Goal: Task Accomplishment & Management: Manage account settings

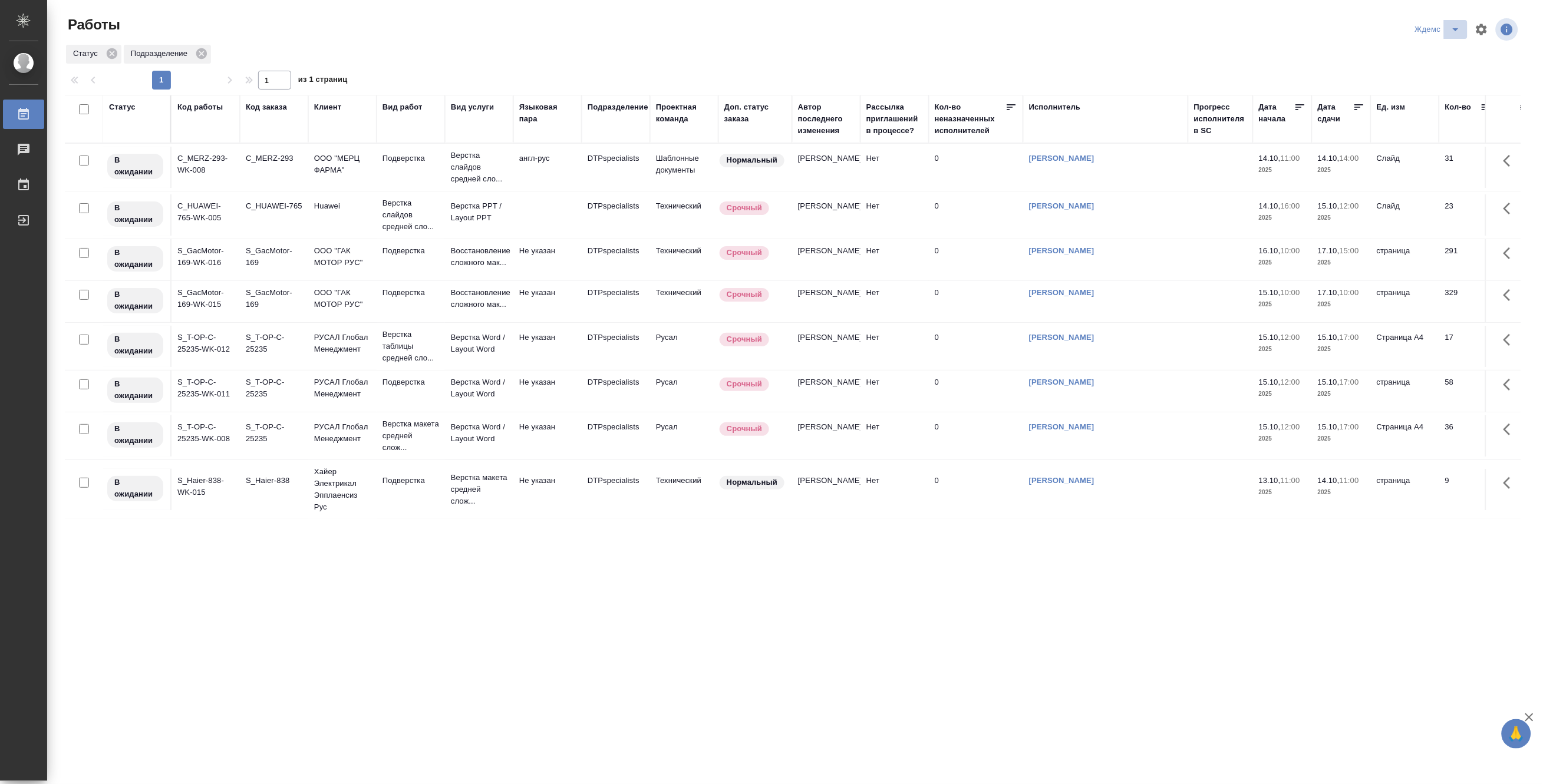
click at [1453, 22] on icon "split button" at bounding box center [1456, 29] width 14 height 14
click at [1448, 86] on li "[PERSON_NAME]" at bounding box center [1445, 91] width 113 height 19
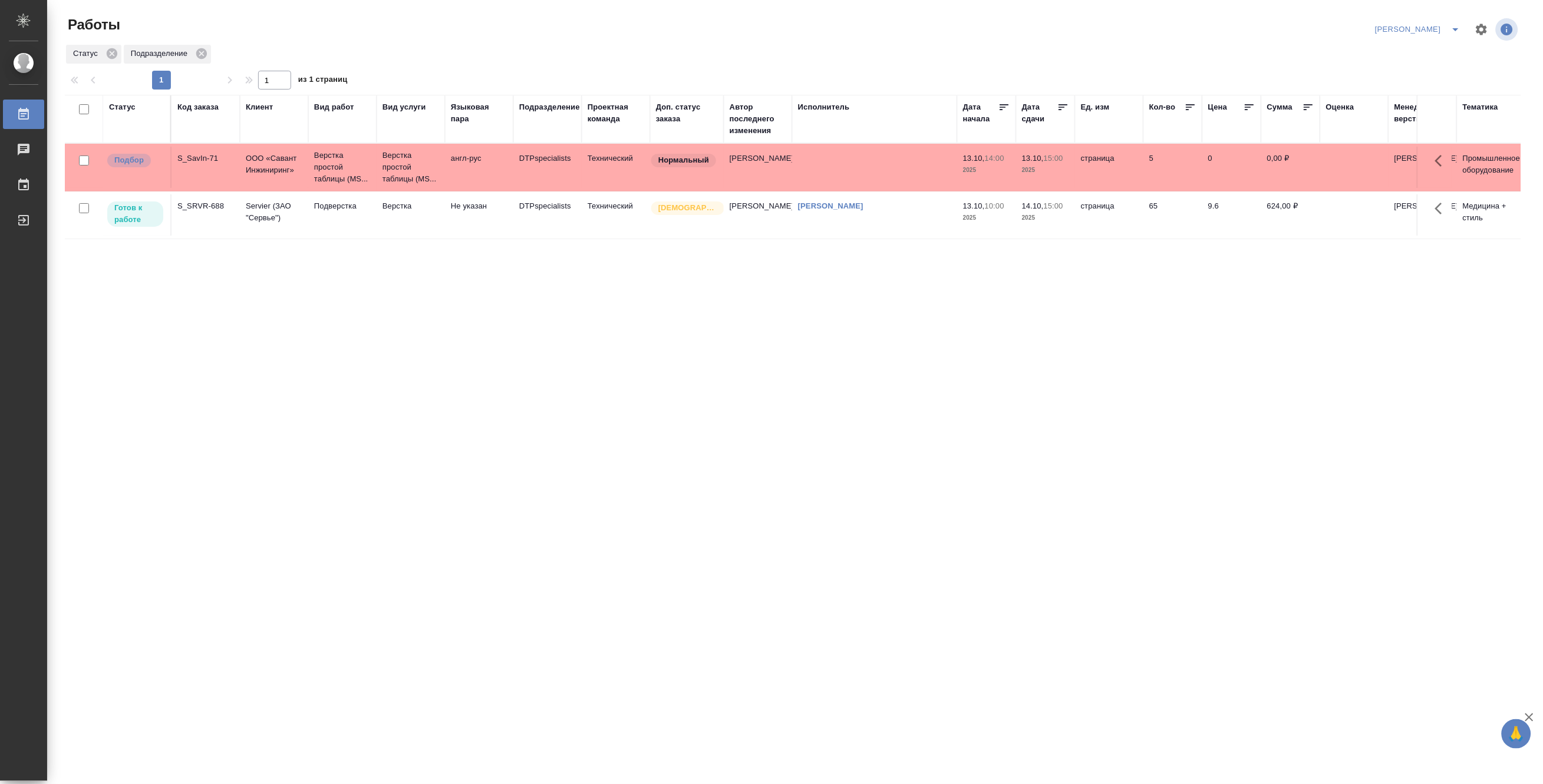
click at [463, 229] on td "Не указан" at bounding box center [479, 215] width 68 height 41
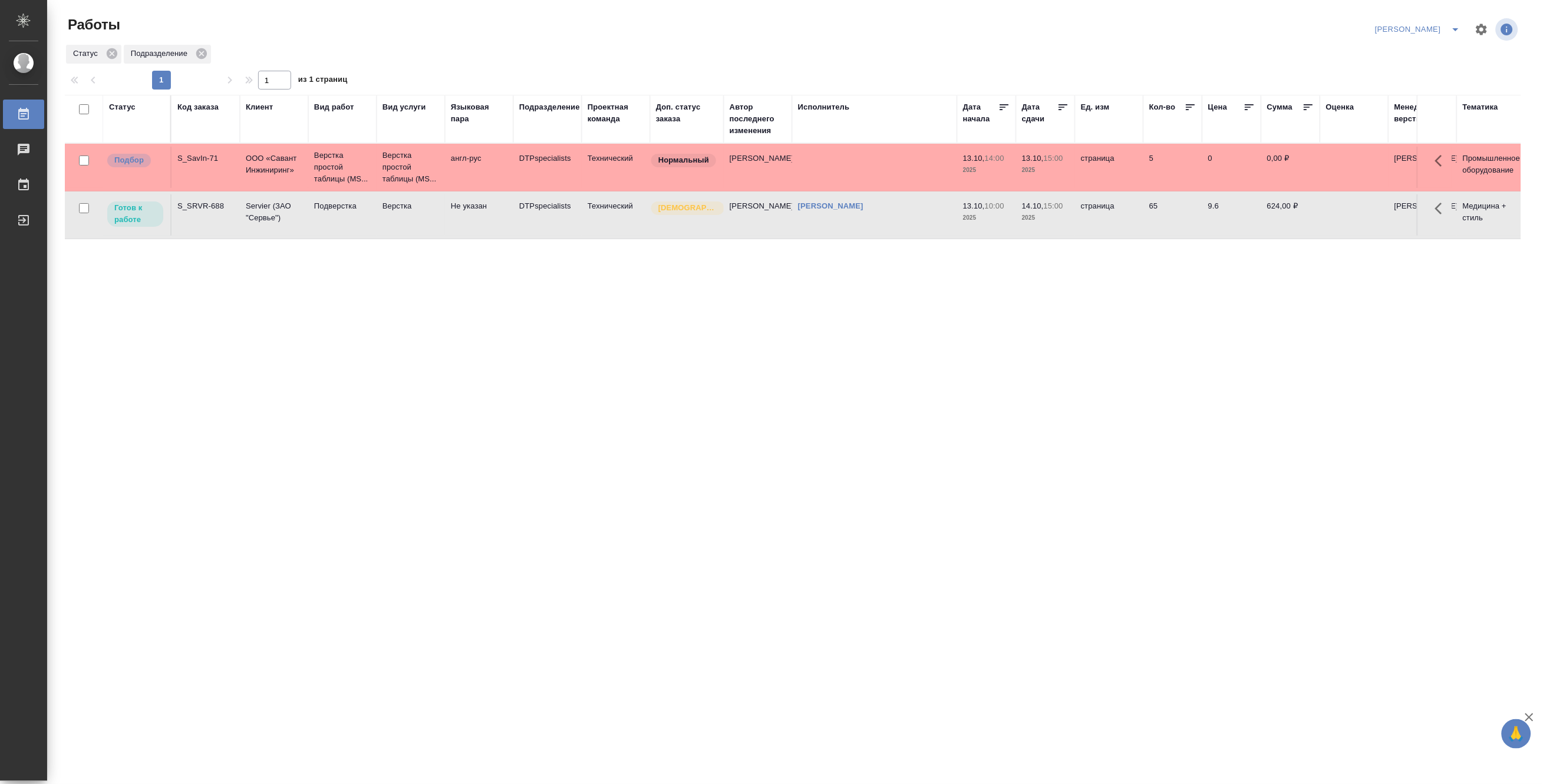
click at [463, 229] on td "Не указан" at bounding box center [479, 215] width 68 height 41
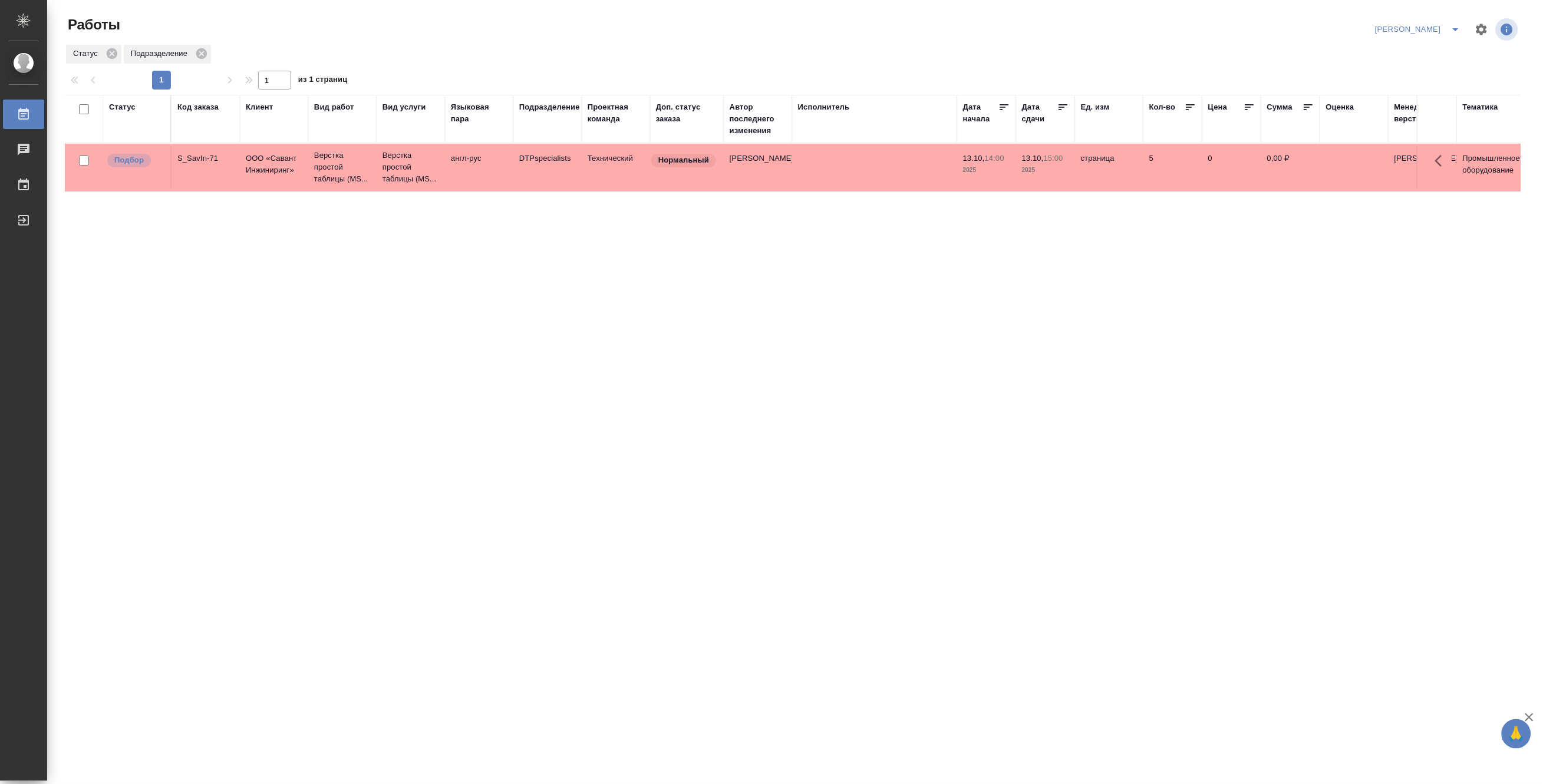
click at [1456, 25] on icon "split button" at bounding box center [1456, 29] width 14 height 14
click at [1408, 107] on li "Верстка и Дизайн" at bounding box center [1411, 109] width 113 height 19
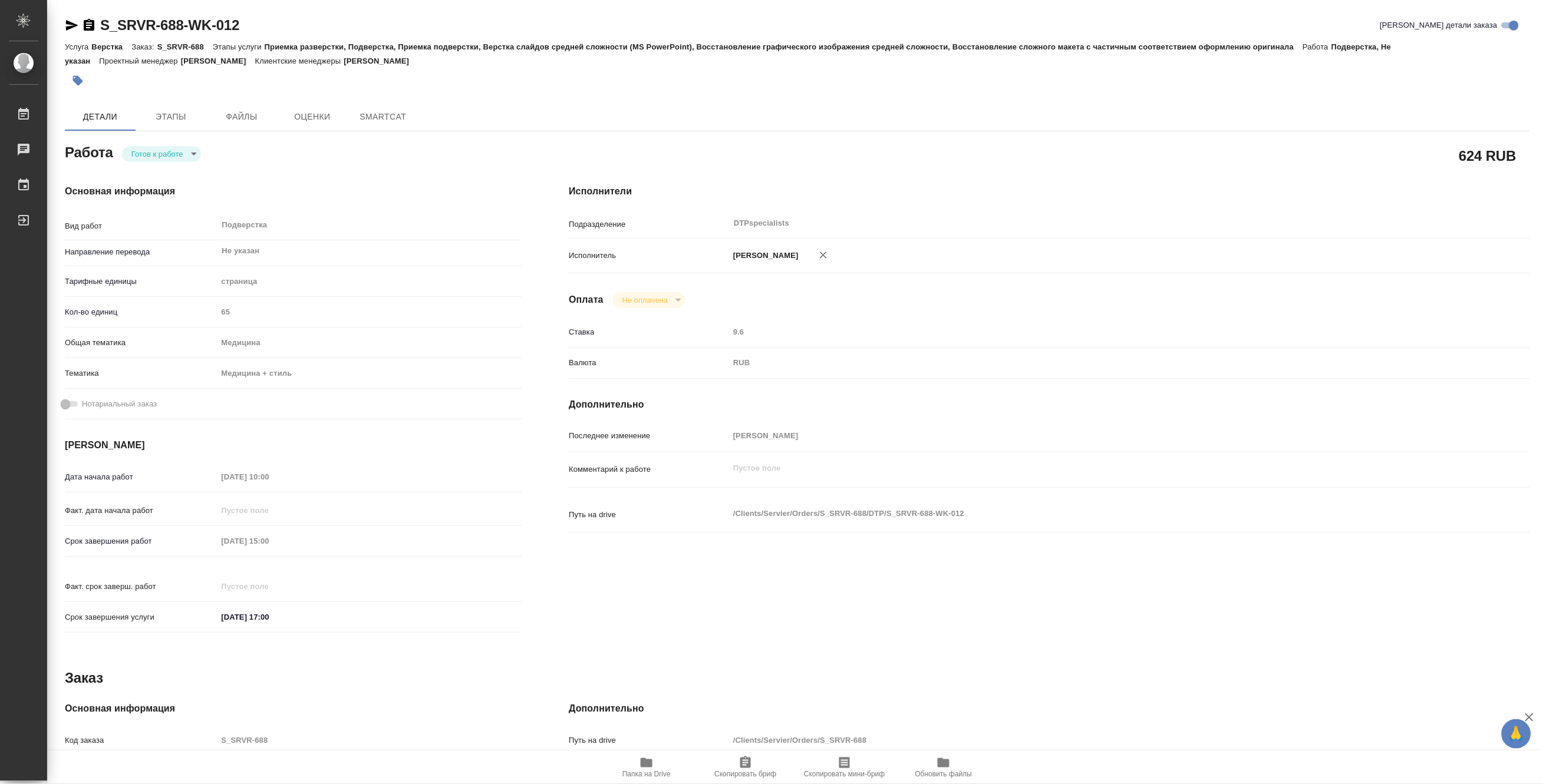
type textarea "x"
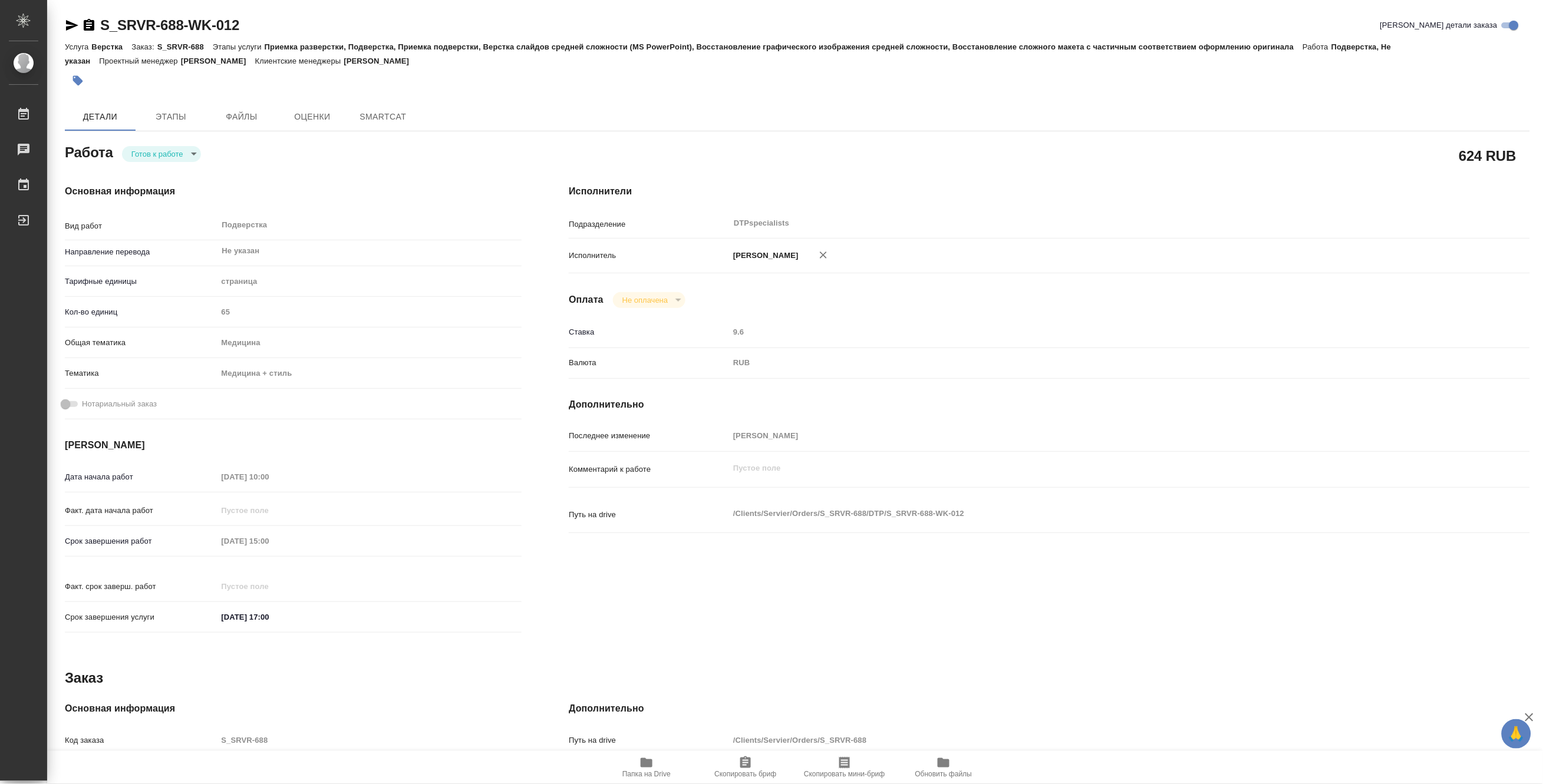
type textarea "x"
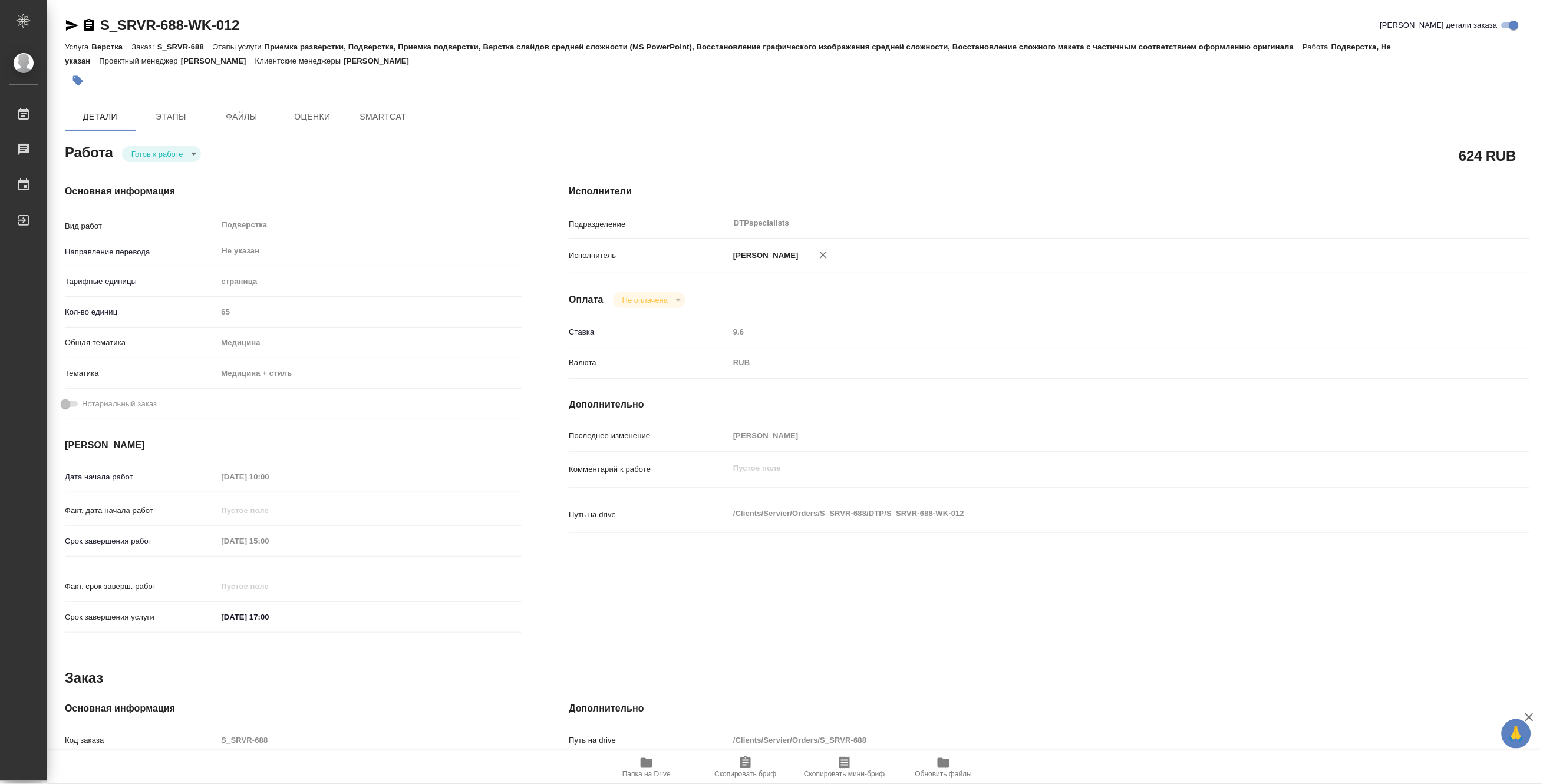
type textarea "x"
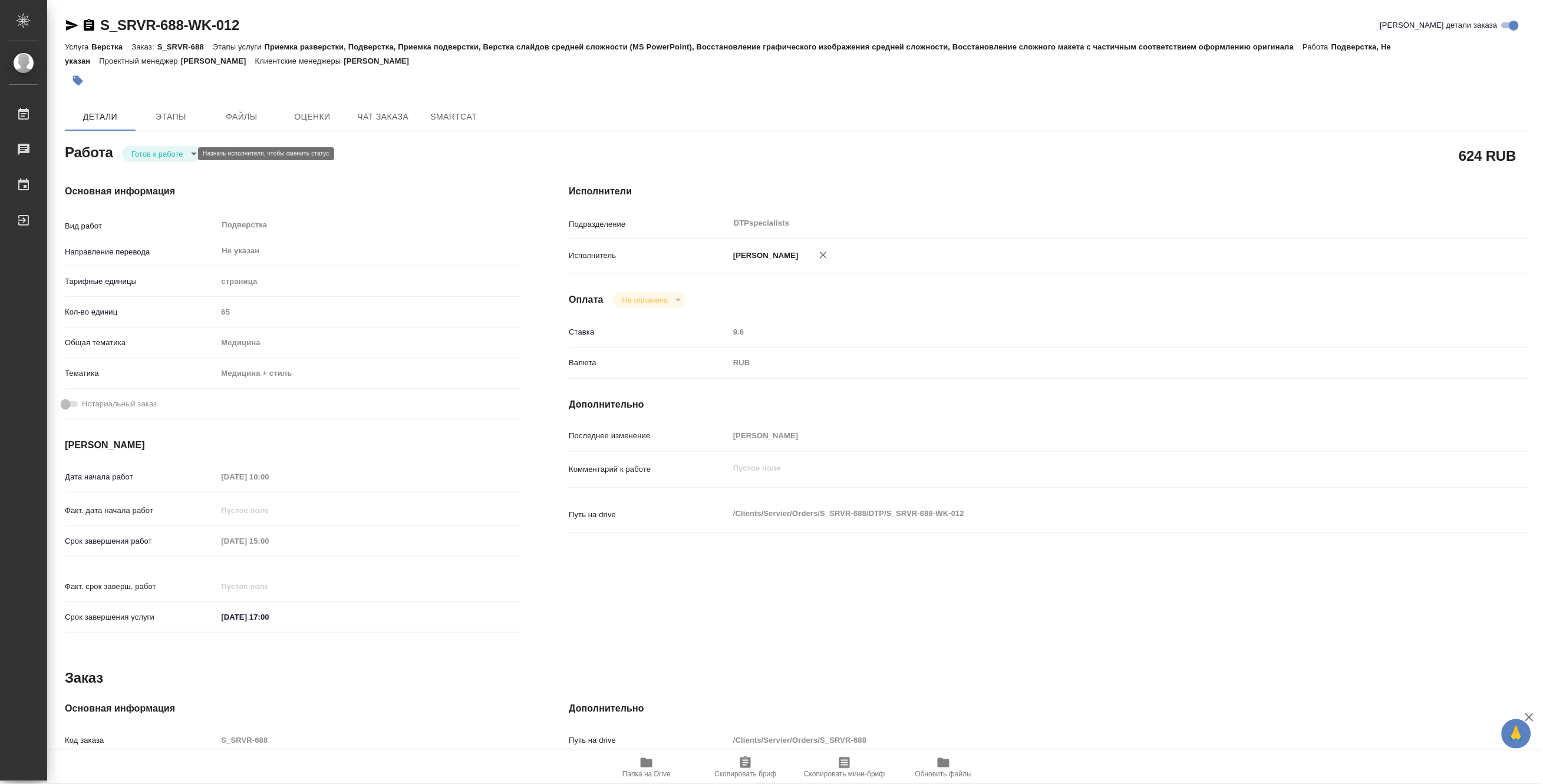
click at [138, 152] on body "🙏 .cls-1 fill:#fff; AWATERA Matveeva Maria Работы Чаты График Выйти S_SRVR-688-…" at bounding box center [772, 392] width 1543 height 784
click at [138, 152] on button "В работе" at bounding box center [150, 154] width 39 height 13
type textarea "x"
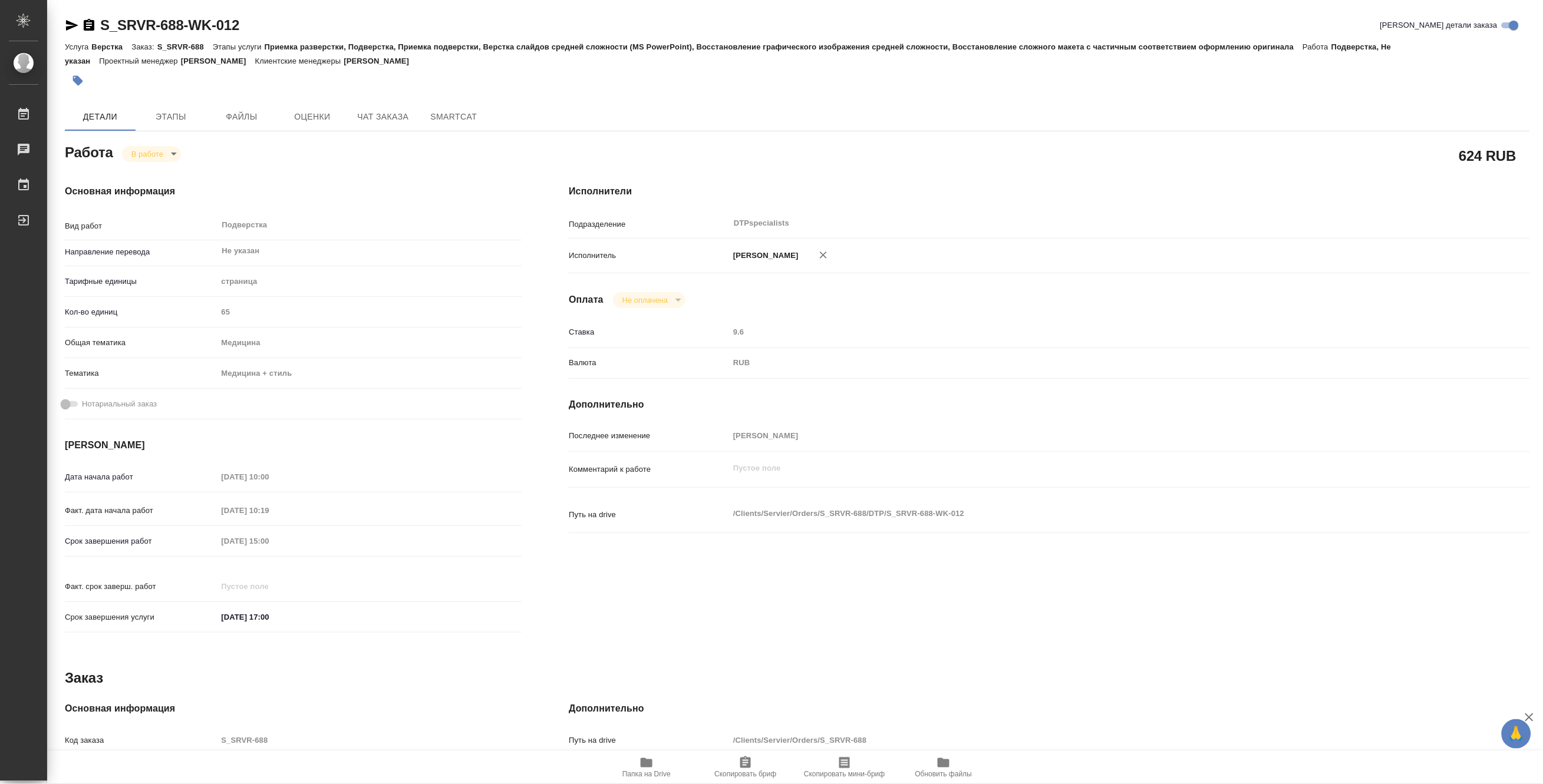
type textarea "x"
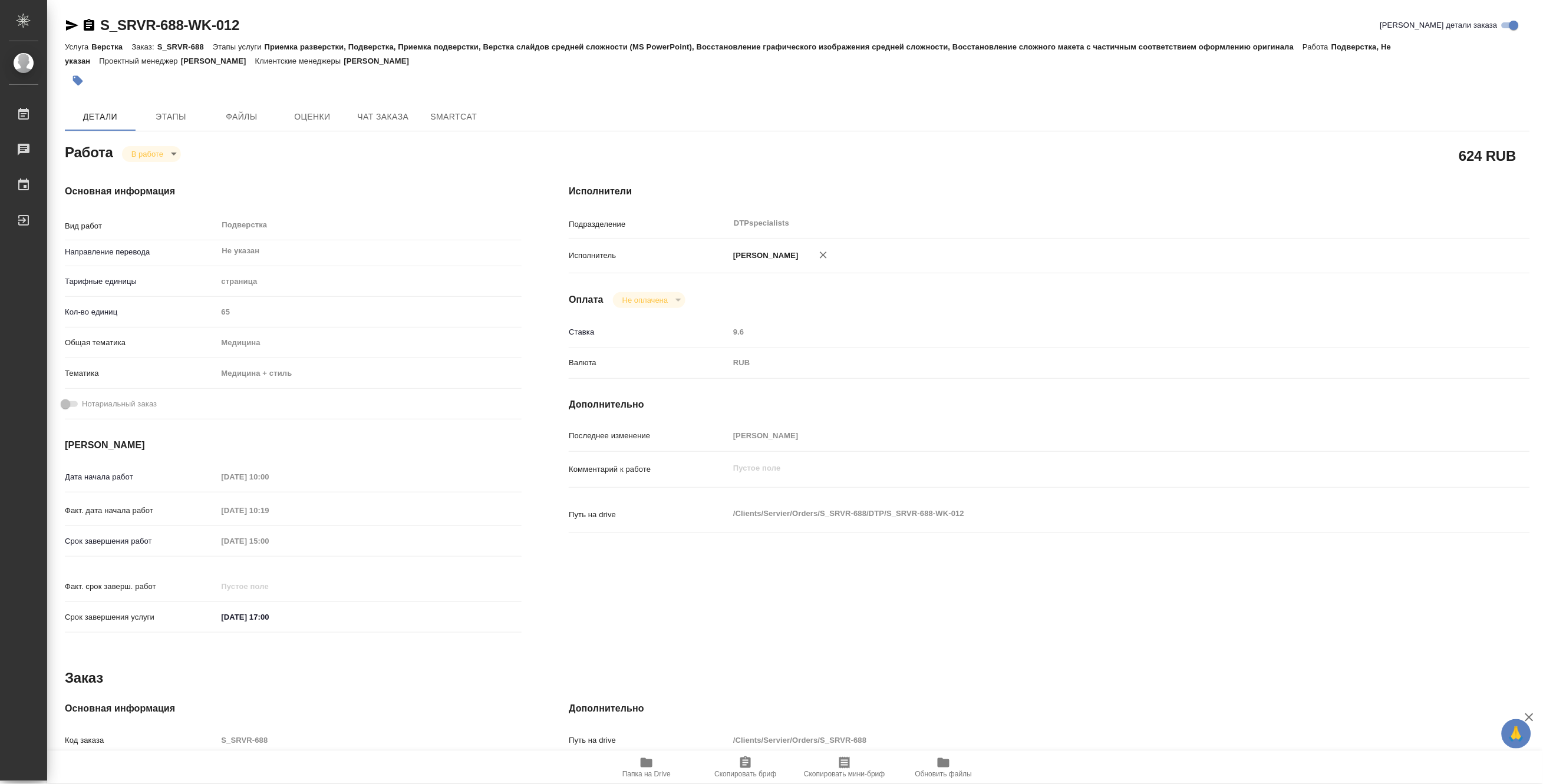
type textarea "x"
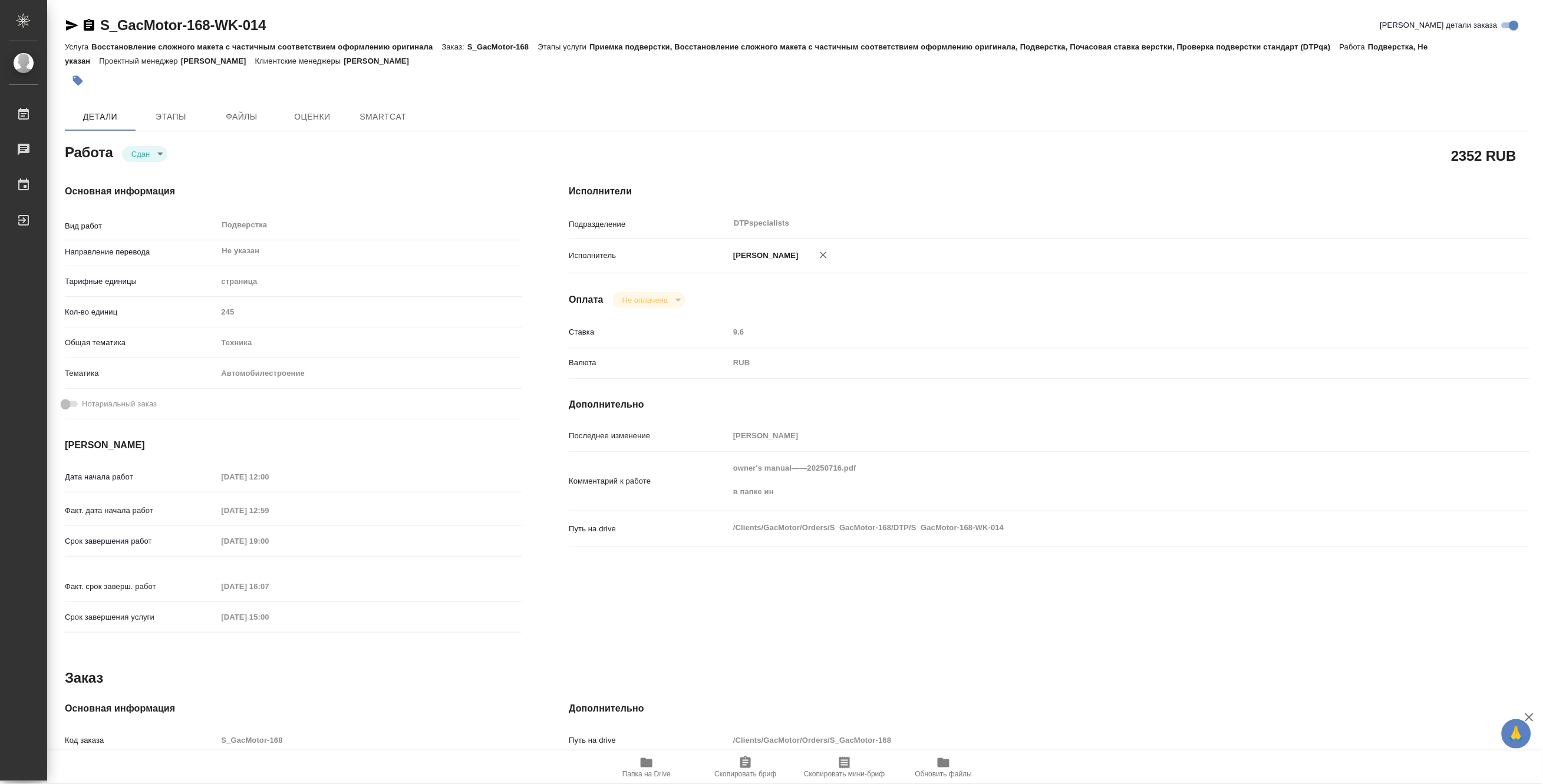
type textarea "x"
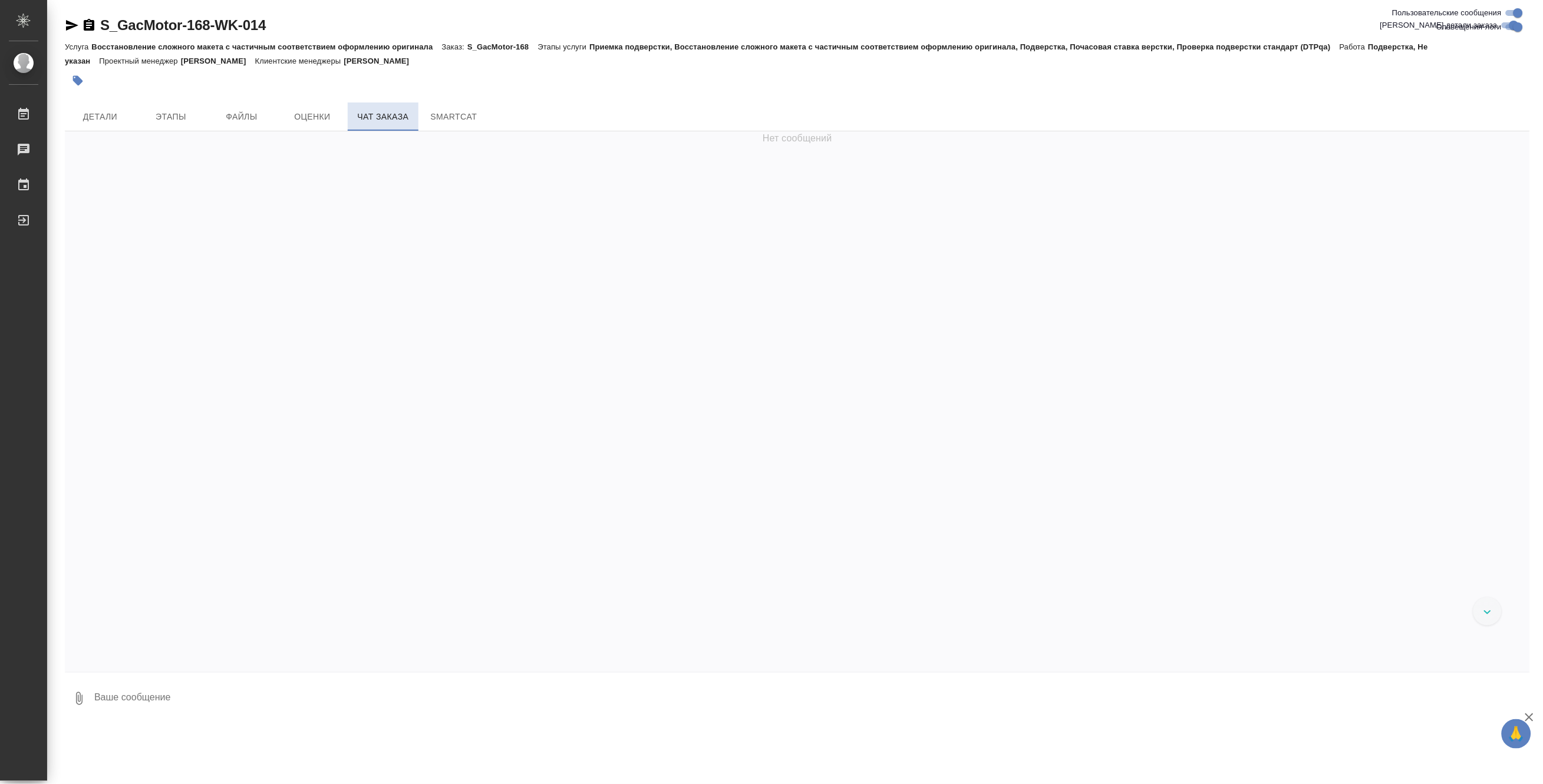
scroll to position [44927, 0]
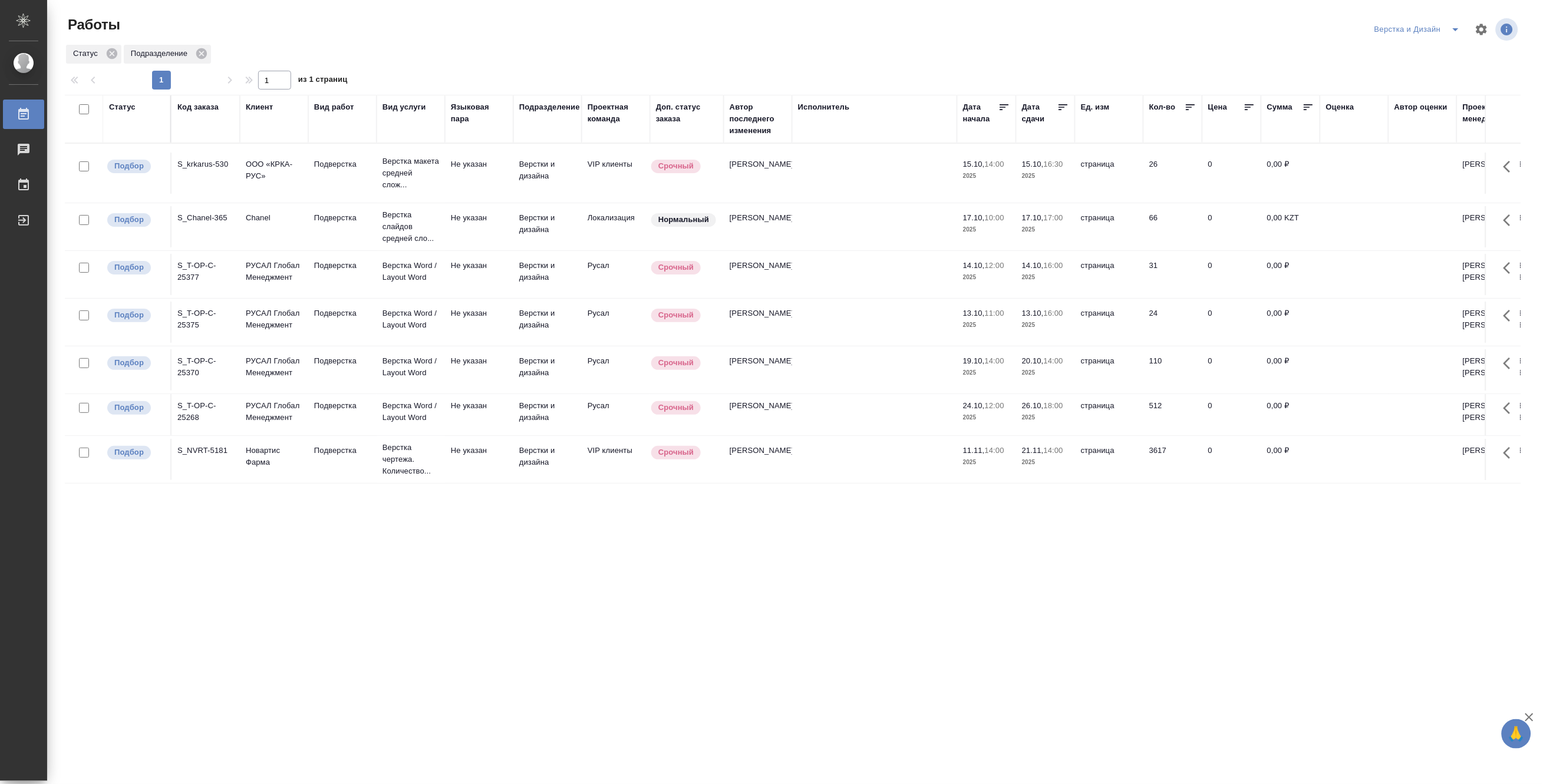
click at [1453, 24] on icon "split button" at bounding box center [1456, 29] width 14 height 14
click at [1432, 87] on li "[PERSON_NAME]" at bounding box center [1424, 91] width 113 height 19
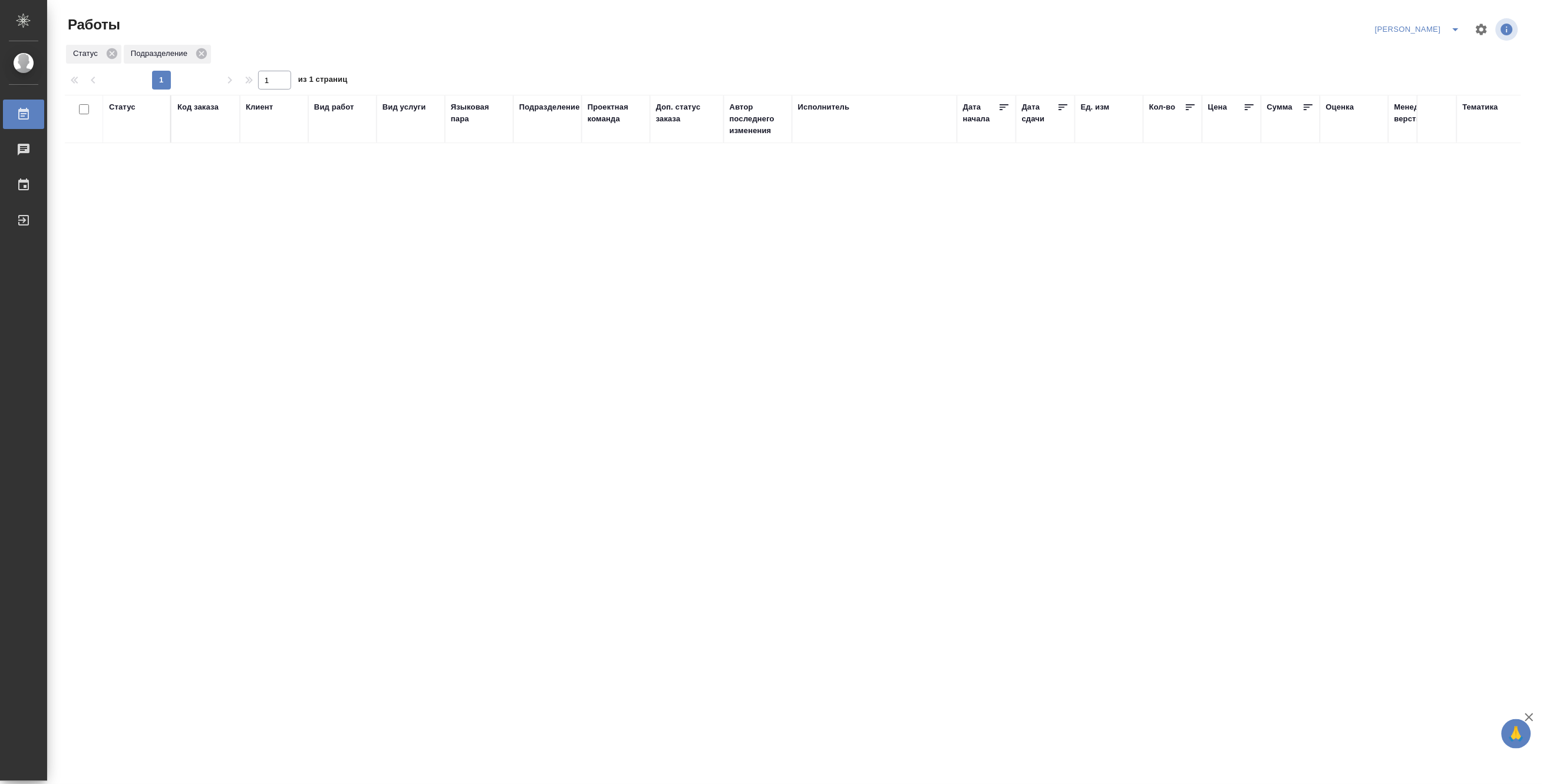
click at [1457, 25] on icon "split button" at bounding box center [1456, 29] width 14 height 14
click at [1412, 106] on li "Верстка и Дизайн" at bounding box center [1411, 109] width 113 height 19
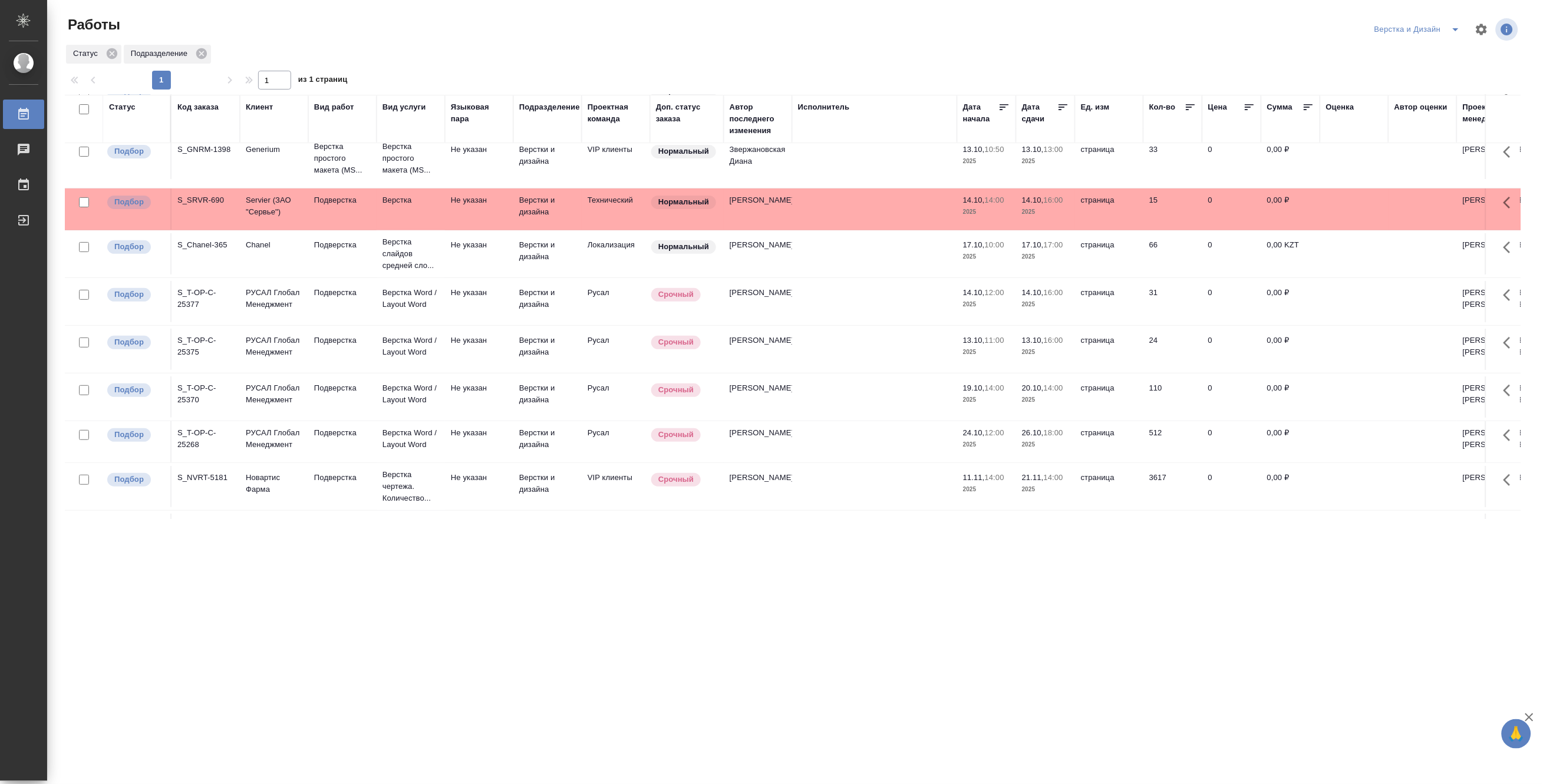
scroll to position [69, 0]
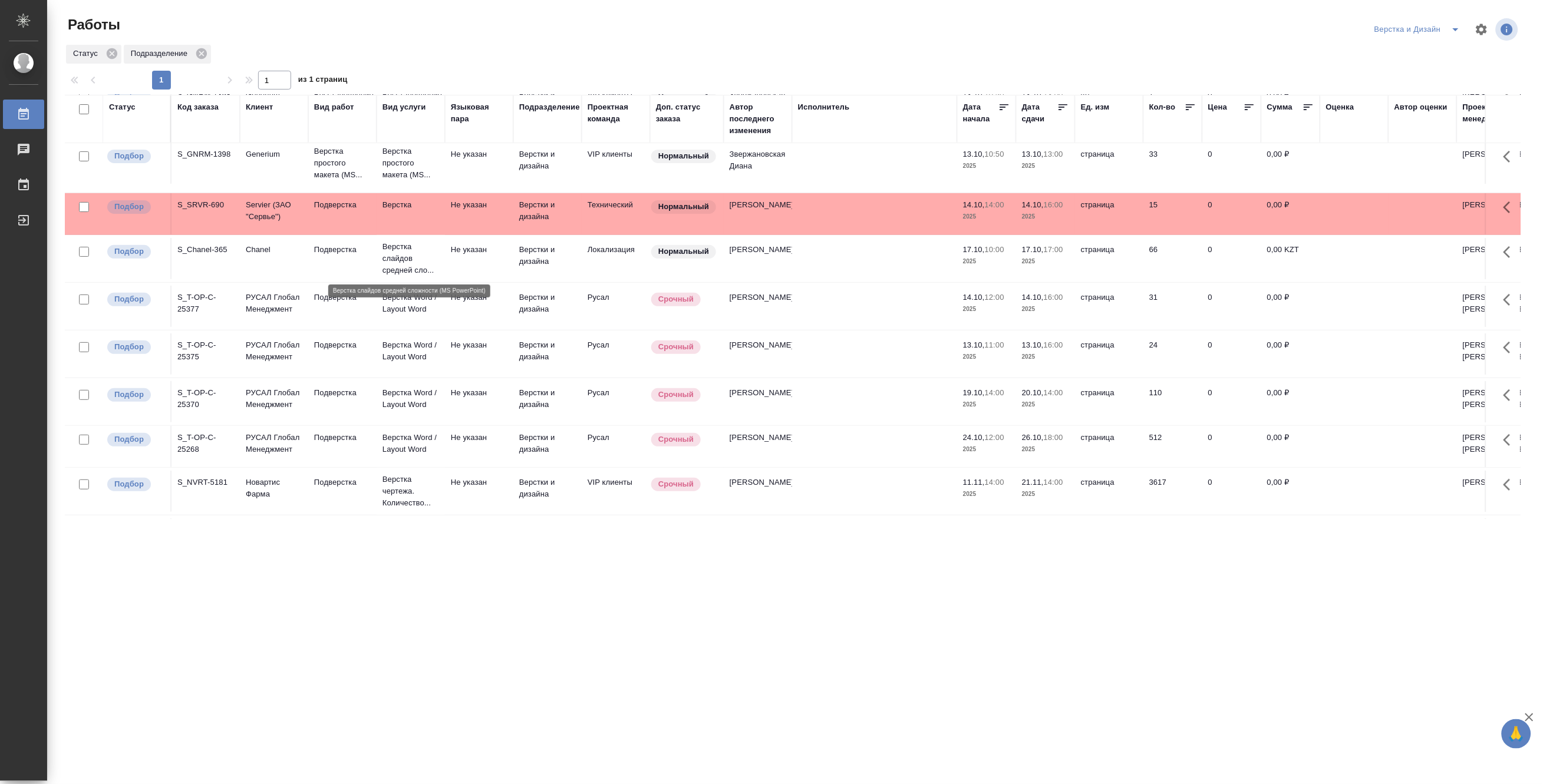
click at [413, 256] on p "Верстка слайдов средней сло..." at bounding box center [411, 258] width 57 height 35
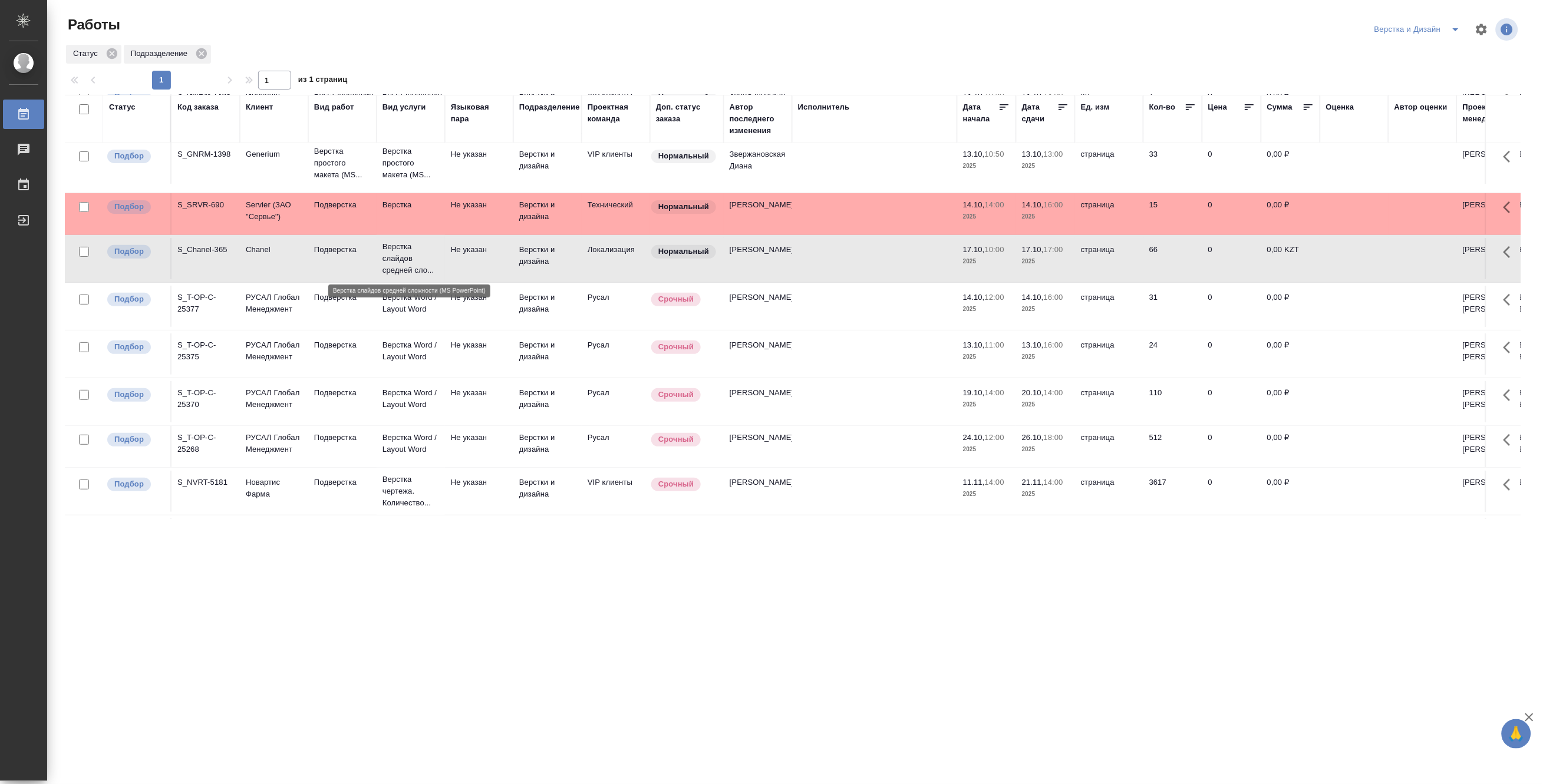
click at [413, 256] on p "Верстка слайдов средней сло..." at bounding box center [411, 258] width 57 height 35
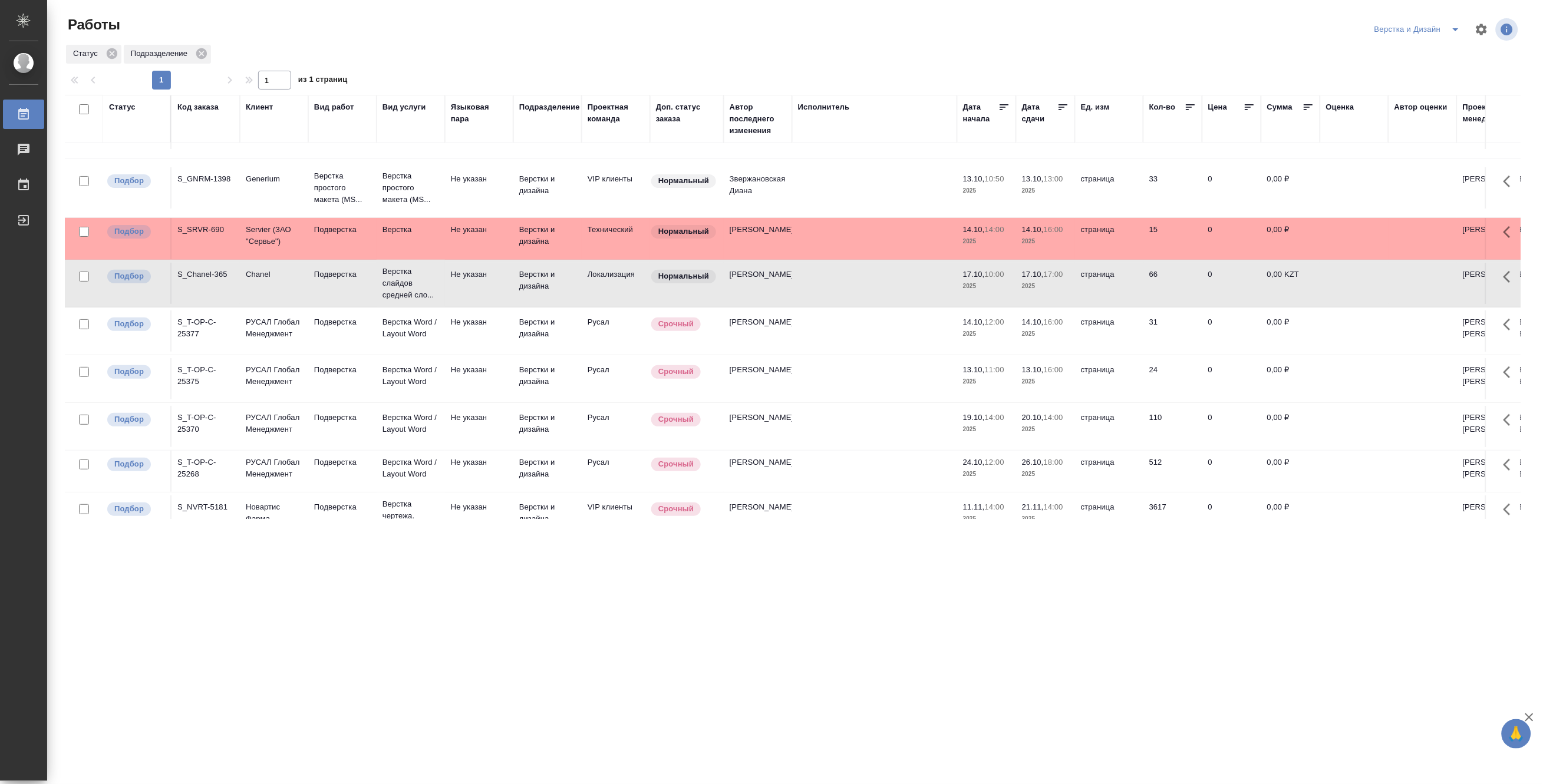
scroll to position [0, 0]
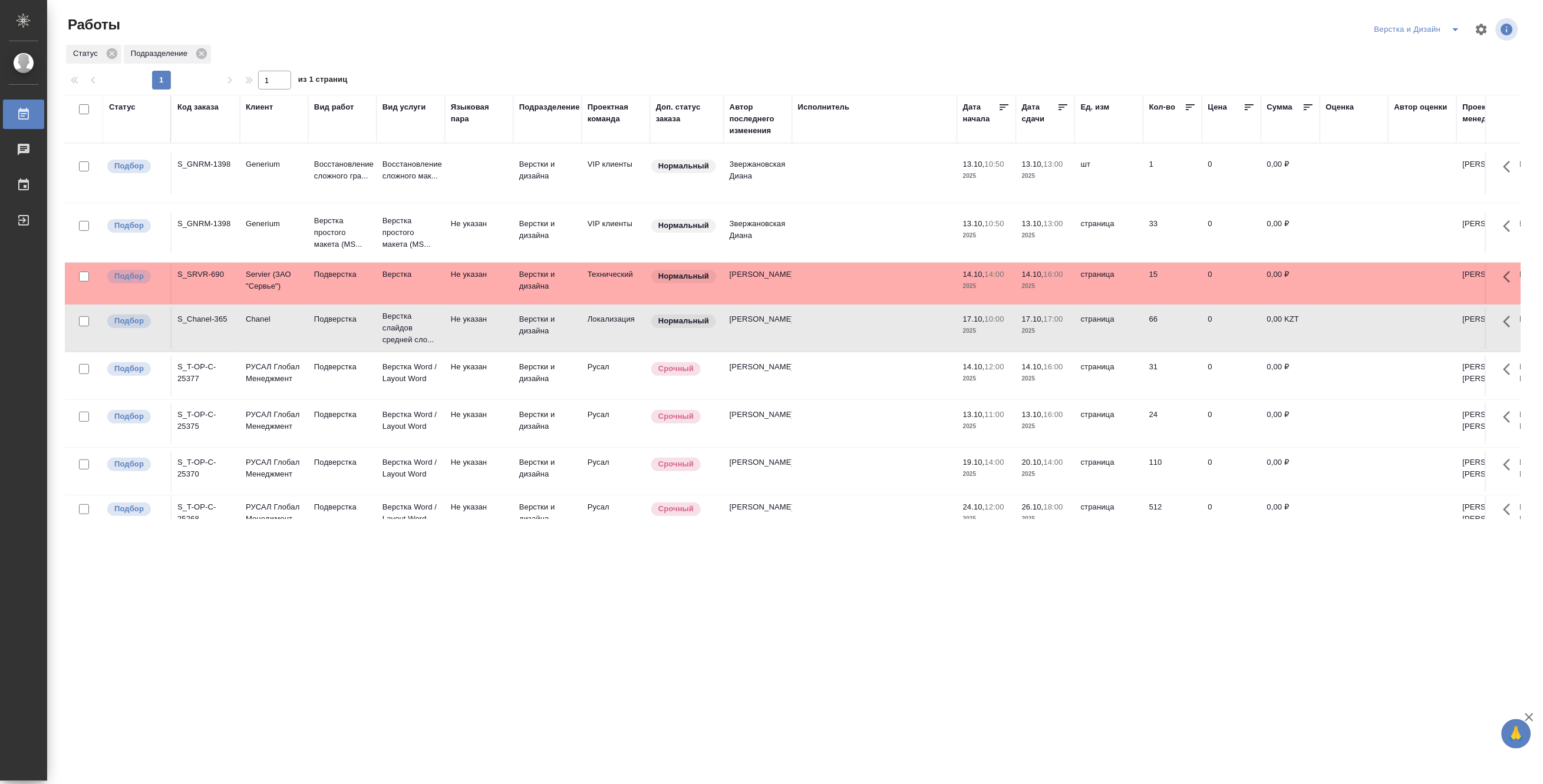
click at [1456, 24] on icon "split button" at bounding box center [1456, 29] width 14 height 14
click at [1405, 121] on li "DTPLight" at bounding box center [1424, 128] width 113 height 19
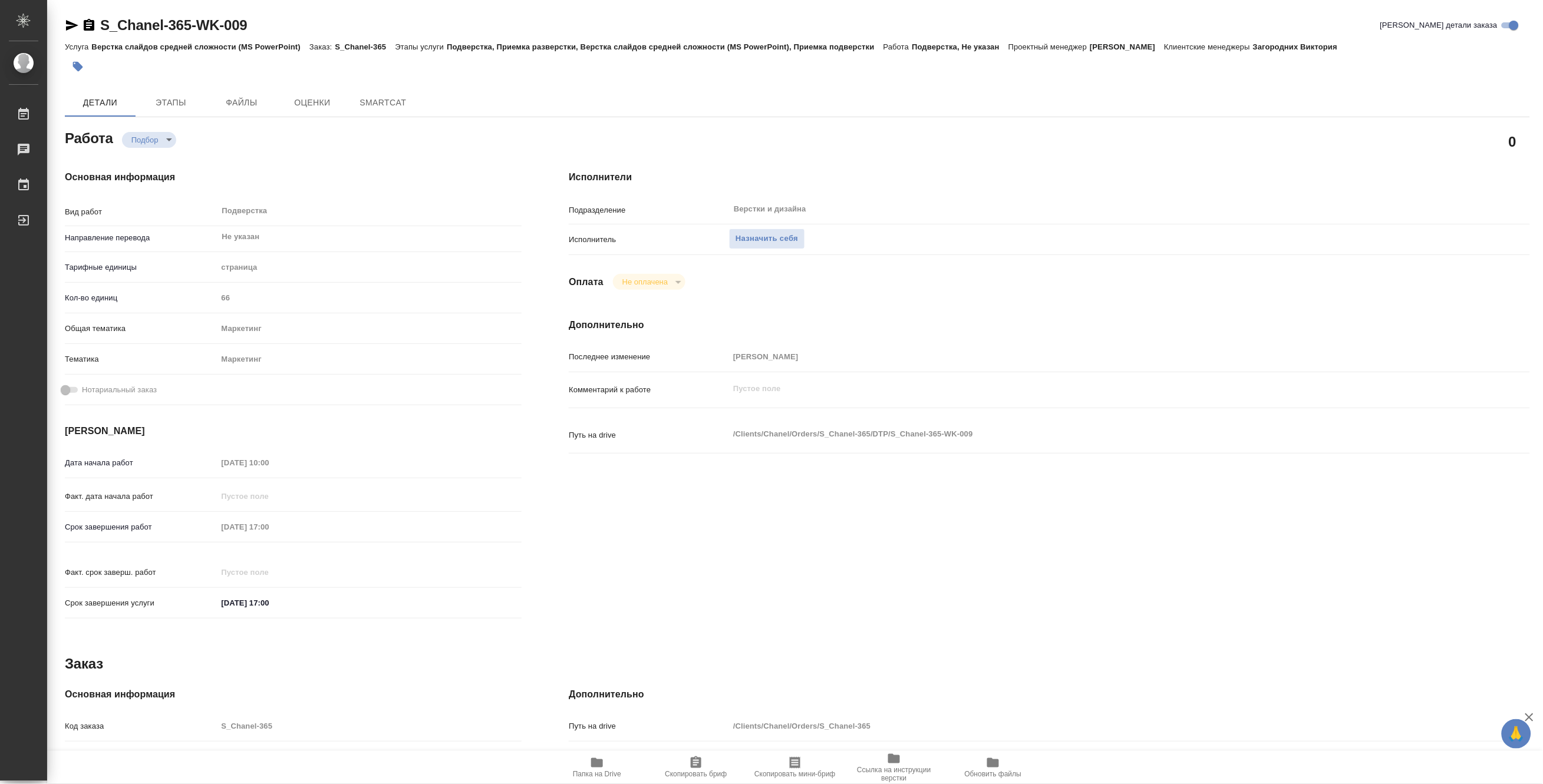
type textarea "x"
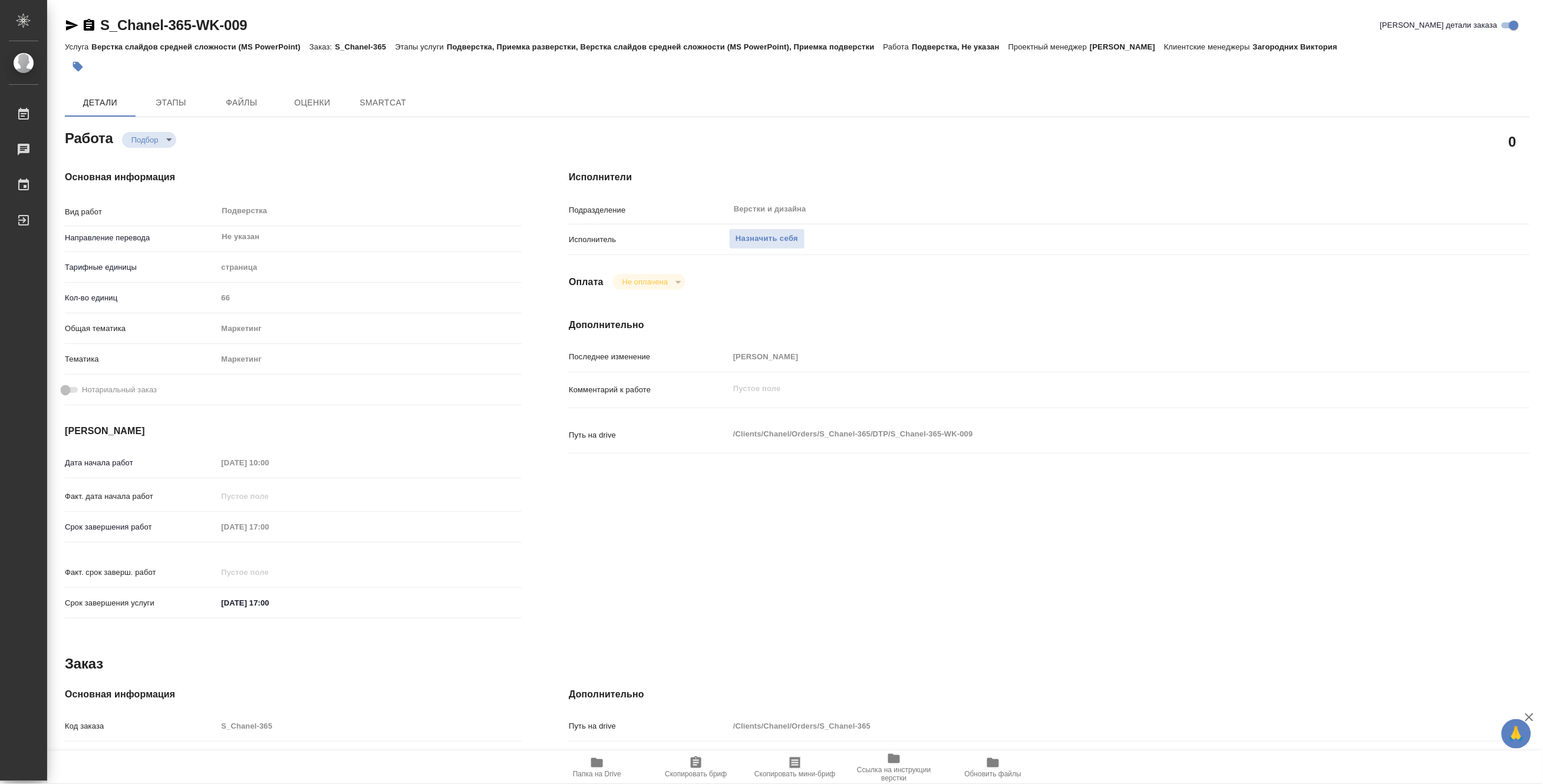
type textarea "x"
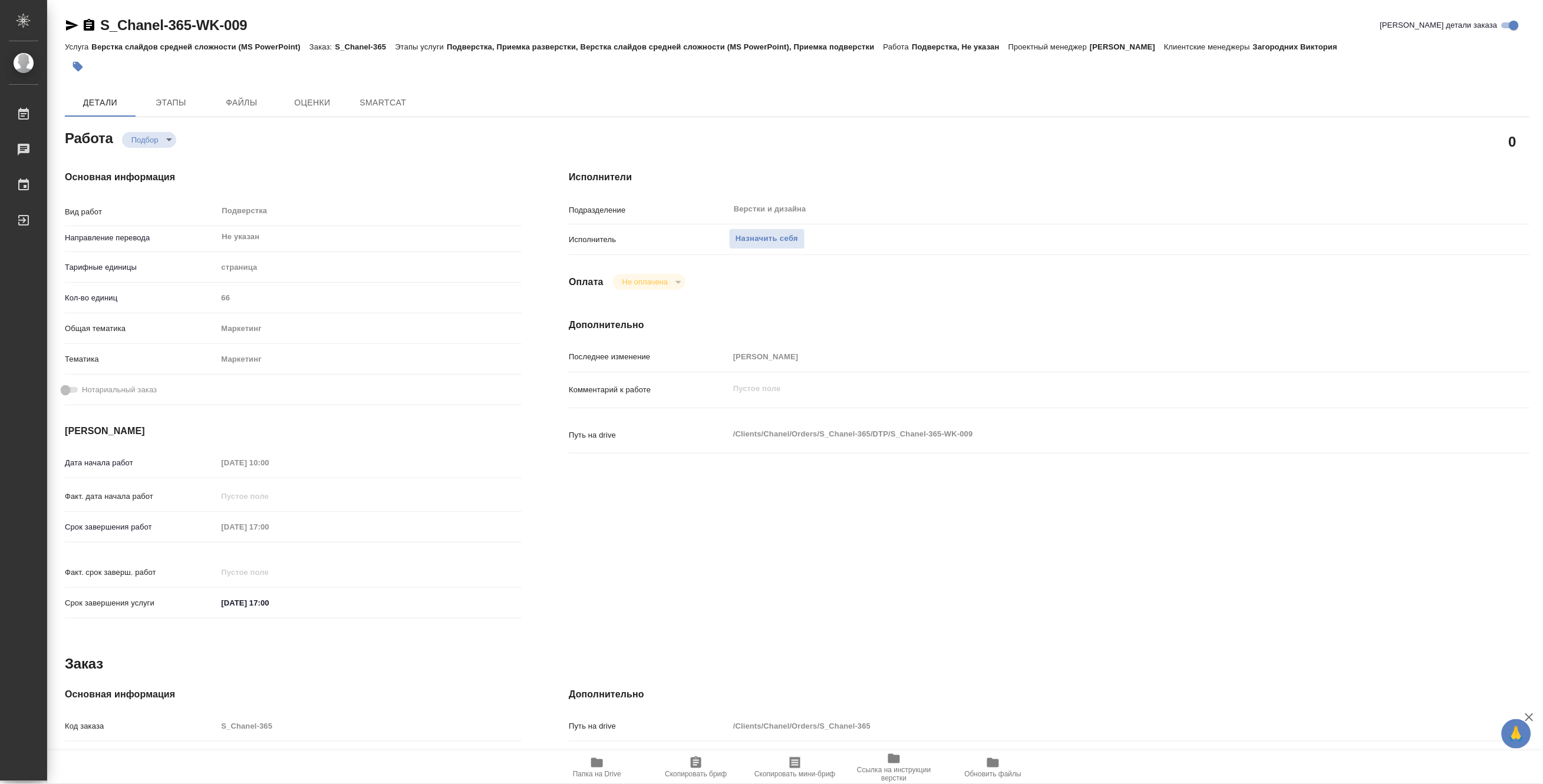
type textarea "x"
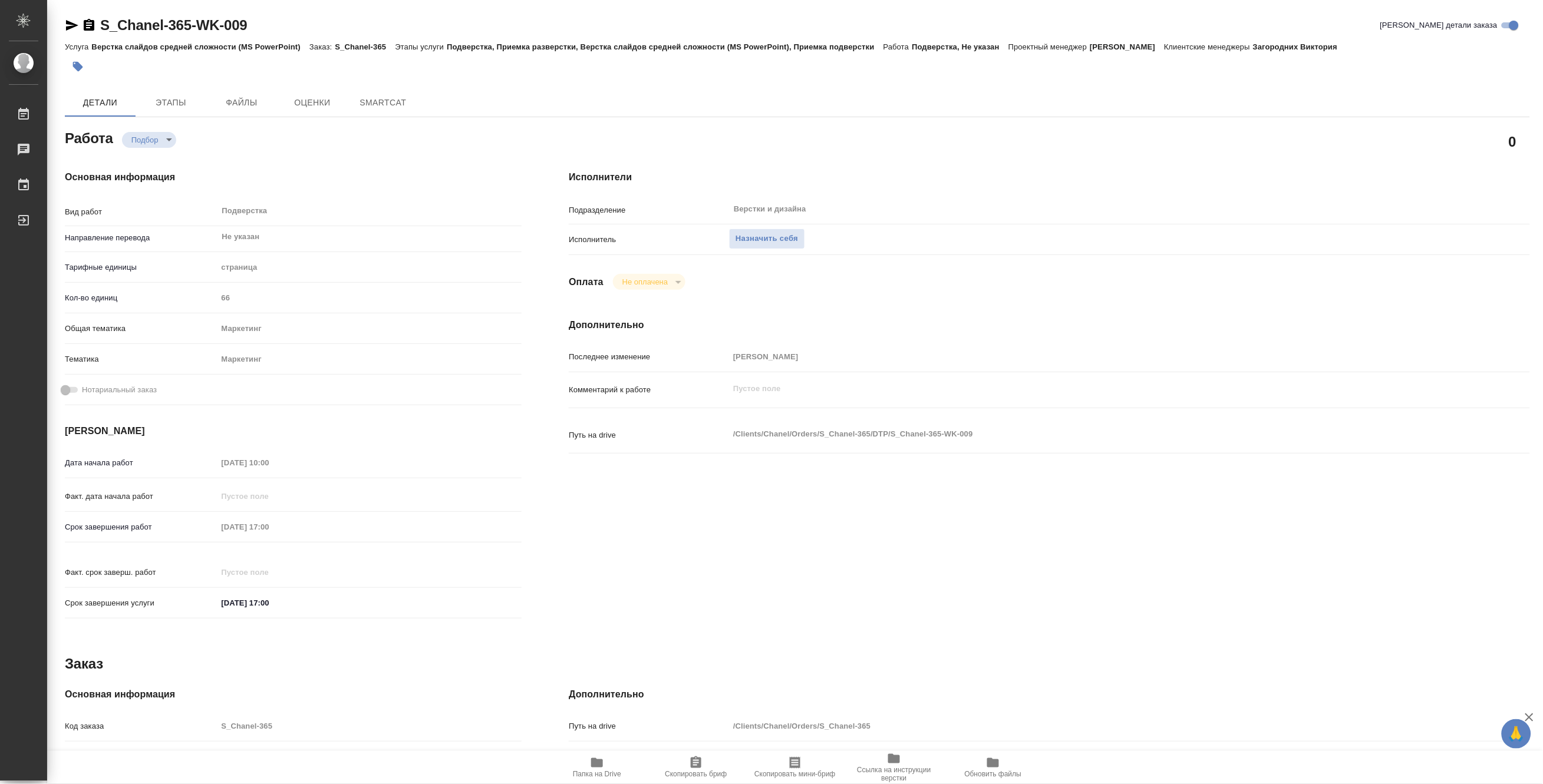
type textarea "x"
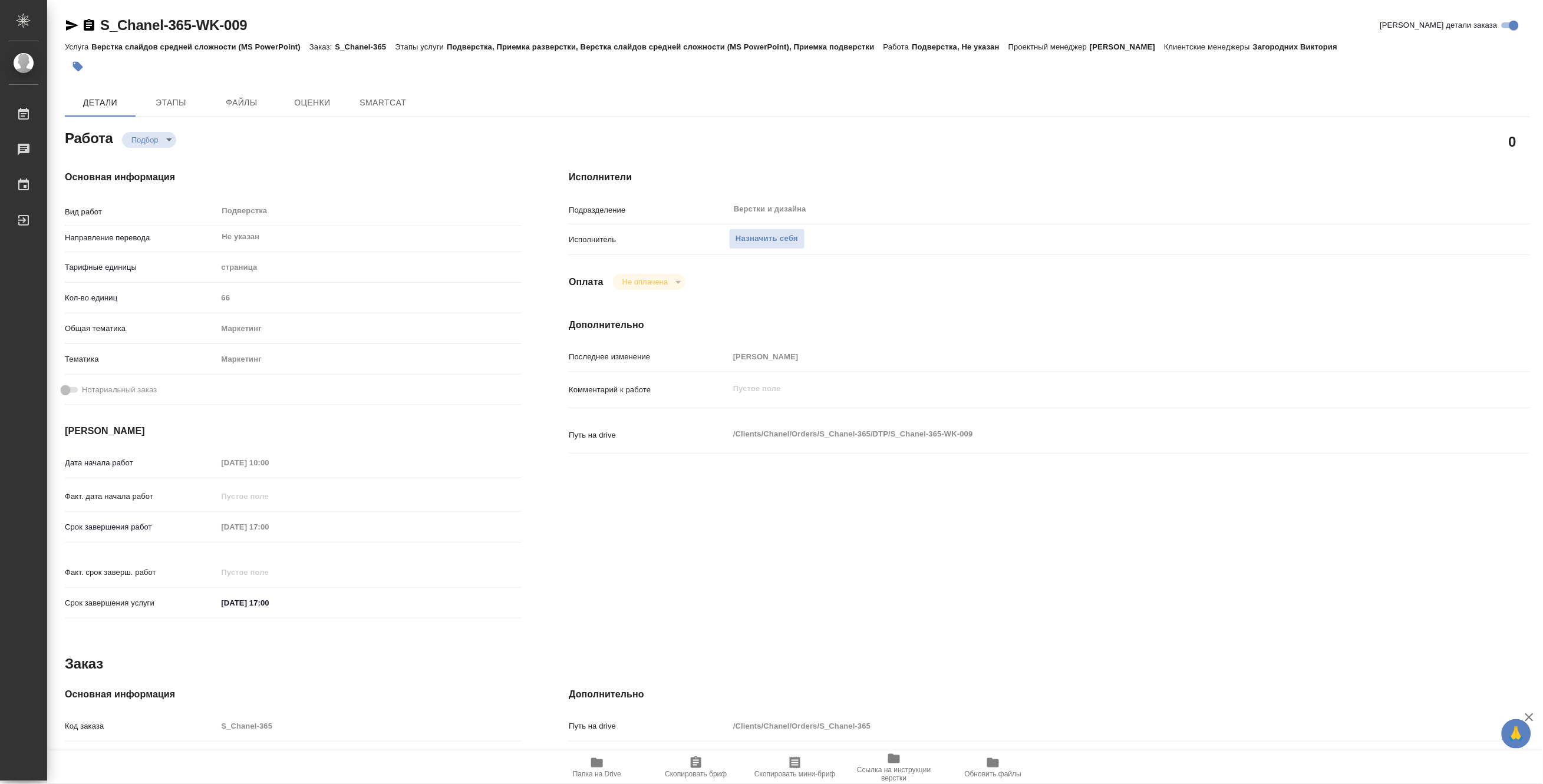
type textarea "x"
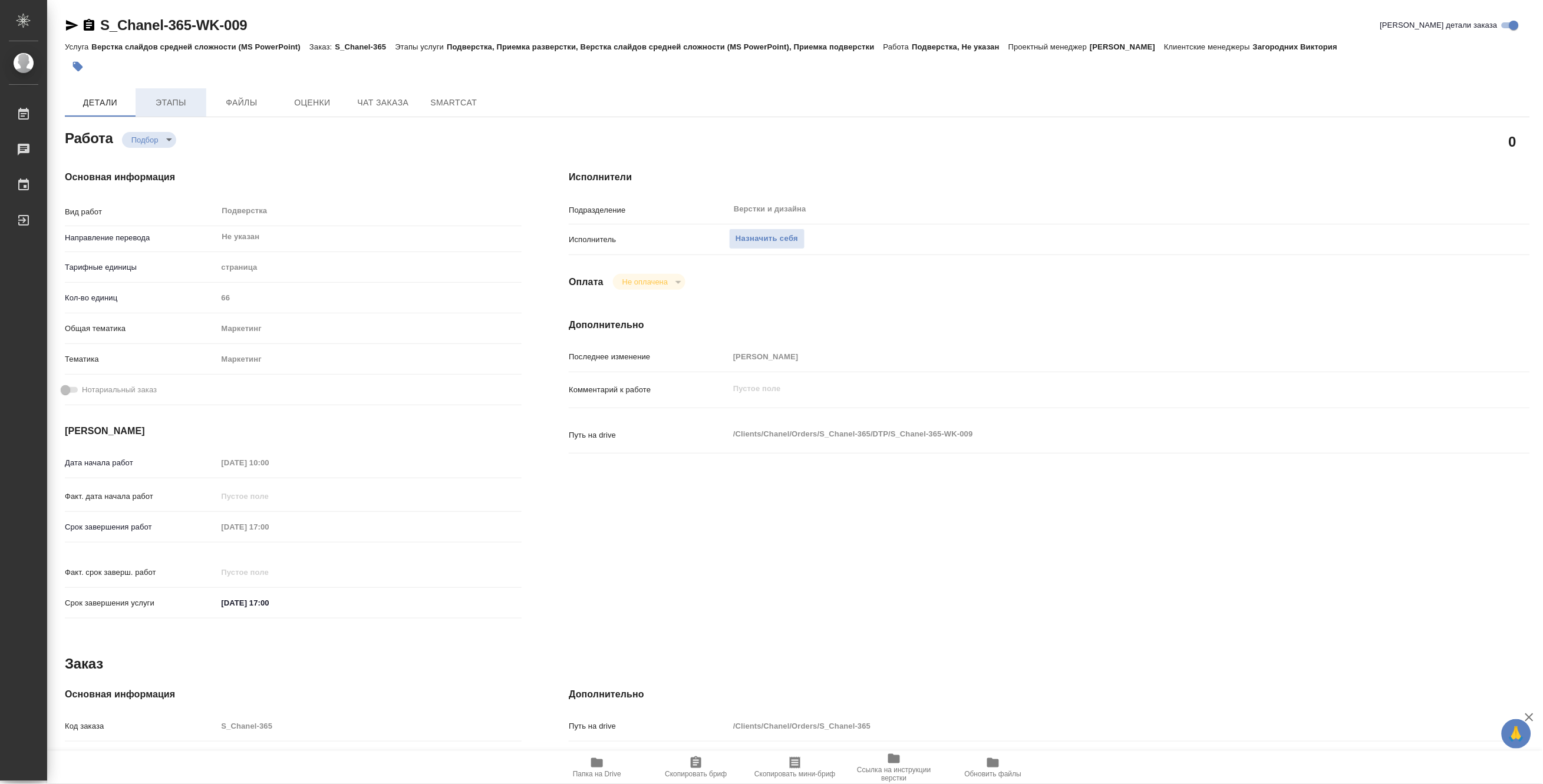
type textarea "x"
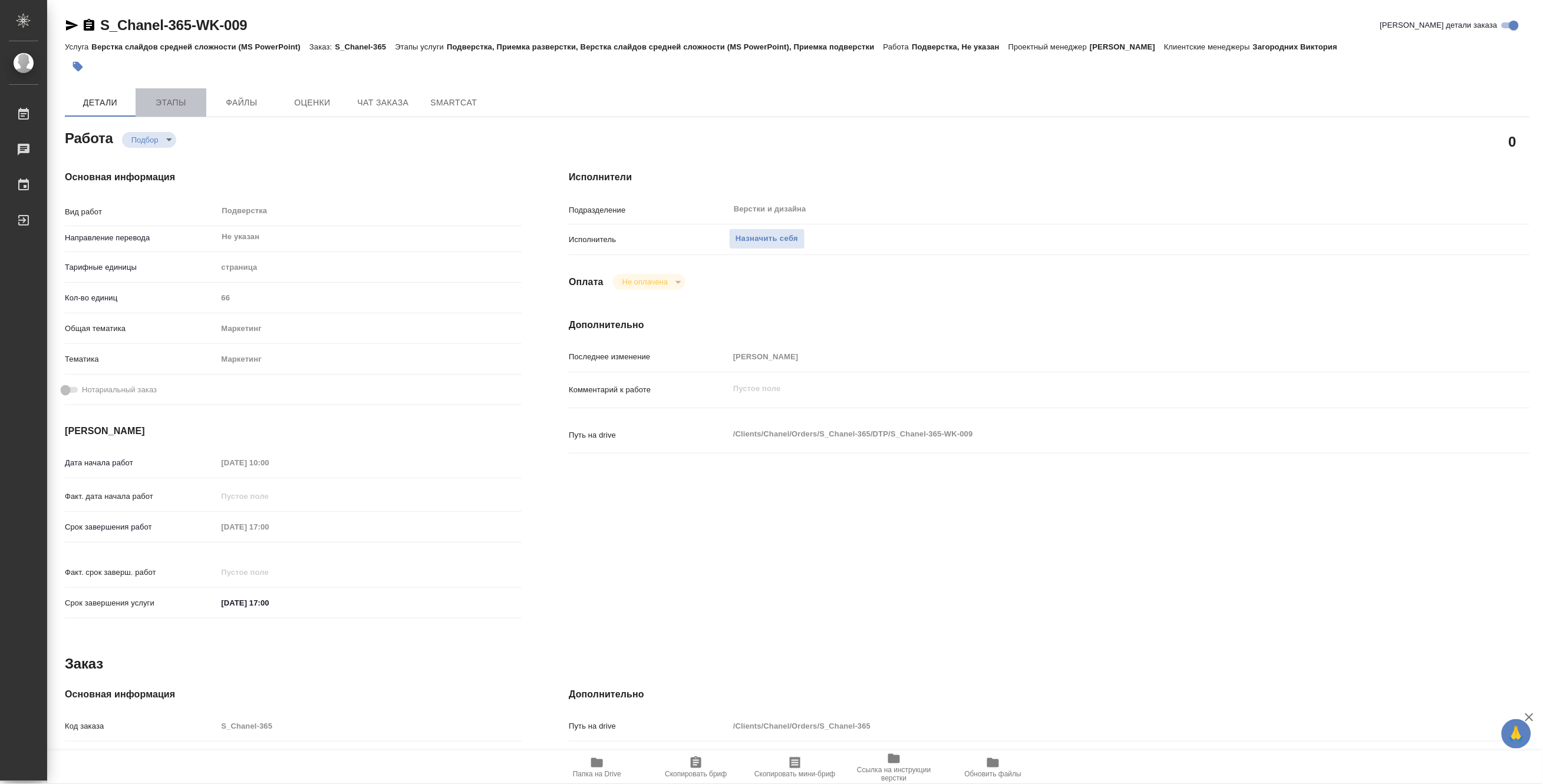
click at [171, 103] on span "Этапы" at bounding box center [171, 102] width 57 height 15
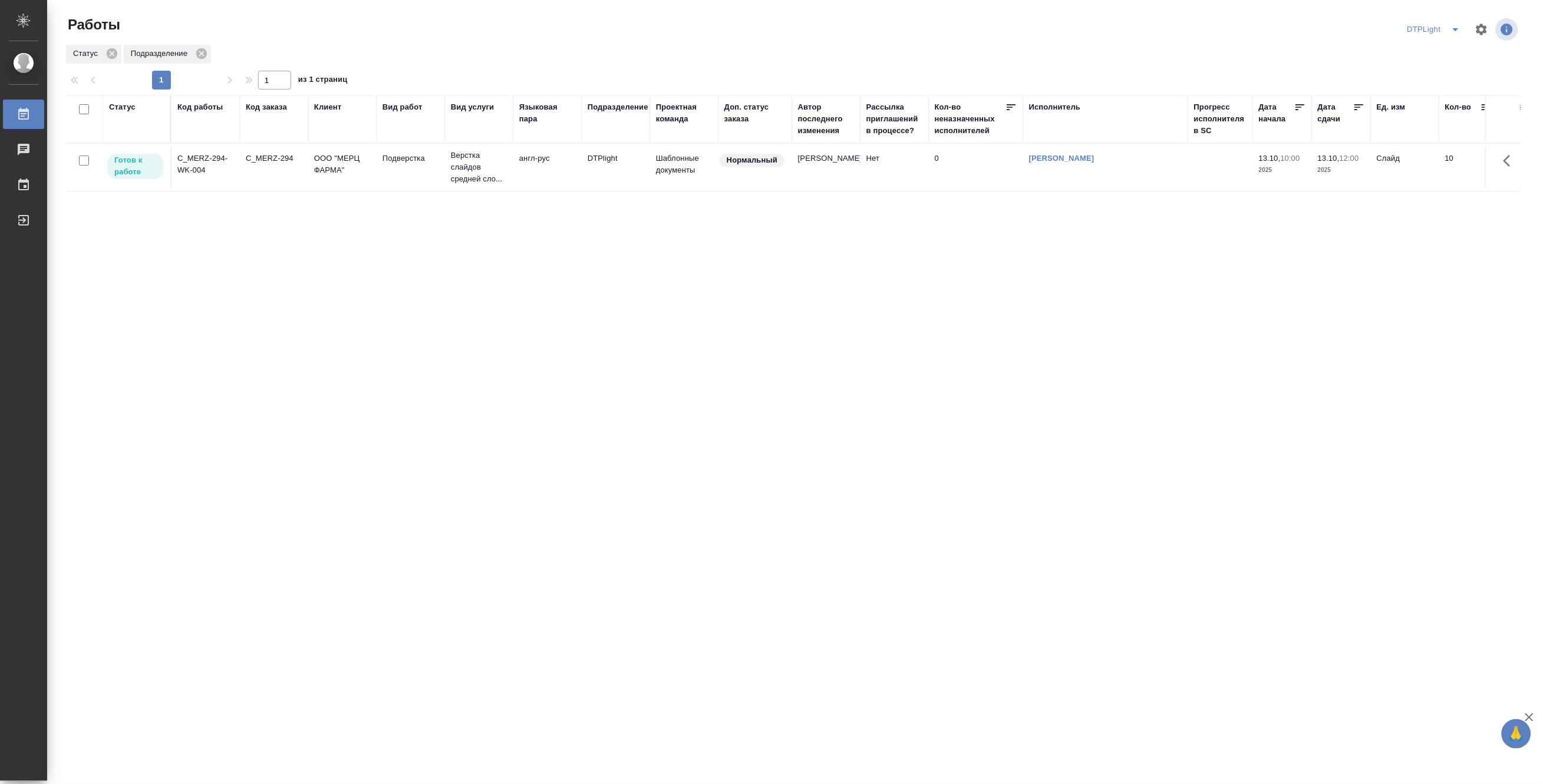
click at [586, 166] on td "DTPlight" at bounding box center [616, 167] width 68 height 41
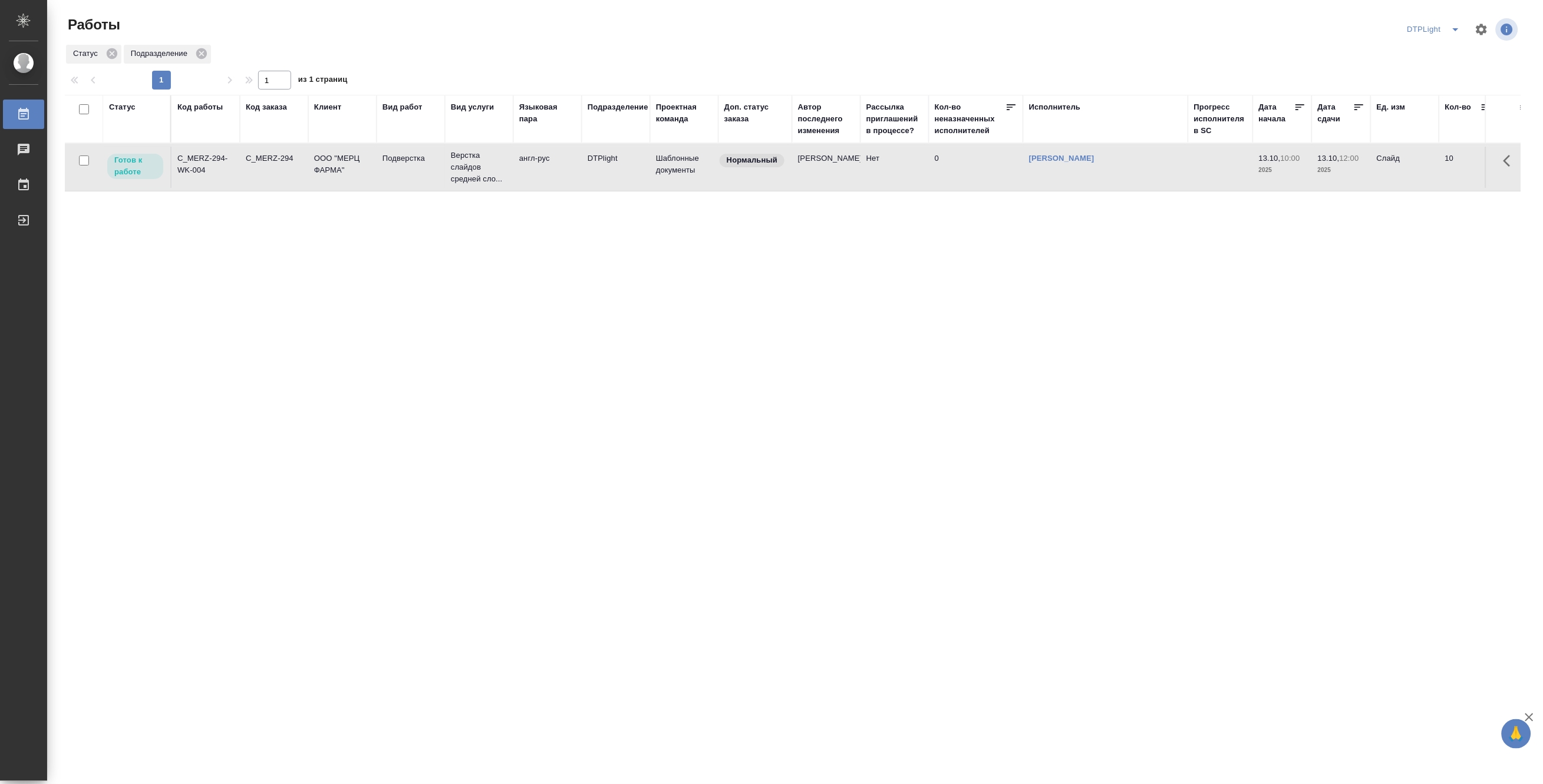
click at [586, 166] on td "DTPlight" at bounding box center [616, 167] width 68 height 41
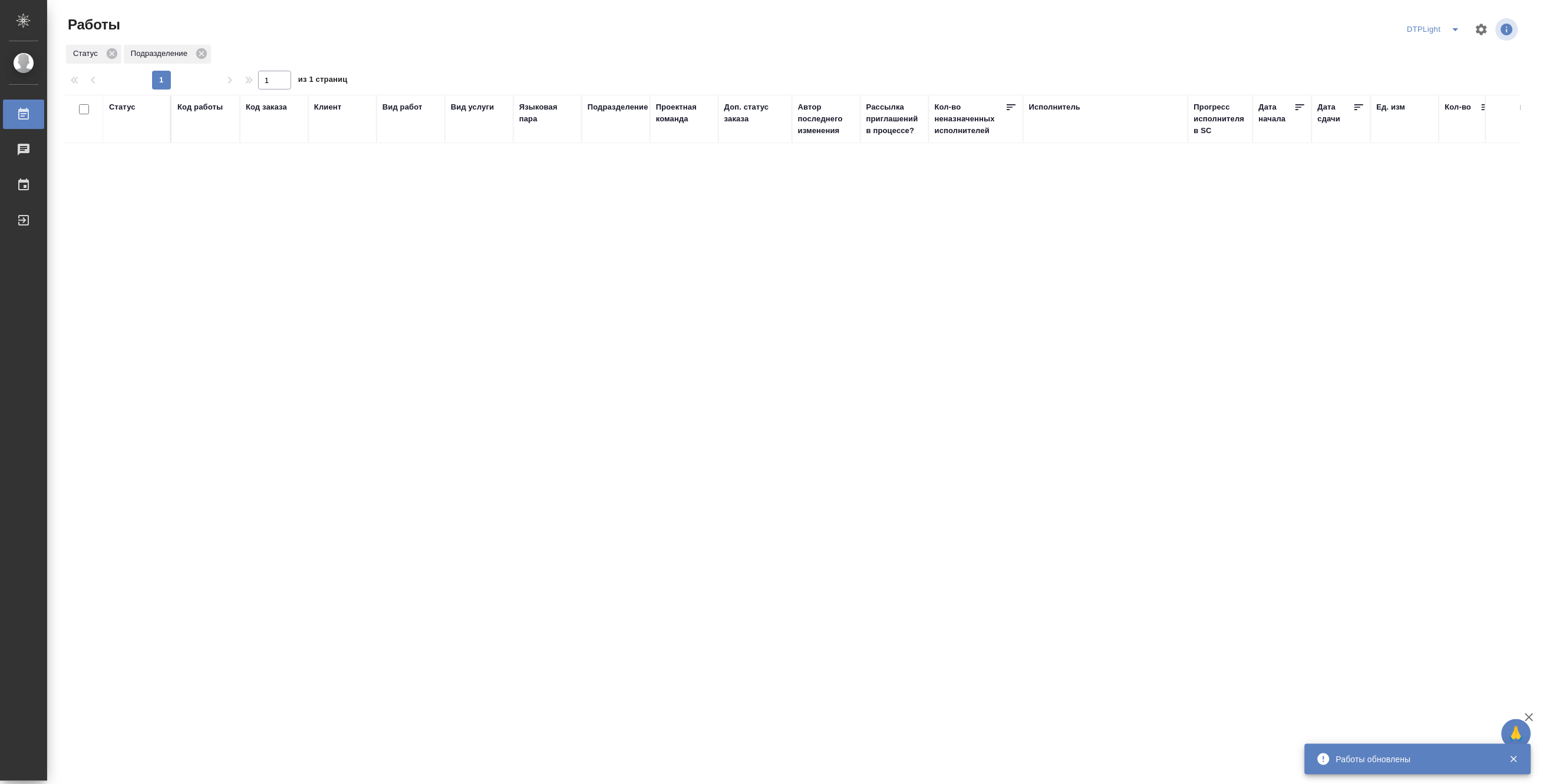
click at [1453, 20] on button "split button" at bounding box center [1456, 29] width 24 height 19
click at [1450, 86] on li "[PERSON_NAME]" at bounding box center [1442, 91] width 113 height 19
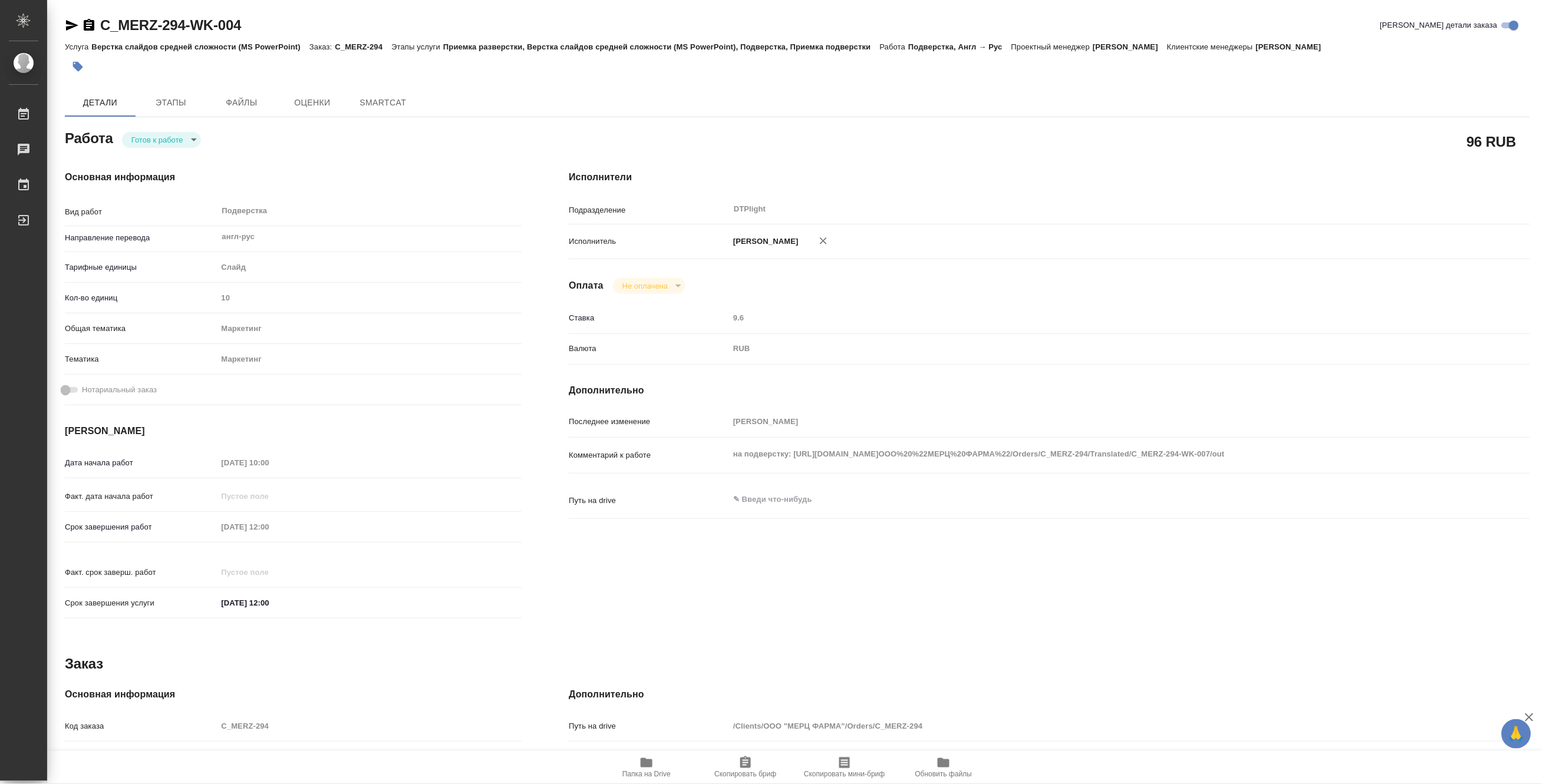
type textarea "x"
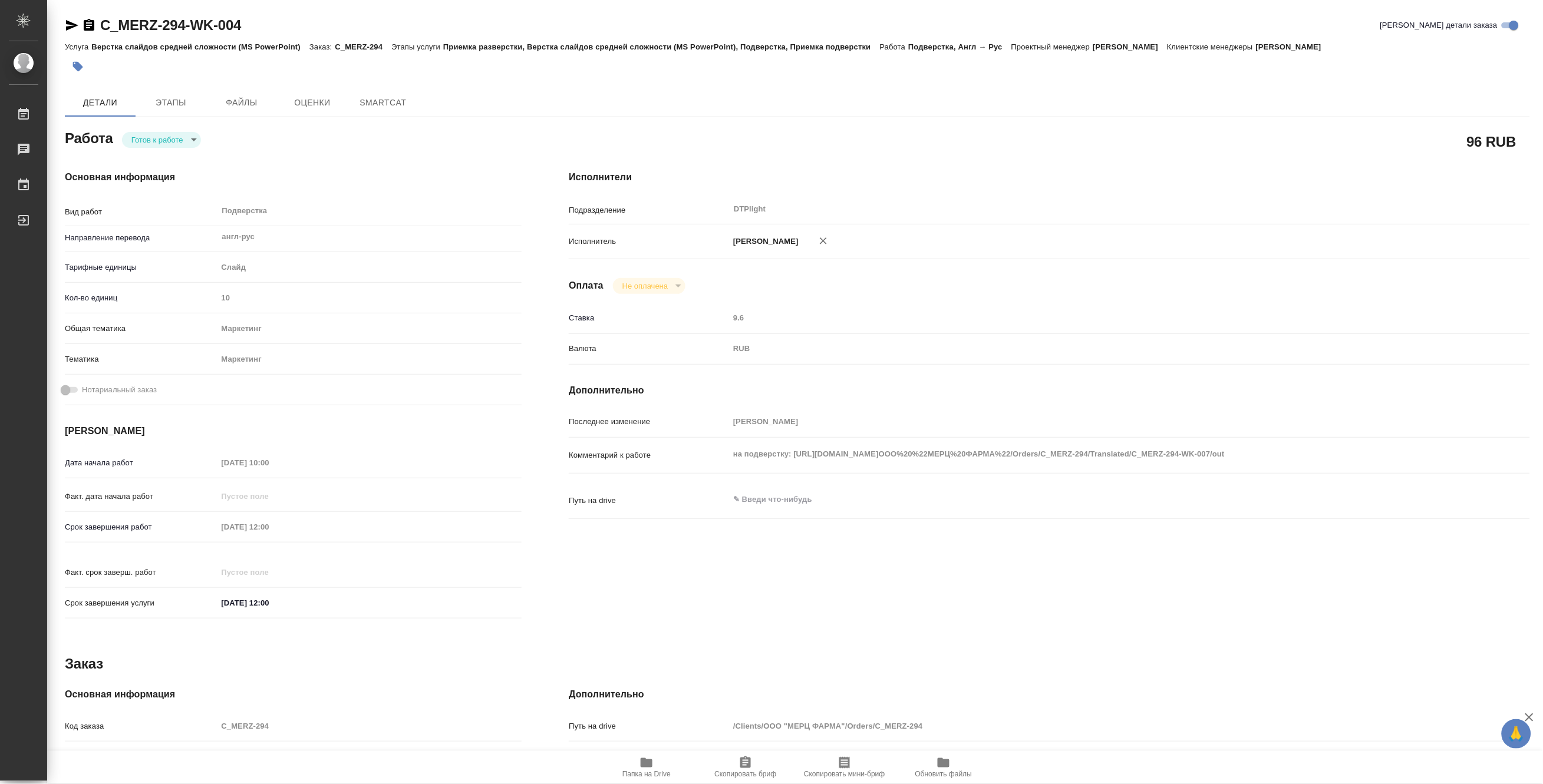
type textarea "x"
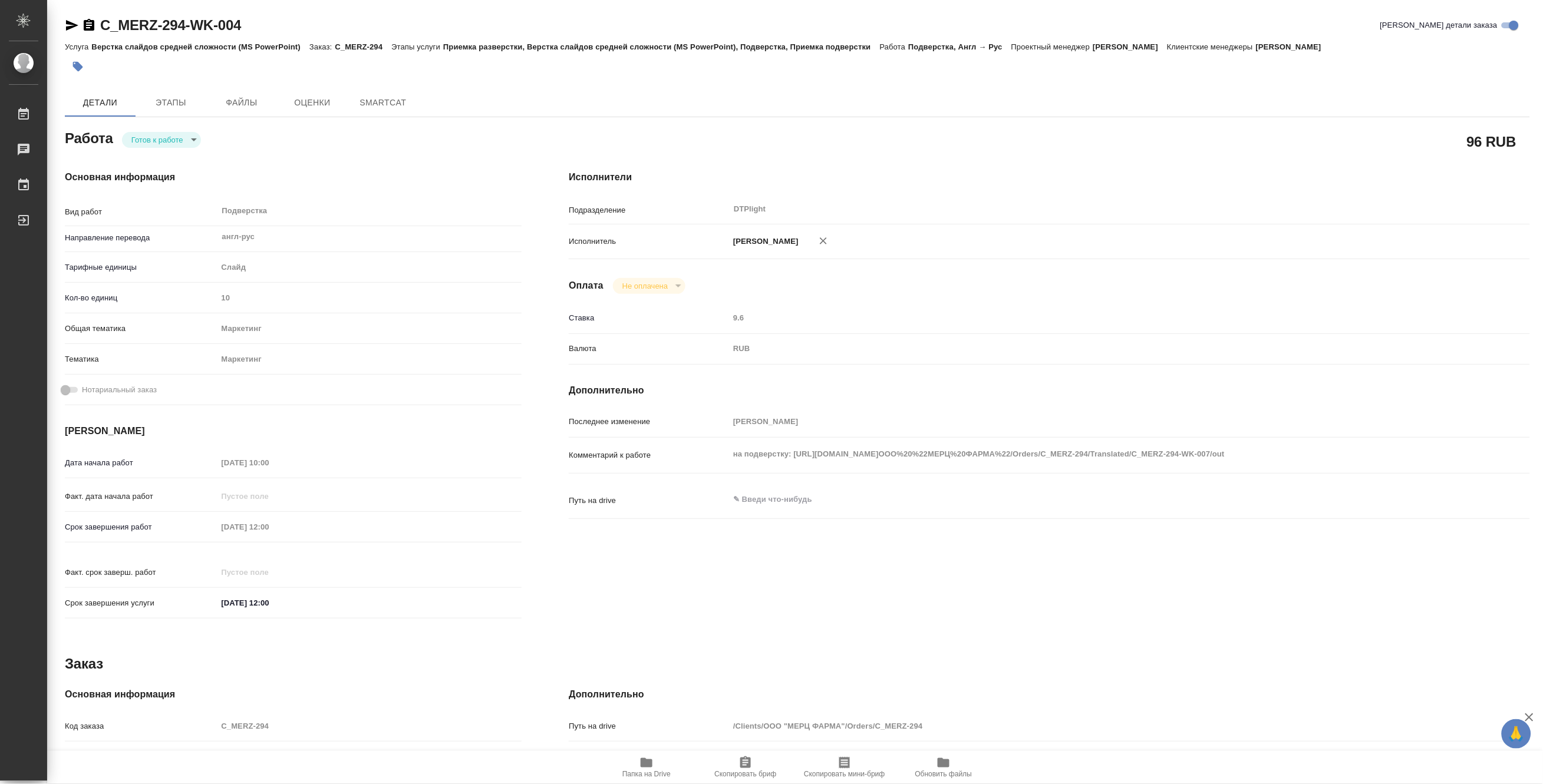
type textarea "x"
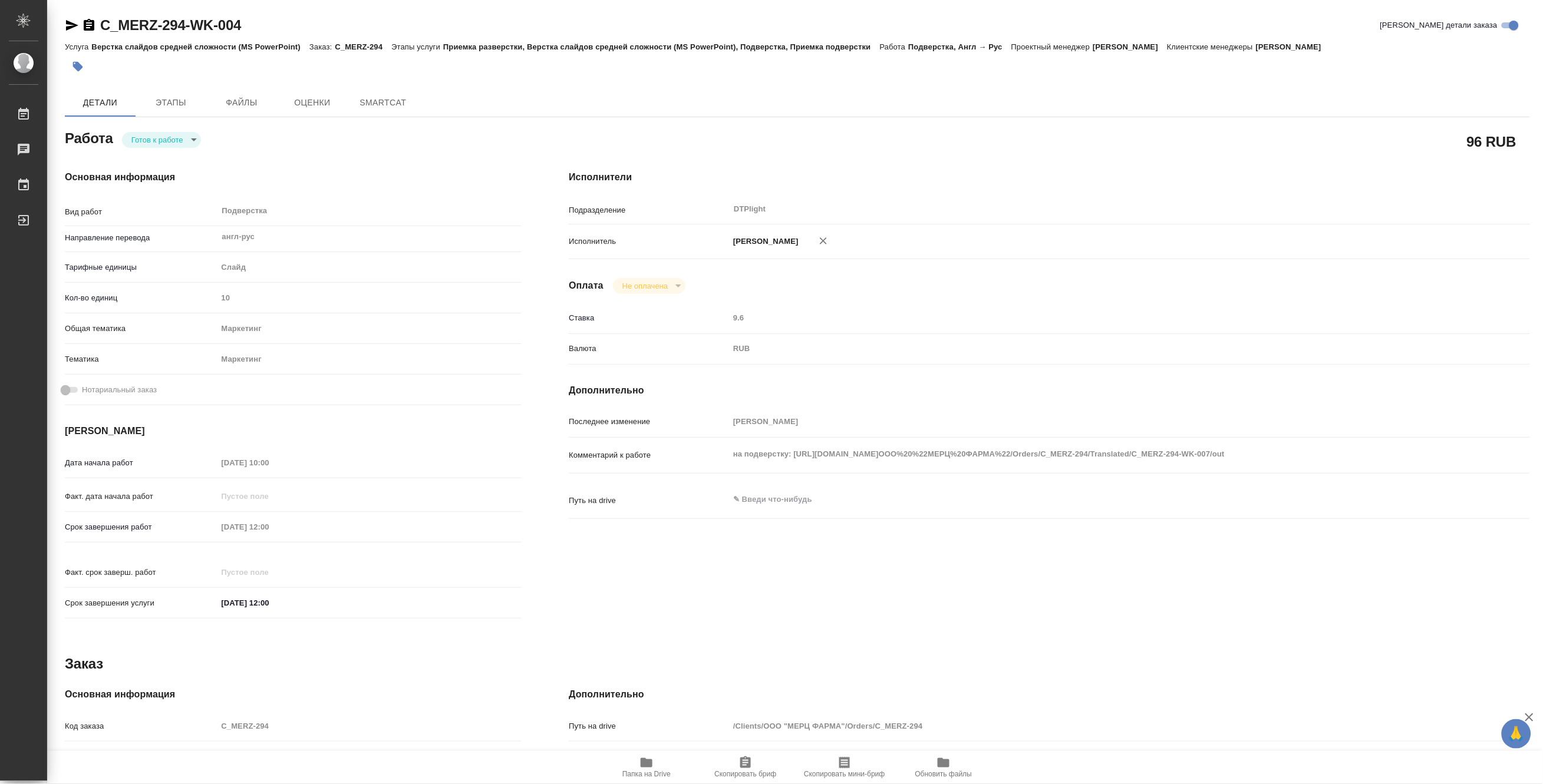
type textarea "x"
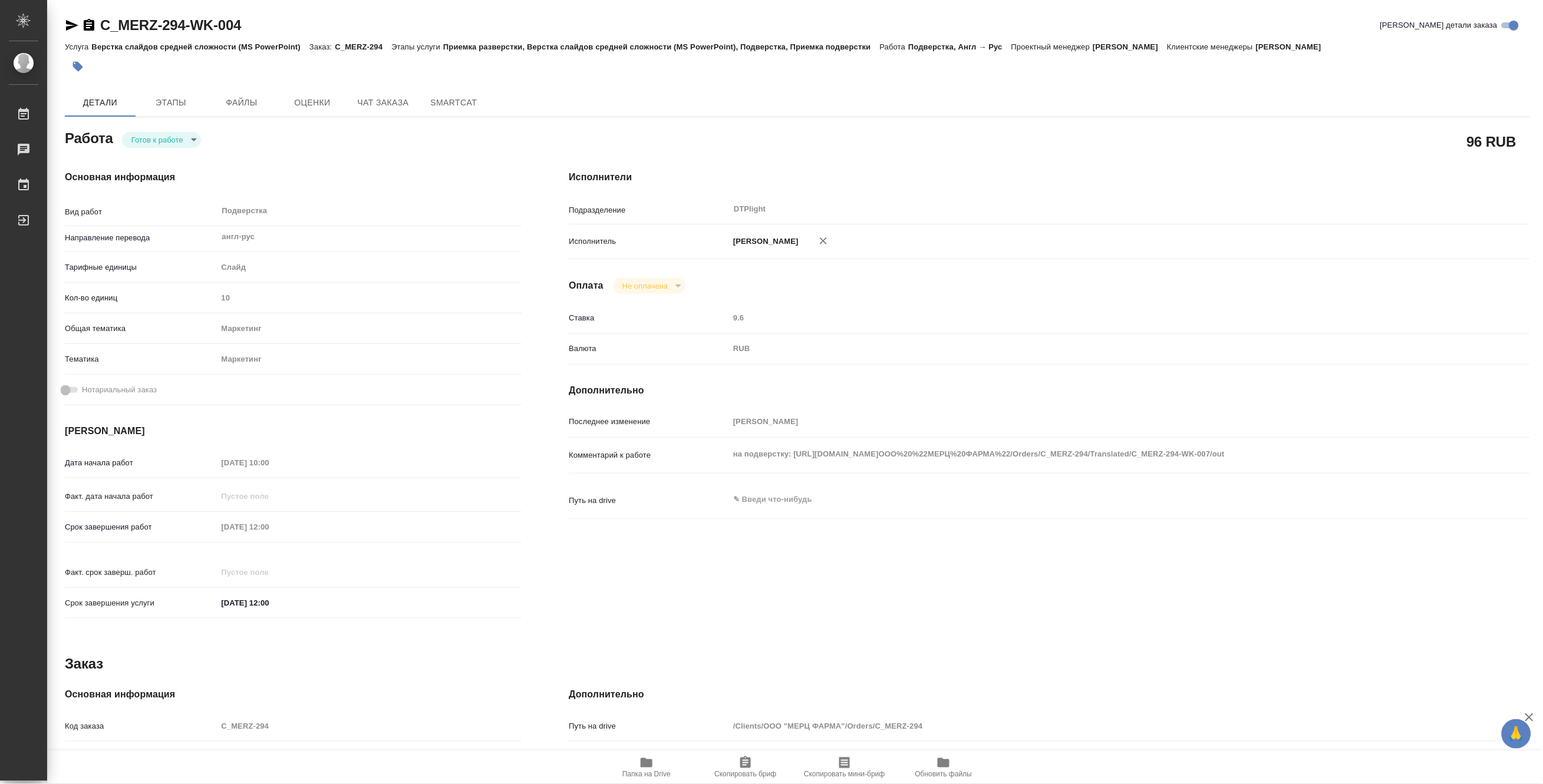
click at [68, 22] on icon "button" at bounding box center [72, 25] width 13 height 11
type textarea "x"
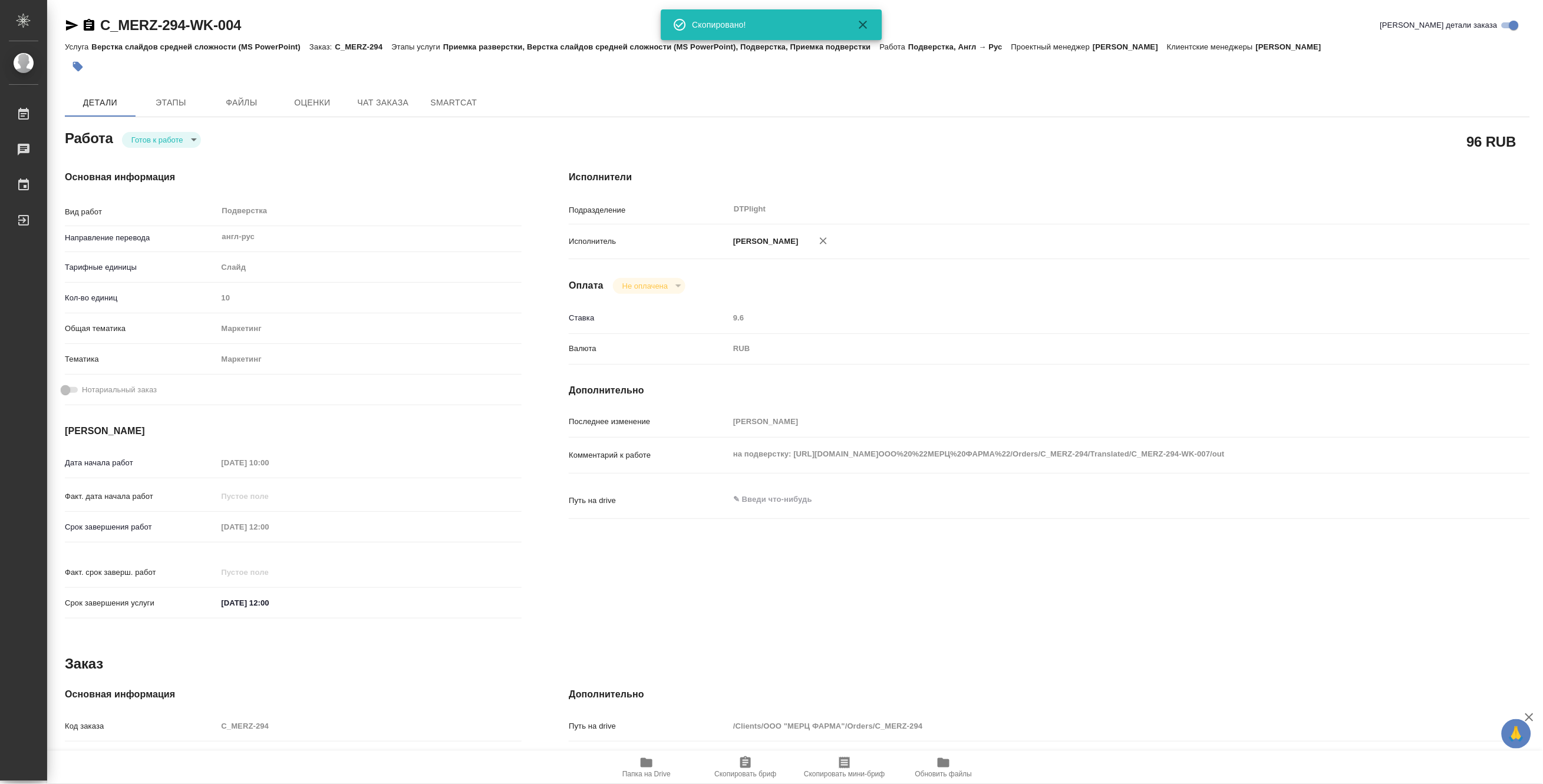
type textarea "x"
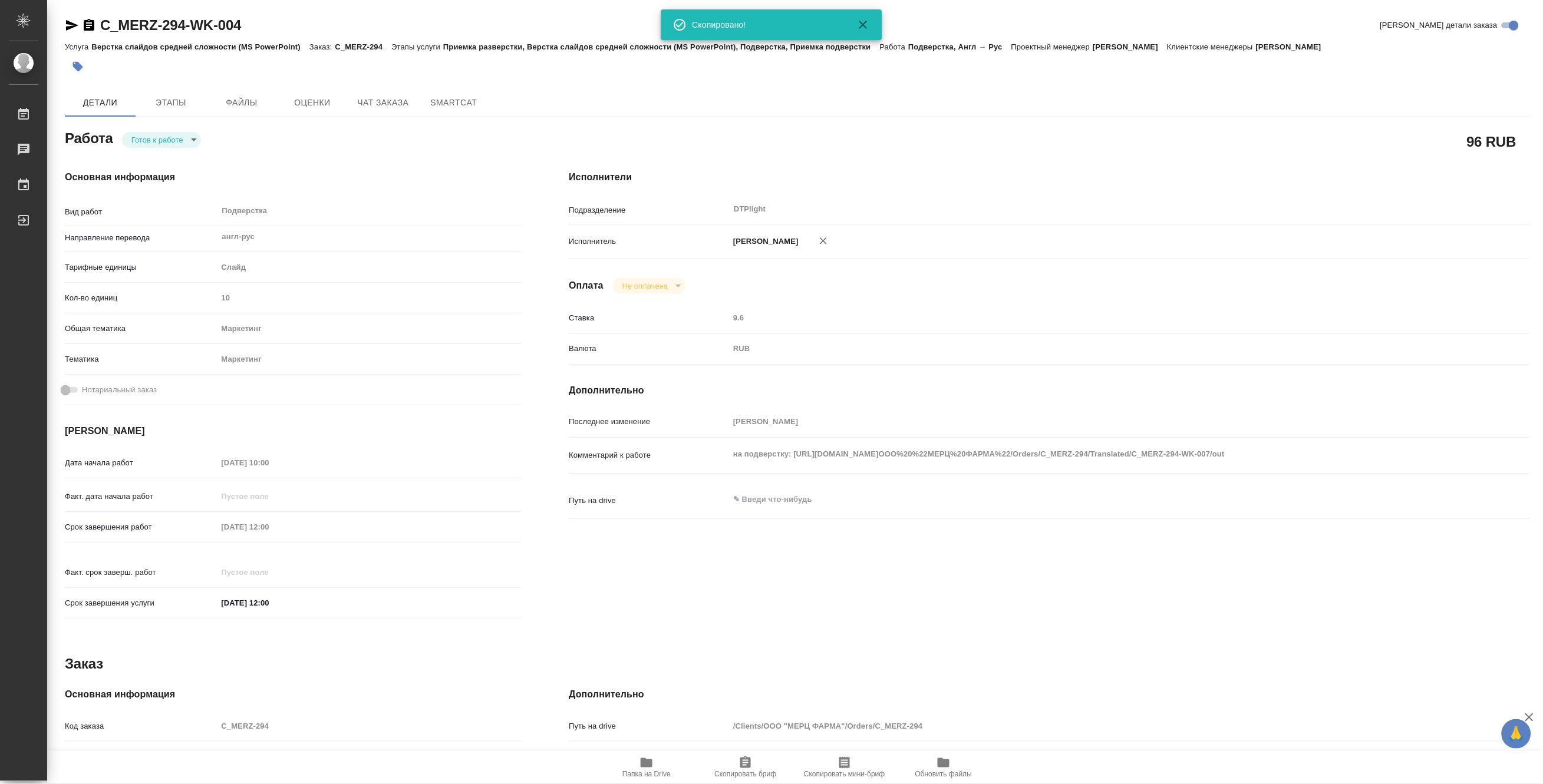
type textarea "x"
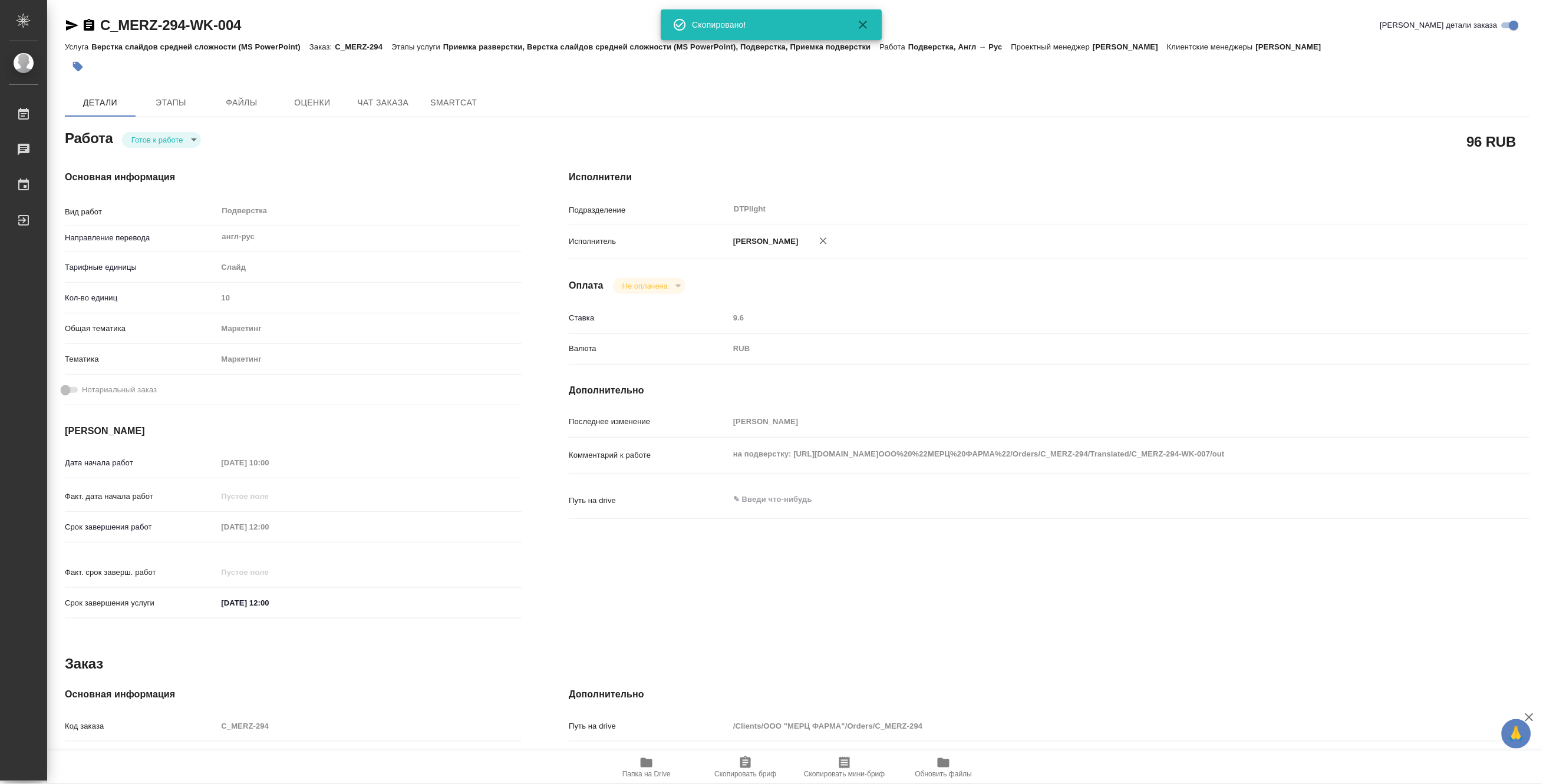
type textarea "x"
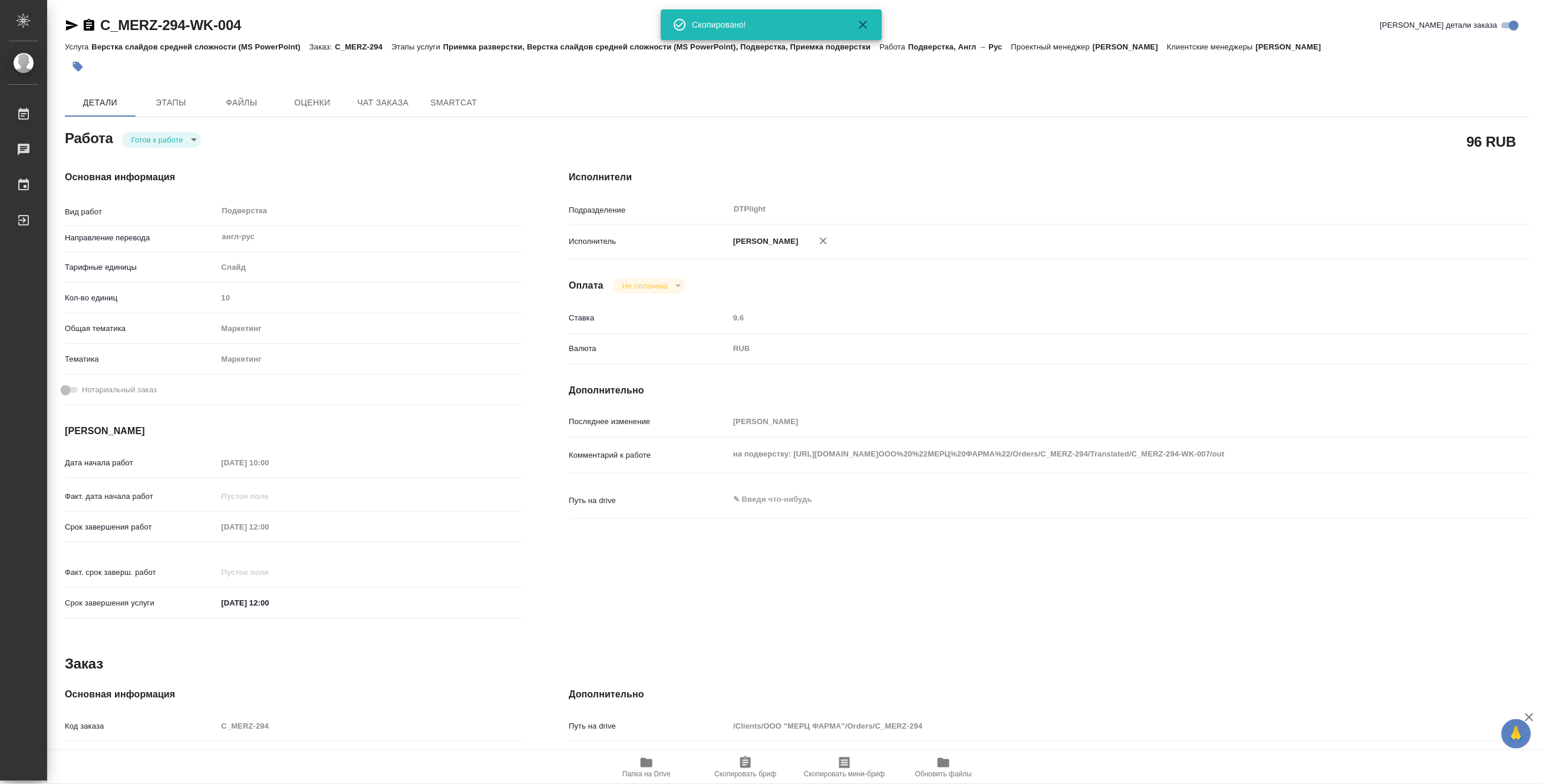
type textarea "x"
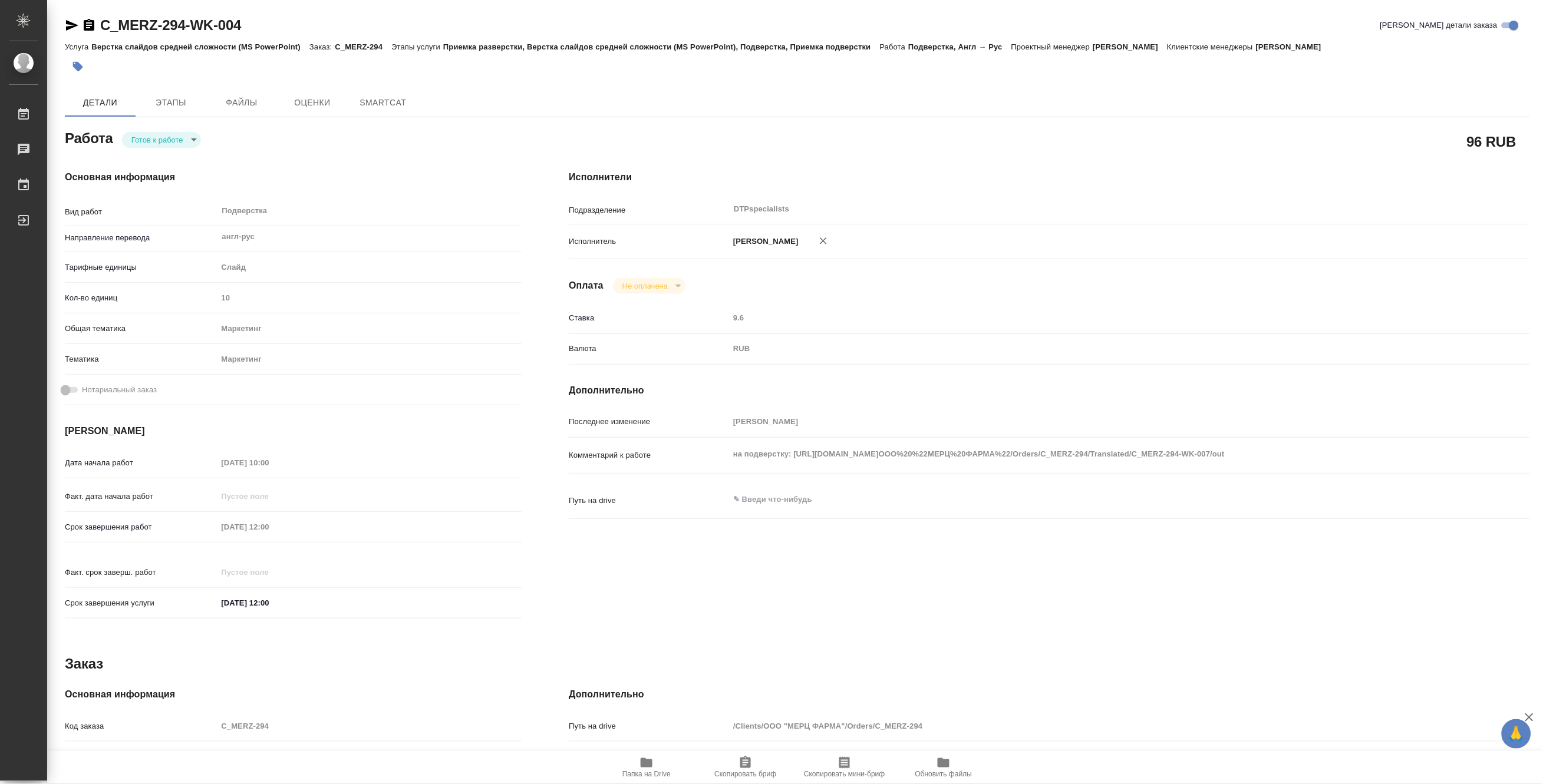
type textarea "x"
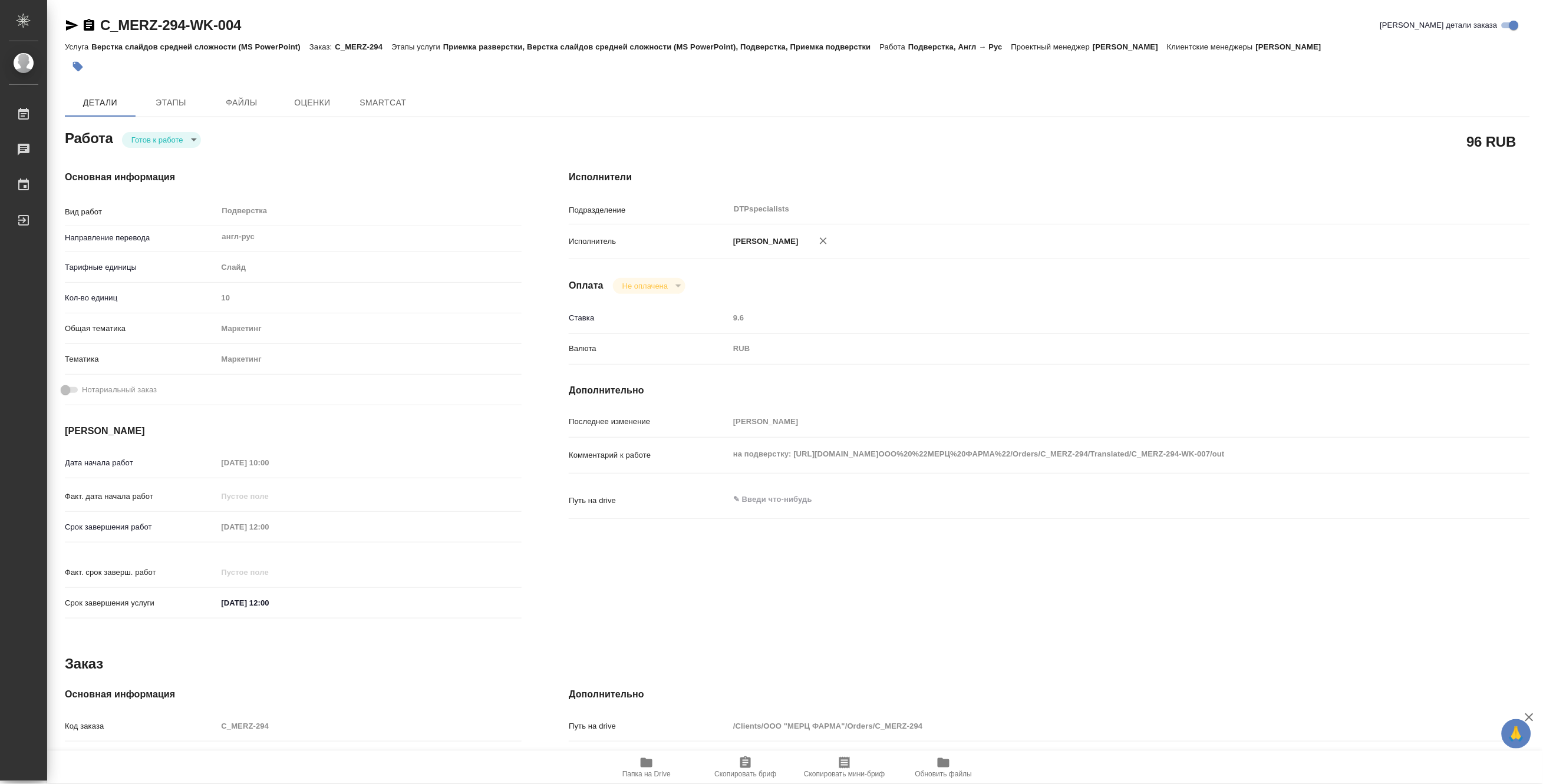
type textarea "x"
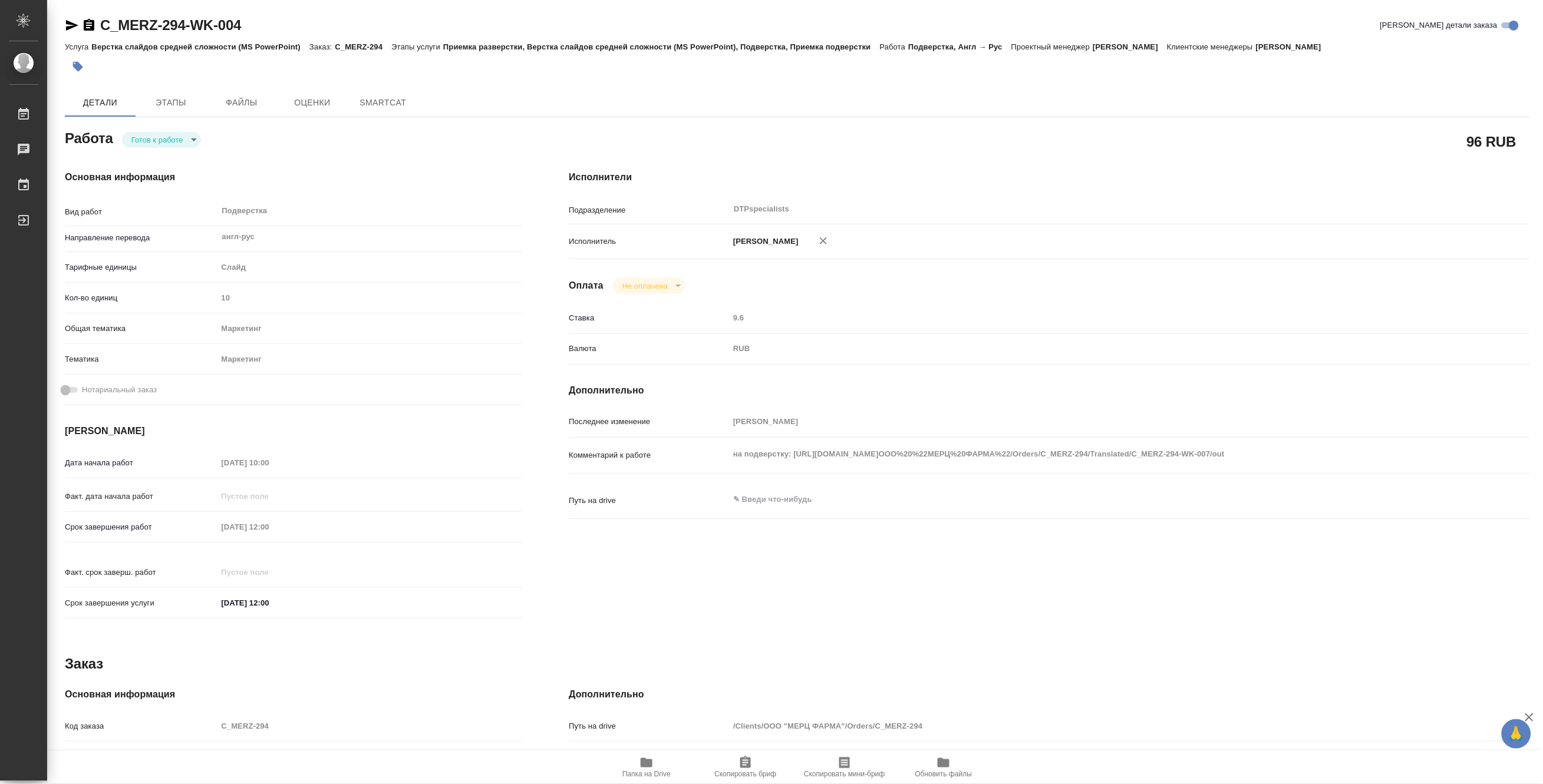
type textarea "x"
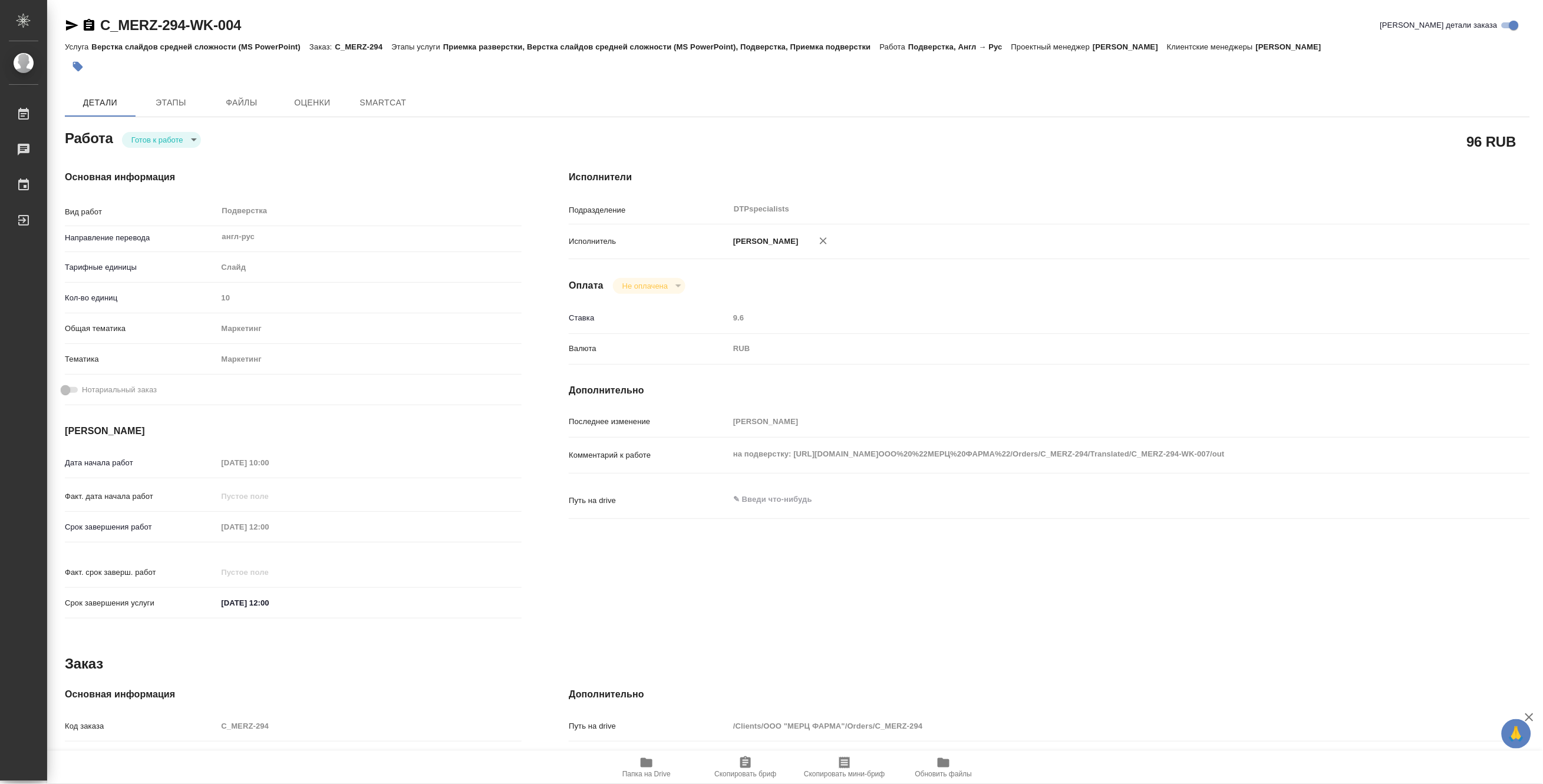
type textarea "x"
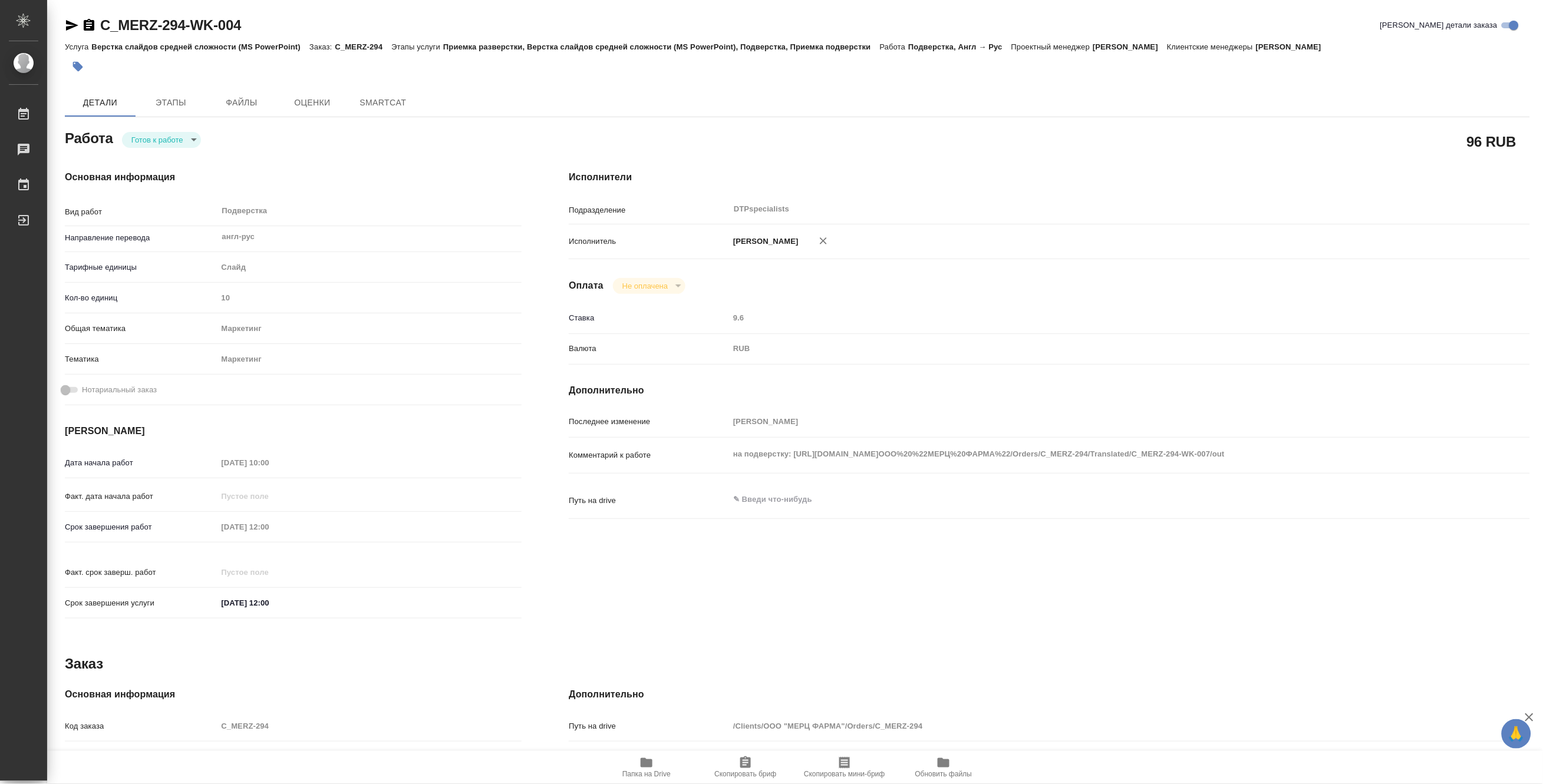
type textarea "x"
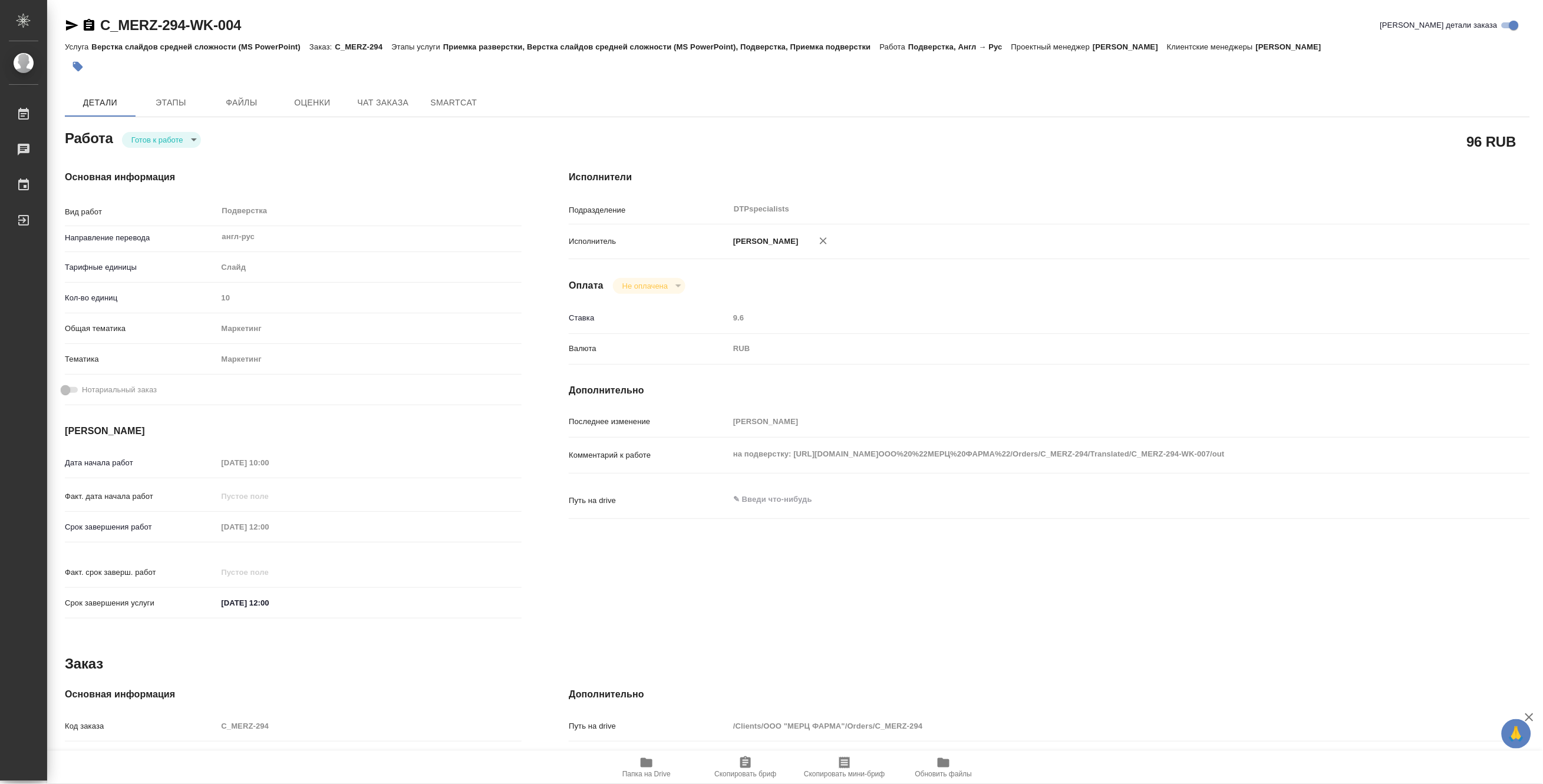
type textarea "x"
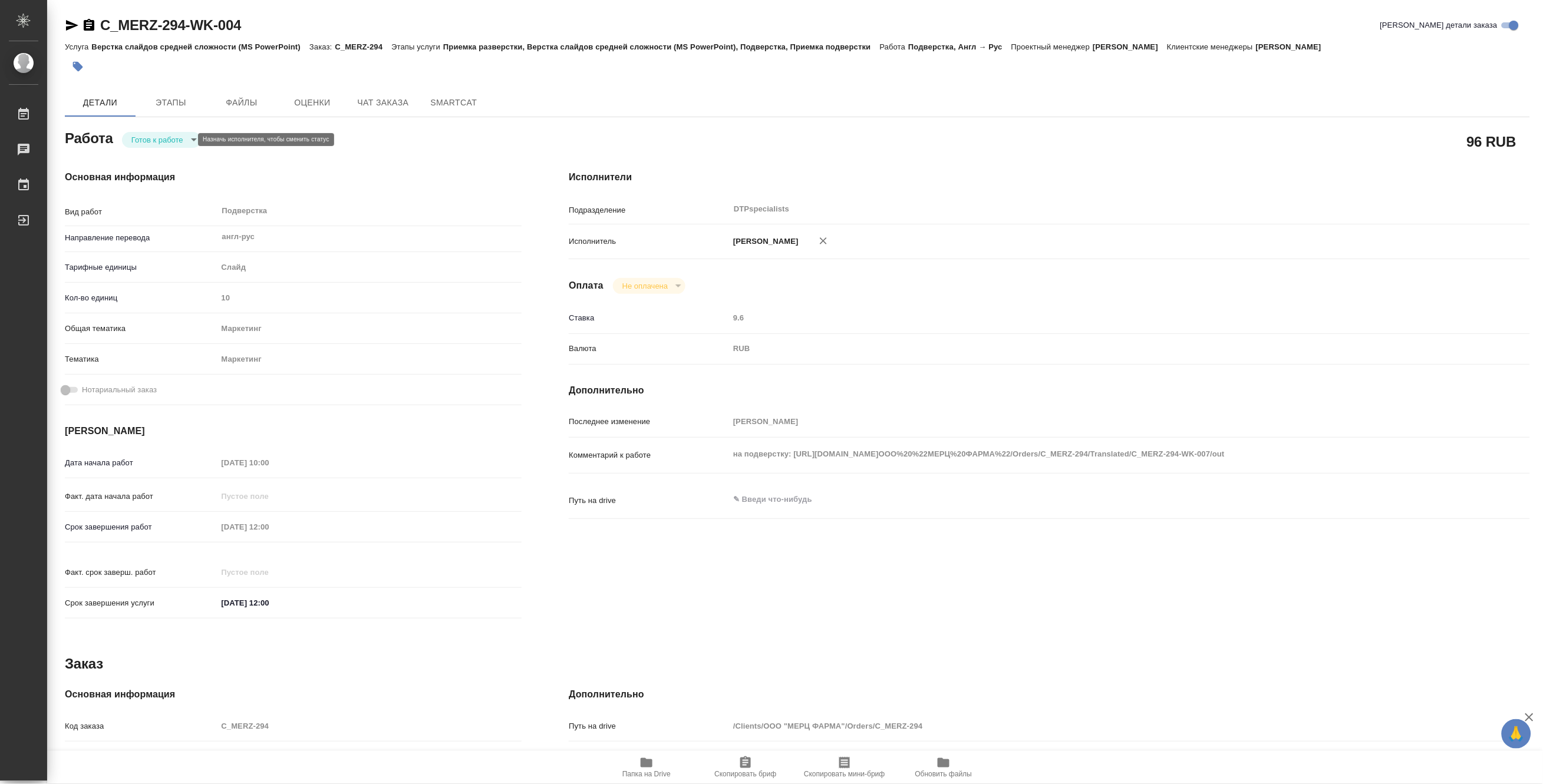
type textarea "x"
click at [142, 137] on body "🙏 .cls-1 fill:#fff; AWATERA Matveeva Maria Работы Чаты График Выйти C_MERZ-294-…" at bounding box center [772, 392] width 1543 height 784
click at [142, 137] on button "В работе" at bounding box center [150, 140] width 39 height 13
type textarea "x"
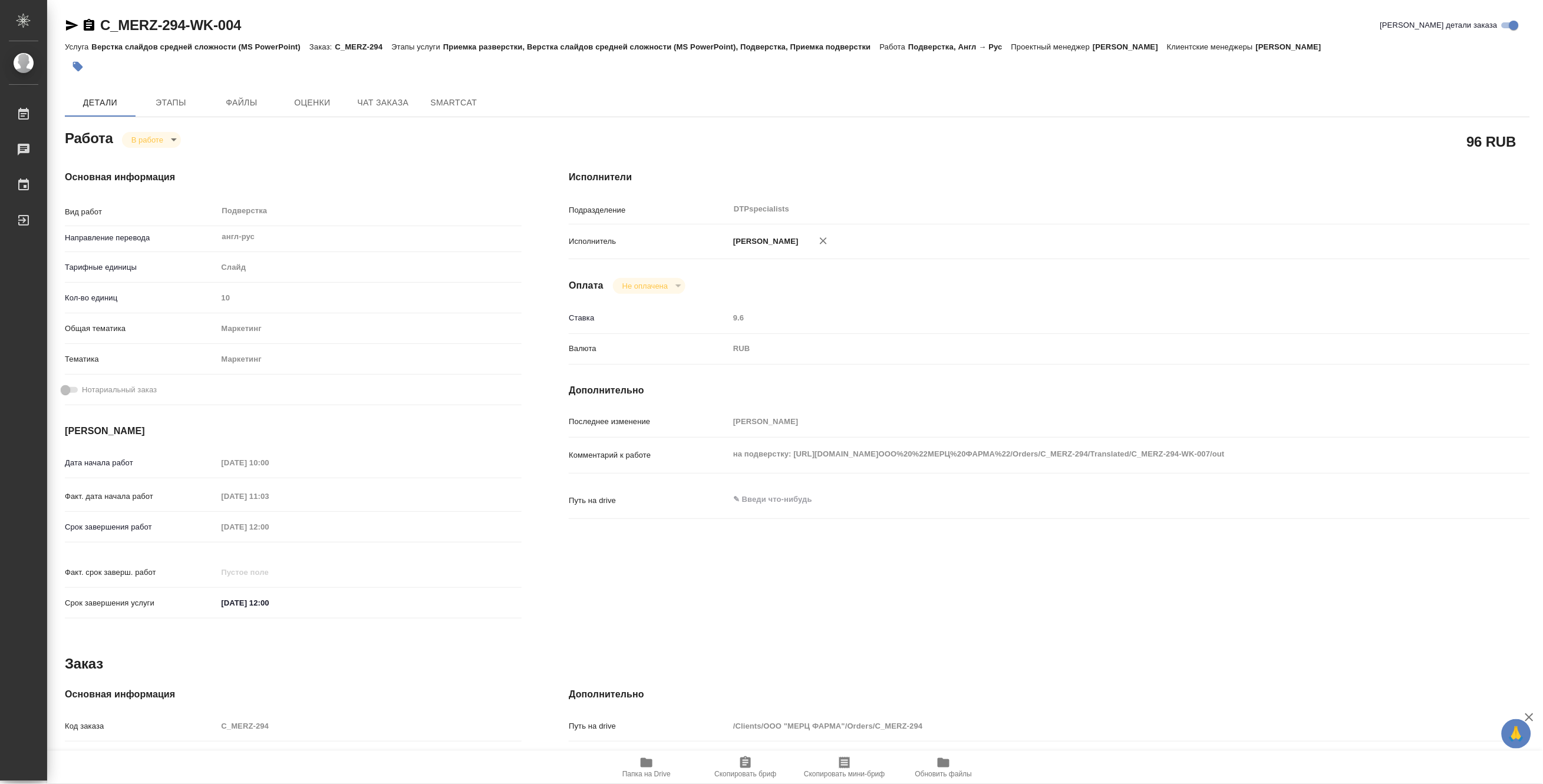
type textarea "x"
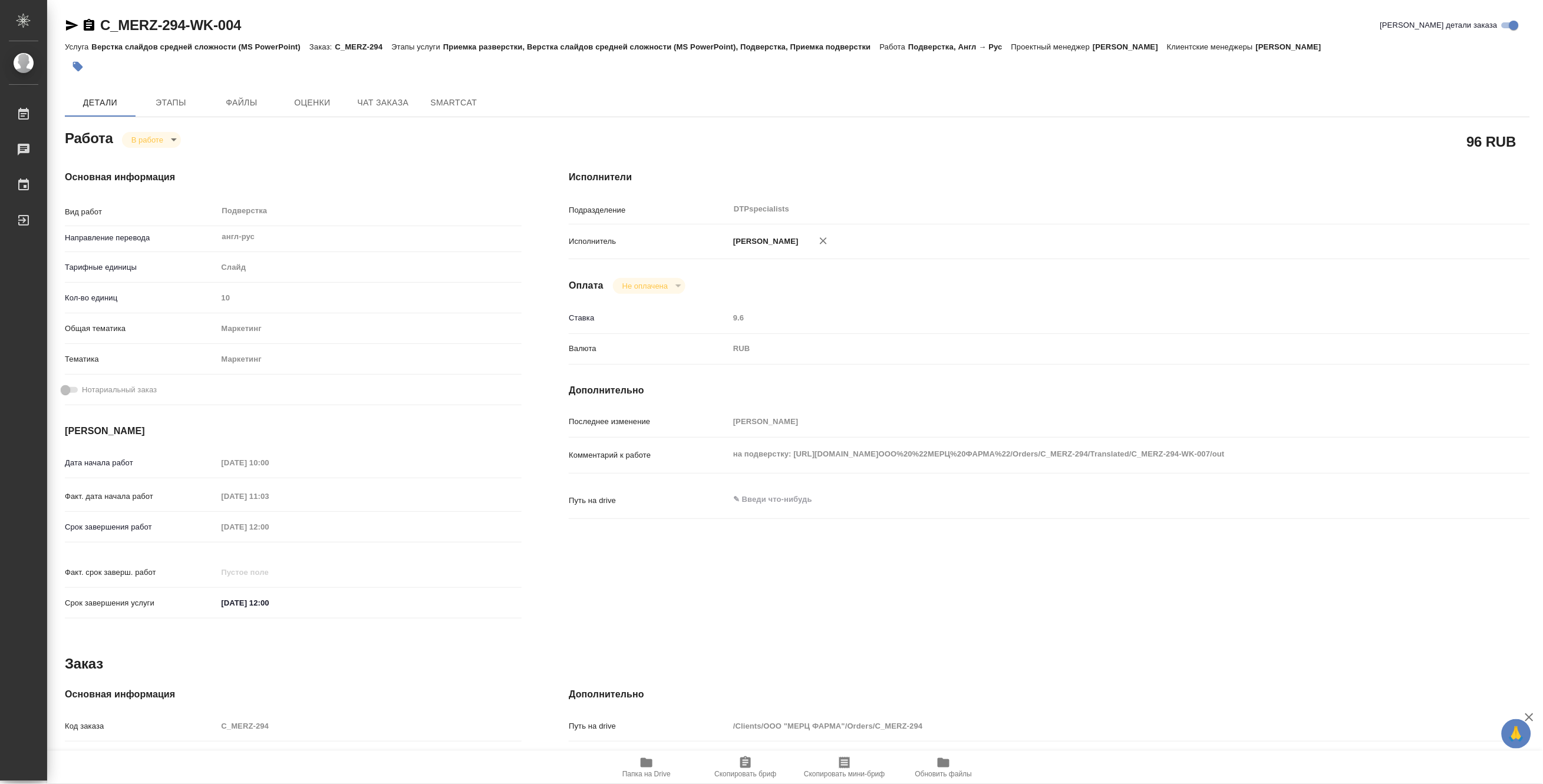
type textarea "x"
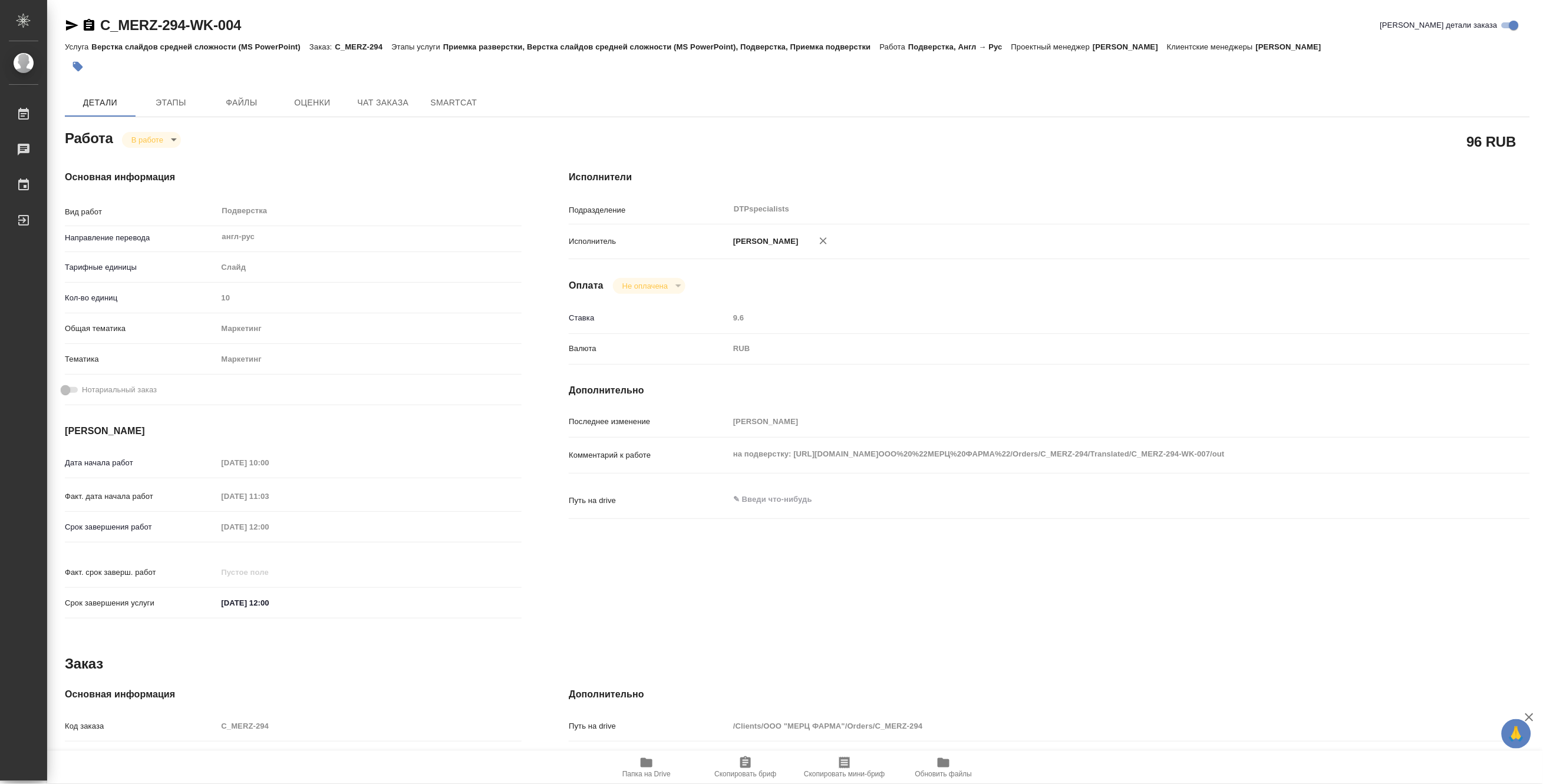
type textarea "x"
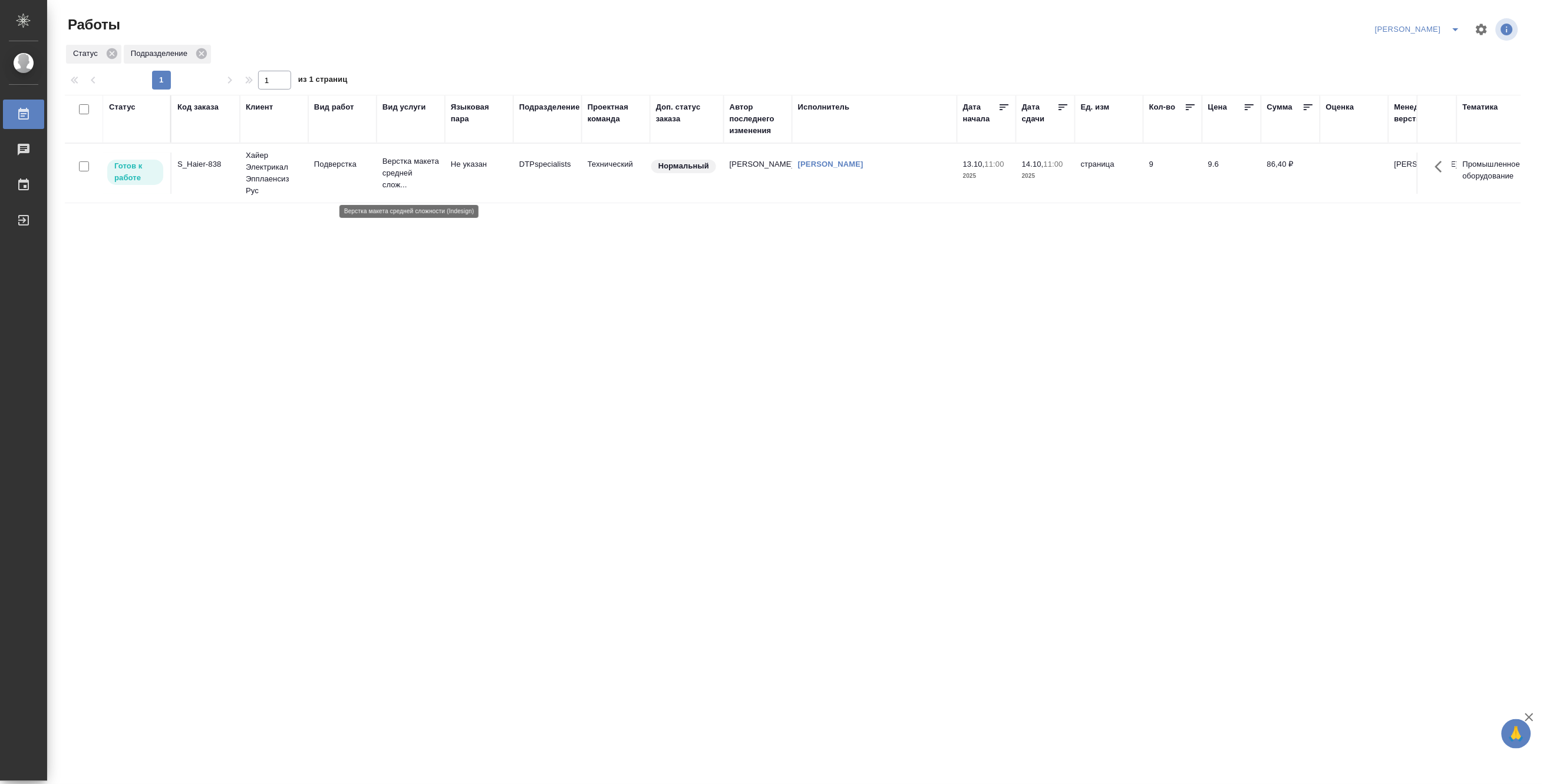
click at [399, 168] on p "Верстка макета средней слож..." at bounding box center [411, 173] width 57 height 35
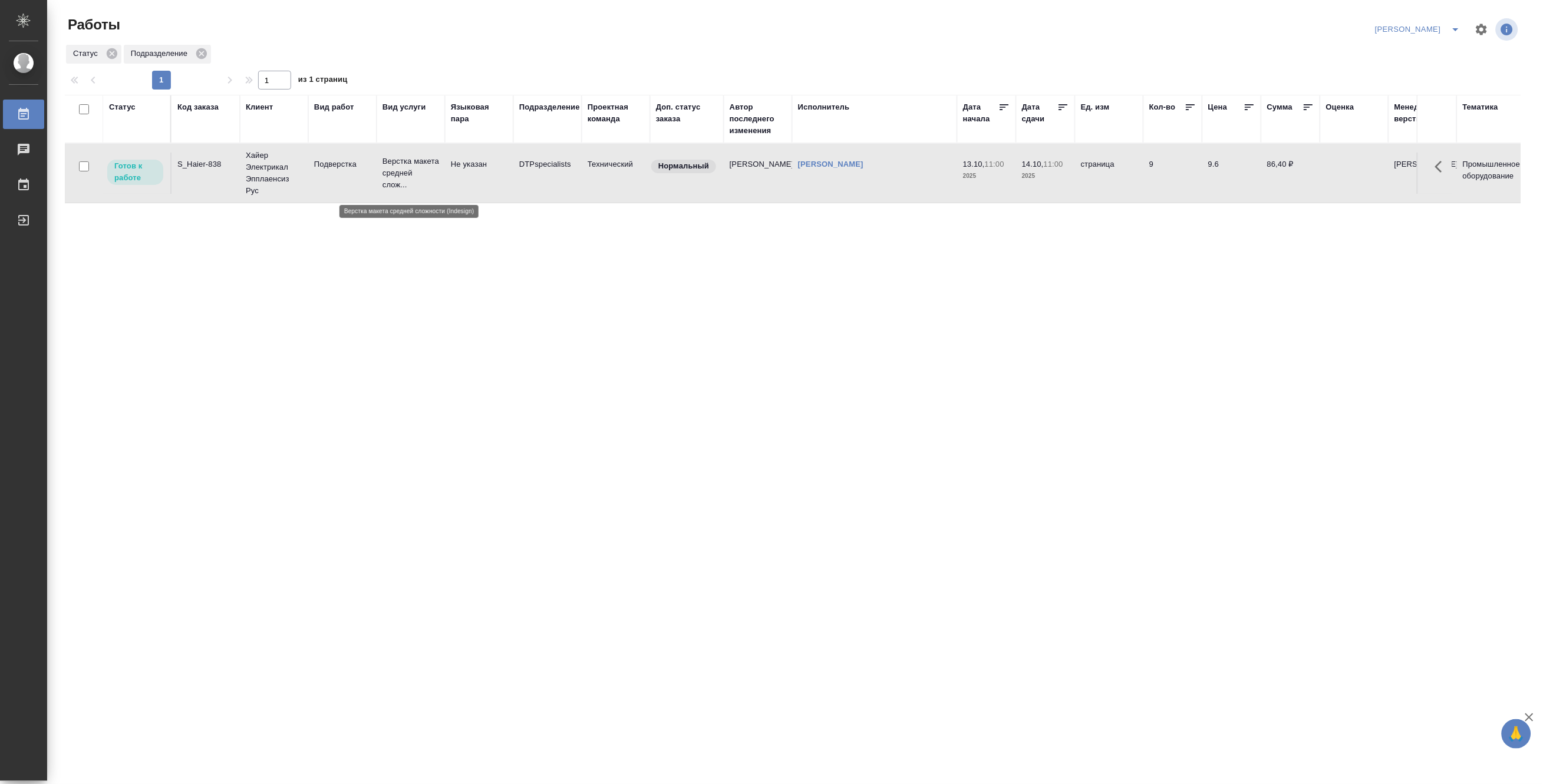
click at [399, 168] on p "Верстка макета средней слож..." at bounding box center [411, 173] width 57 height 35
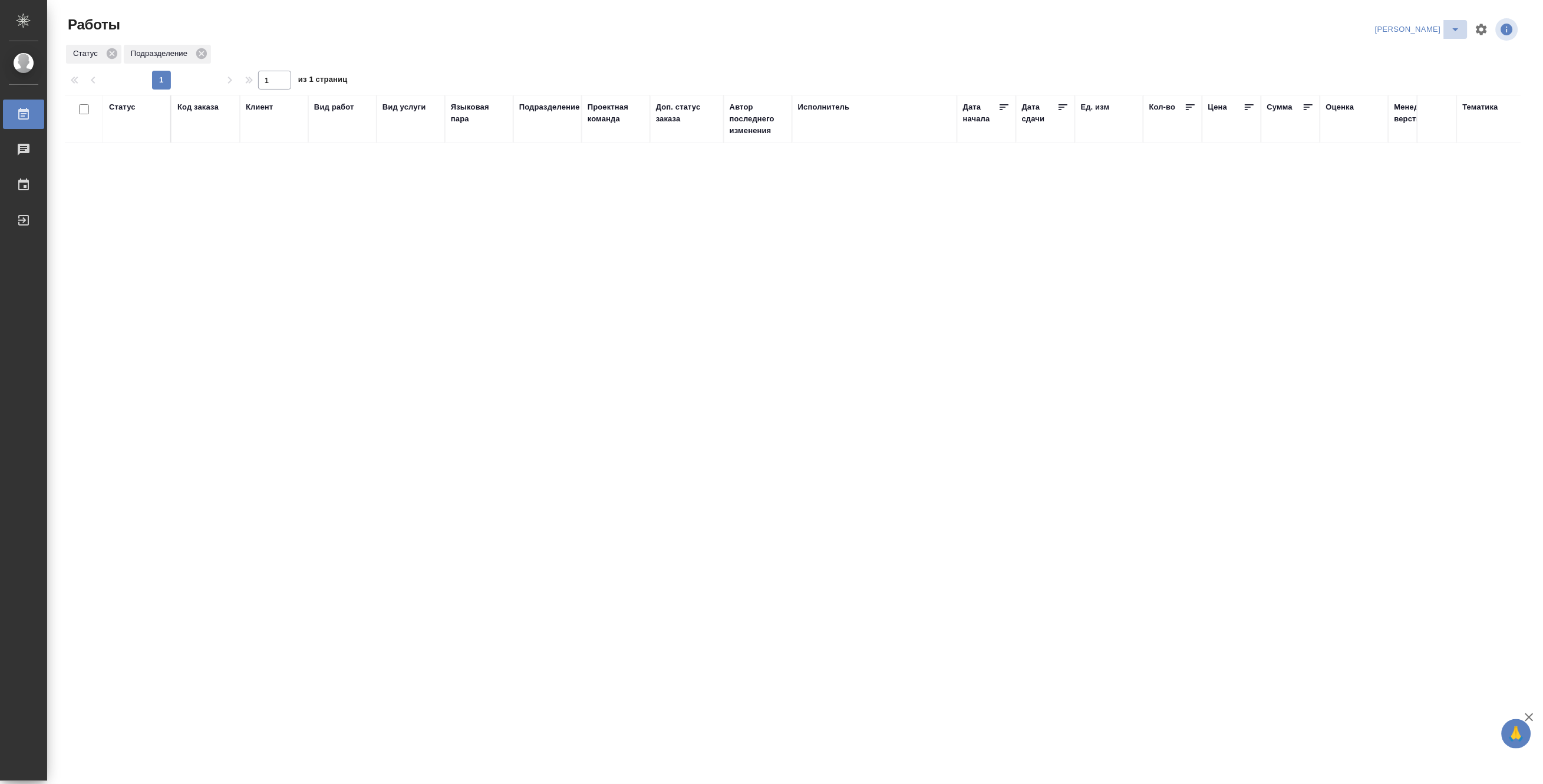
click at [1456, 24] on icon "split button" at bounding box center [1456, 29] width 14 height 14
click at [1442, 51] on li "[PERSON_NAME] работе" at bounding box center [1411, 53] width 113 height 19
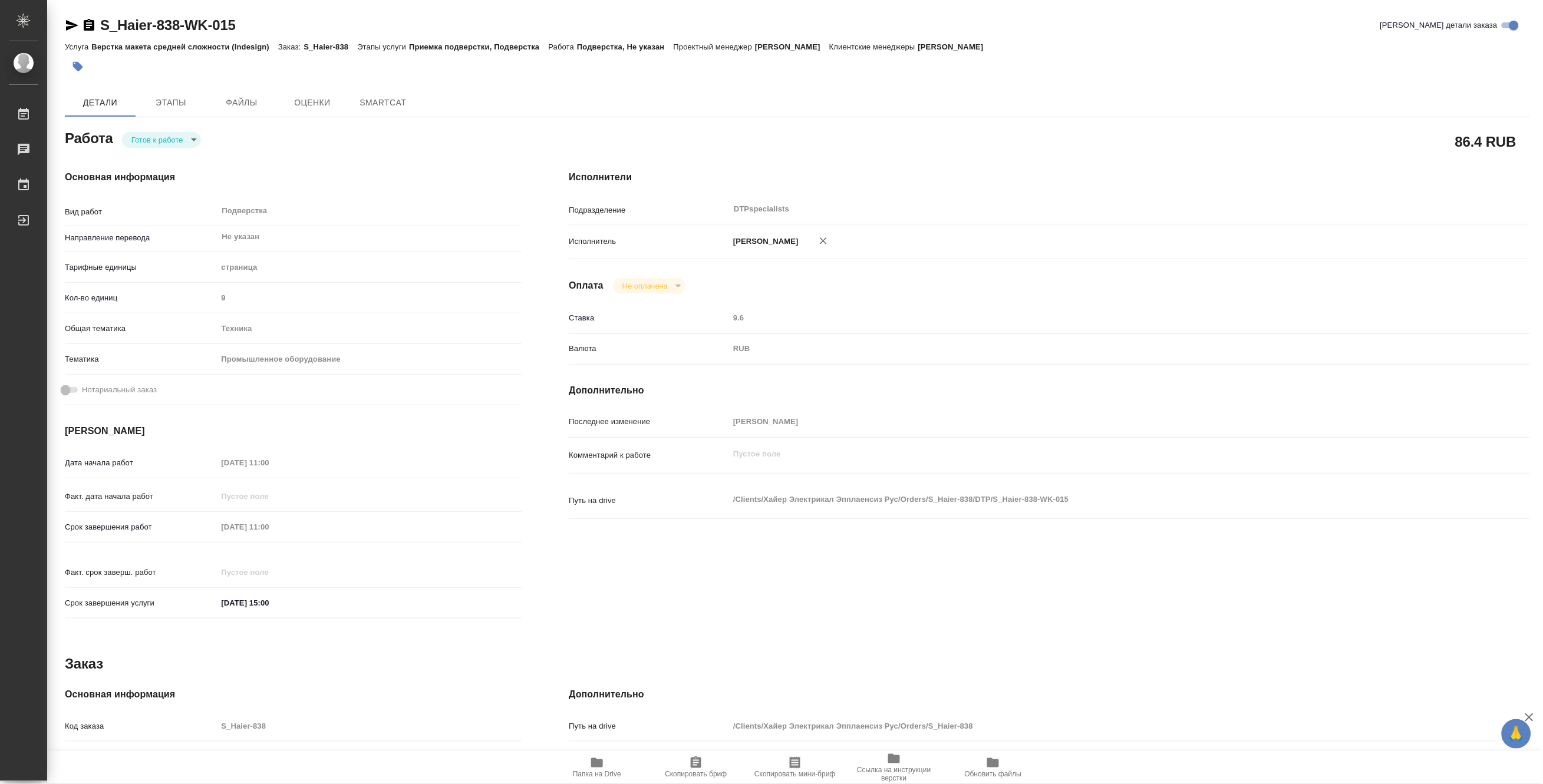
type textarea "x"
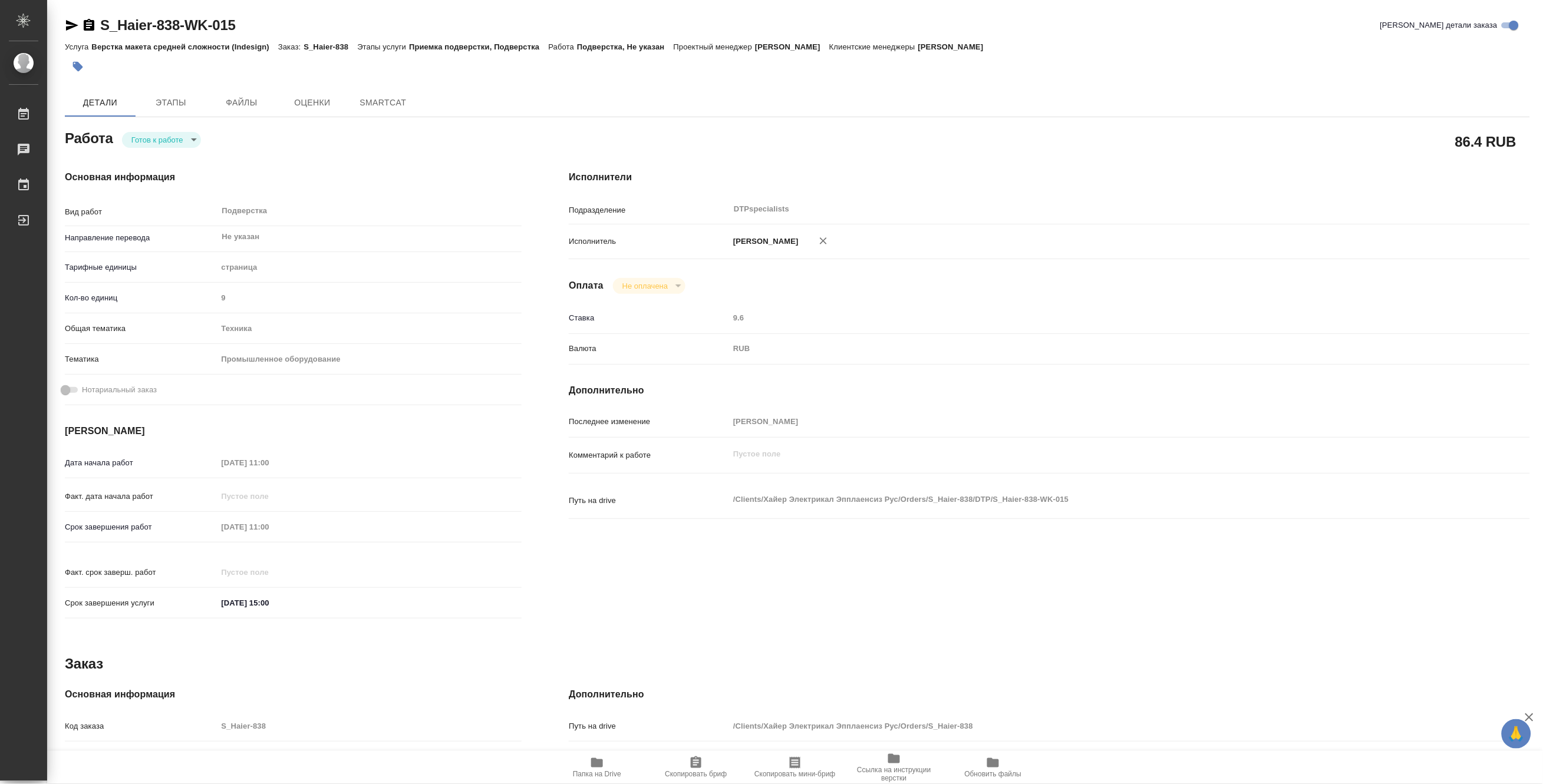
type textarea "x"
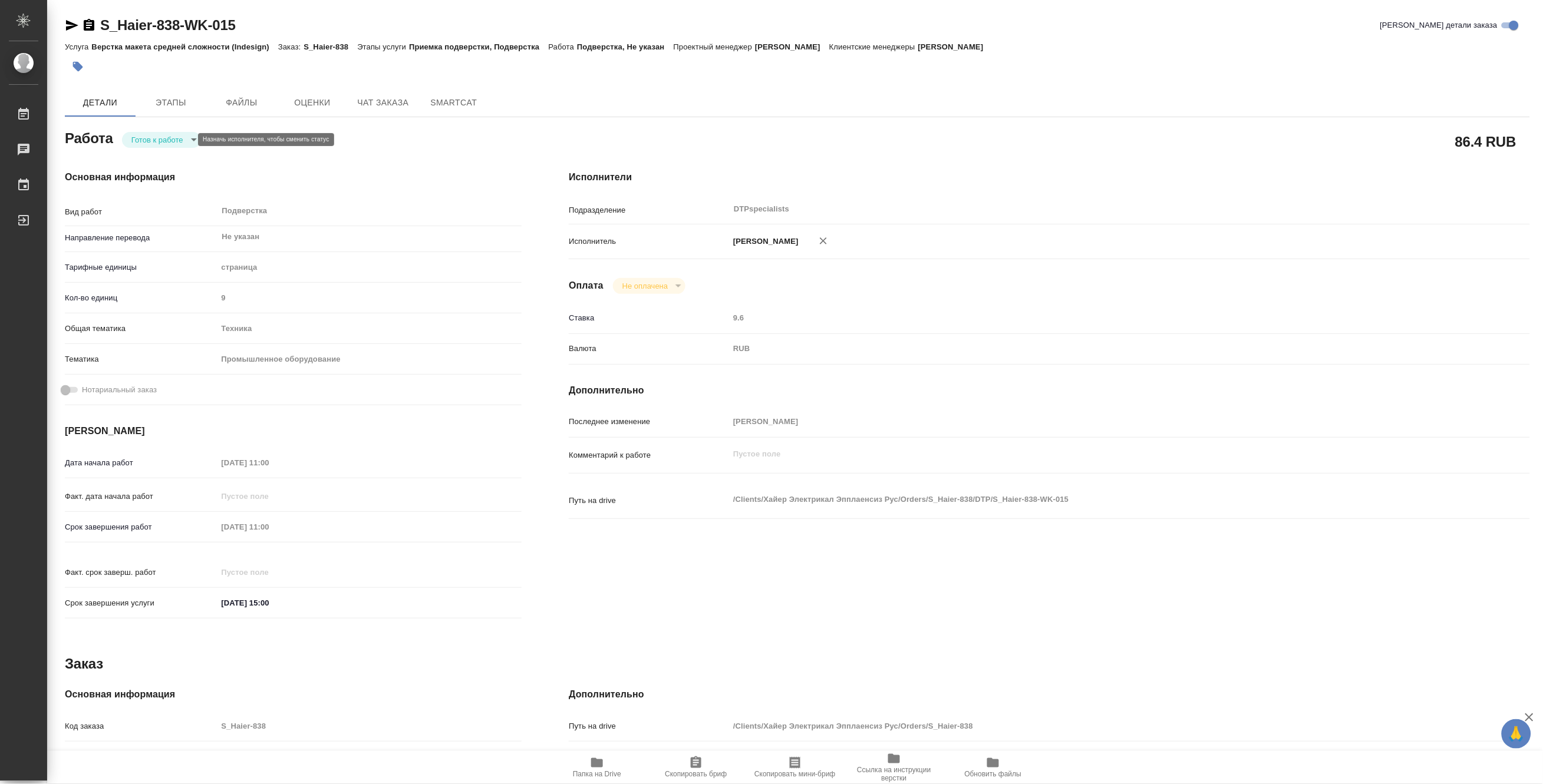
type textarea "x"
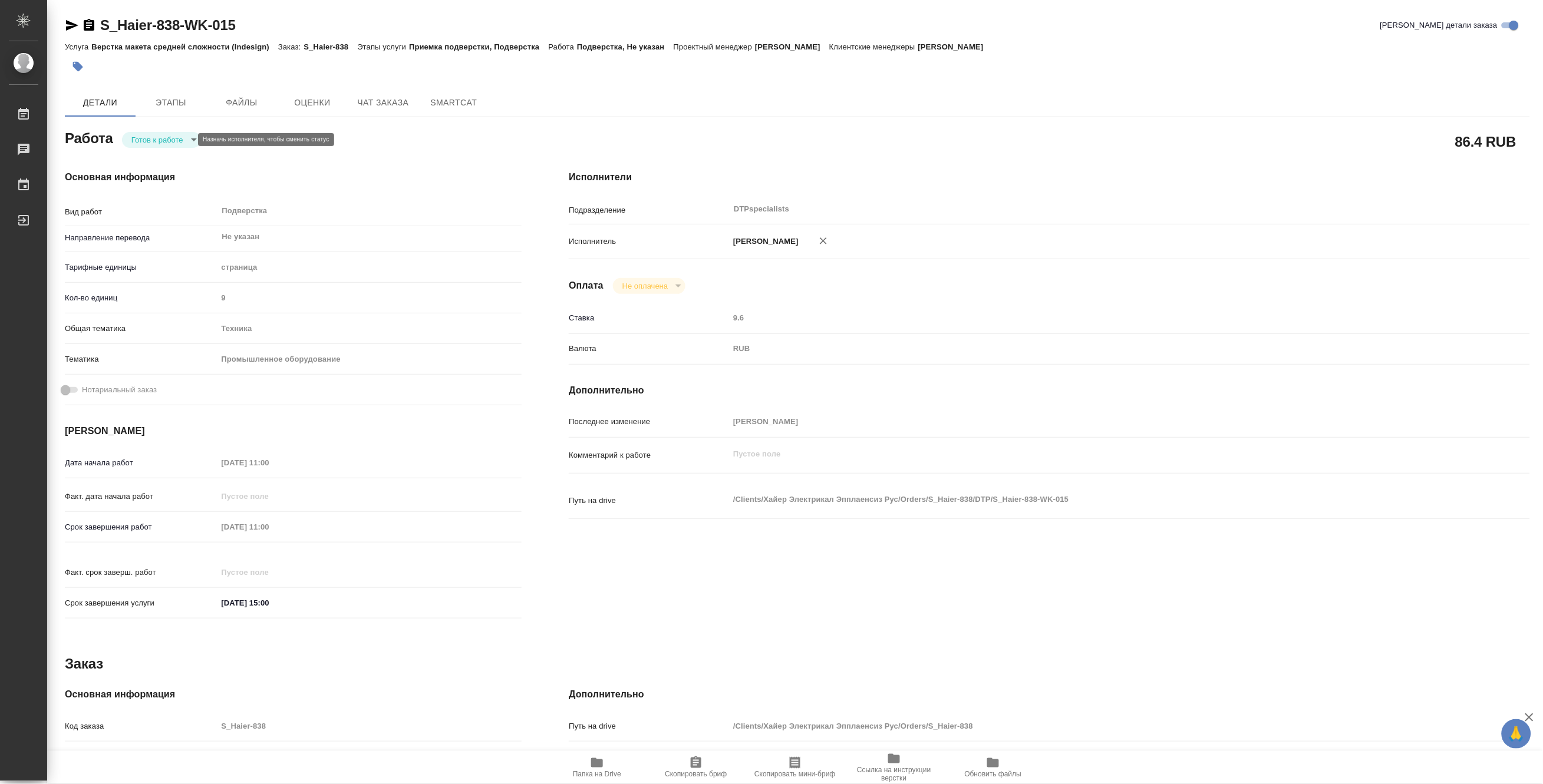
type textarea "x"
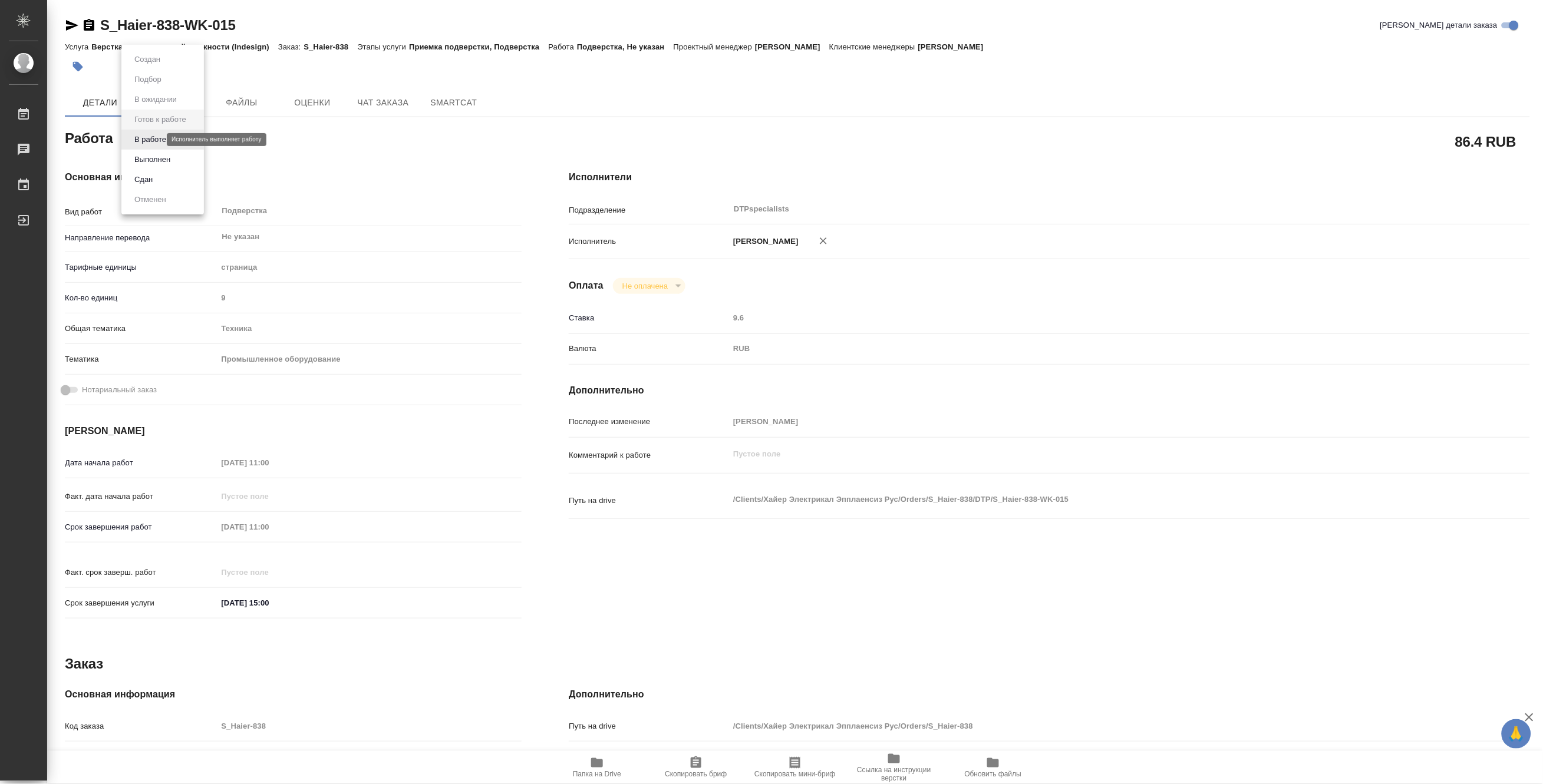
click at [146, 139] on body "🙏 .cls-1 fill:#fff; AWATERA Matveeva Maria Работы Чаты График Выйти S_Haier-838…" at bounding box center [772, 392] width 1543 height 784
click at [146, 139] on button "В работе" at bounding box center [150, 140] width 39 height 13
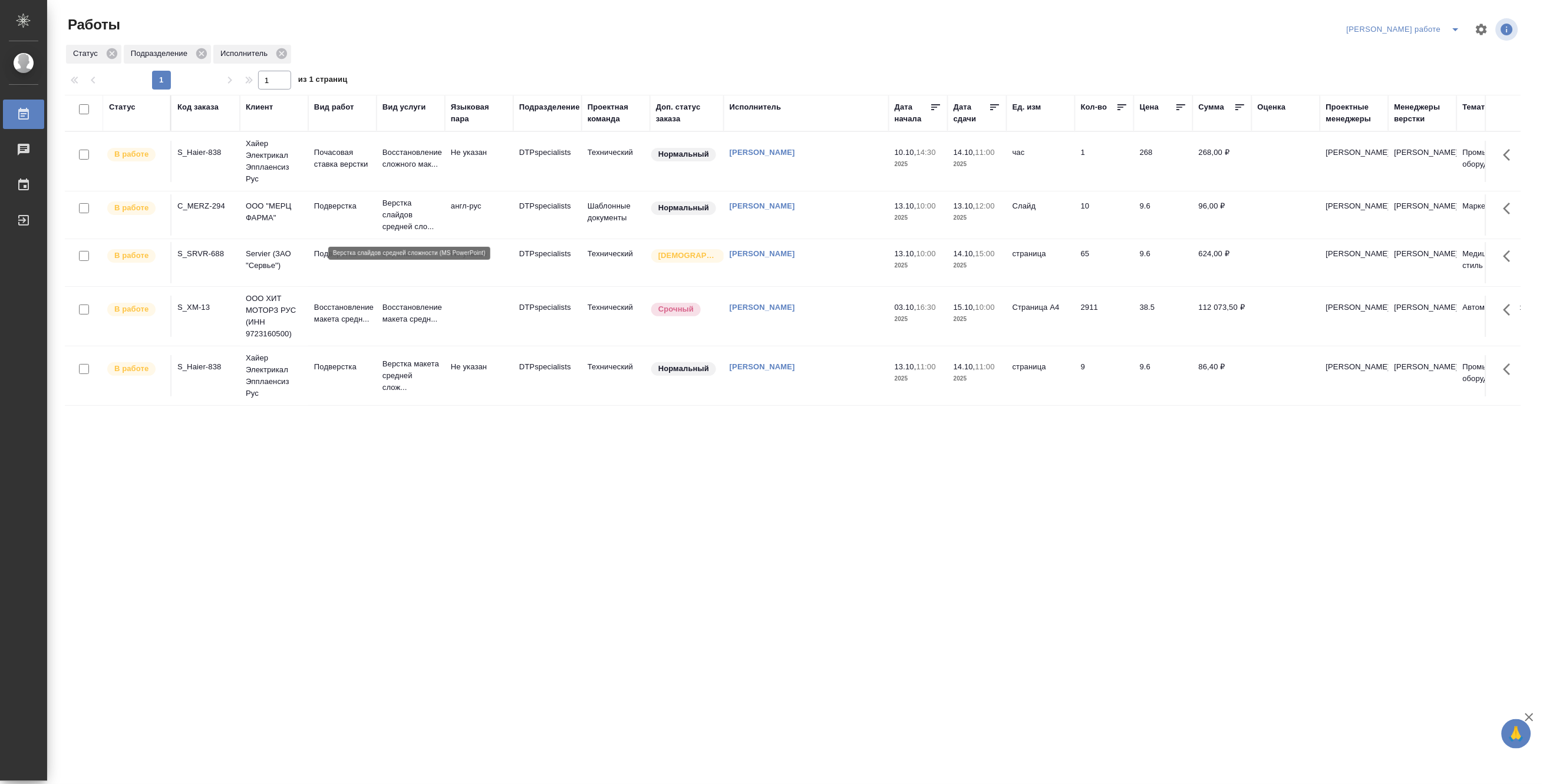
click at [419, 226] on p "Верстка слайдов средней сло..." at bounding box center [411, 215] width 57 height 35
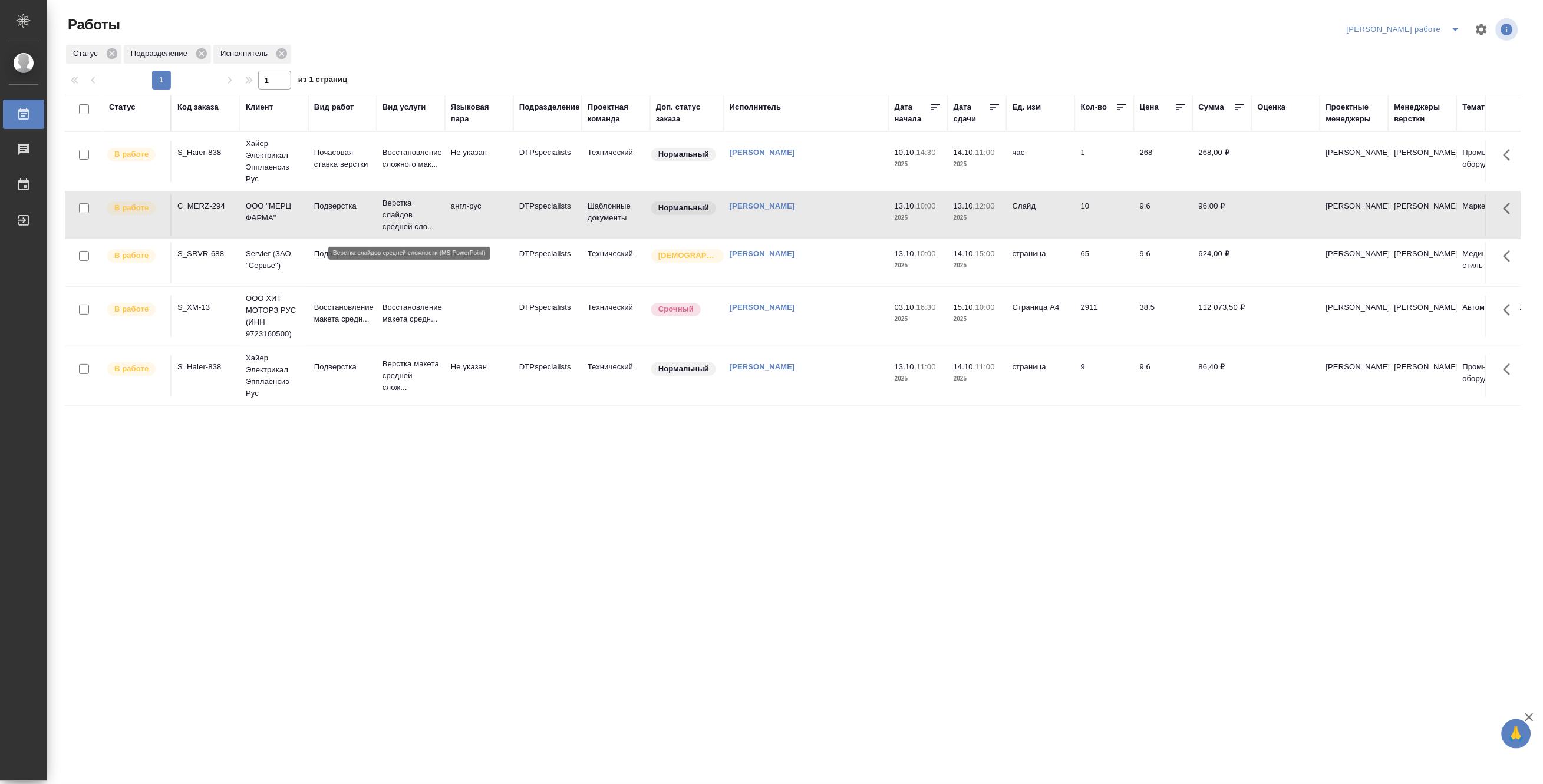
click at [419, 226] on p "Верстка слайдов средней сло..." at bounding box center [411, 215] width 57 height 35
click at [402, 218] on p "Верстка слайдов средней сло..." at bounding box center [411, 215] width 57 height 35
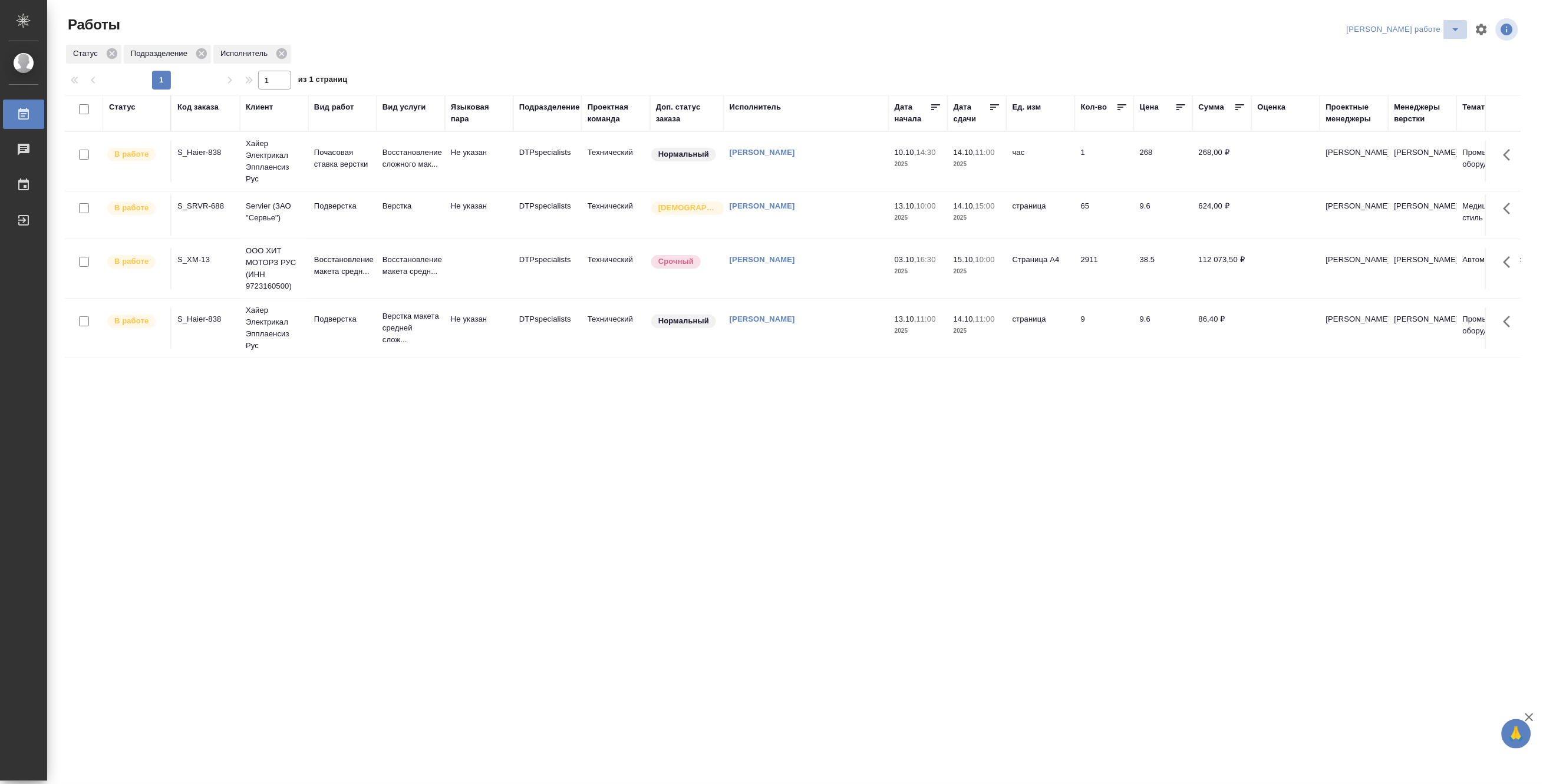
click at [1453, 27] on icon "split button" at bounding box center [1456, 29] width 14 height 14
click at [1445, 69] on li "Матвеева_назначено" at bounding box center [1414, 72] width 107 height 19
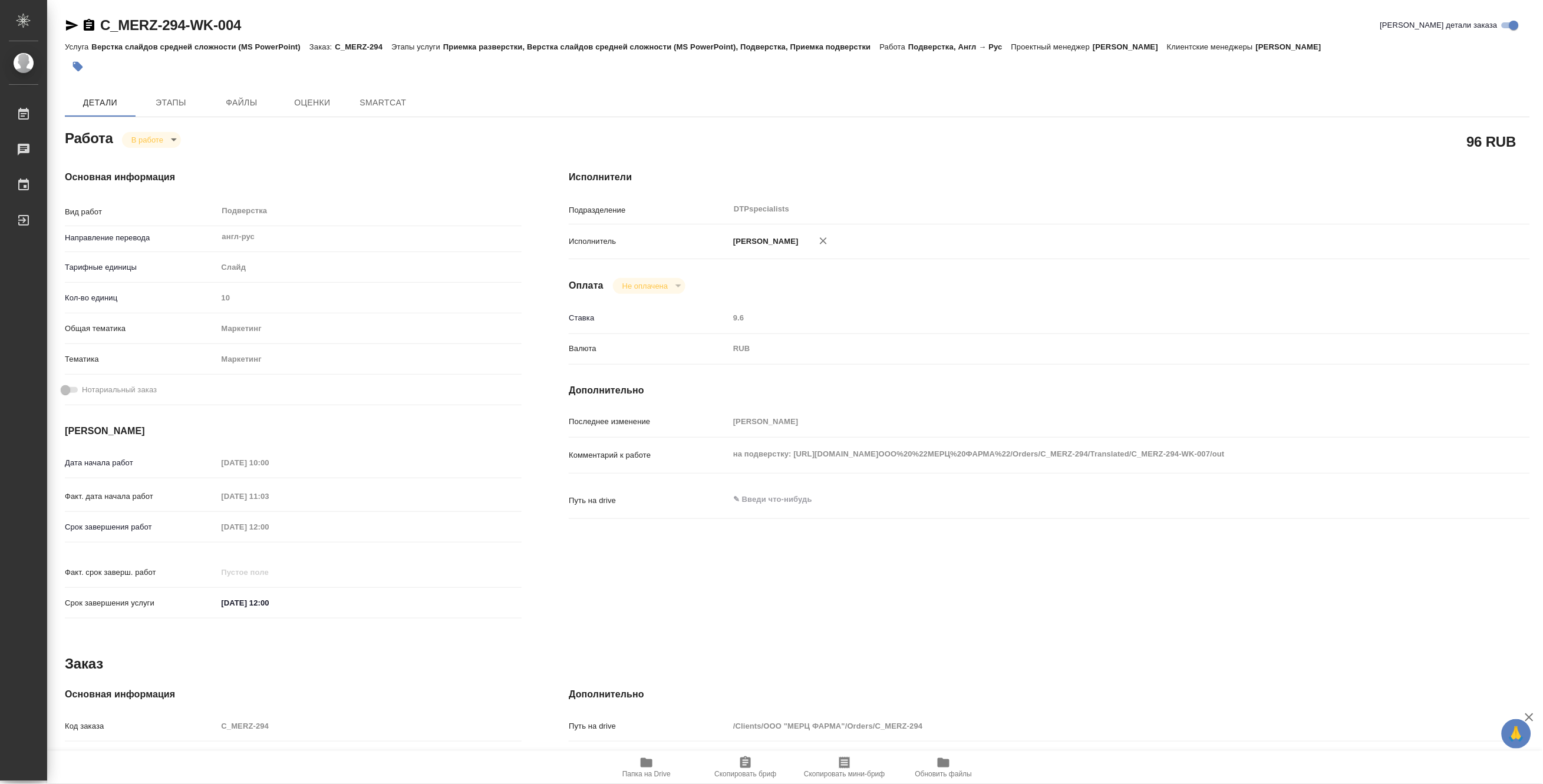
type textarea "x"
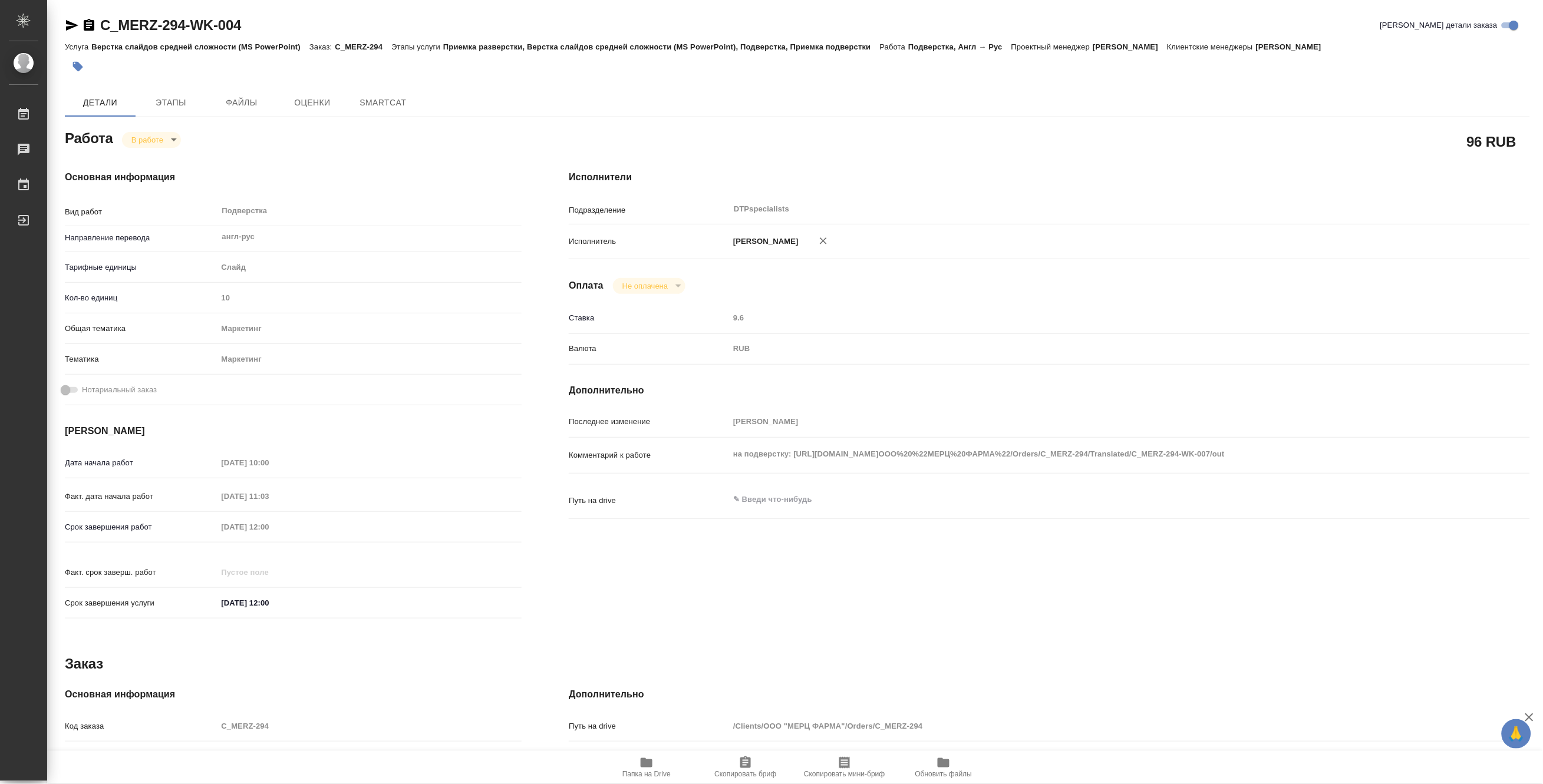
type textarea "x"
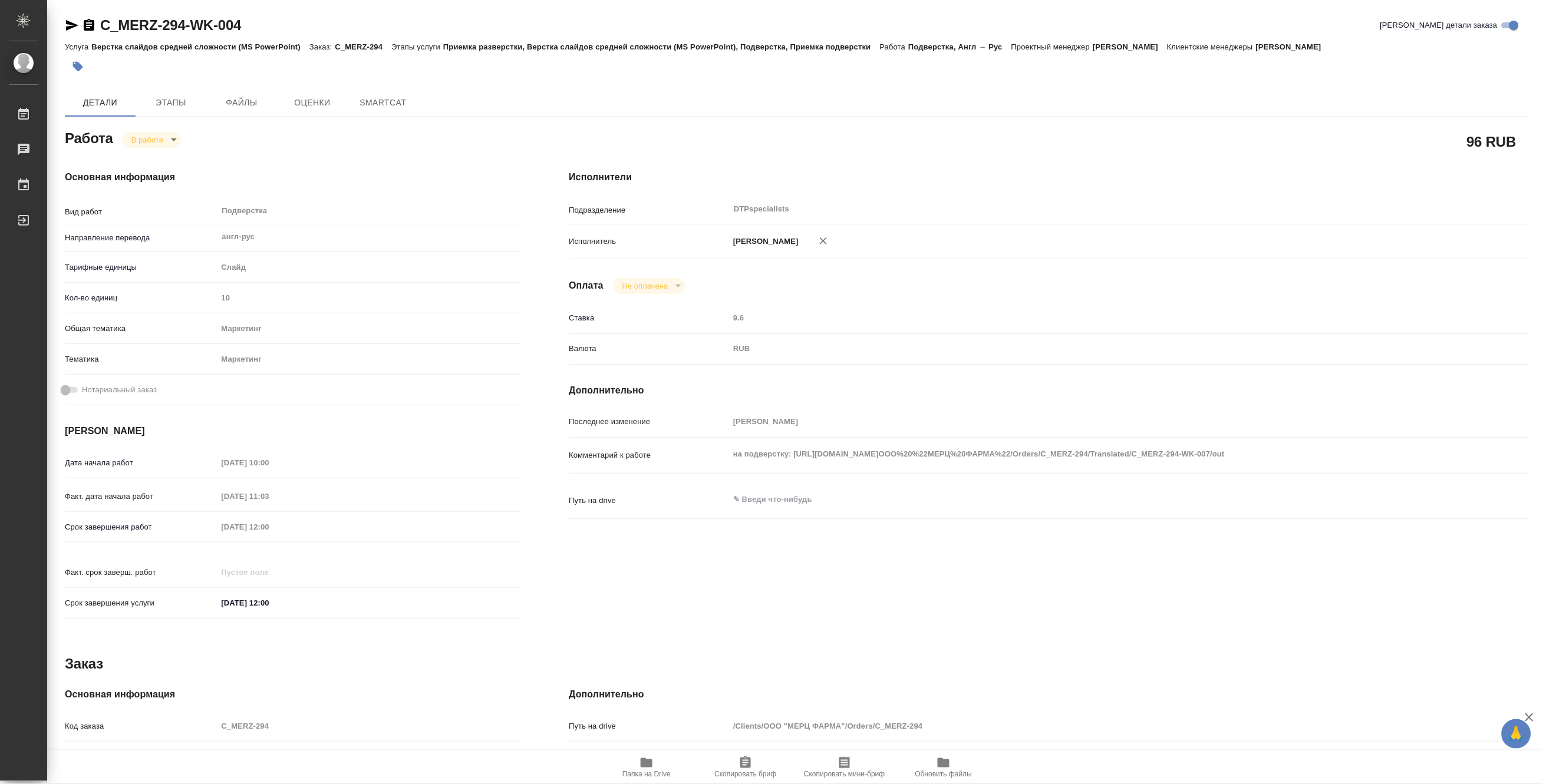
type textarea "x"
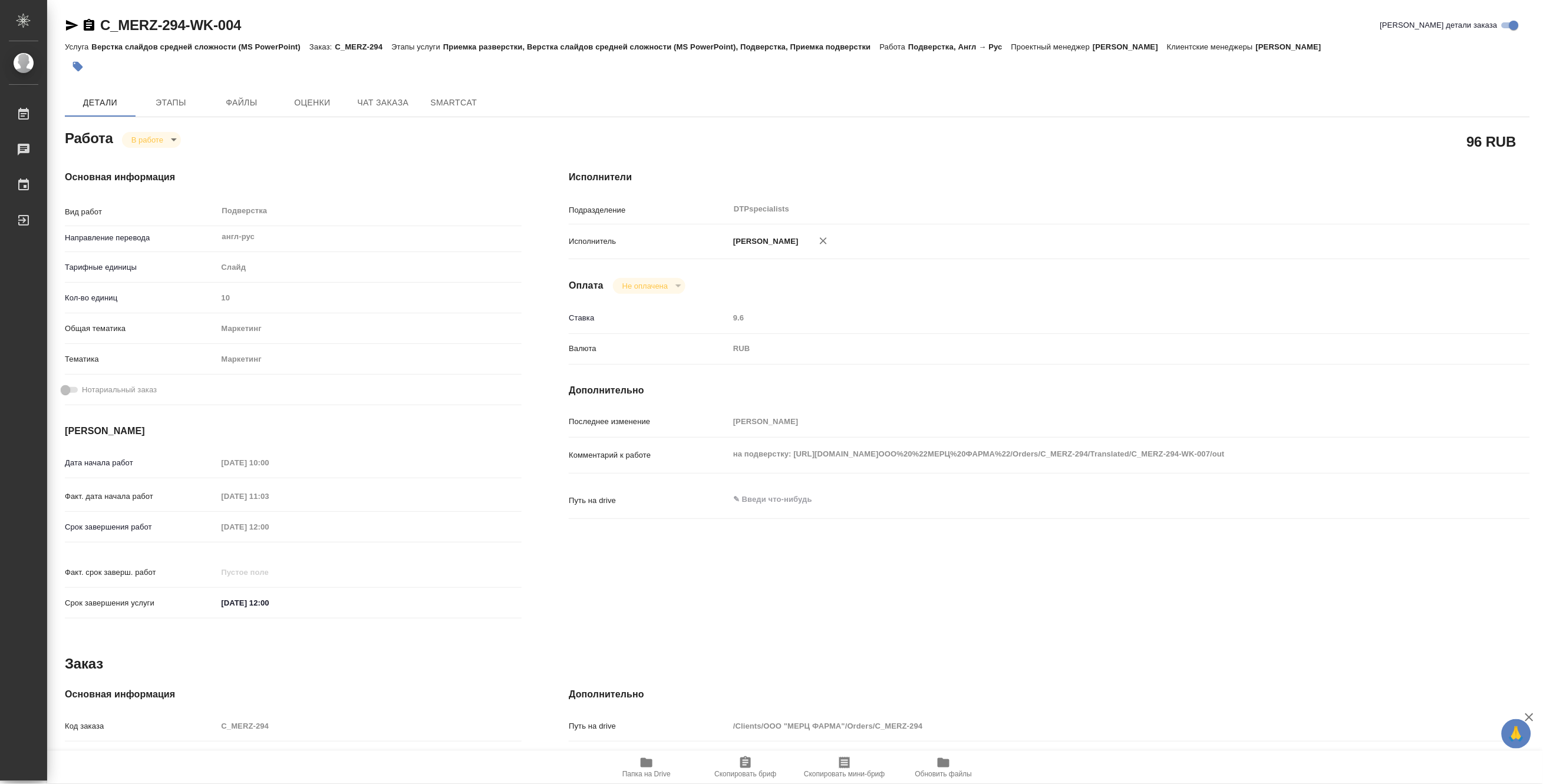
type textarea "x"
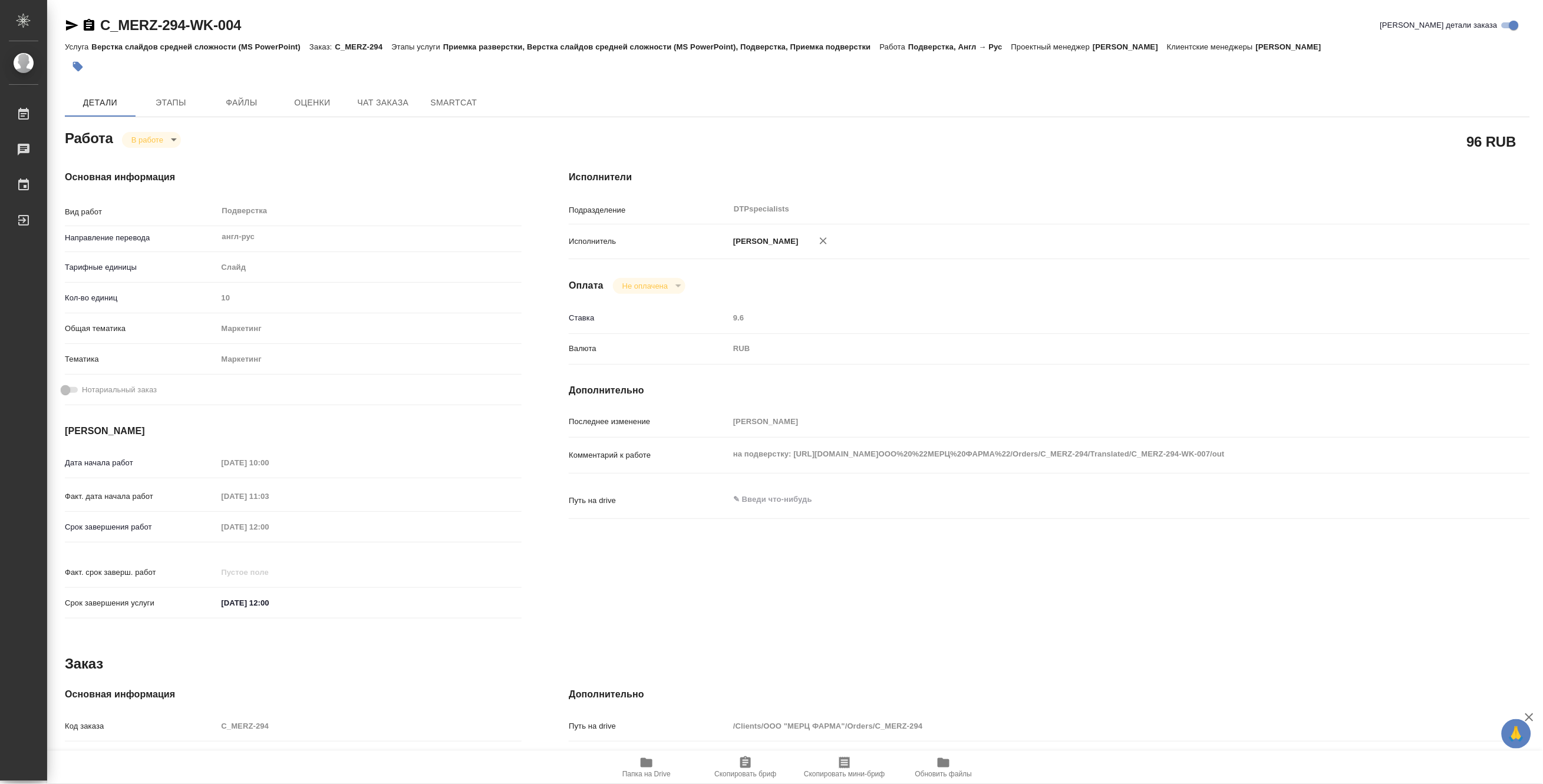
type textarea "x"
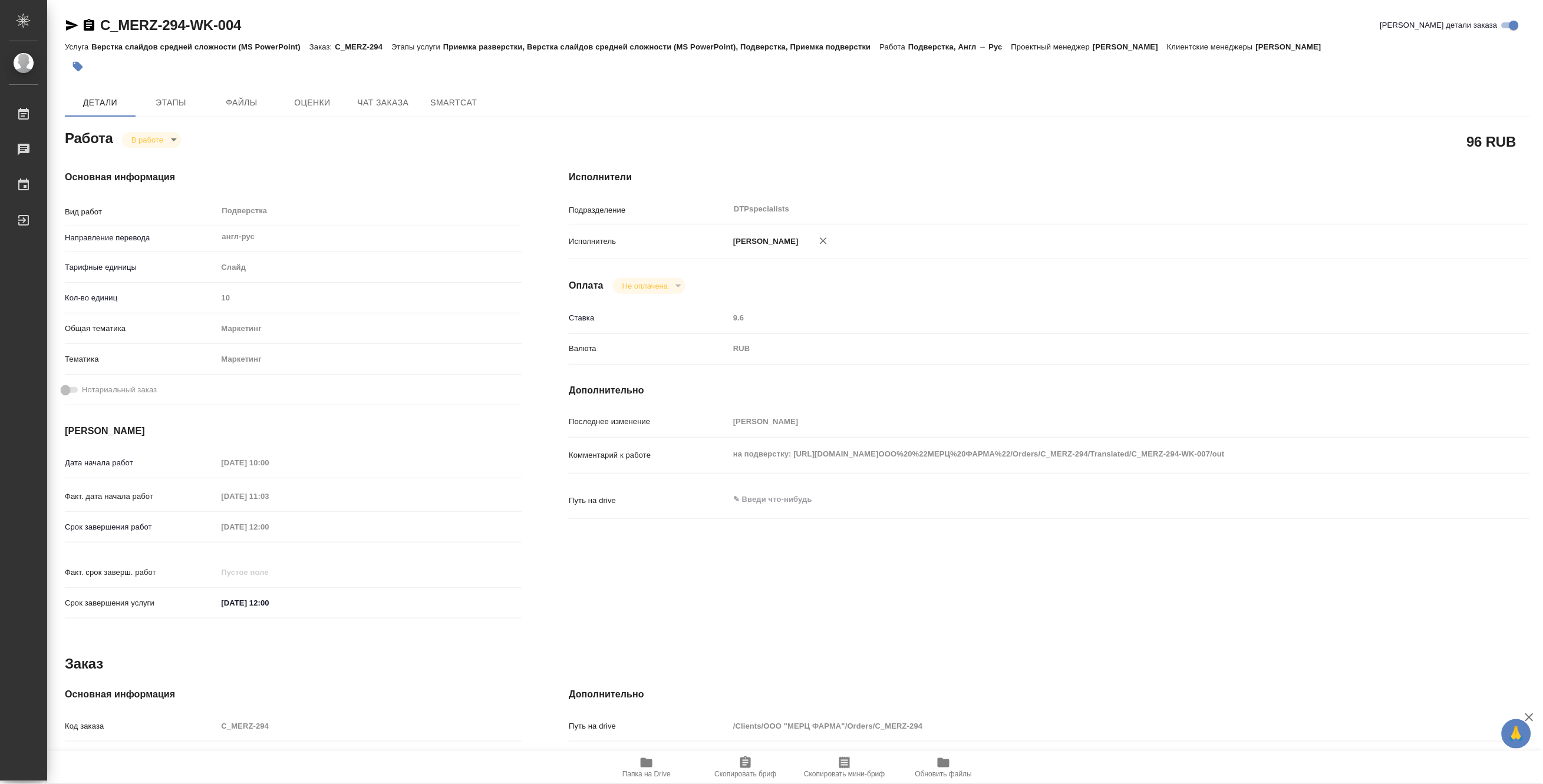
click at [1370, 468] on div "на подверстку: [URL][DOMAIN_NAME]ООО%20%22МЕРЦ%20ФАРМА%22/Orders/C_MERZ-294/Tra…" at bounding box center [1090, 455] width 721 height 26
type textarea "x"
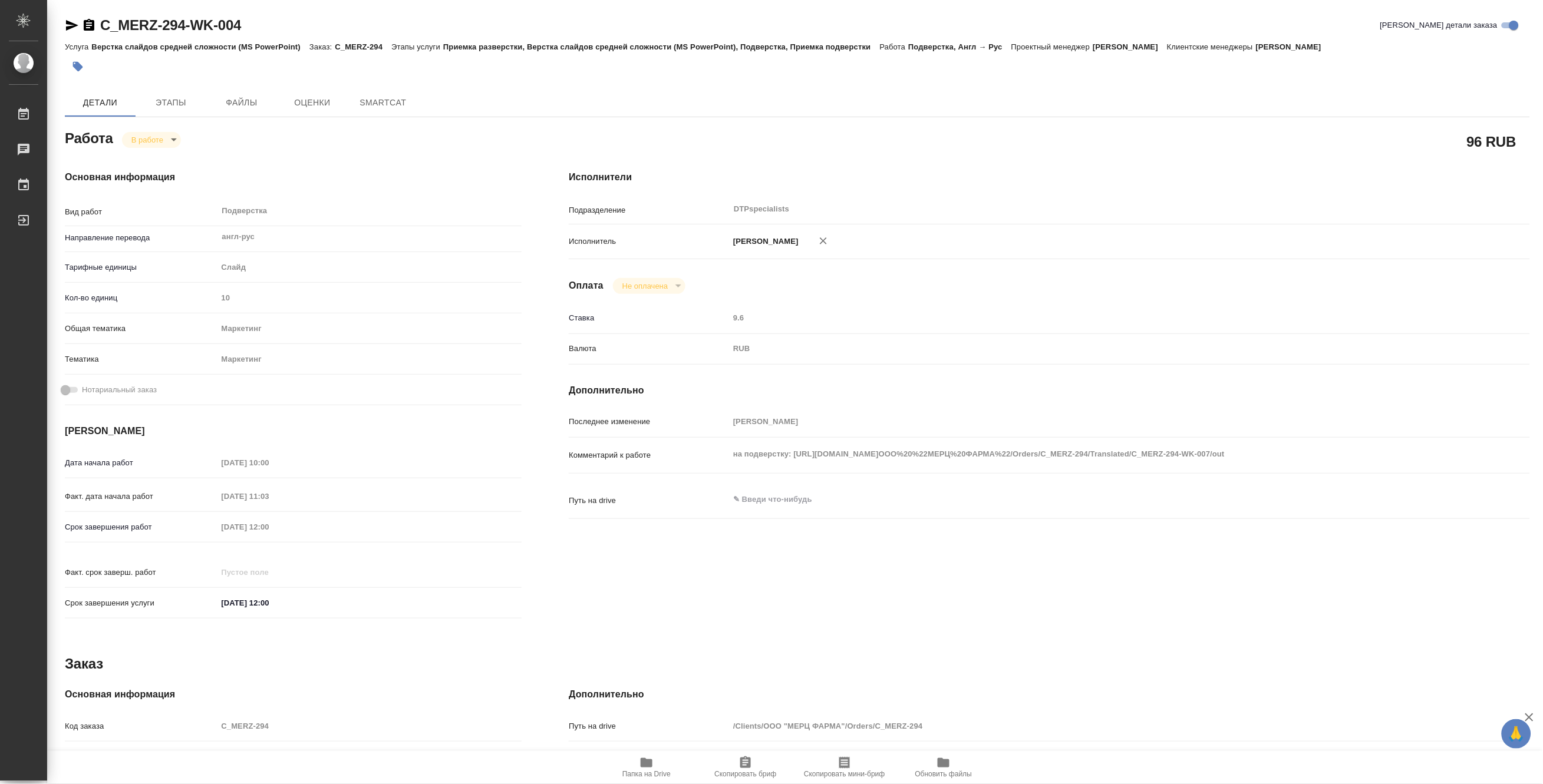
type textarea "x"
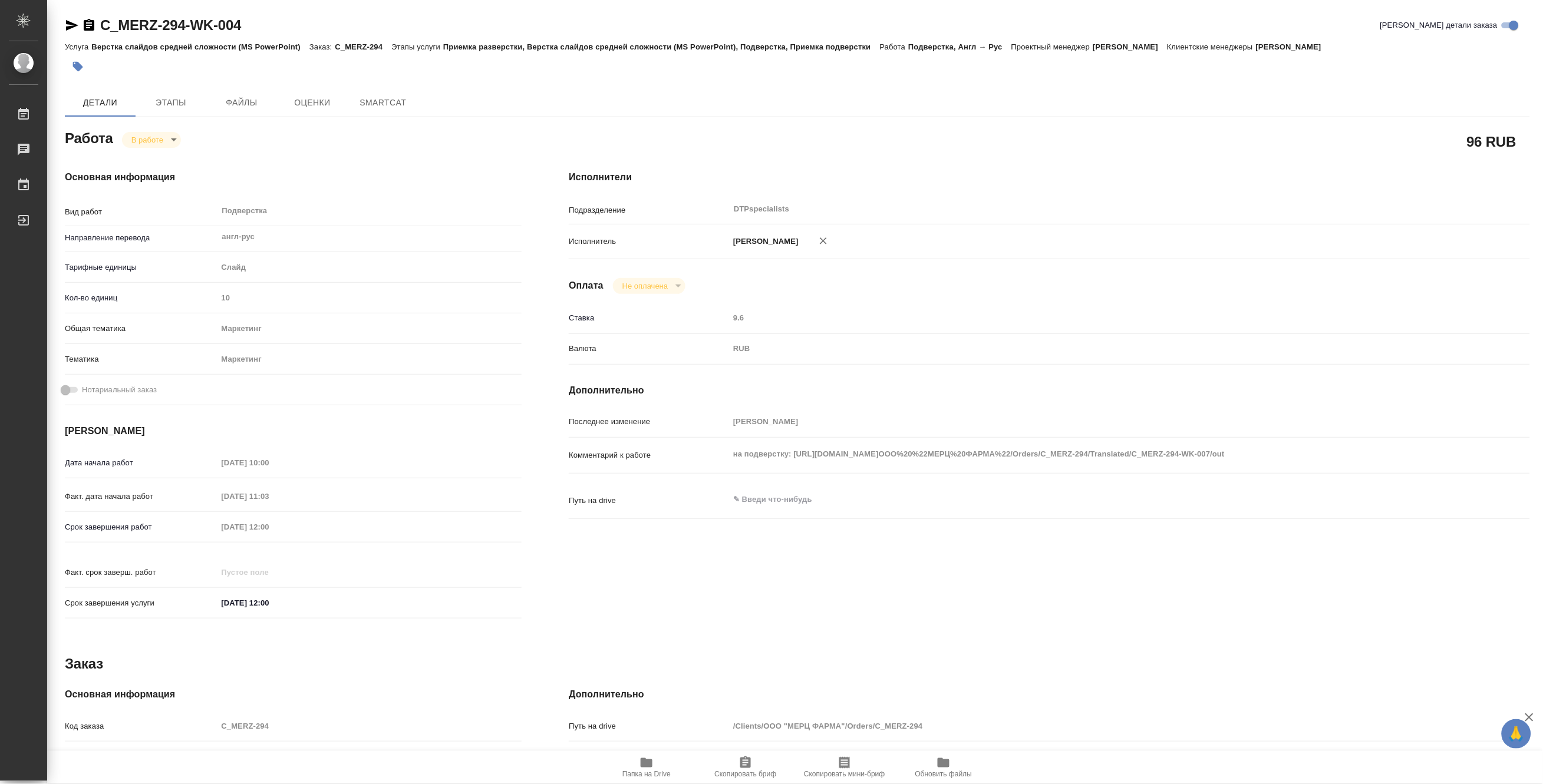
type textarea "x"
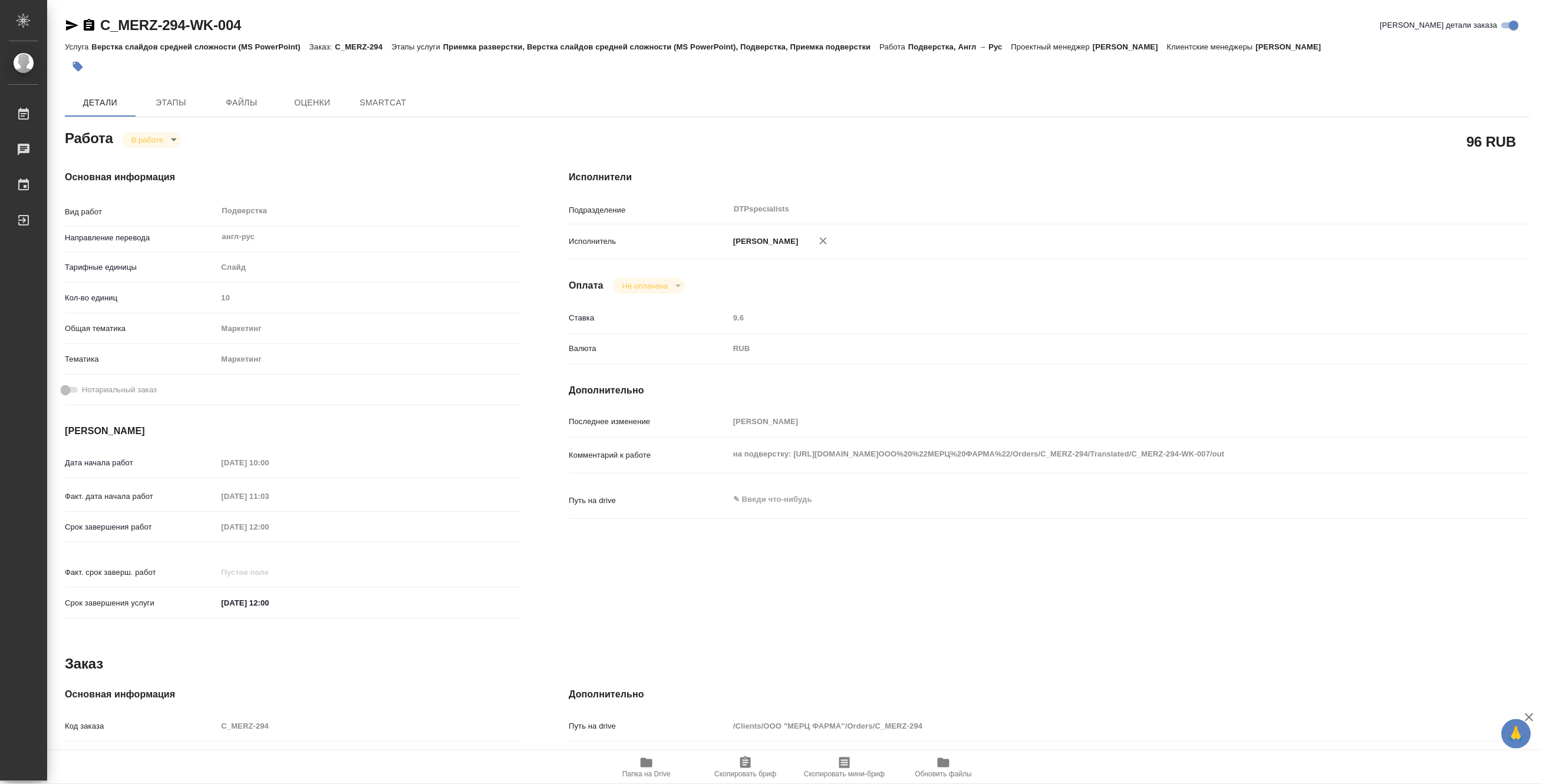
type textarea "x"
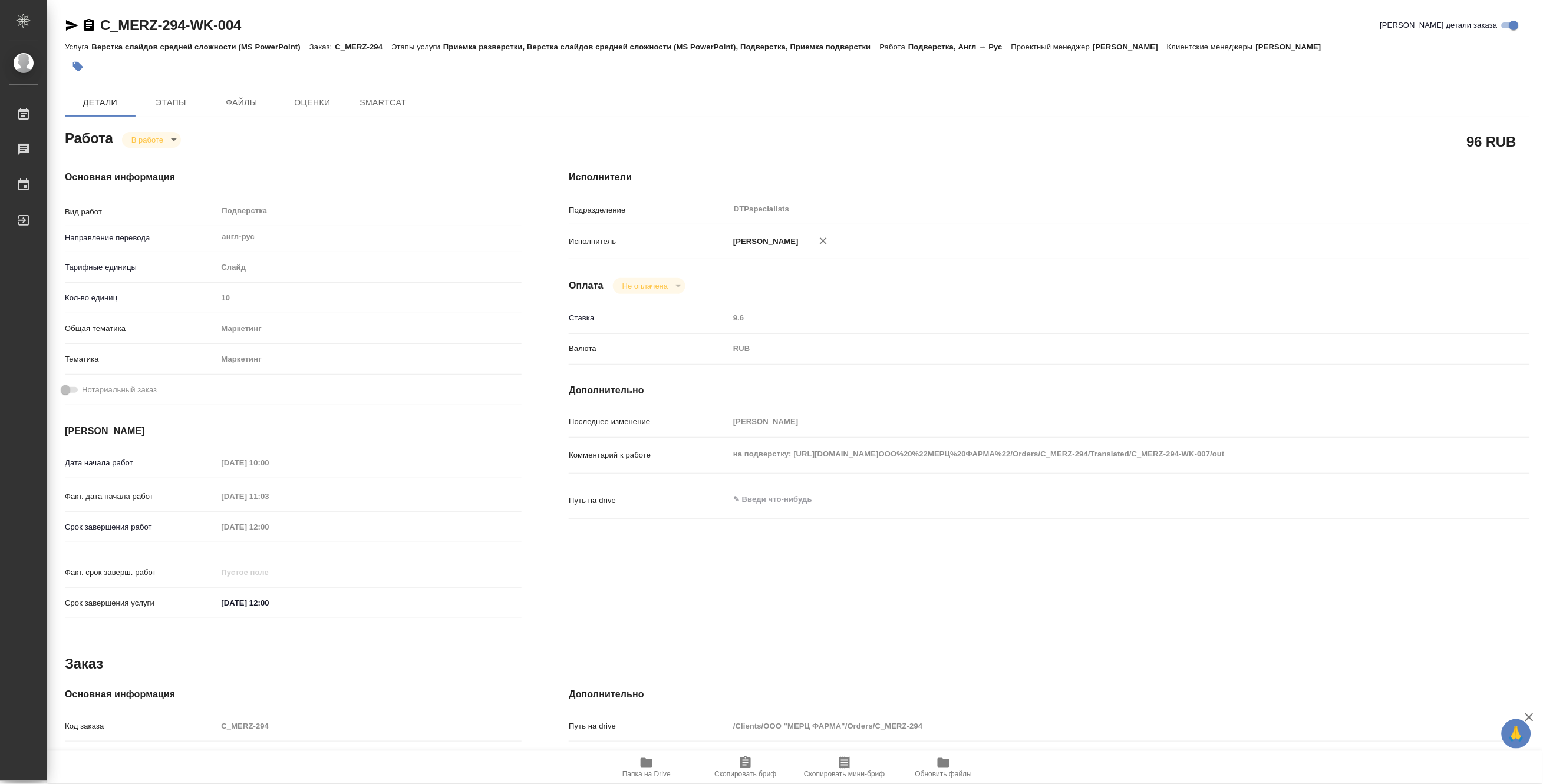
type textarea "x"
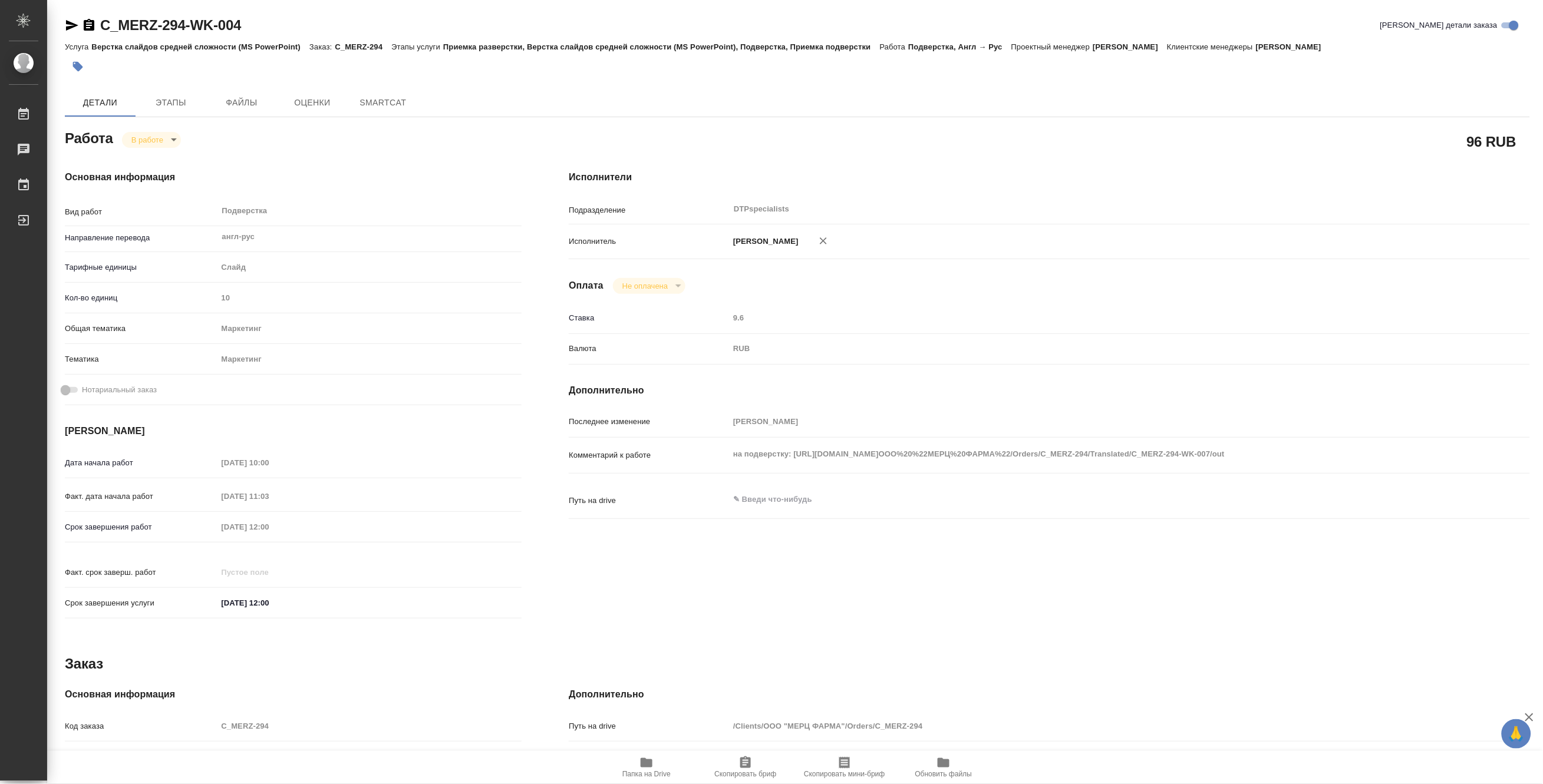
type textarea "x"
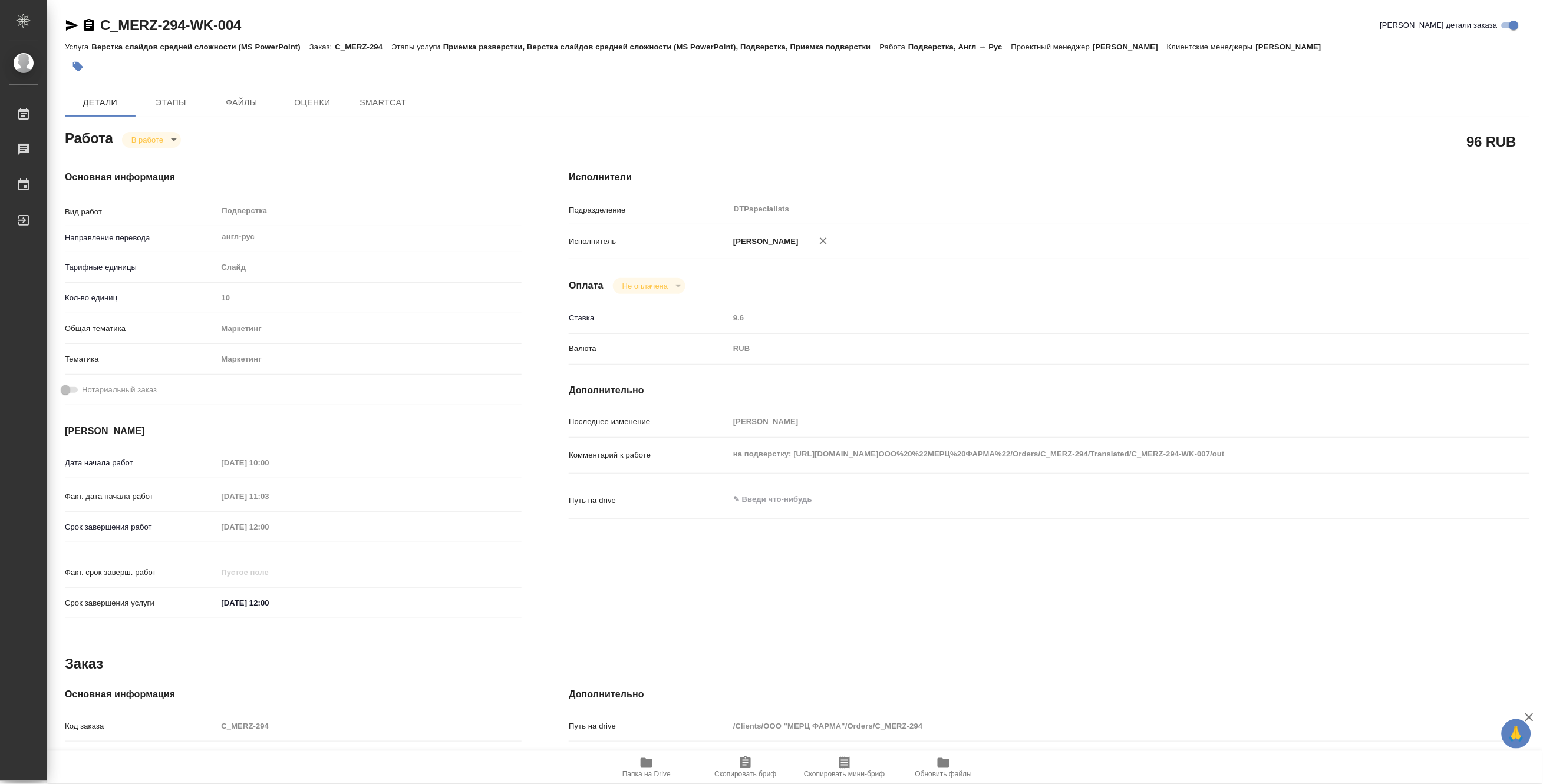
type textarea "x"
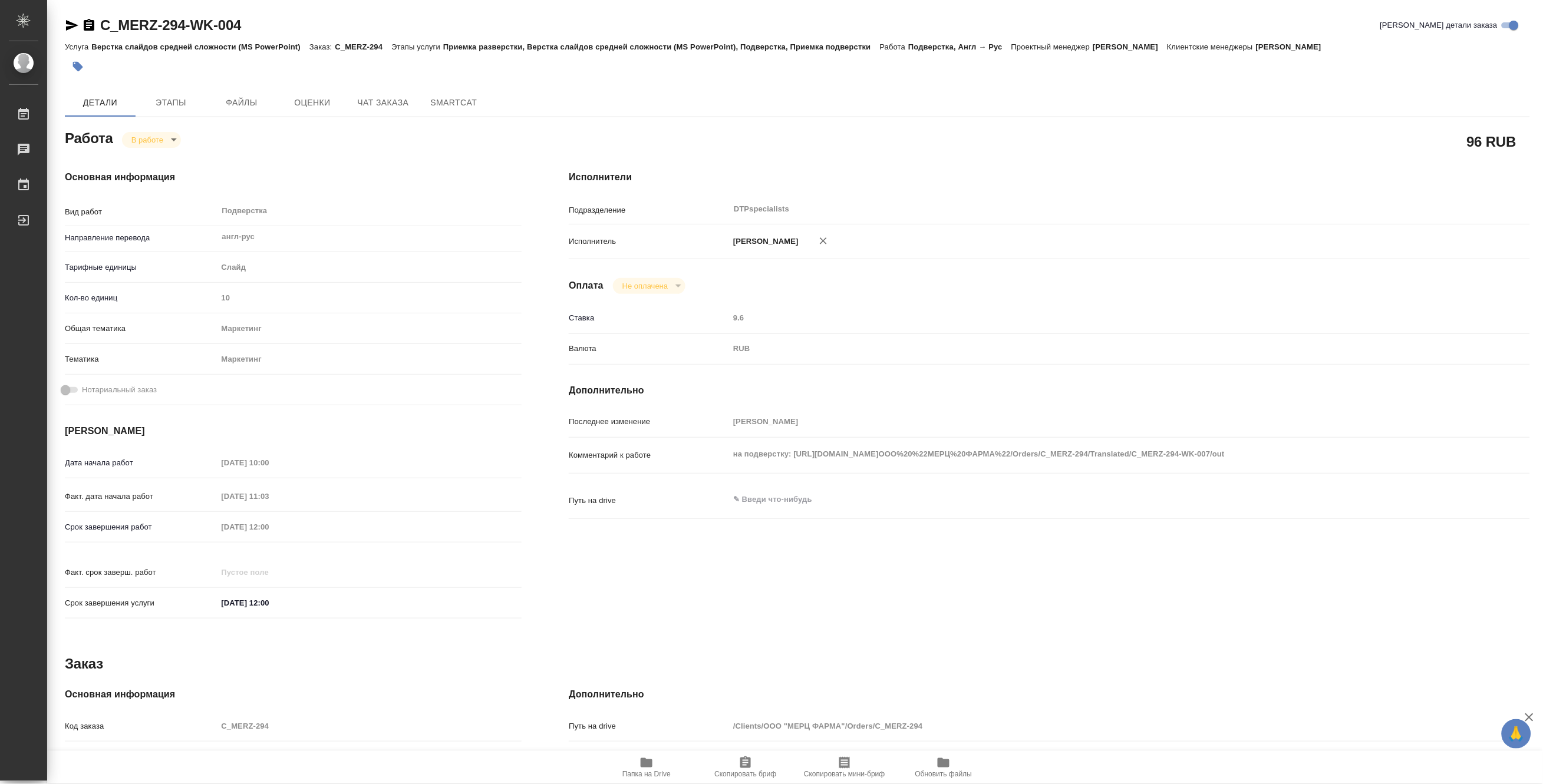
type textarea "x"
click at [640, 762] on icon "button" at bounding box center [647, 763] width 14 height 14
type textarea "x"
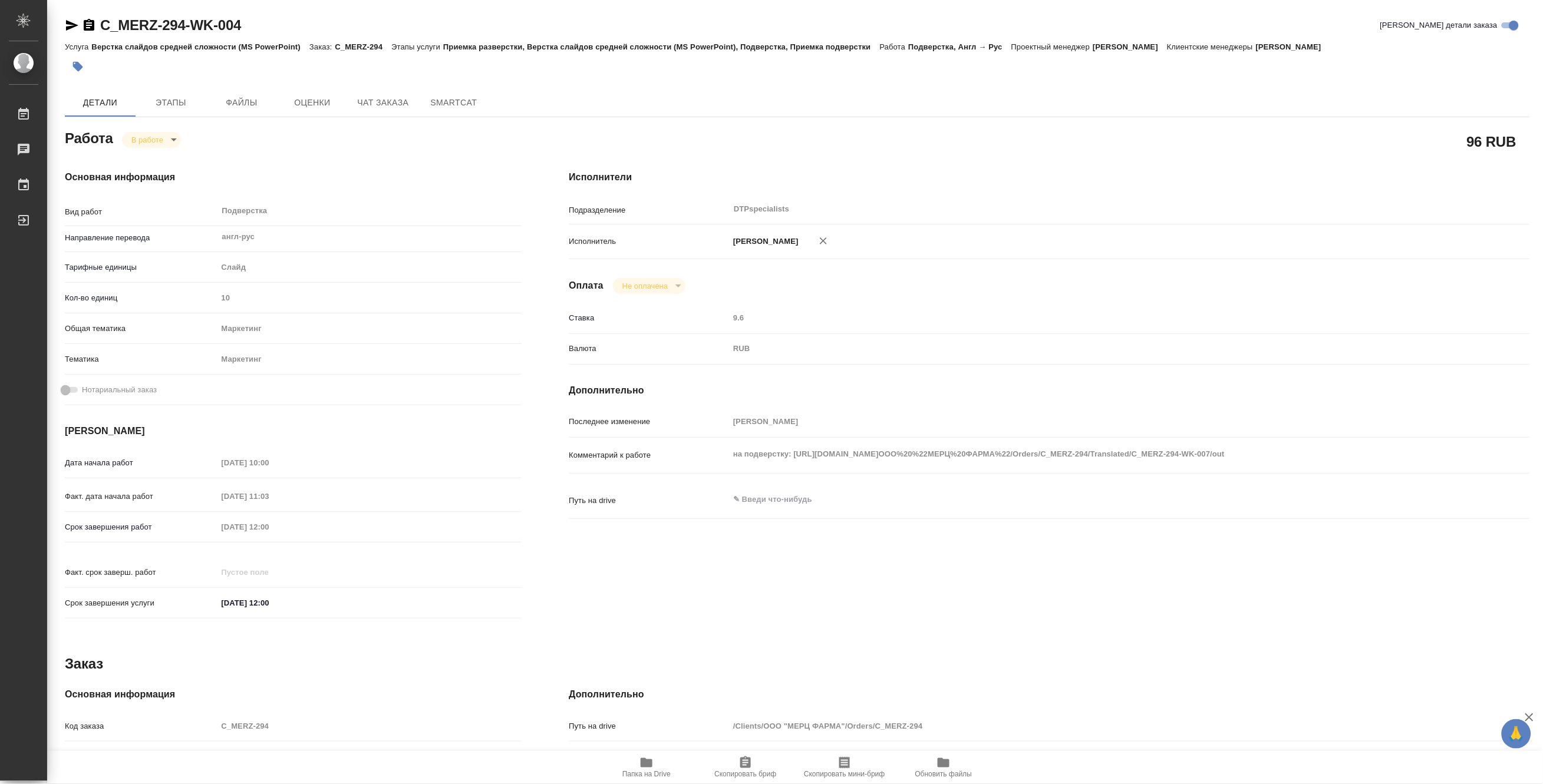
type textarea "x"
click at [140, 138] on body "🙏 .cls-1 fill:#fff; AWATERA [PERSON_NAME] 0 Чаты График Выйти C_MERZ-294-WK-004…" at bounding box center [772, 392] width 1543 height 784
click at [140, 158] on button "Выполнен" at bounding box center [152, 159] width 43 height 13
type textarea "x"
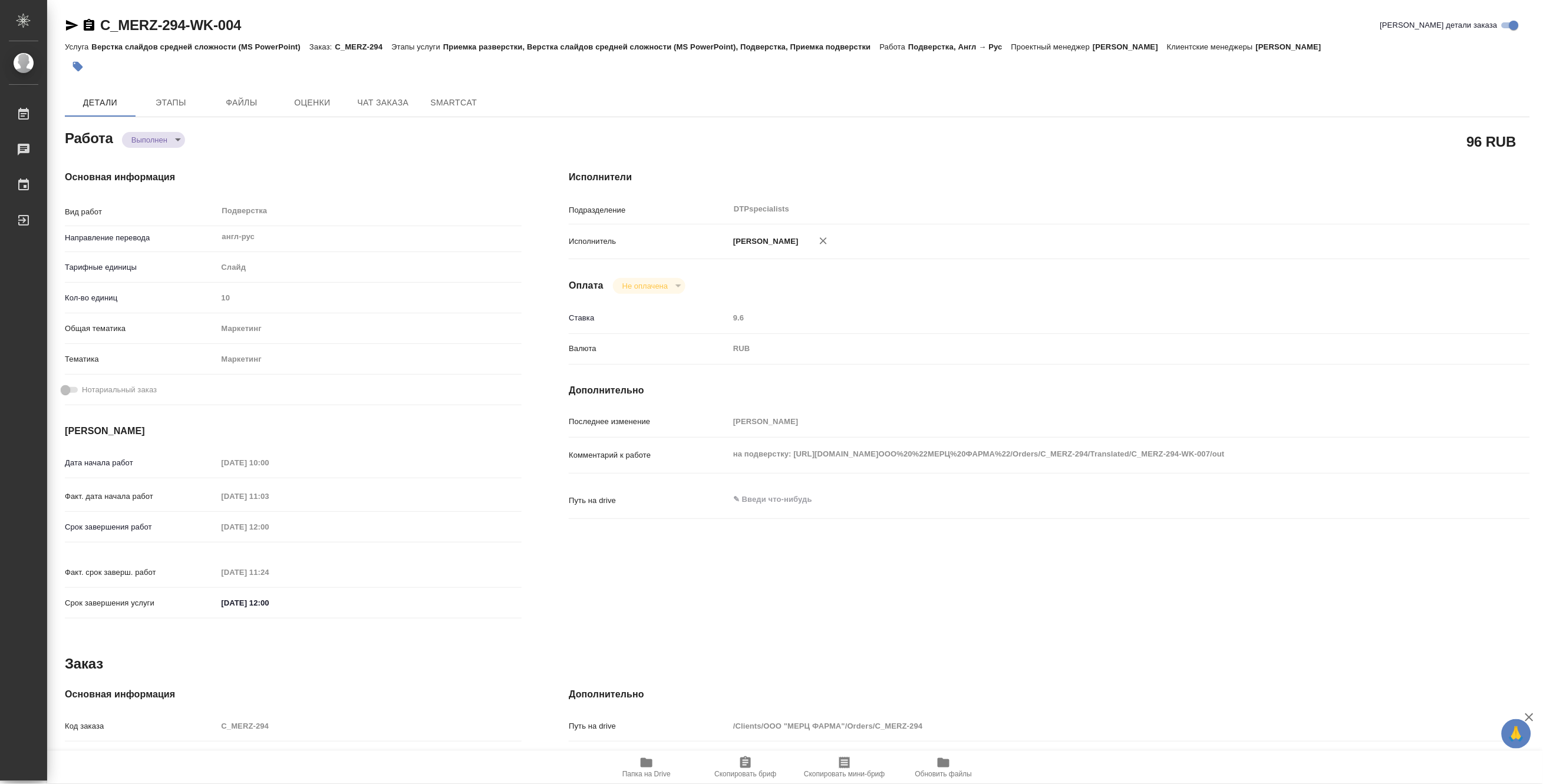
type textarea "x"
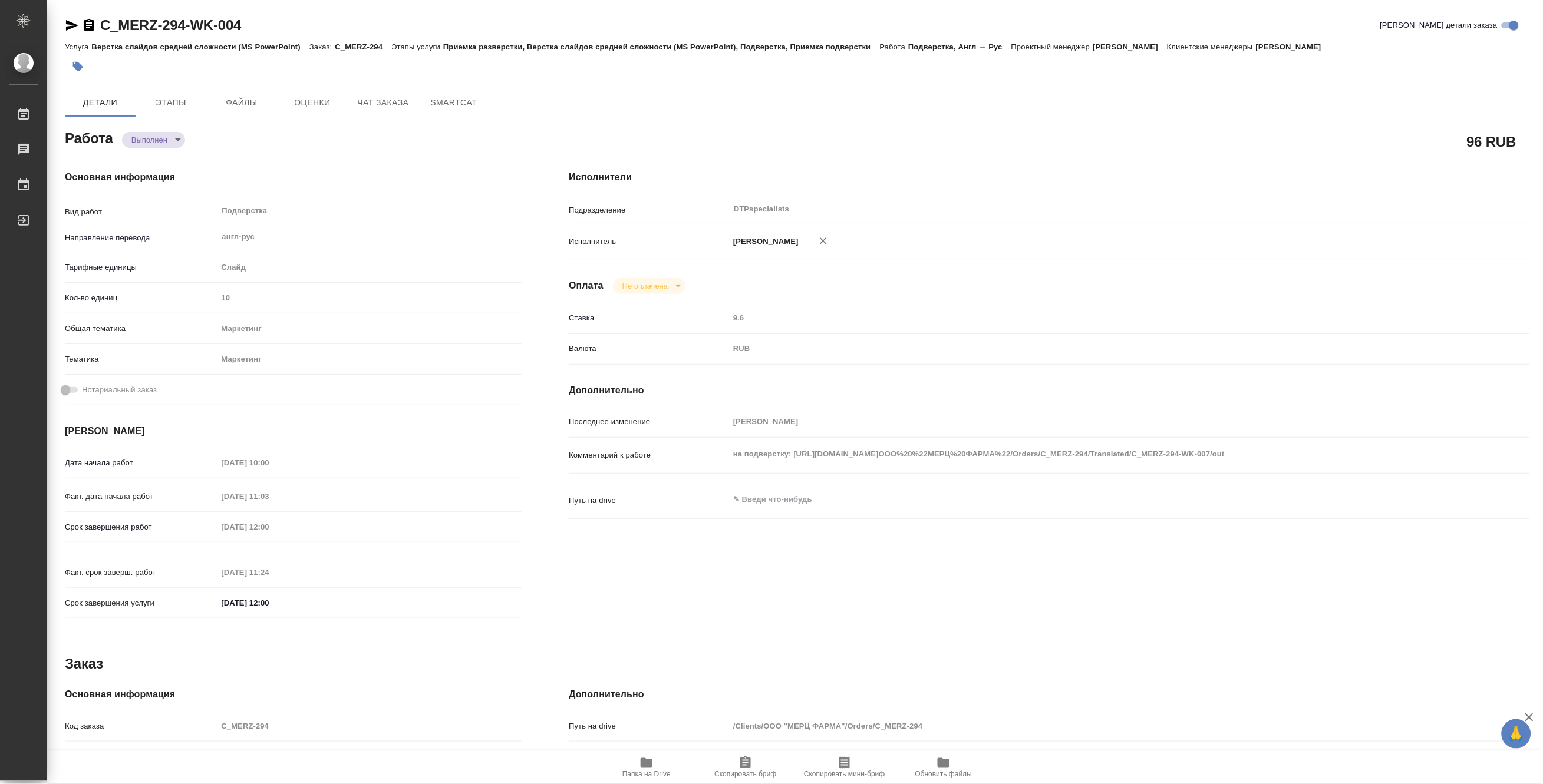
type textarea "x"
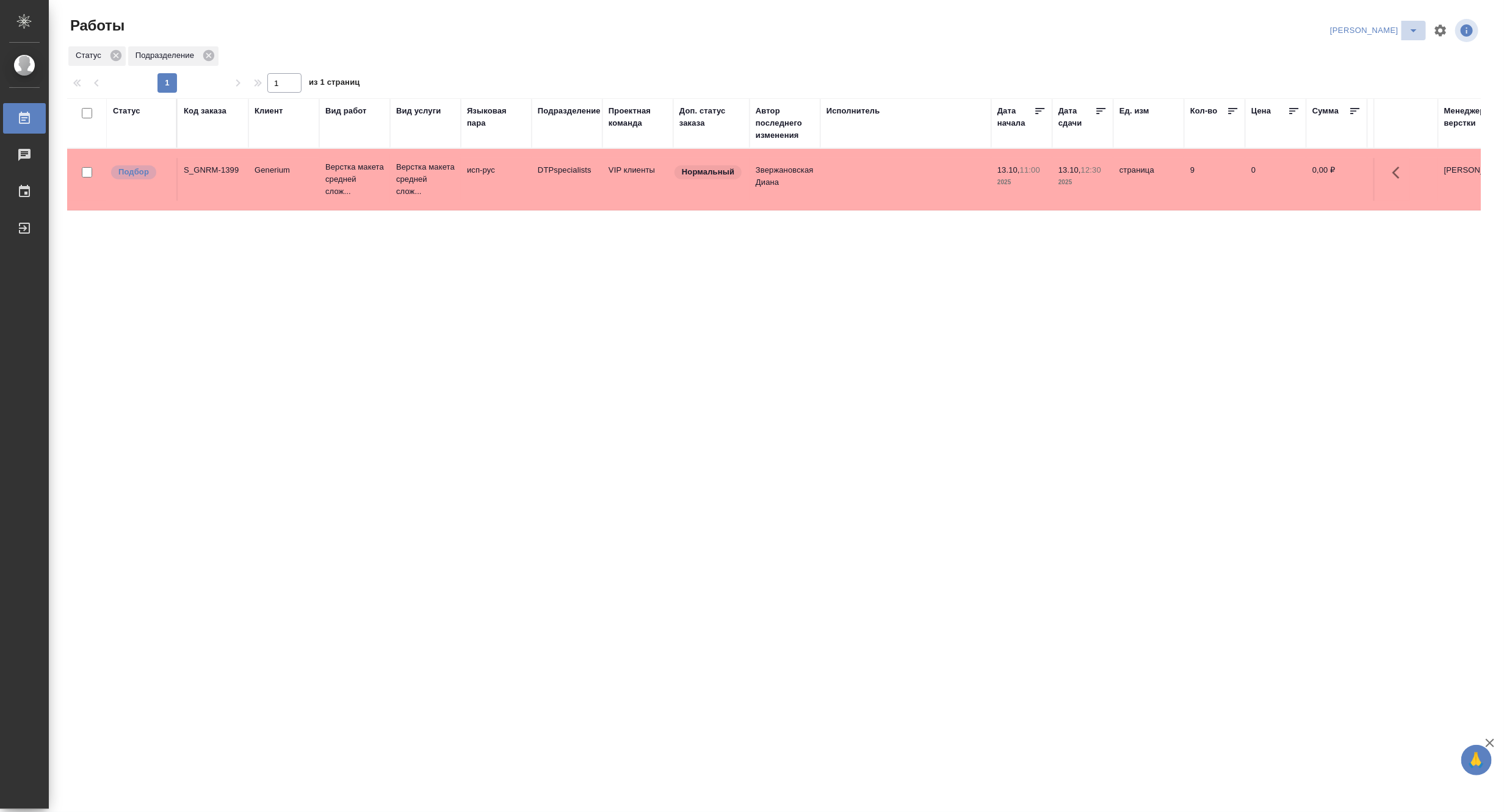
click at [1239, 25] on icon "split button" at bounding box center [1413, 31] width 15 height 15
click at [1239, 57] on li "[PERSON_NAME] работе" at bounding box center [1367, 55] width 117 height 20
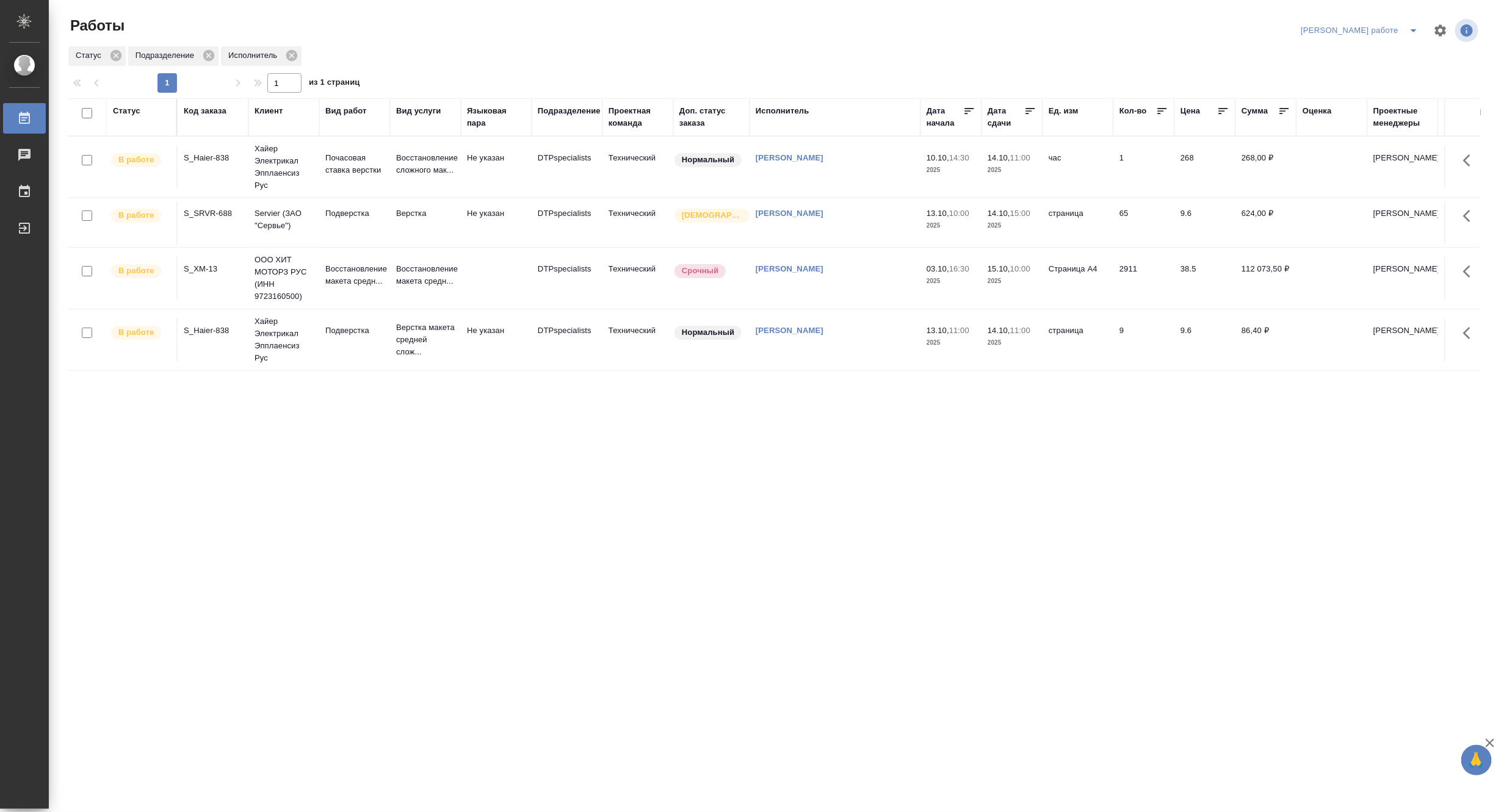
click at [394, 292] on td "Восстановление макета средн..." at bounding box center [425, 278] width 71 height 43
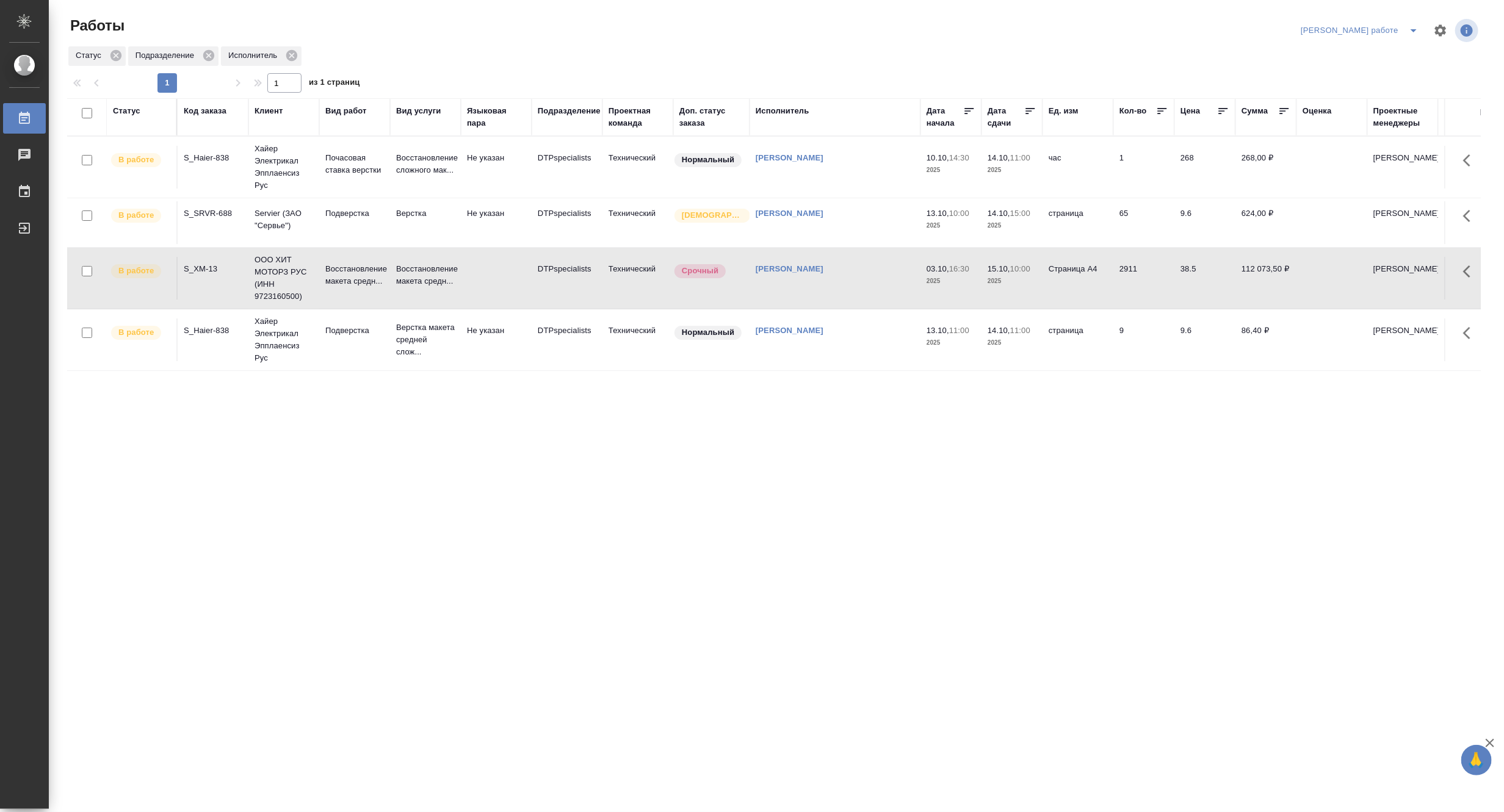
click at [394, 292] on td "Восстановление макета средн..." at bounding box center [425, 278] width 71 height 43
click at [1407, 28] on icon "split button" at bounding box center [1413, 31] width 15 height 15
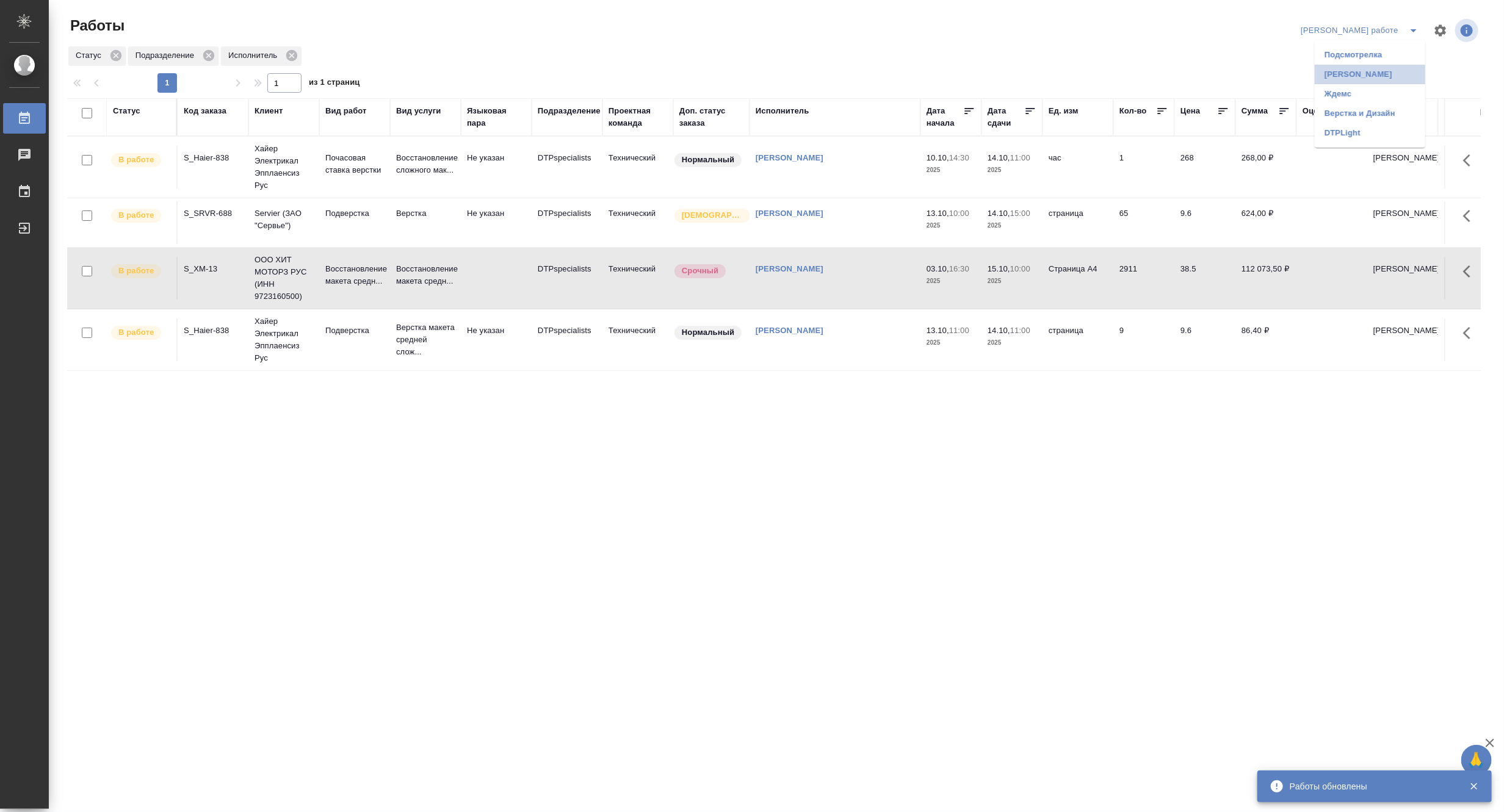
click at [1383, 72] on li "[PERSON_NAME]" at bounding box center [1370, 74] width 110 height 20
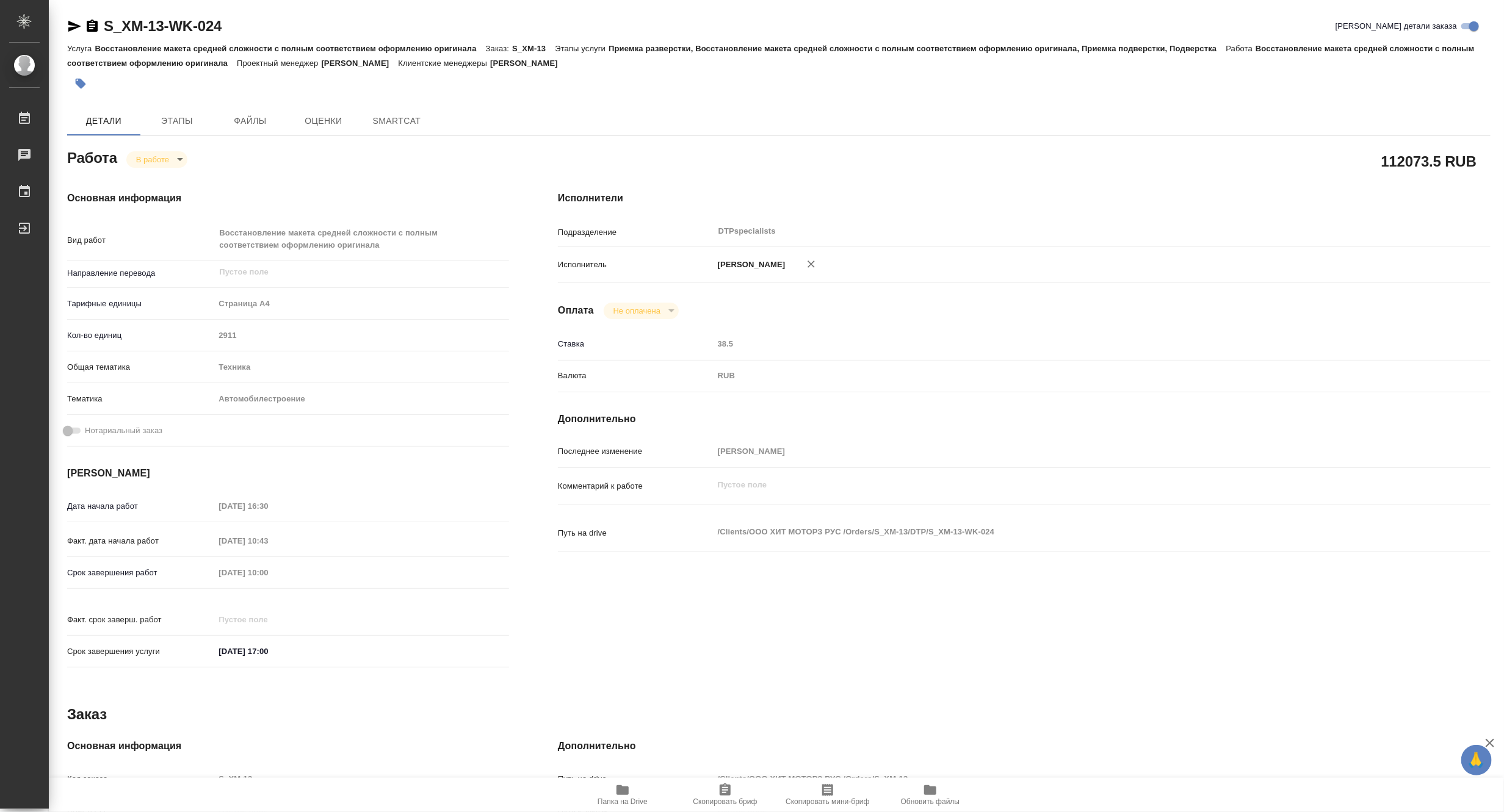
type textarea "x"
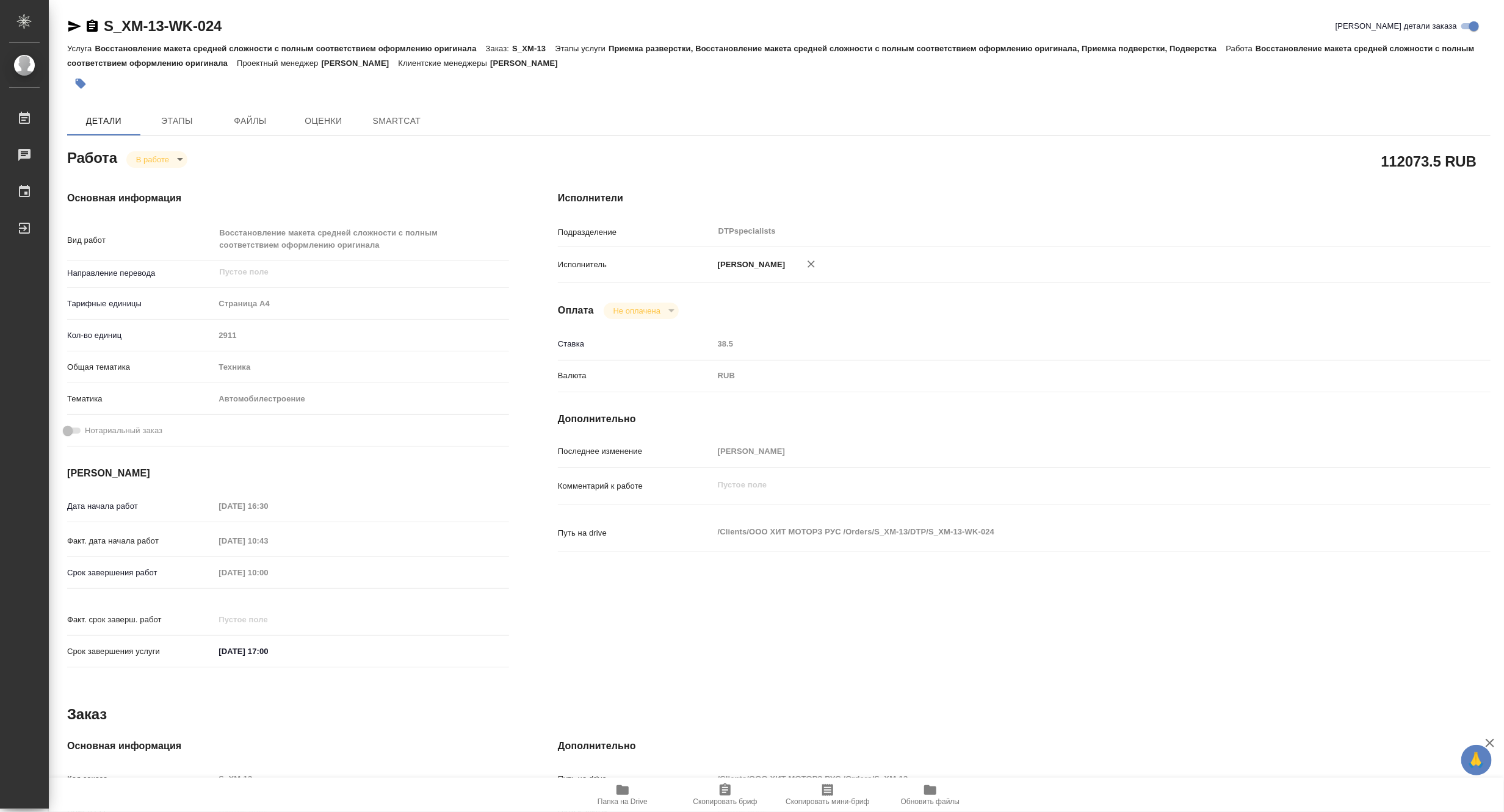
type textarea "x"
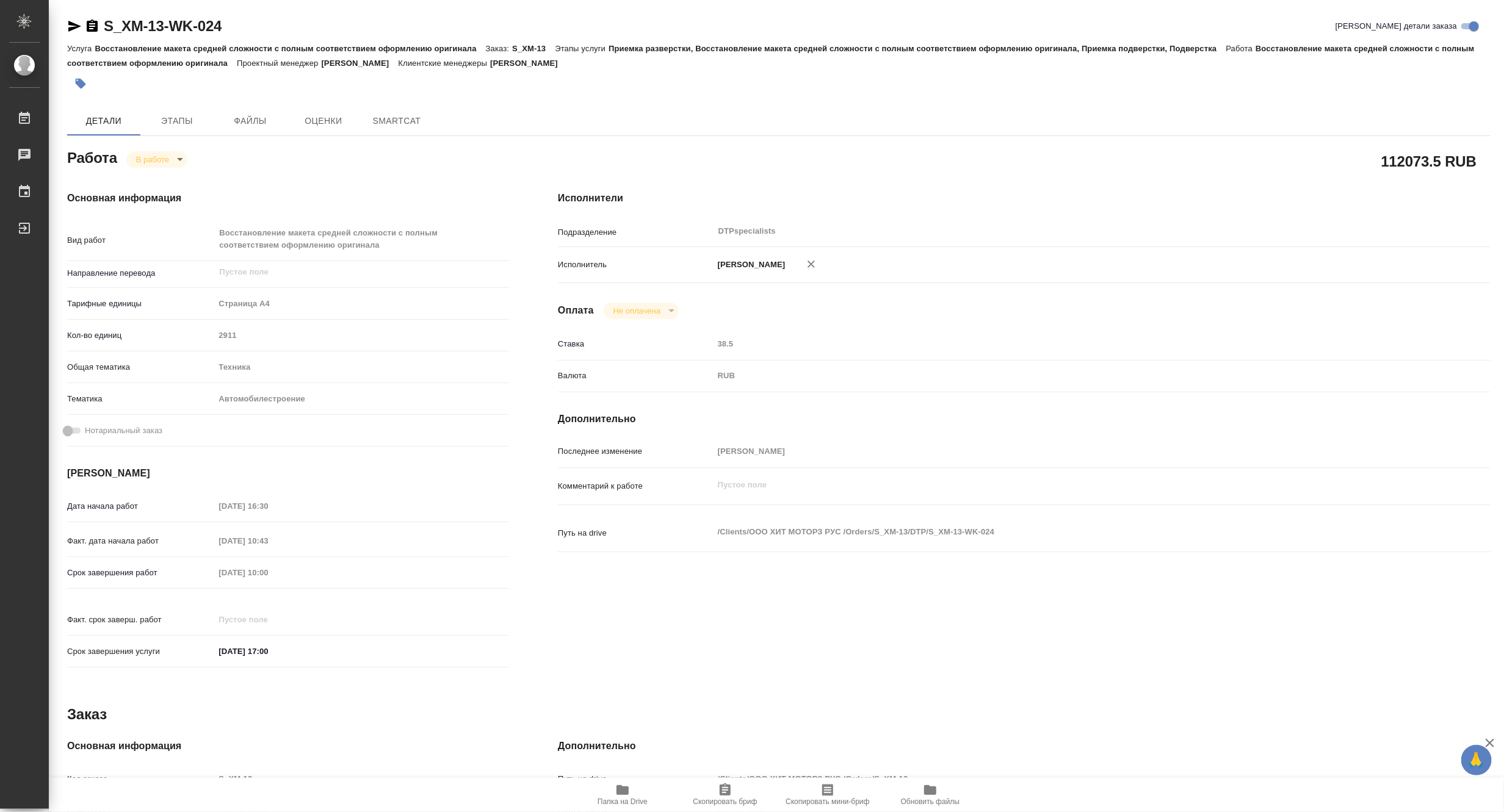
type textarea "x"
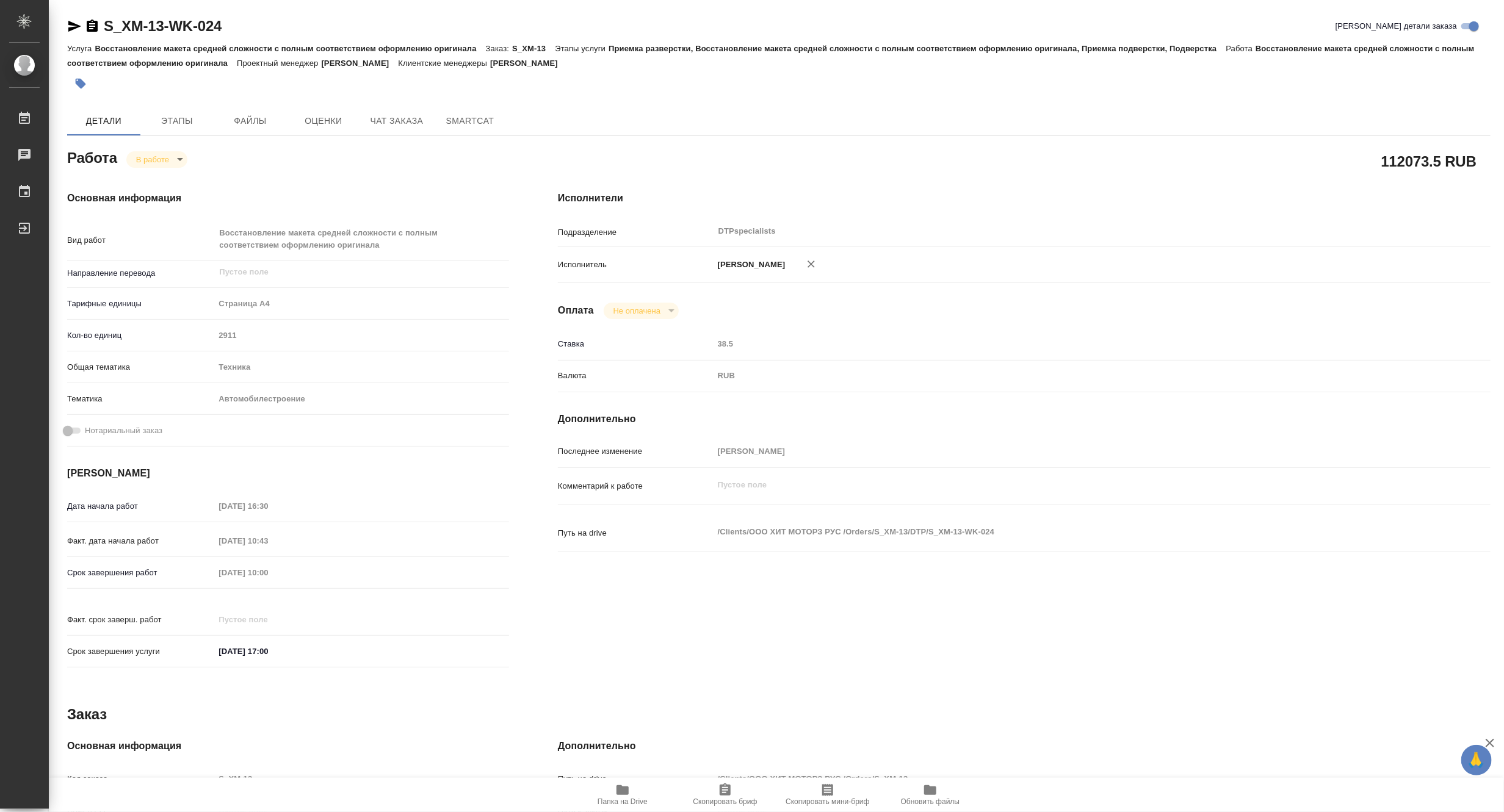
click at [620, 797] on span "Папка на Drive" at bounding box center [622, 802] width 50 height 9
type textarea "x"
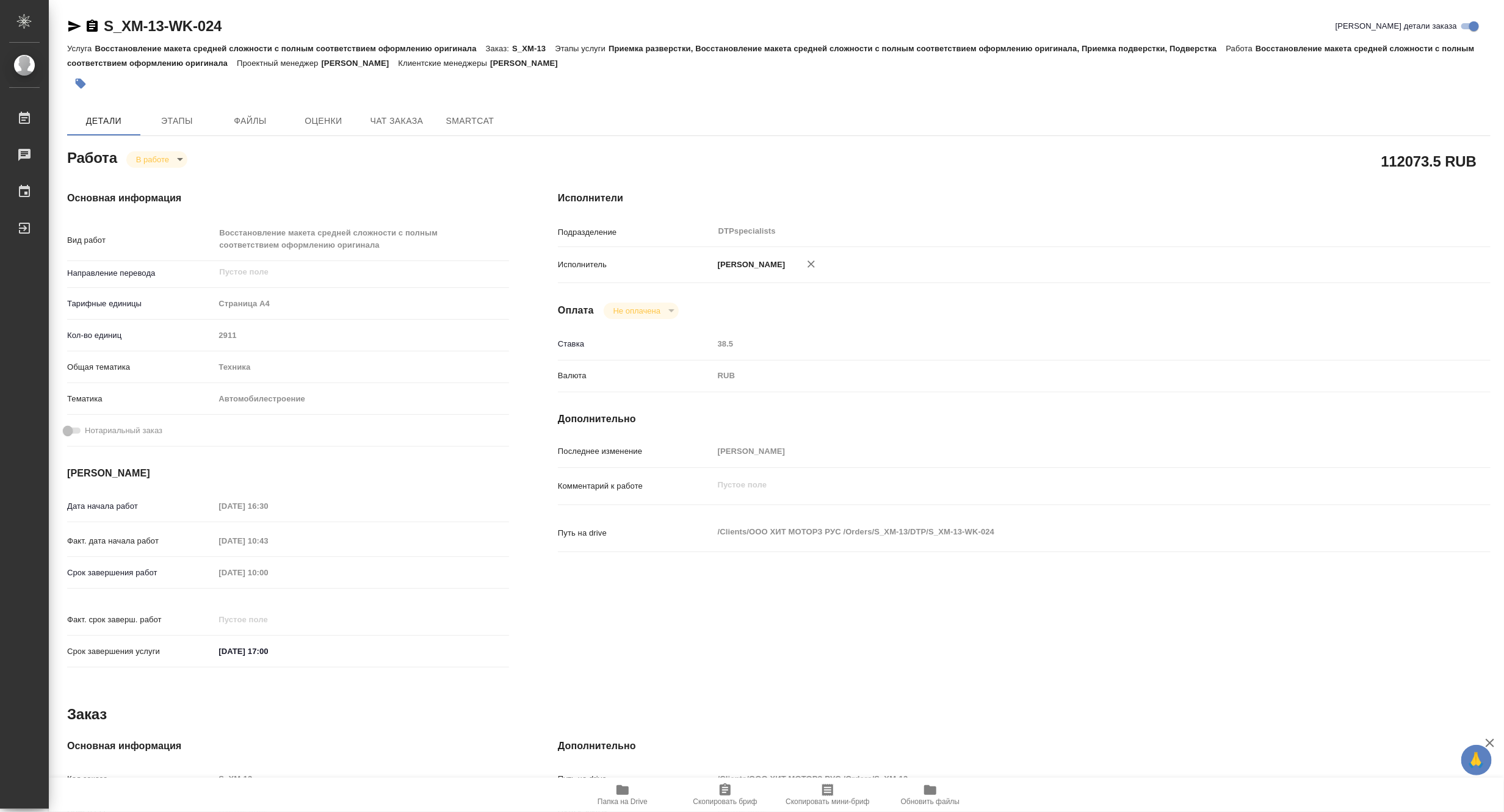
type textarea "x"
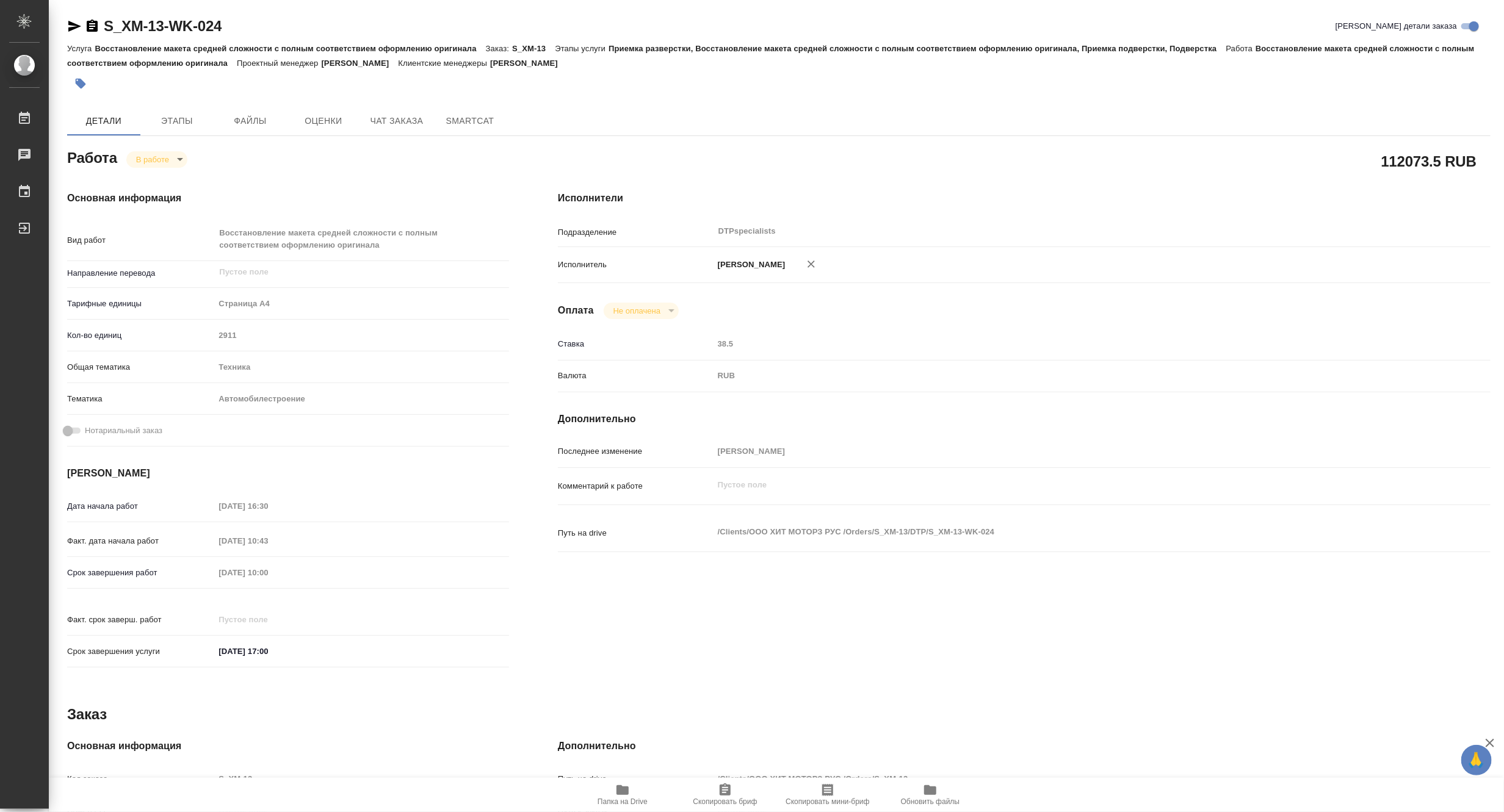
type textarea "x"
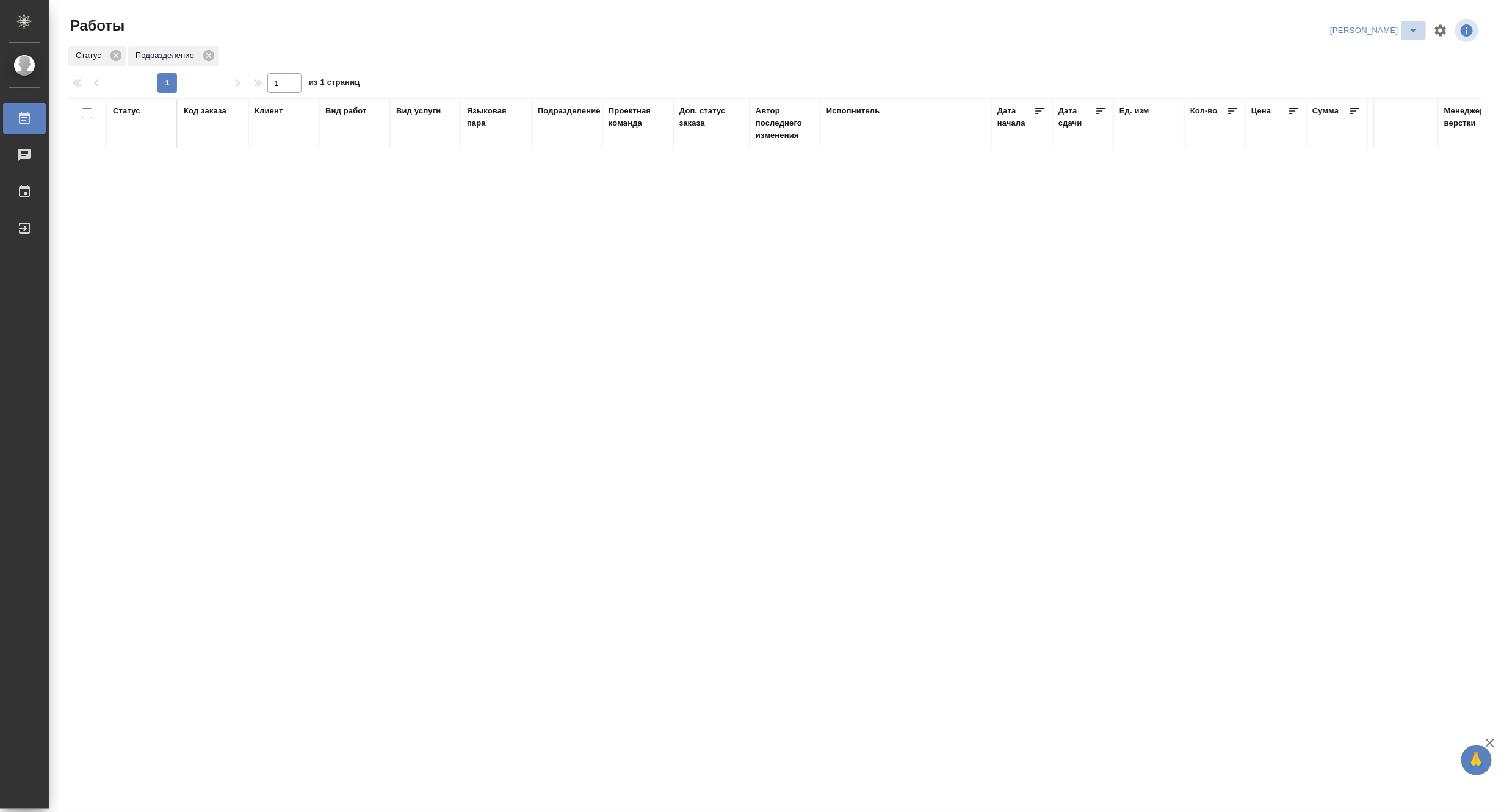
click at [1412, 28] on icon "split button" at bounding box center [1413, 31] width 15 height 15
click at [1367, 108] on li "Верстка и Дизайн" at bounding box center [1367, 113] width 117 height 20
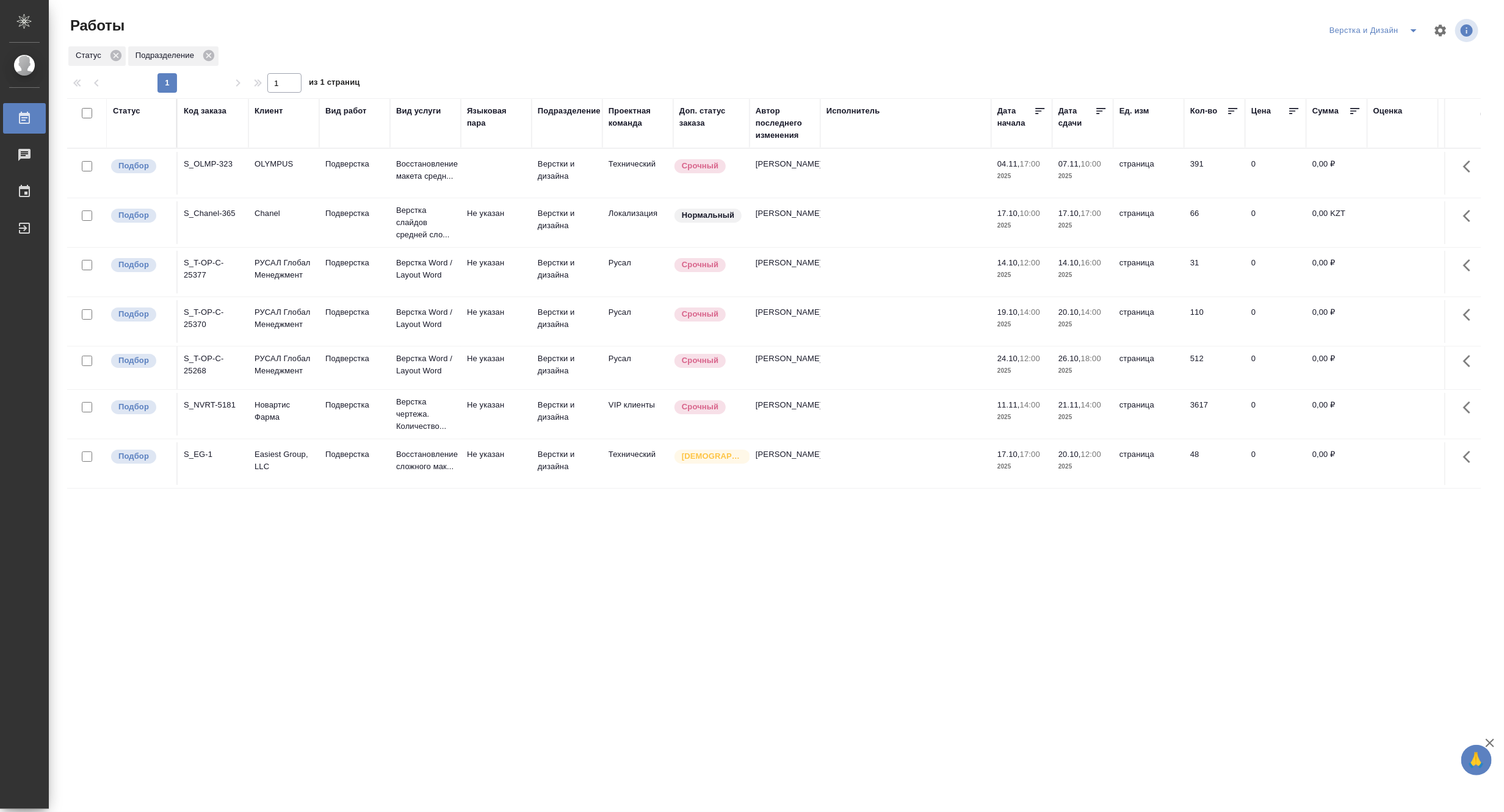
click at [1411, 28] on icon "split button" at bounding box center [1413, 31] width 15 height 15
click at [1376, 93] on li "[PERSON_NAME]" at bounding box center [1380, 94] width 117 height 20
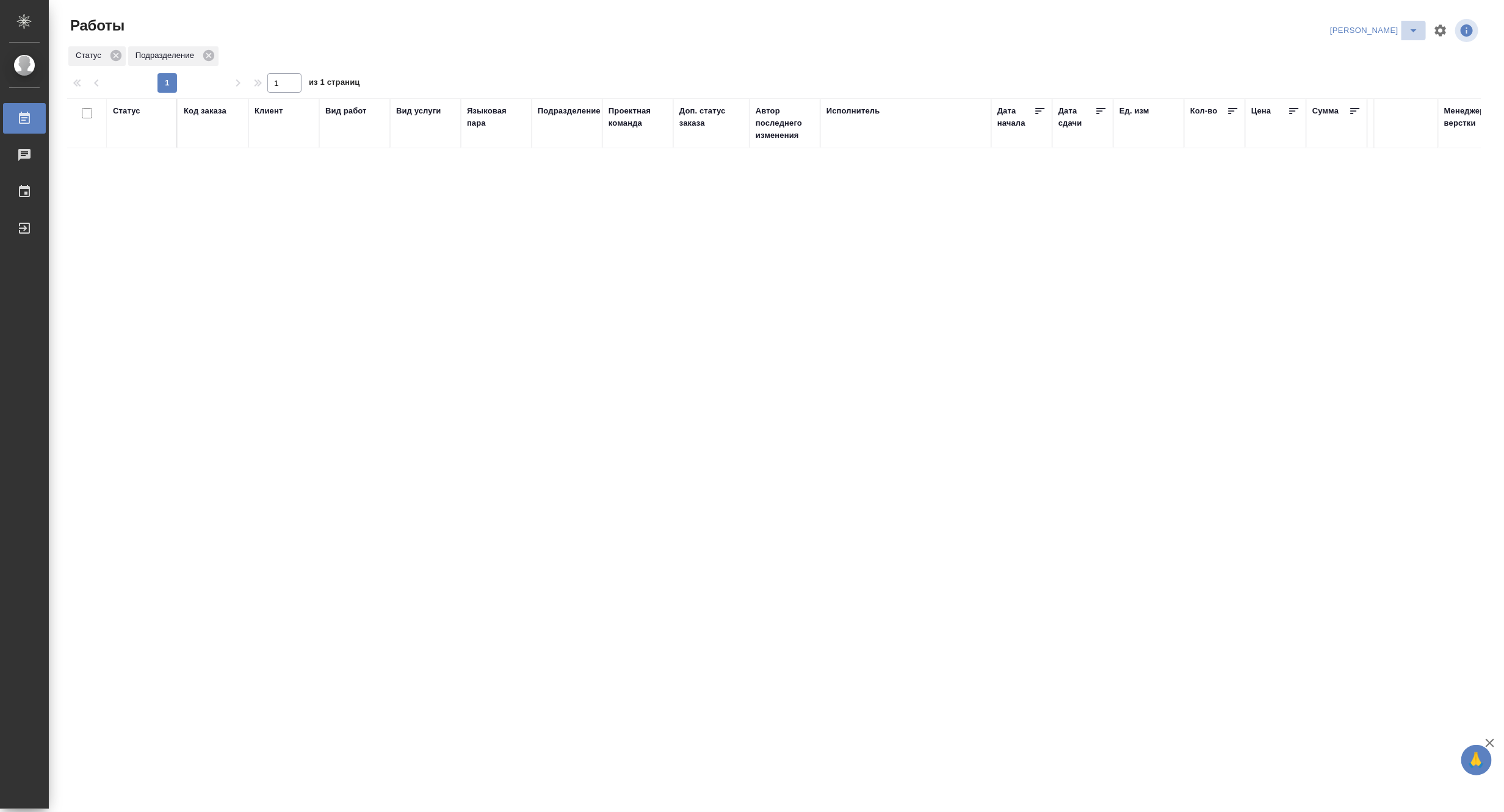
click at [1410, 23] on icon "split button" at bounding box center [1413, 31] width 15 height 15
click at [1374, 112] on li "Верстка и Дизайн" at bounding box center [1367, 113] width 117 height 20
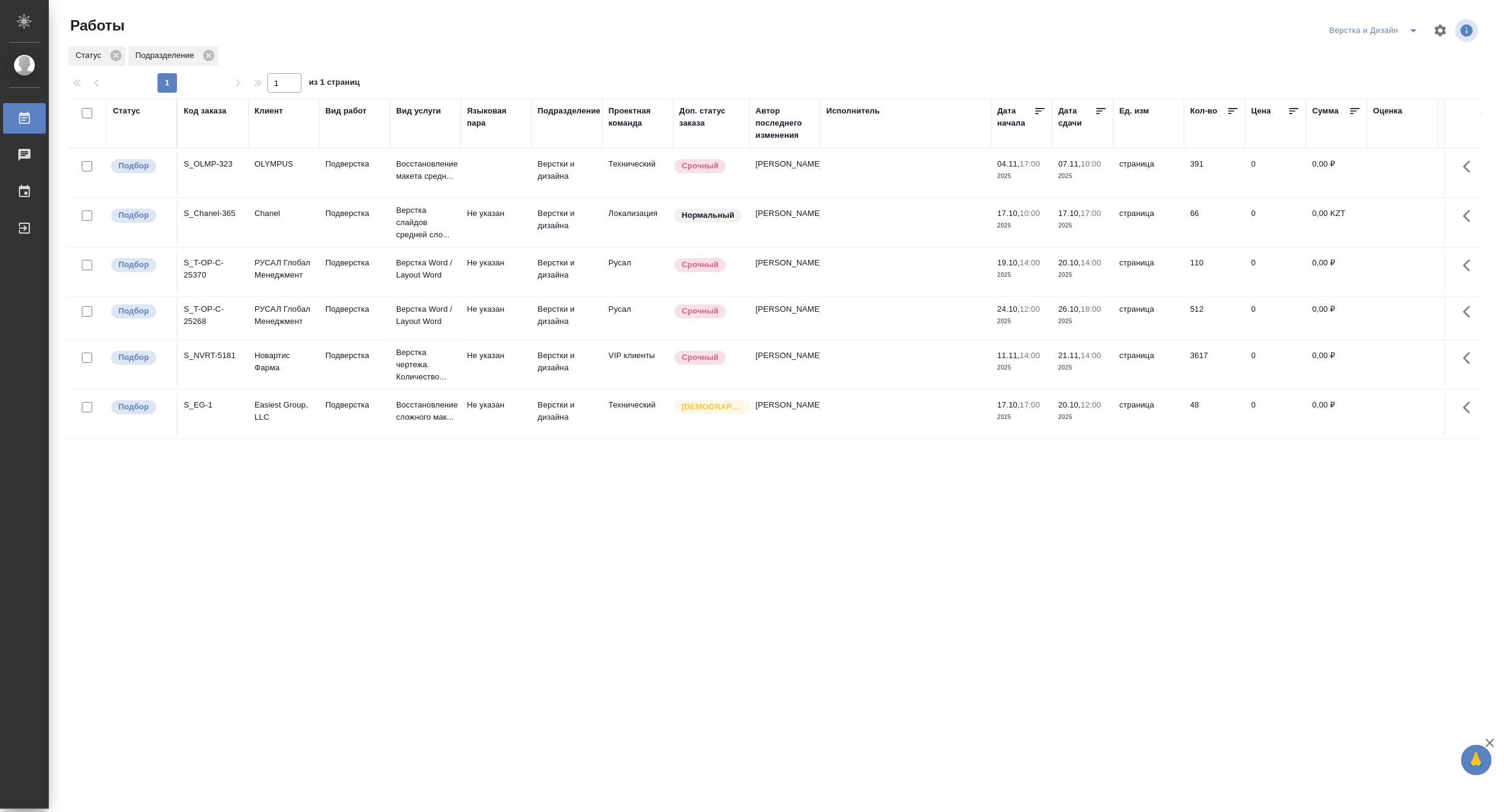
click at [1407, 25] on icon "split button" at bounding box center [1413, 31] width 15 height 15
click at [1363, 92] on li "Матвеева_назначено" at bounding box center [1380, 94] width 117 height 20
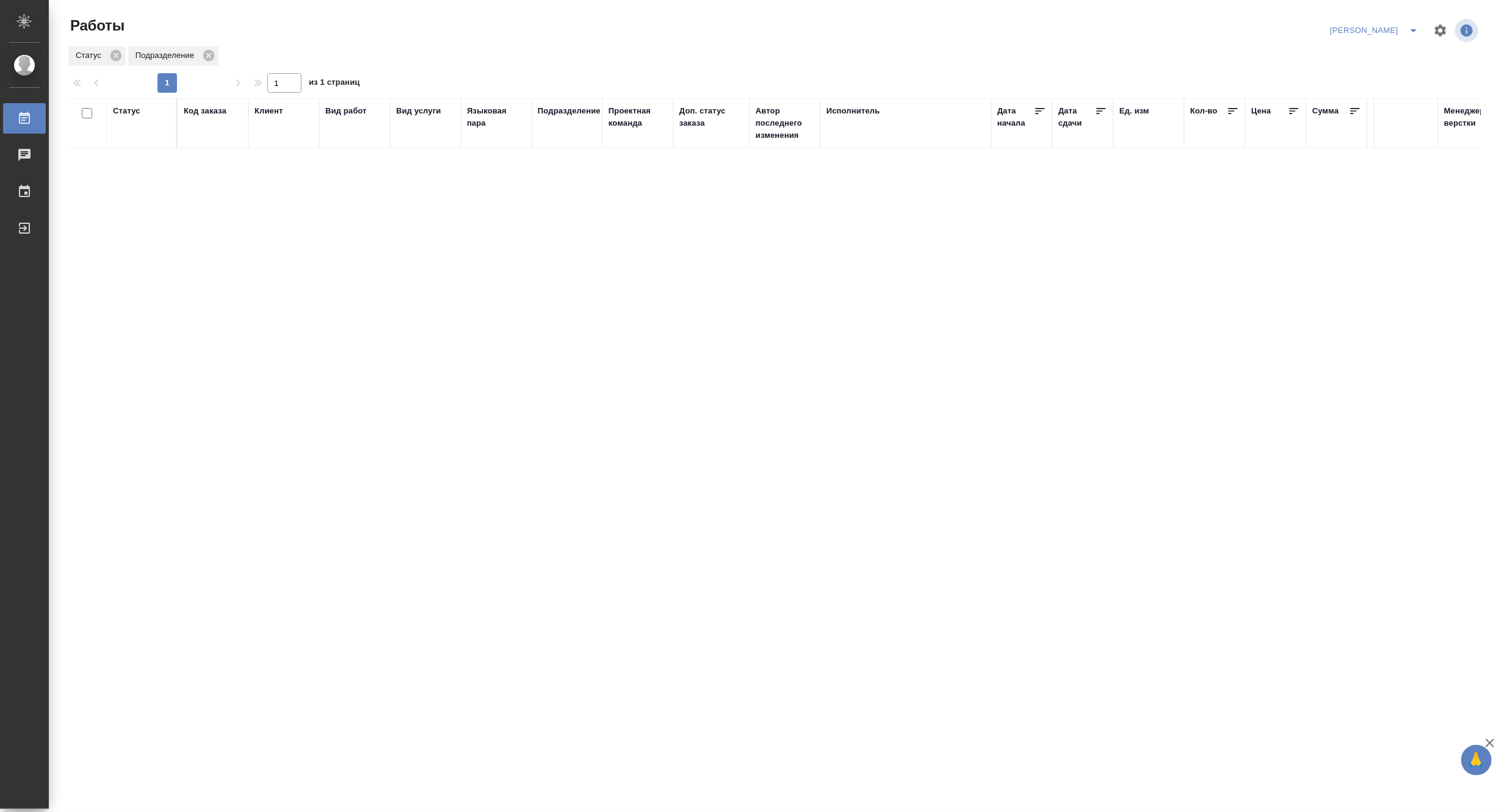
click at [1414, 27] on icon "split button" at bounding box center [1413, 31] width 15 height 15
click at [1370, 108] on li "Верстка и Дизайн" at bounding box center [1367, 113] width 117 height 20
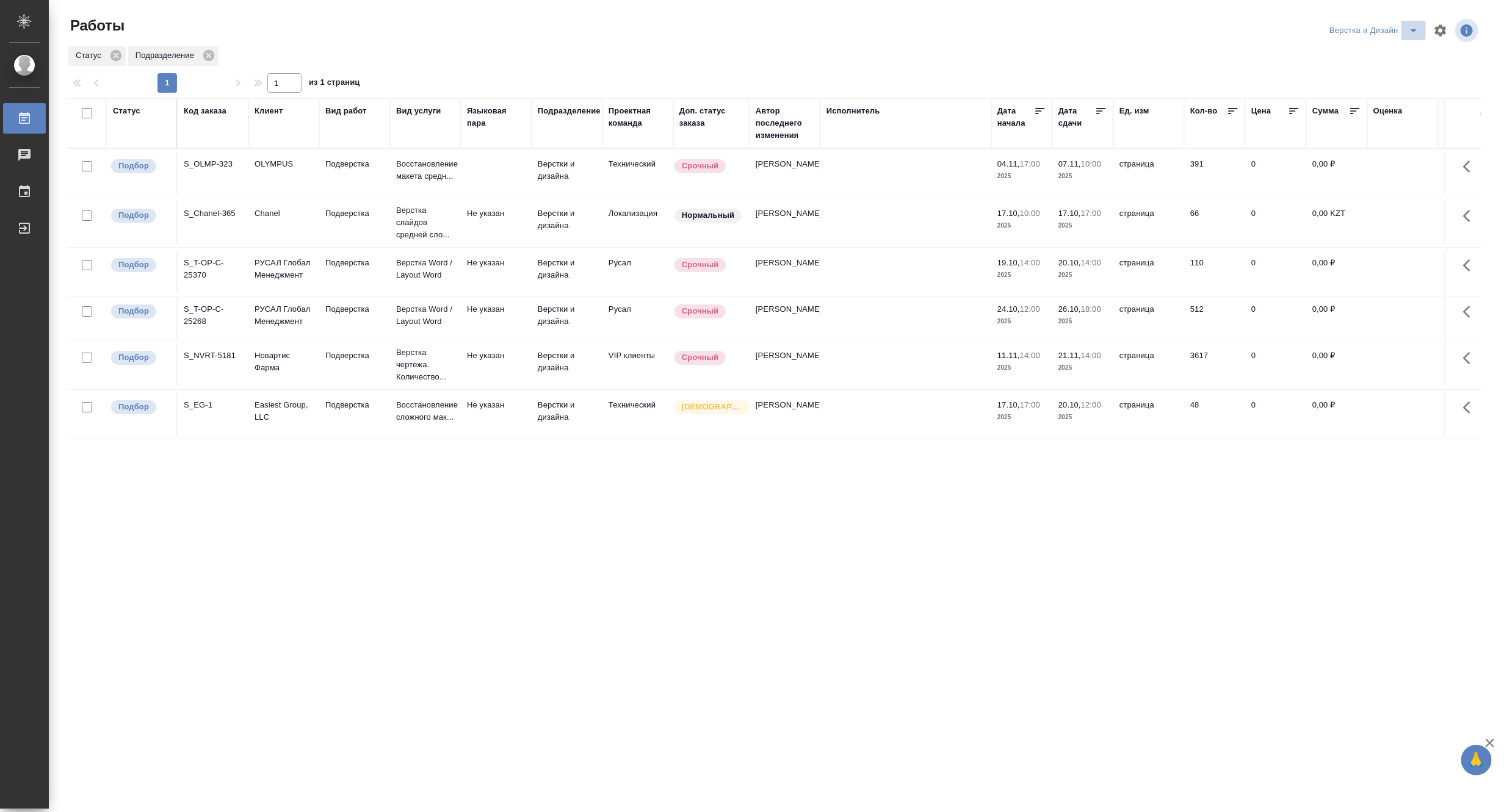
click at [1415, 27] on icon "split button" at bounding box center [1413, 31] width 15 height 15
click at [1353, 126] on li "DTPLight" at bounding box center [1380, 133] width 117 height 20
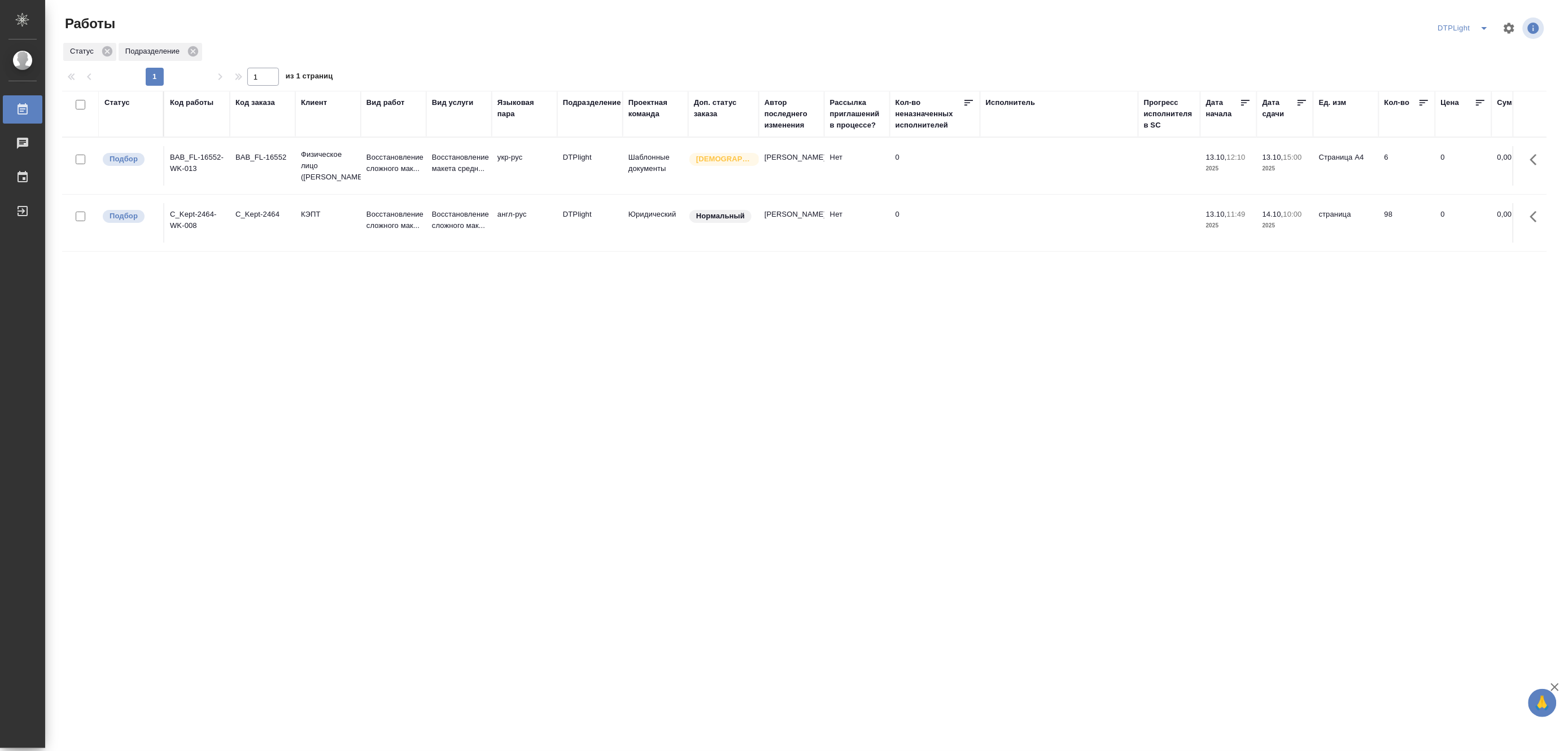
click at [431, 210] on td "Восстановление сложного мак..." at bounding box center [459, 223] width 65 height 40
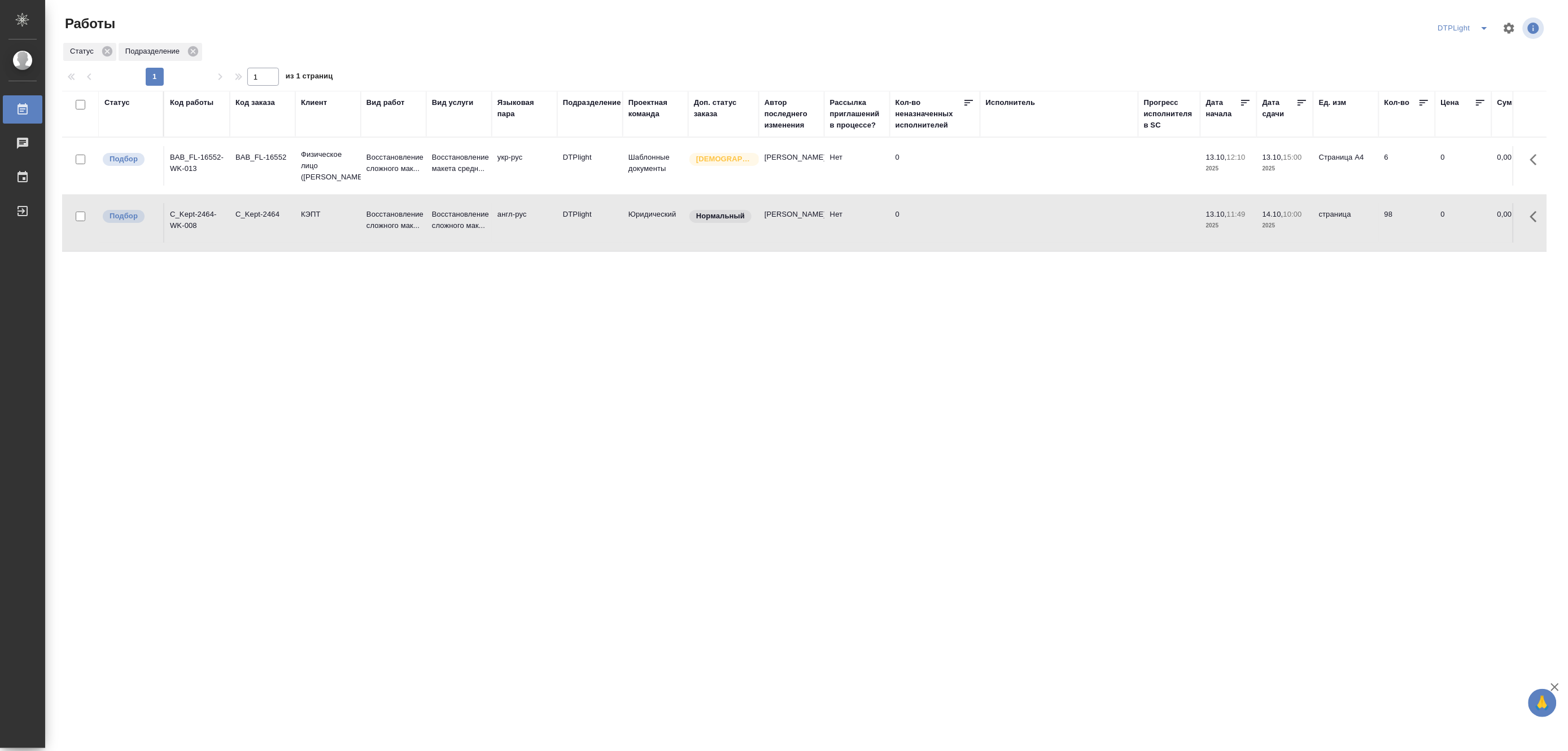
click at [431, 210] on td "Восстановление сложного мак..." at bounding box center [459, 223] width 65 height 40
click at [1391, 20] on button "split button" at bounding box center [1485, 28] width 23 height 18
click at [1391, 87] on li "[PERSON_NAME]" at bounding box center [1471, 87] width 108 height 18
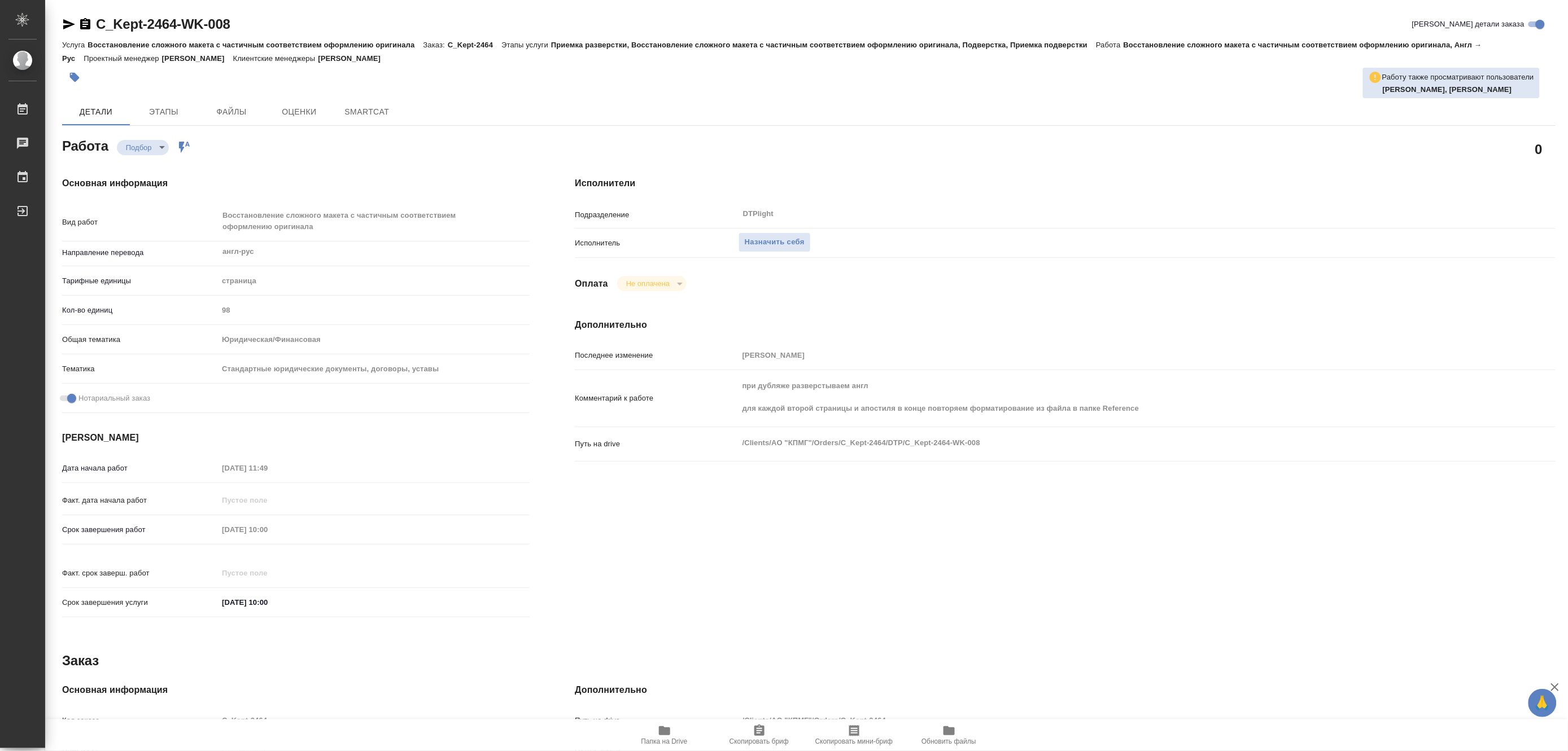
type textarea "x"
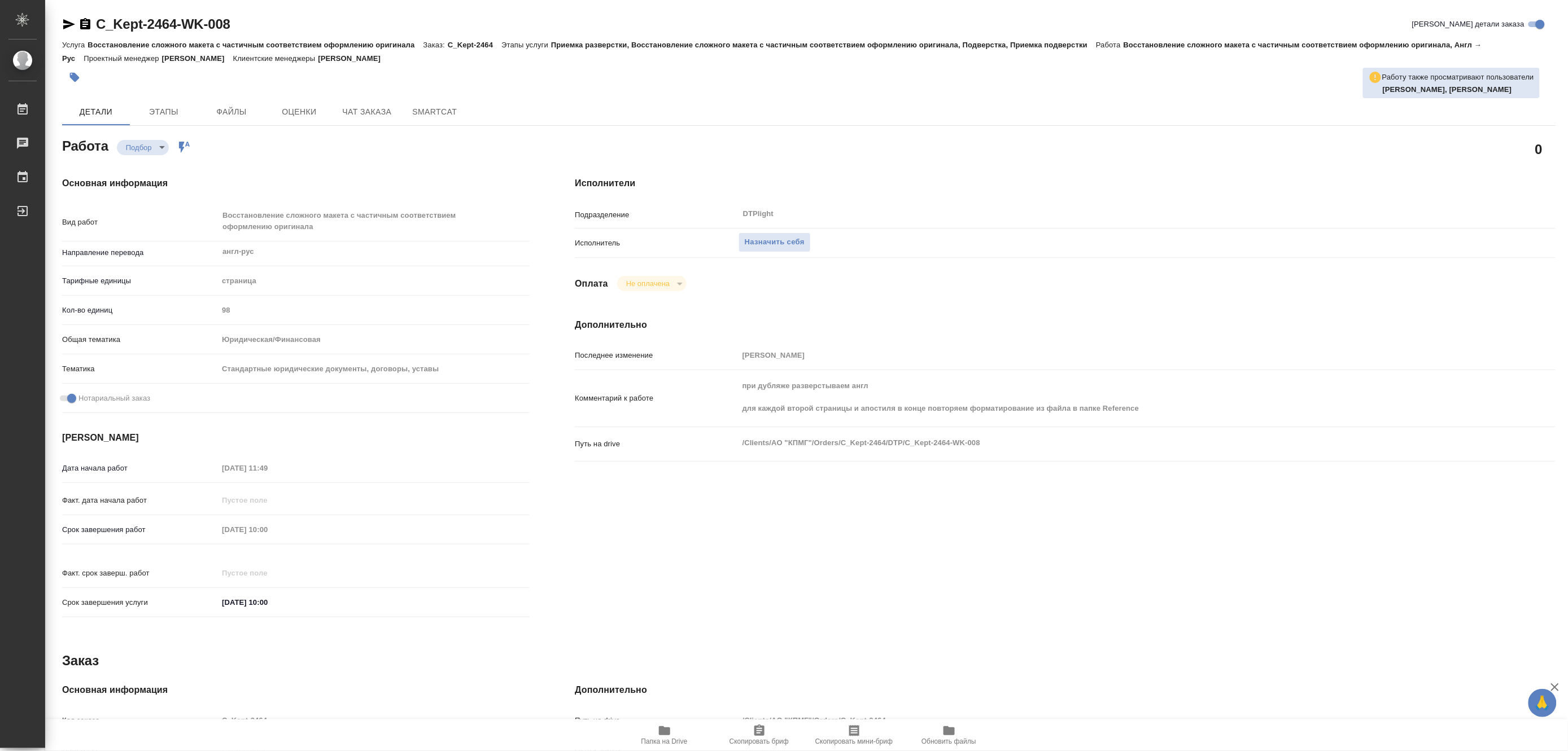
type textarea "x"
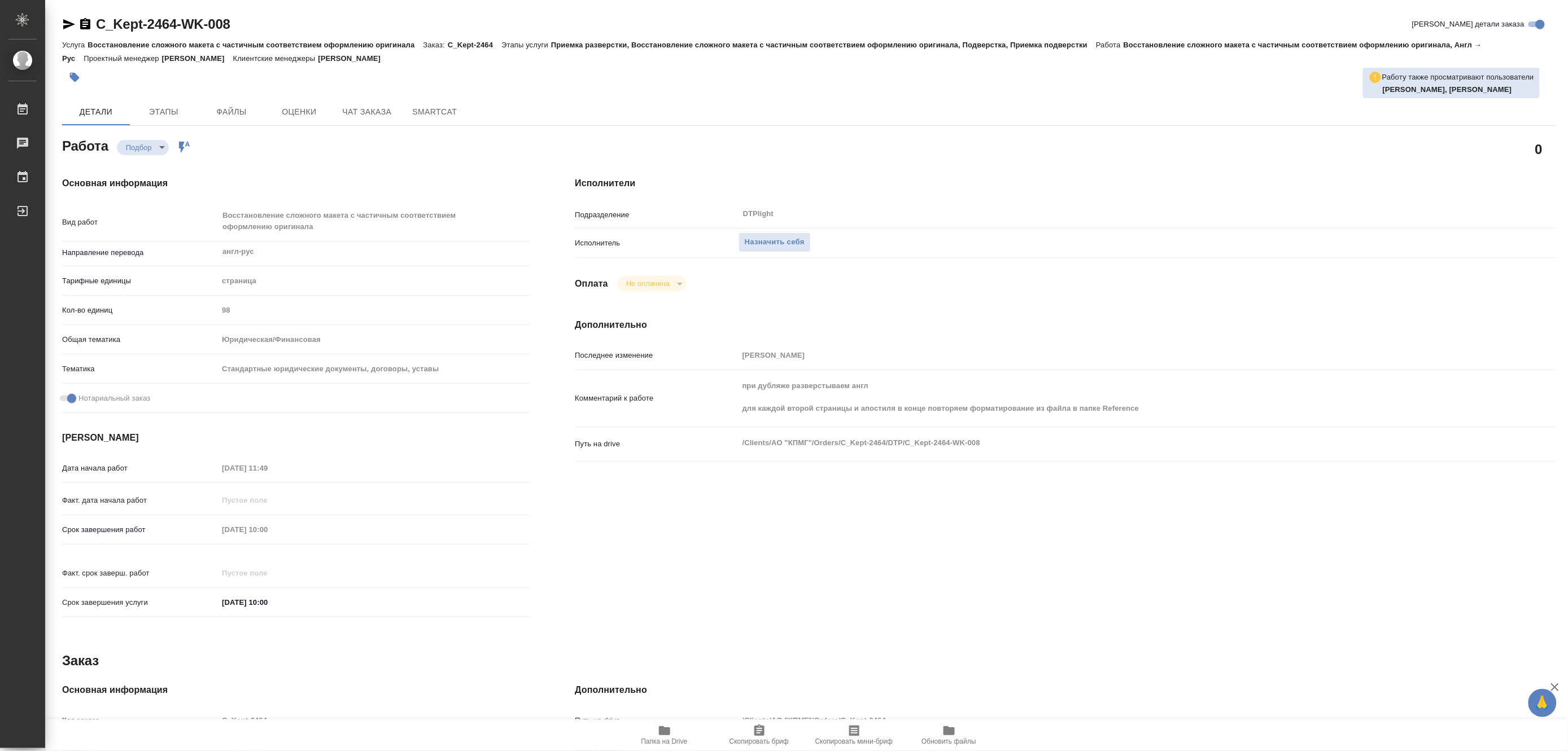
type textarea "x"
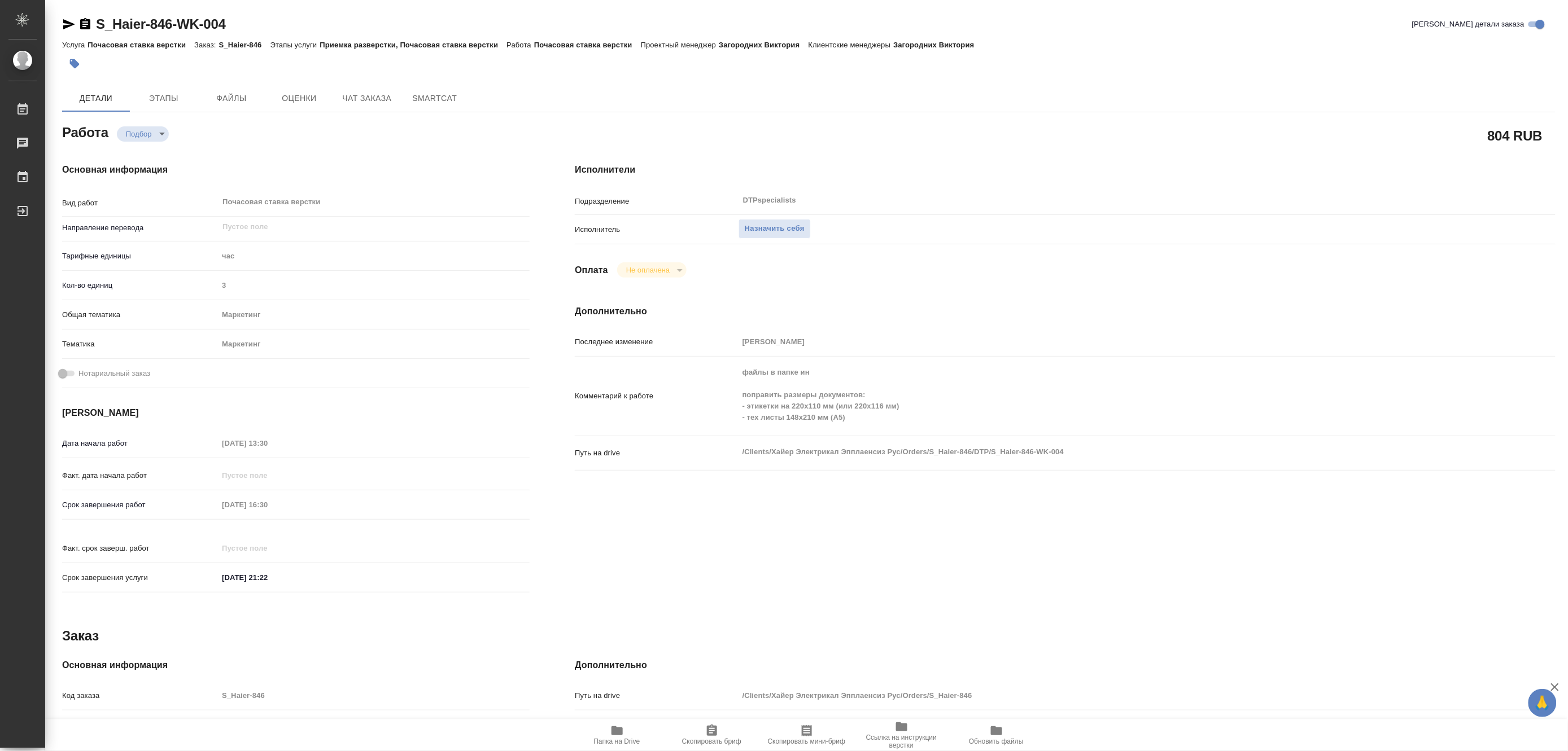
type textarea "x"
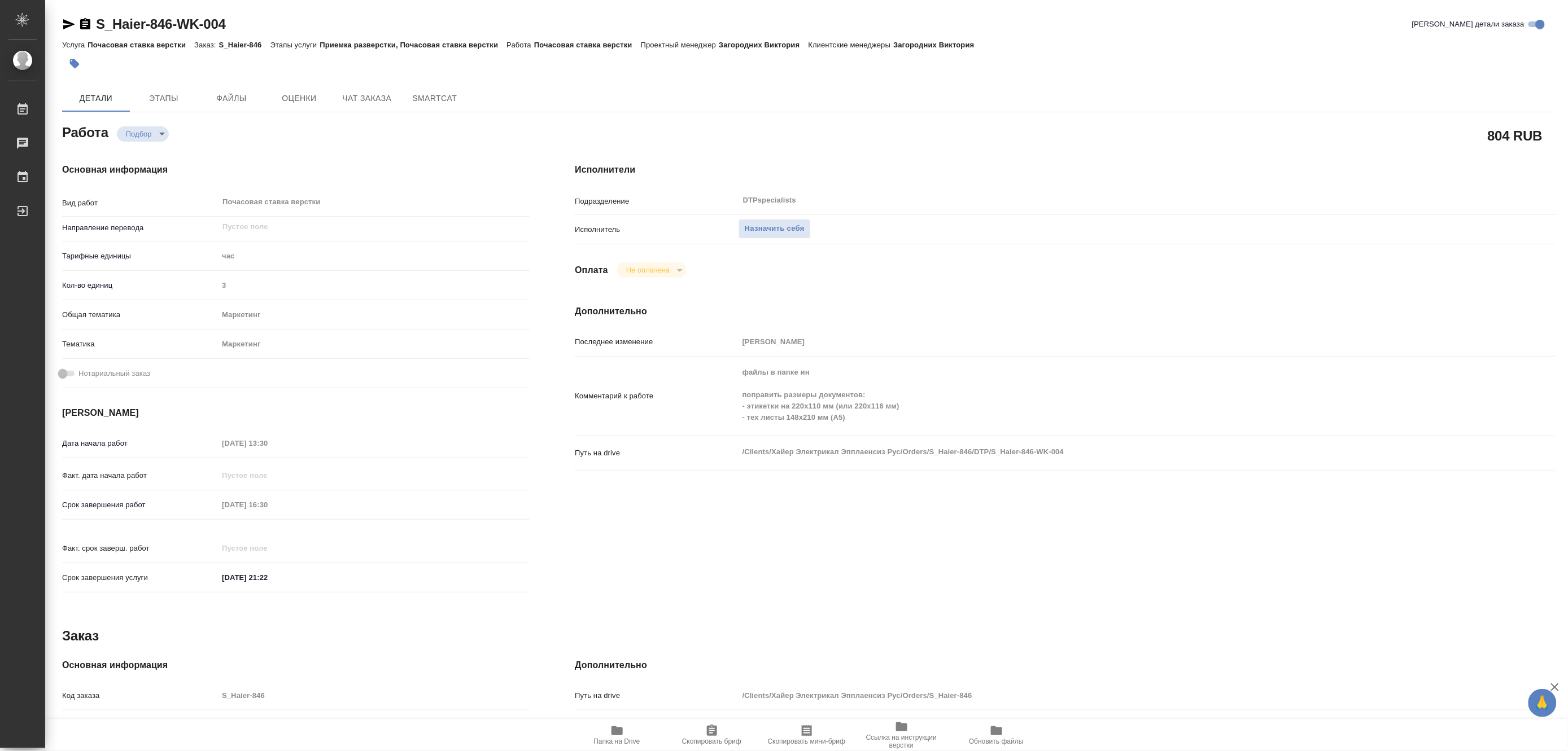
type textarea "x"
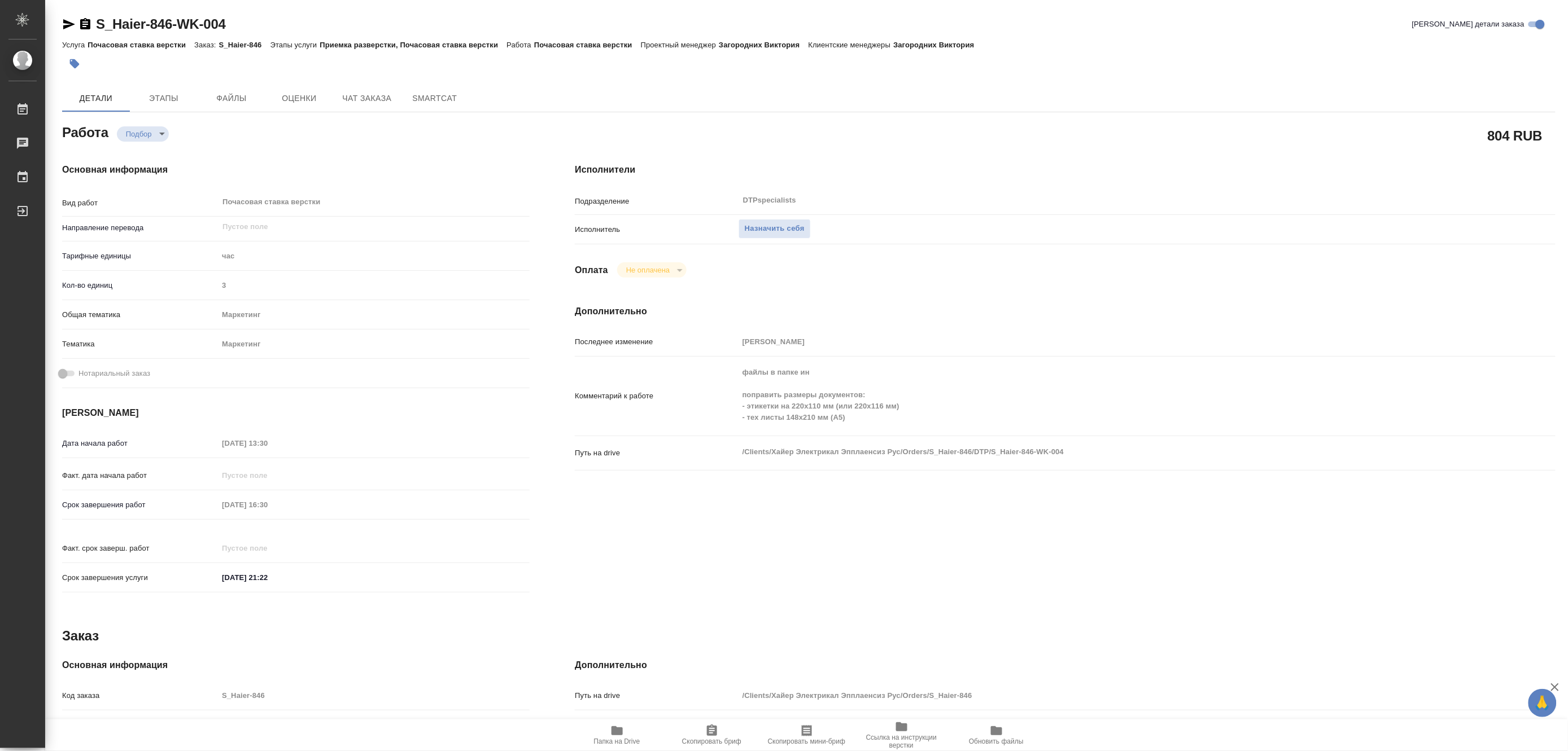
type textarea "x"
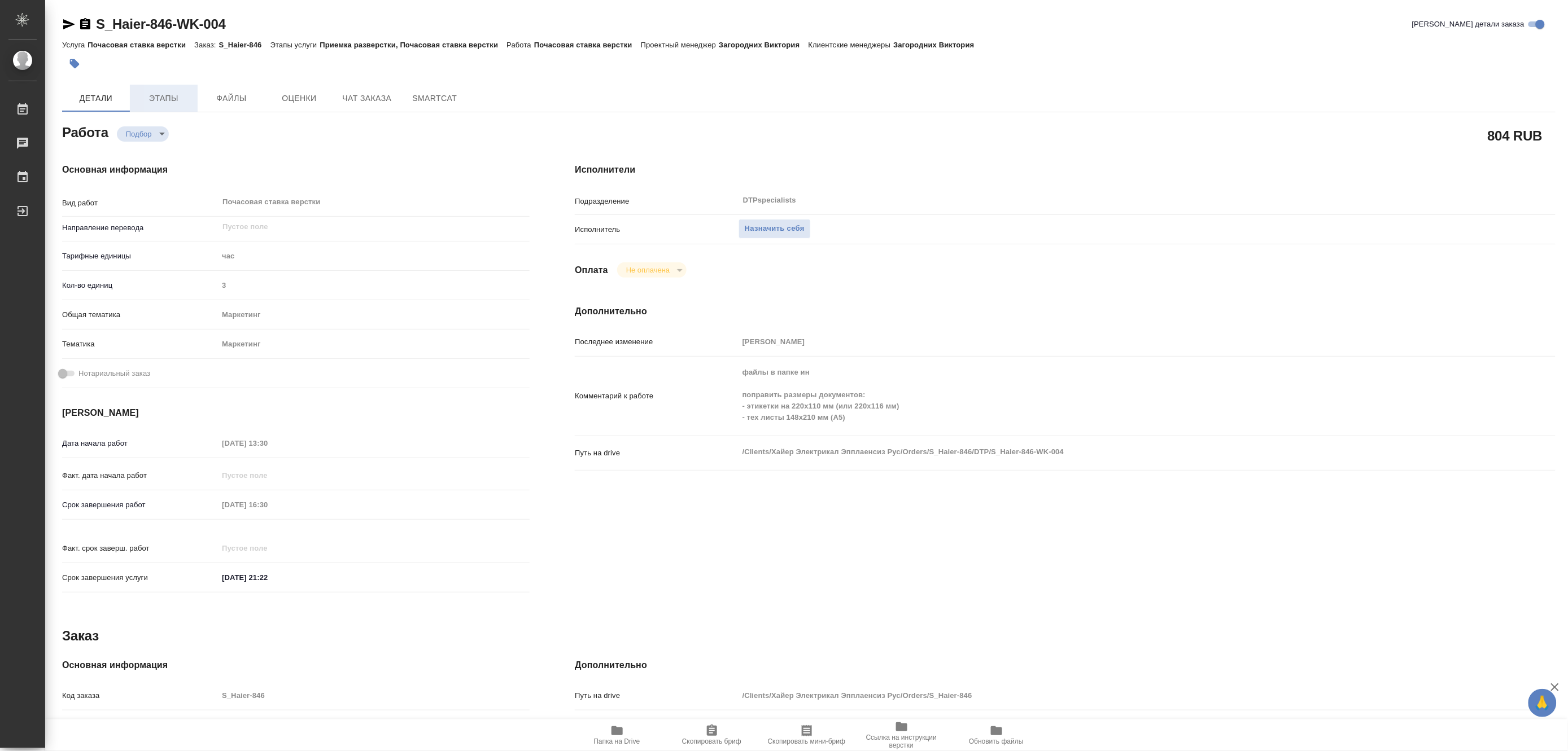
click at [161, 99] on span "Этапы" at bounding box center [163, 98] width 54 height 14
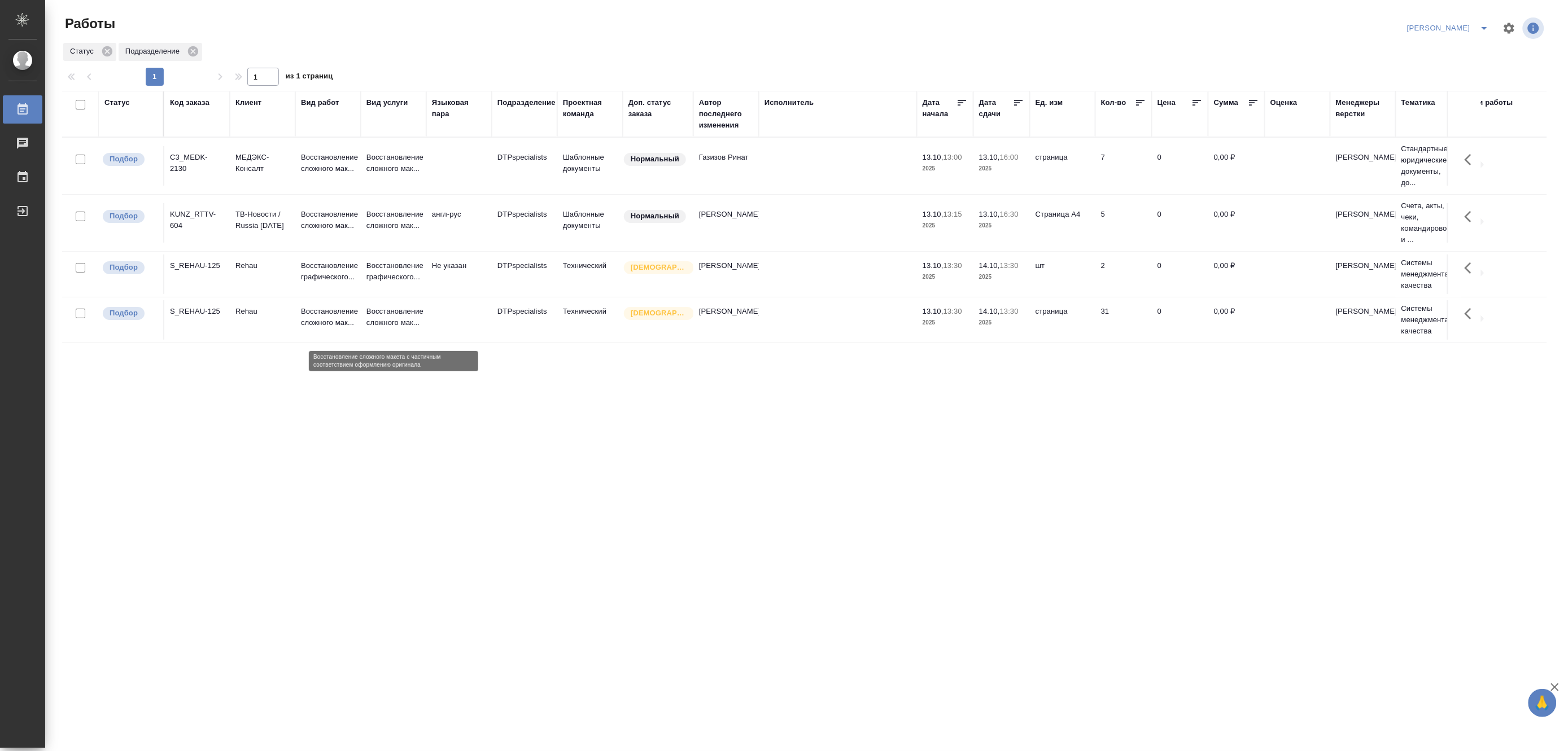
click at [369, 328] on p "Восстановление сложного мак..." at bounding box center [394, 317] width 54 height 23
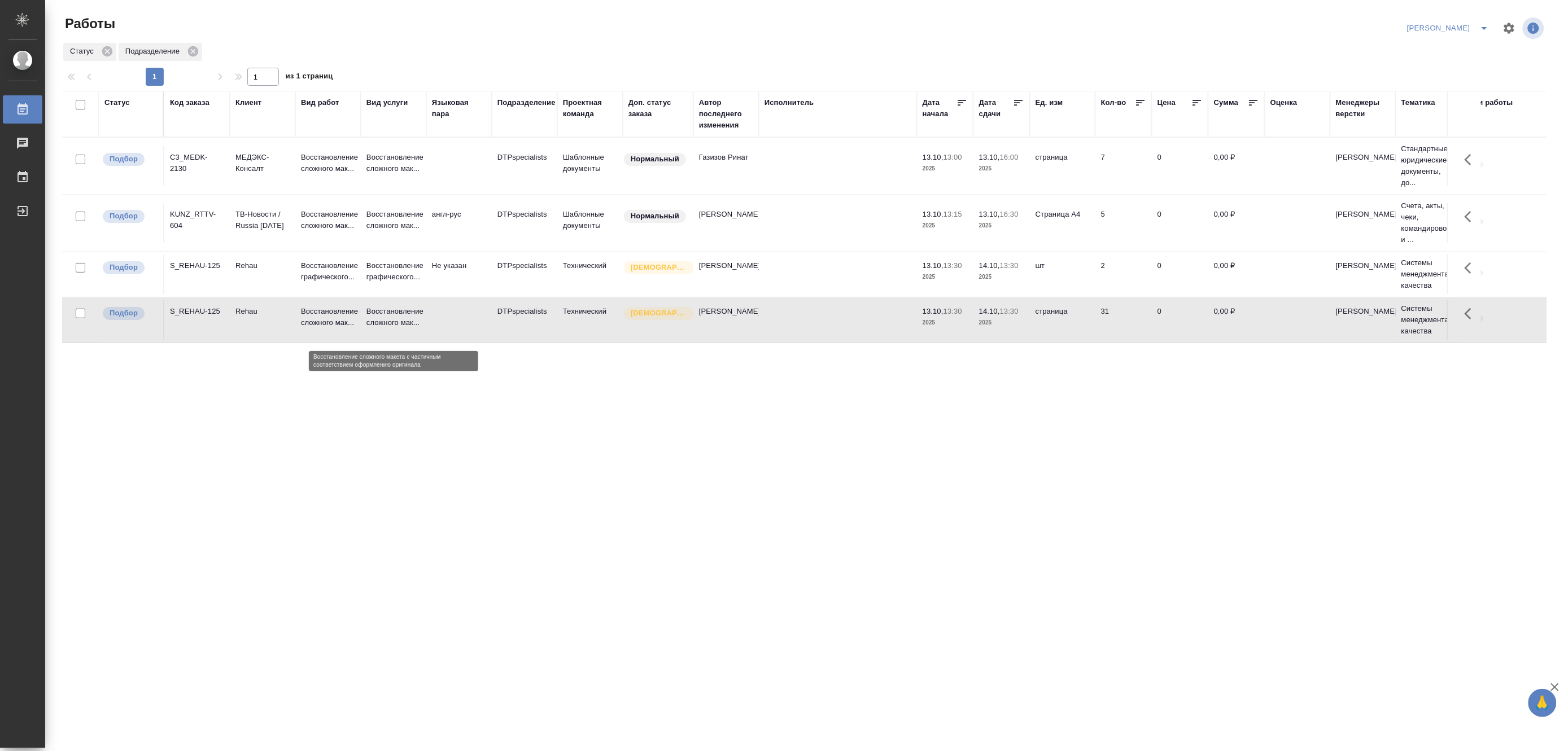
click at [369, 328] on p "Восстановление сложного мак..." at bounding box center [394, 317] width 54 height 23
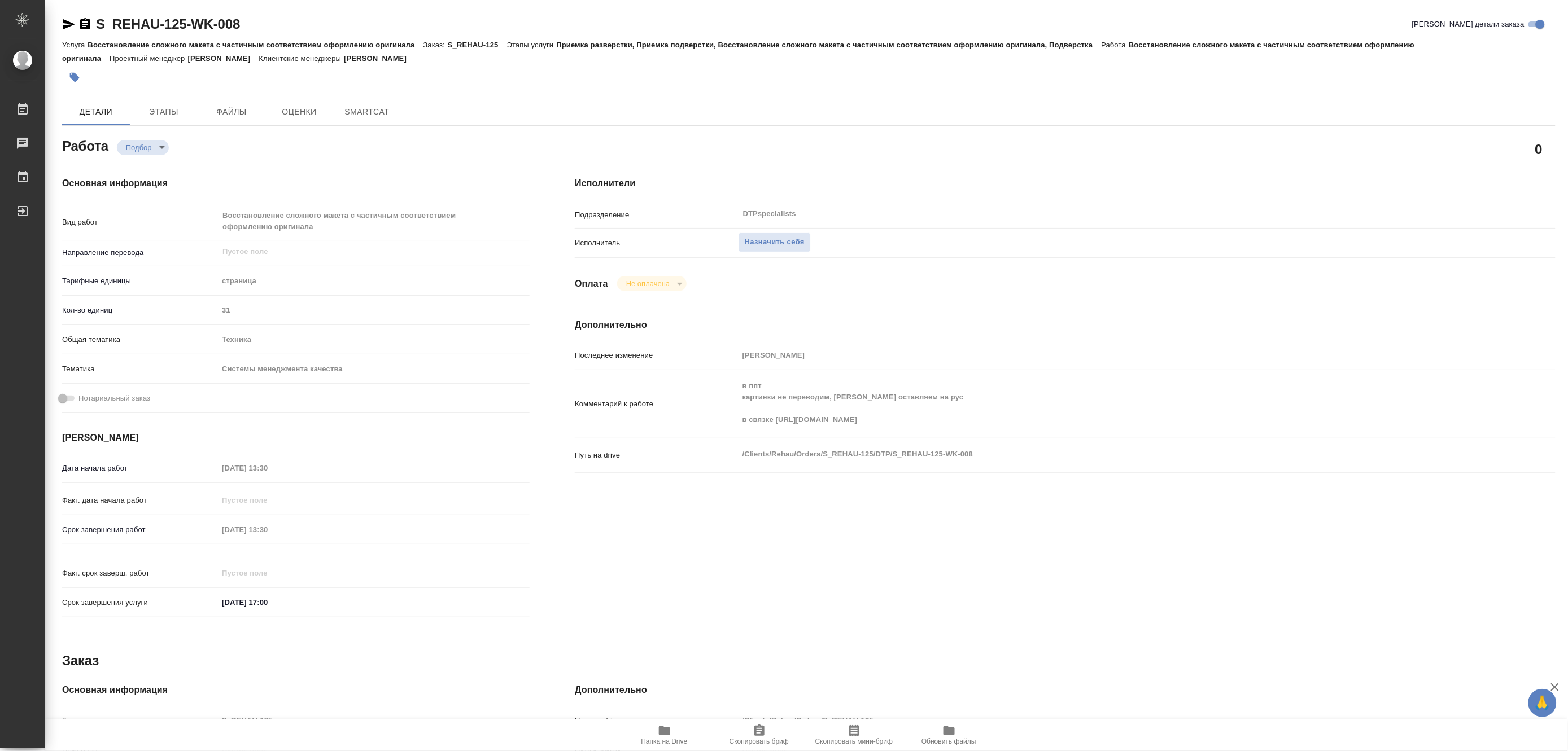
type textarea "x"
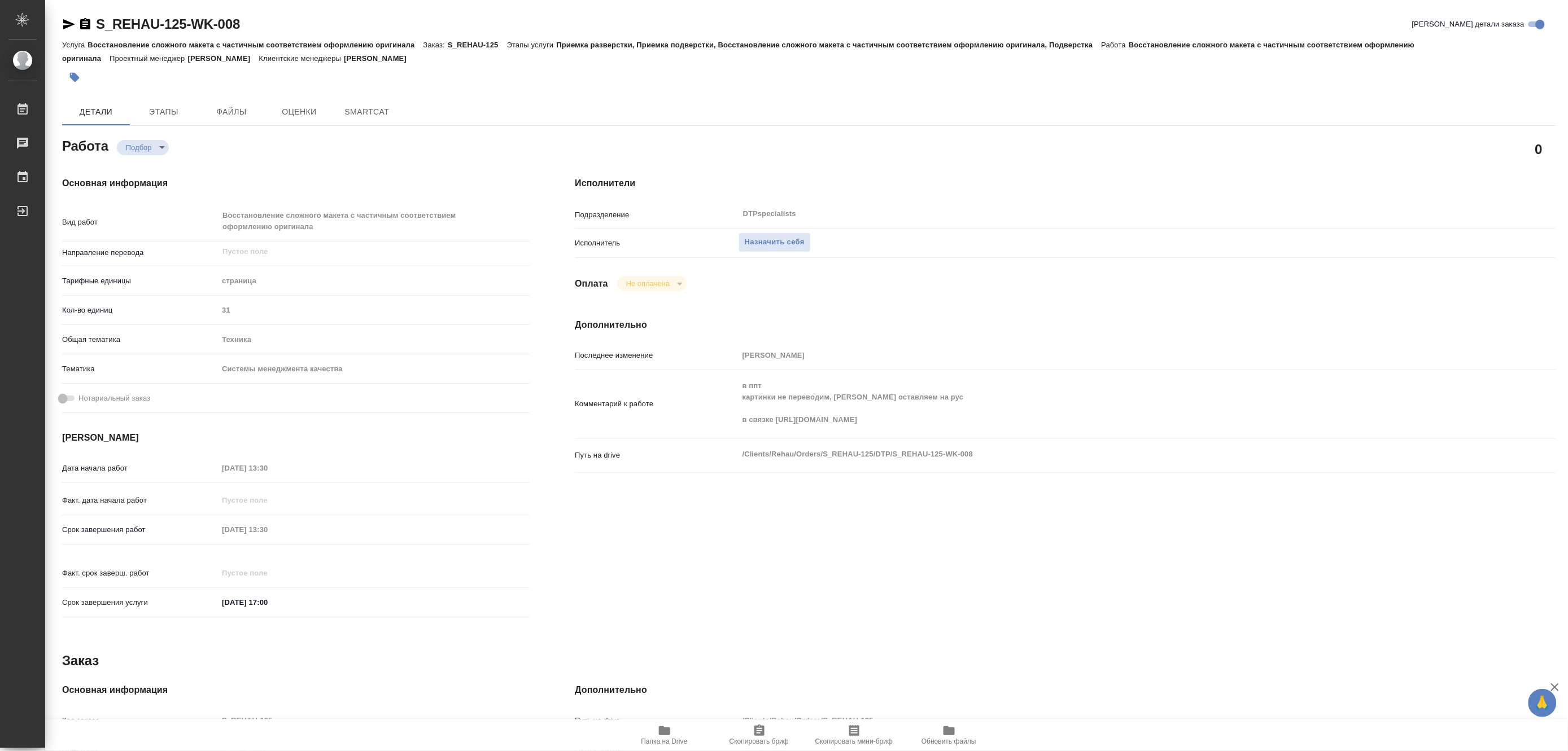
type textarea "x"
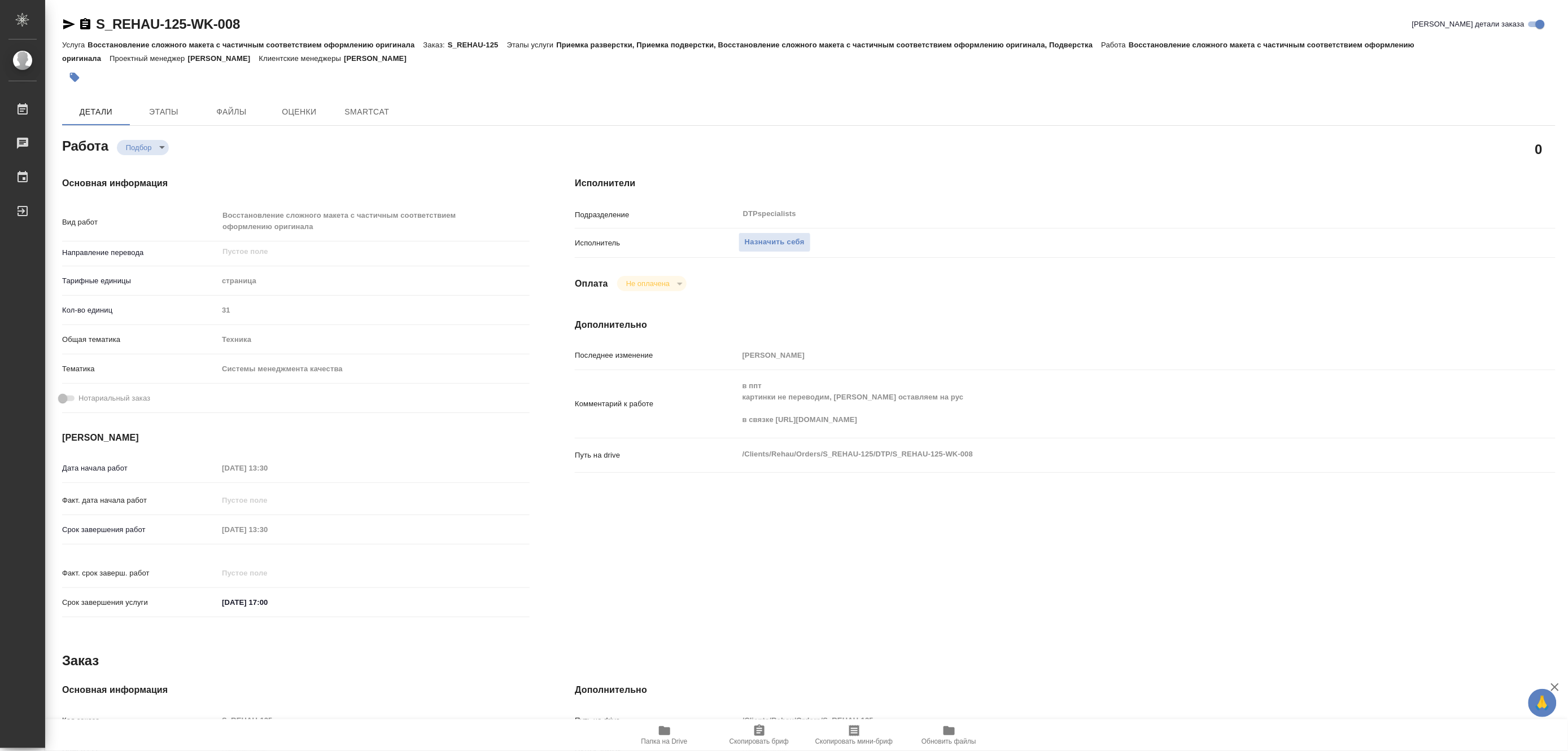
type textarea "x"
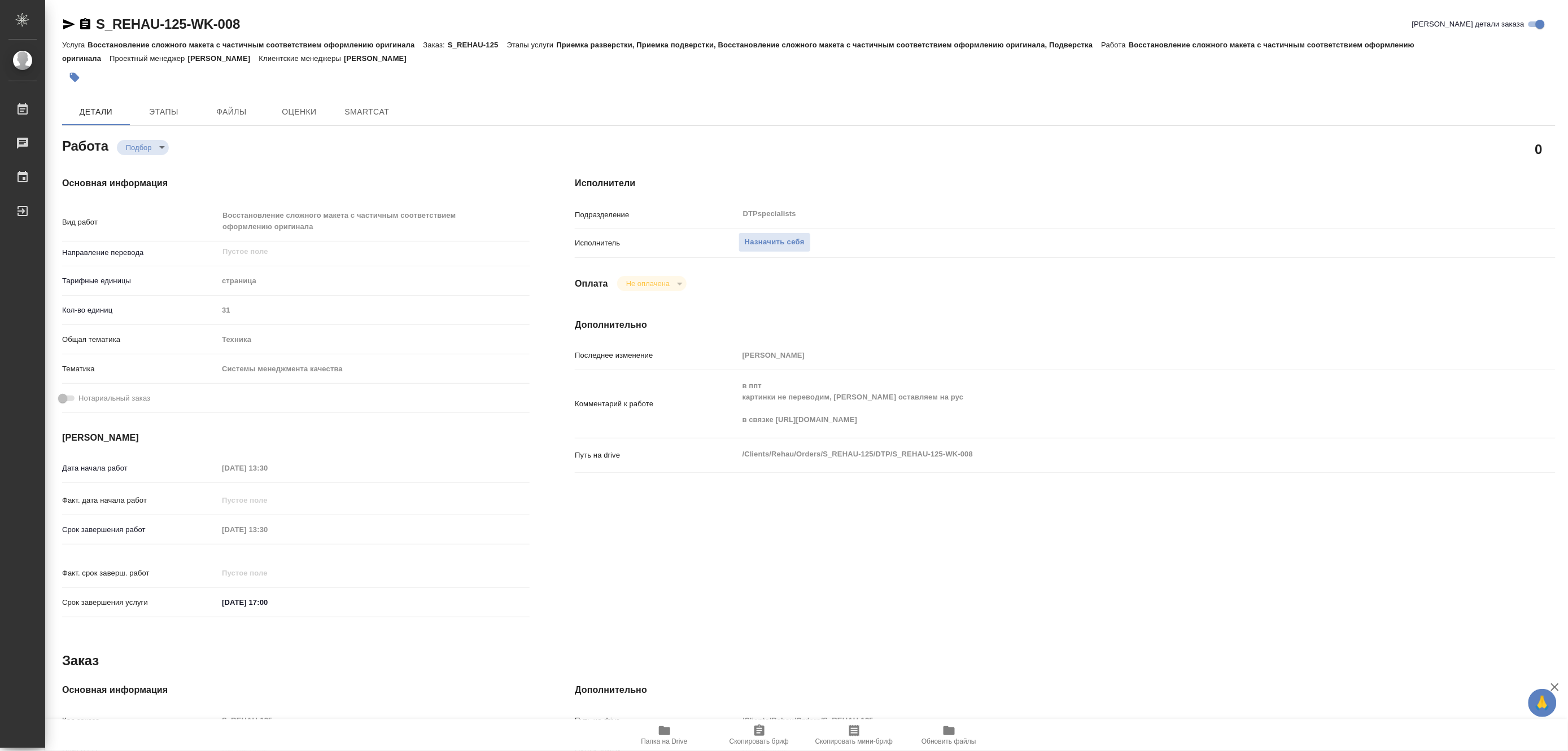
type textarea "x"
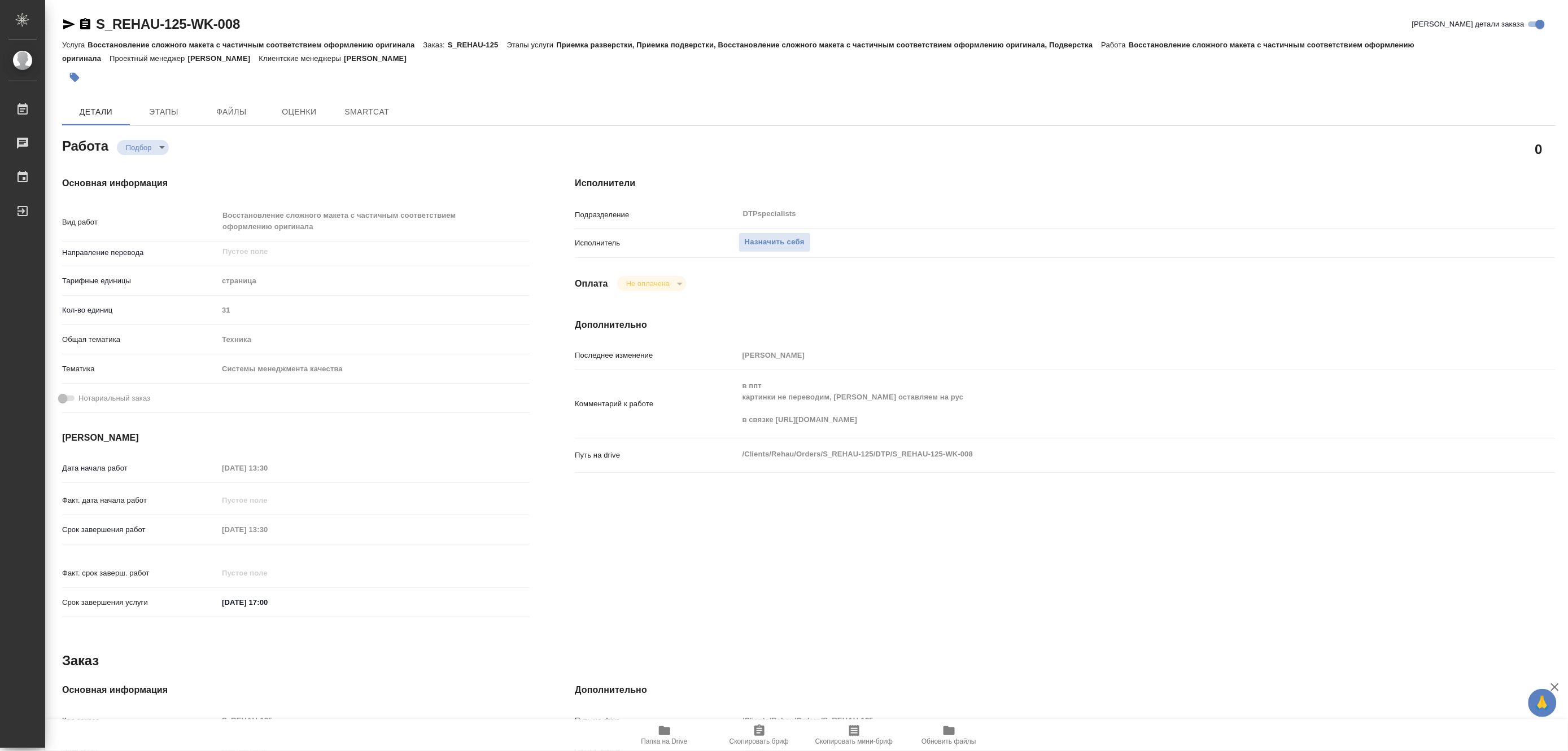
type textarea "x"
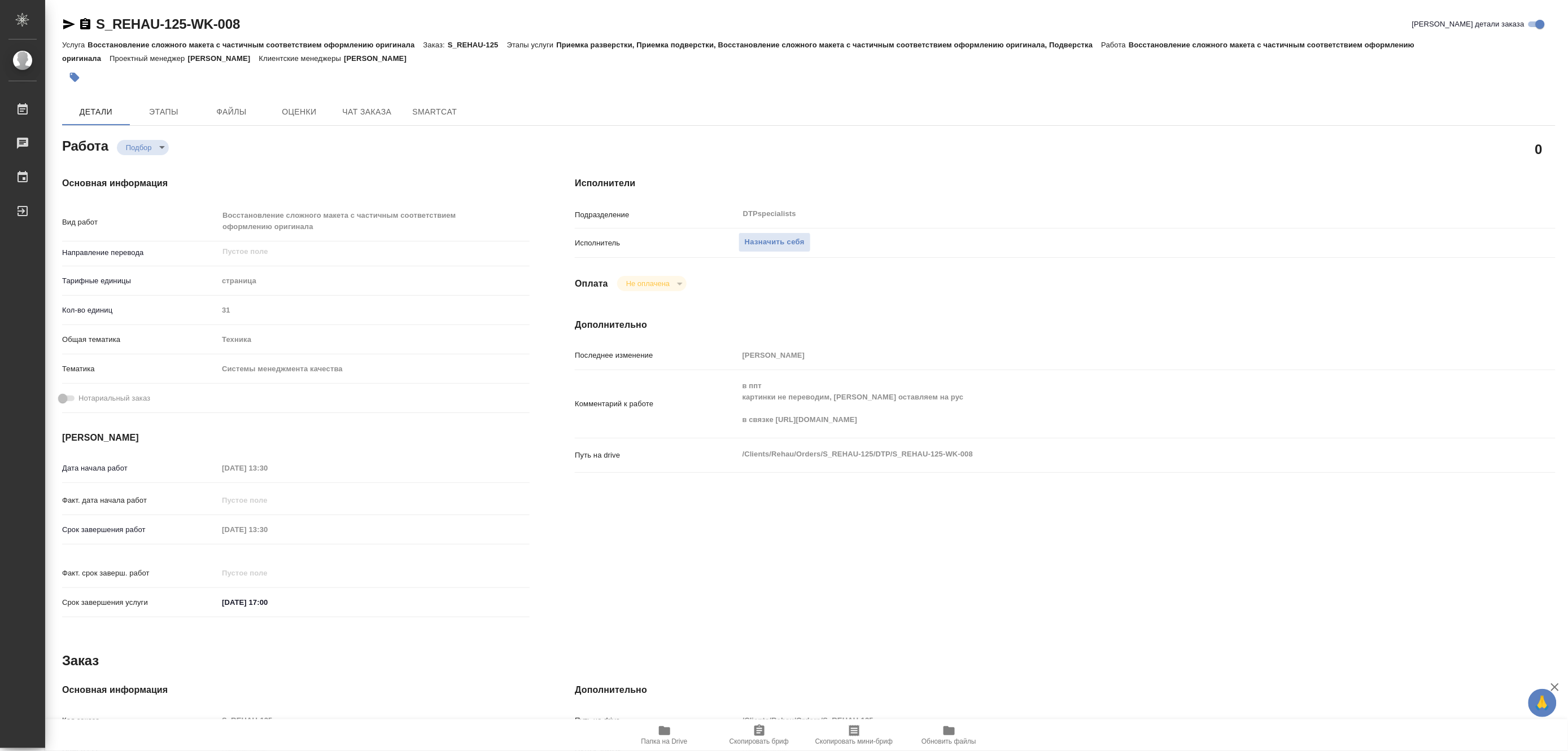
type textarea "x"
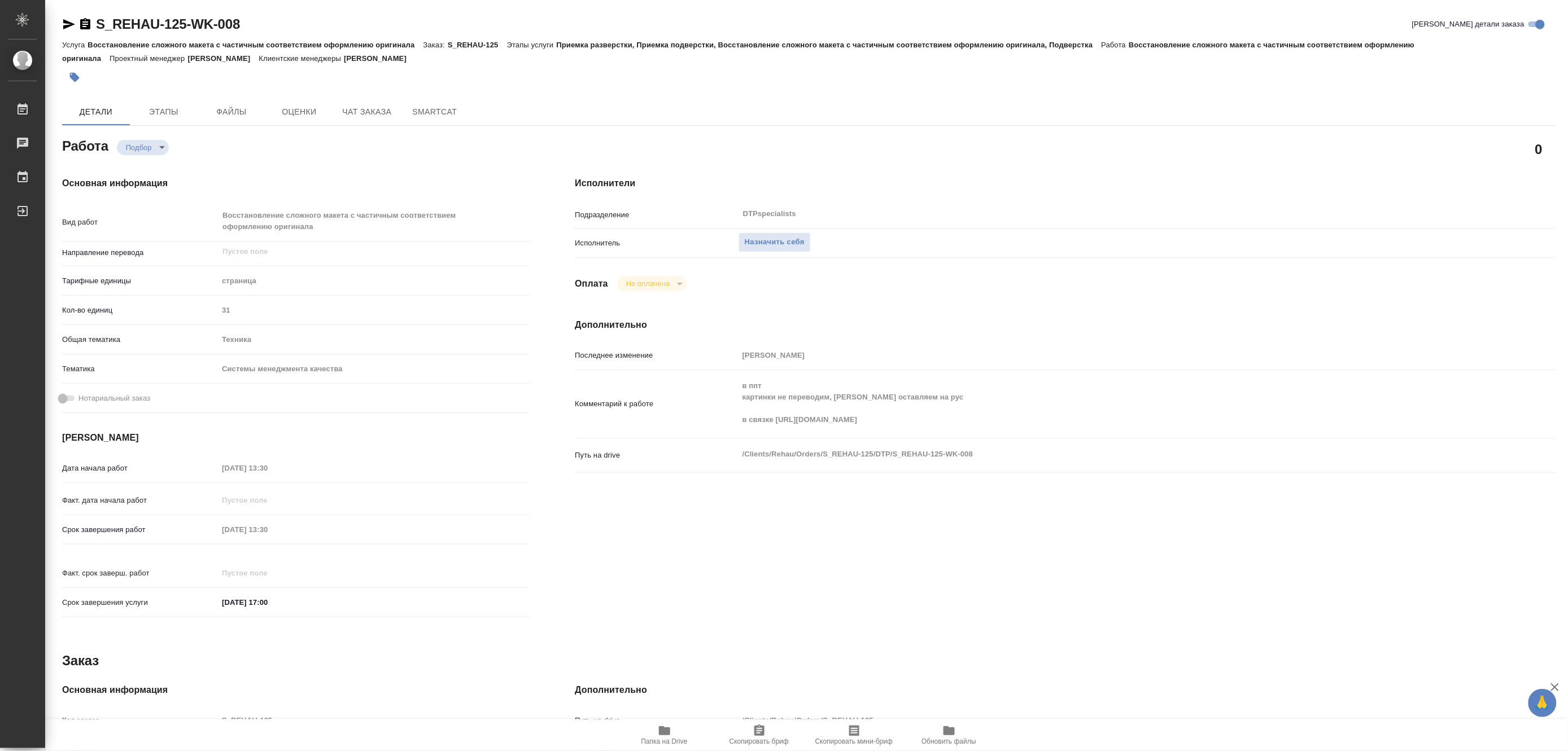
click at [667, 737] on icon "button" at bounding box center [665, 731] width 13 height 13
type textarea "x"
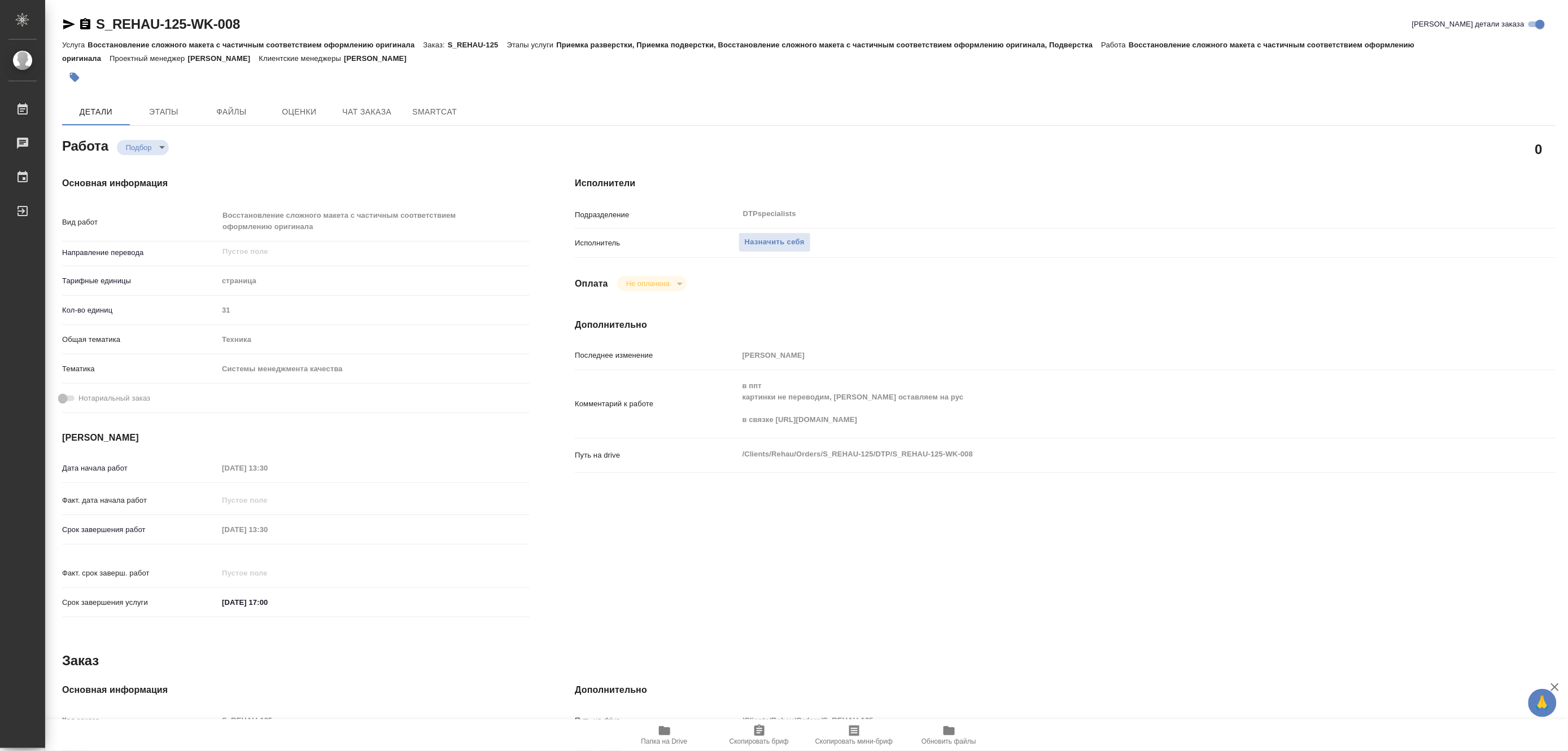
type textarea "x"
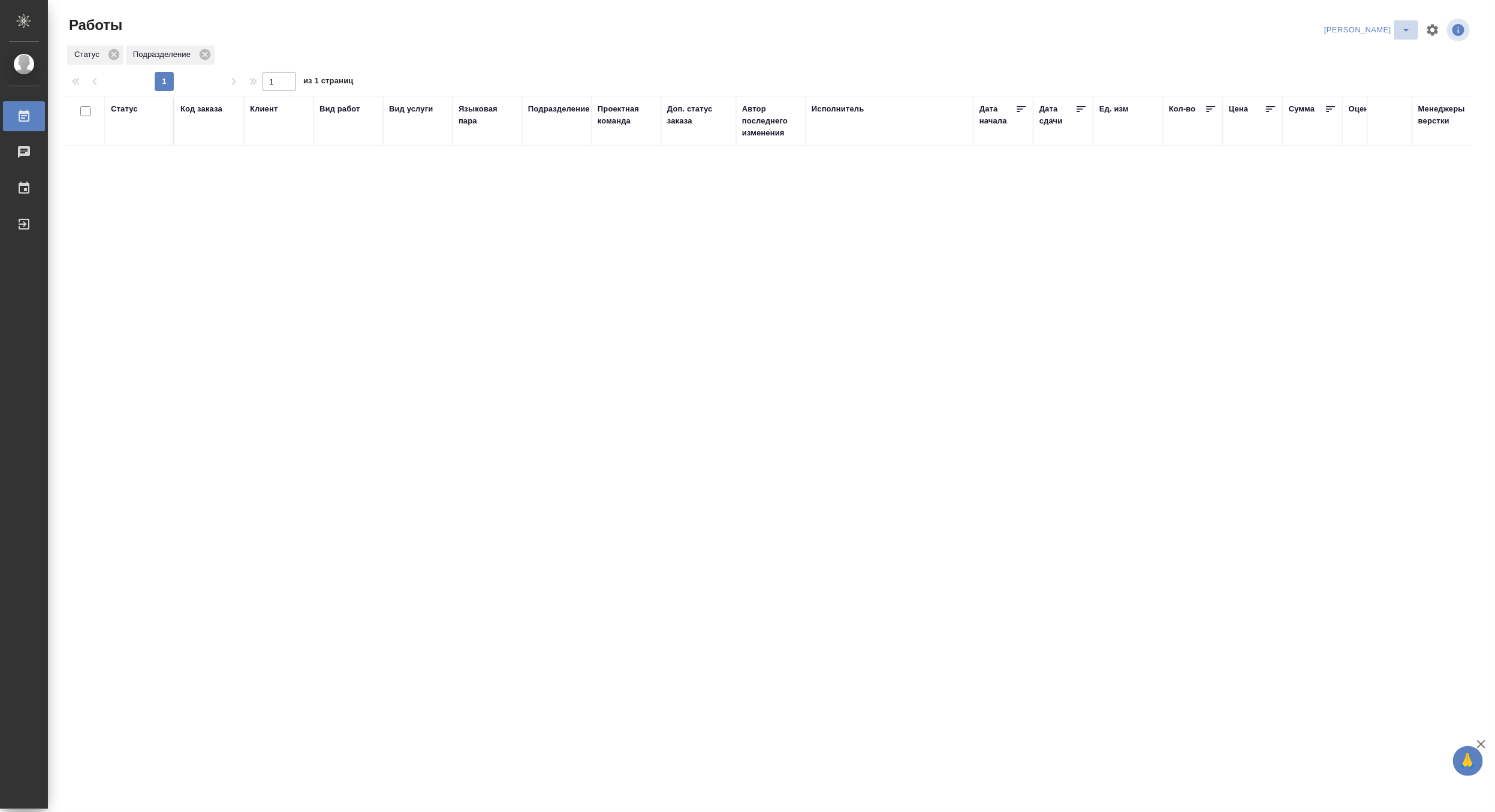
click at [1405, 25] on icon "split button" at bounding box center [1406, 30] width 14 height 14
click at [1356, 104] on li "Верстка и Дизайн" at bounding box center [1360, 111] width 115 height 19
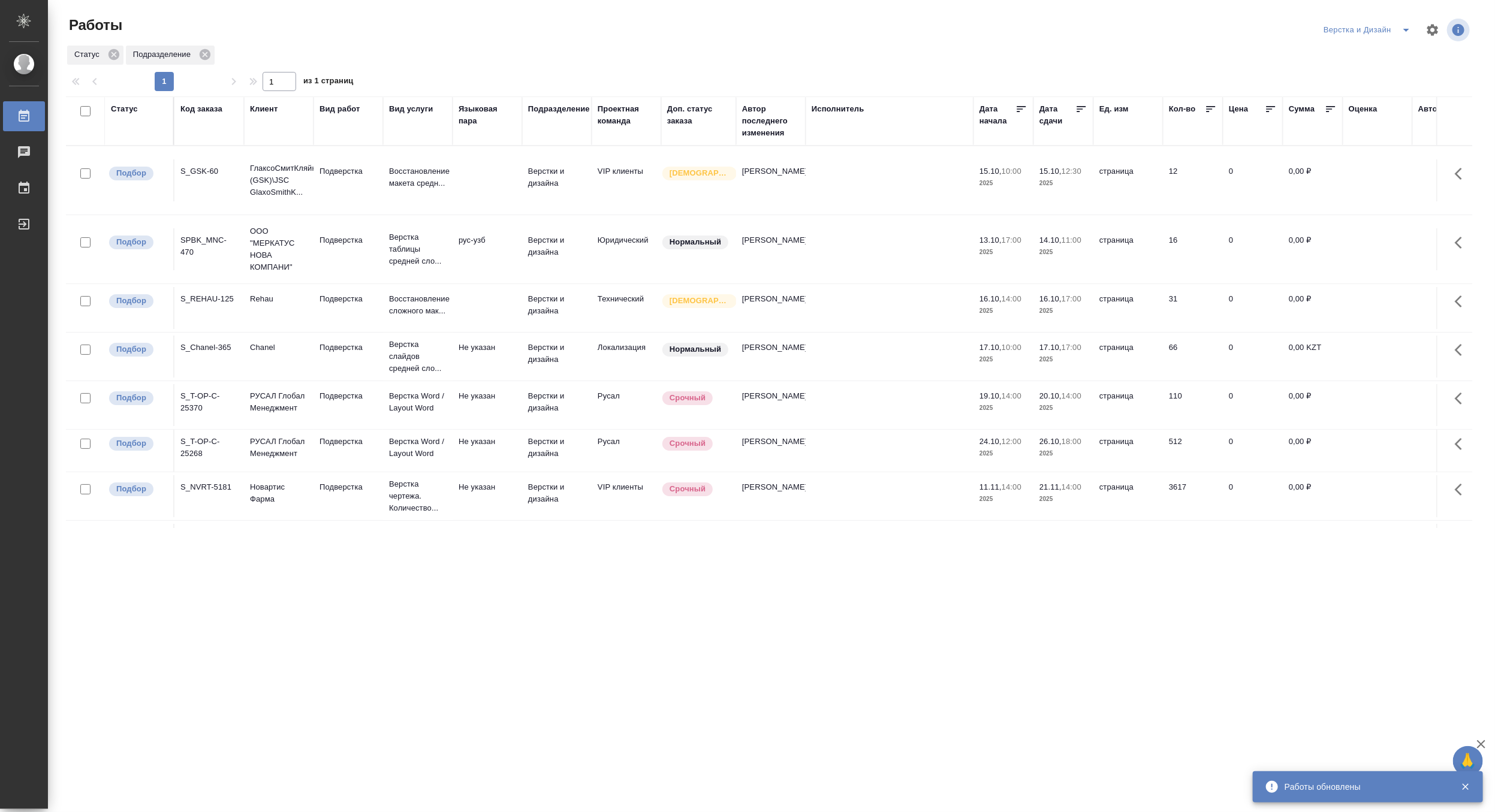
click at [198, 108] on div "Код заказа" at bounding box center [201, 108] width 42 height 12
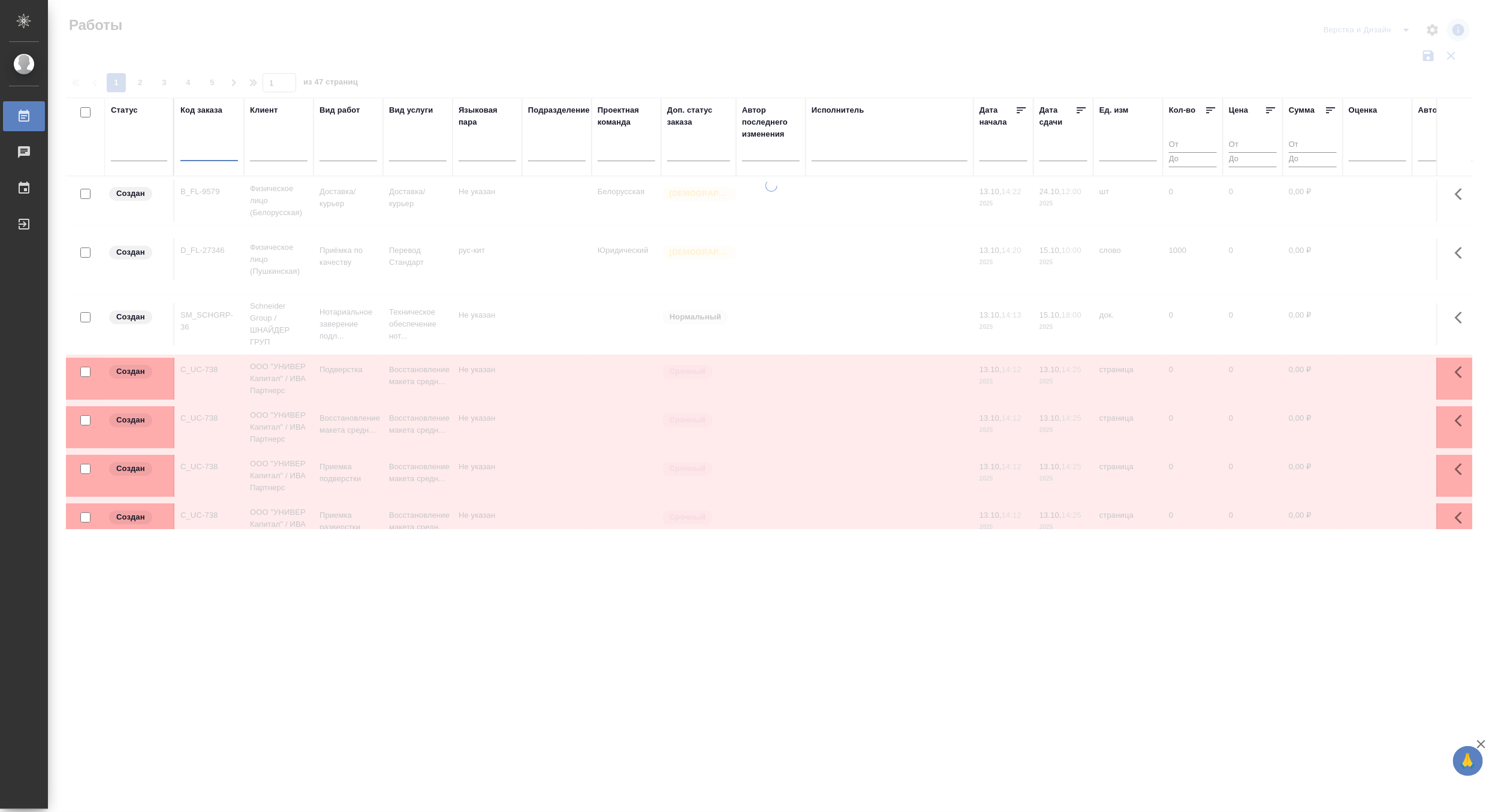
click at [206, 146] on input "text" at bounding box center [209, 153] width 58 height 15
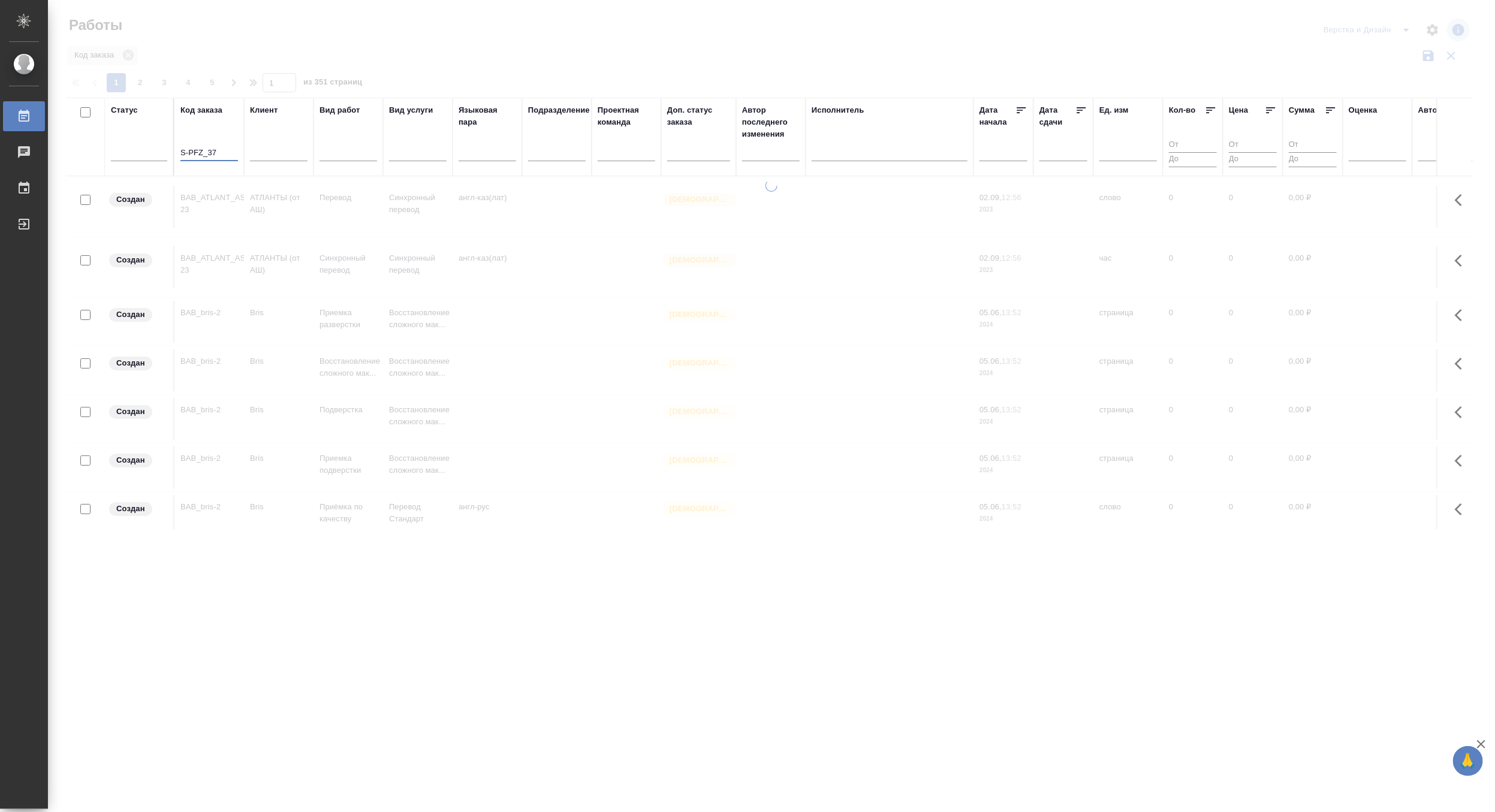
type input "S-PFZ_377"
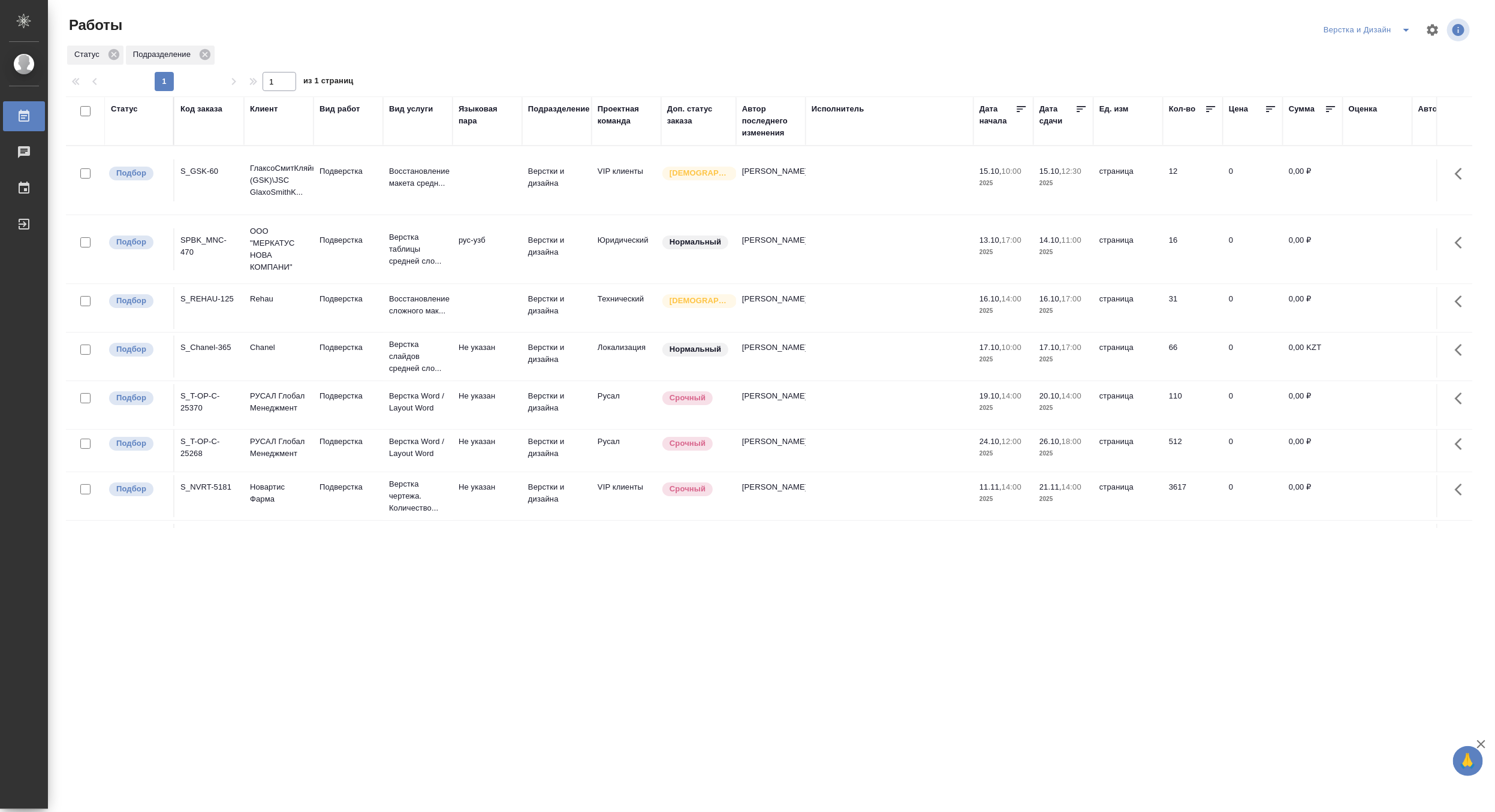
click at [1404, 21] on button "split button" at bounding box center [1406, 30] width 24 height 19
click at [1376, 54] on li "[PERSON_NAME] работе" at bounding box center [1374, 54] width 115 height 19
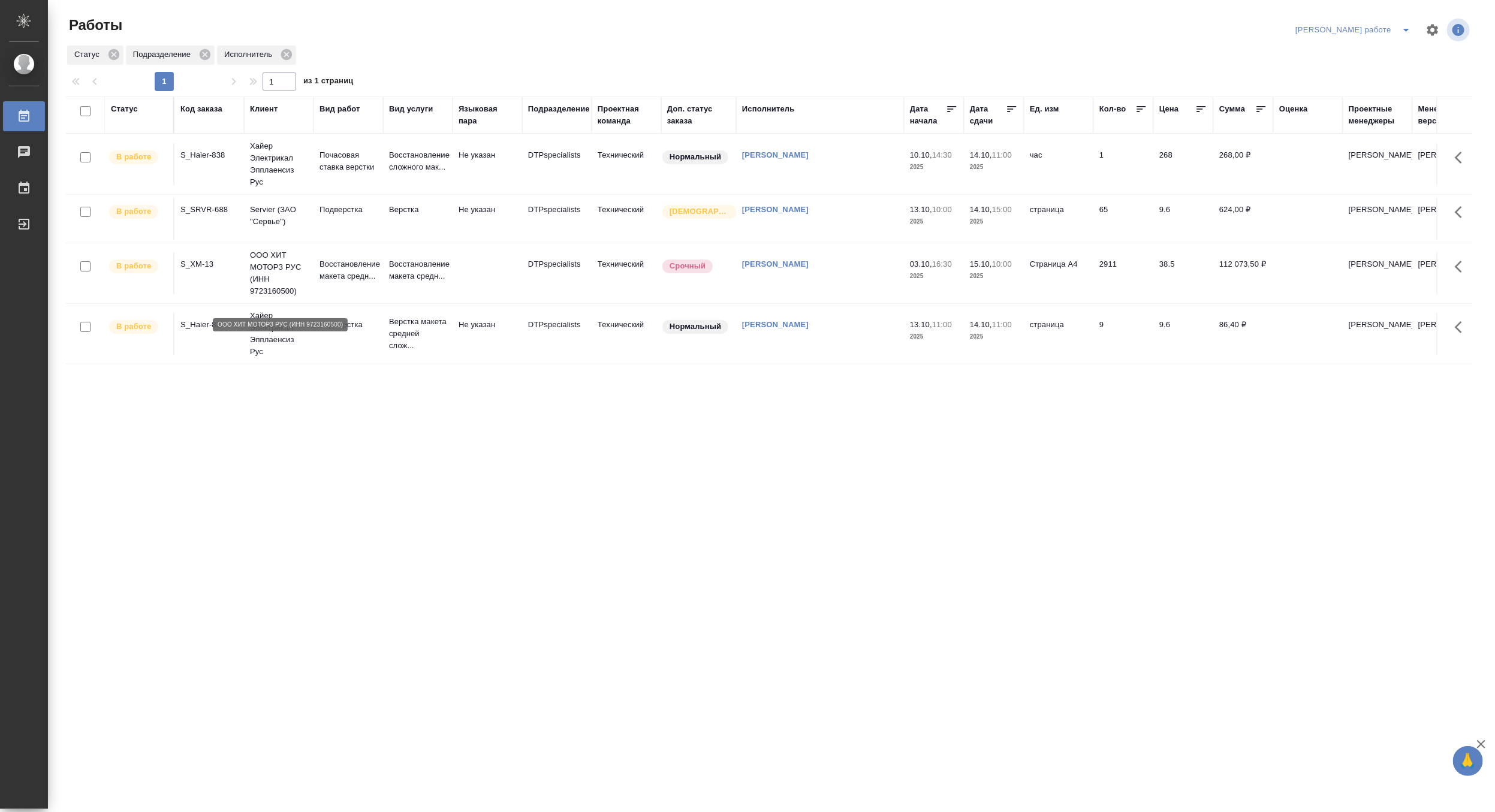
click at [272, 290] on p "ООО ХИТ МОТОРЗ РУС (ИНН 9723160500)" at bounding box center [278, 273] width 58 height 48
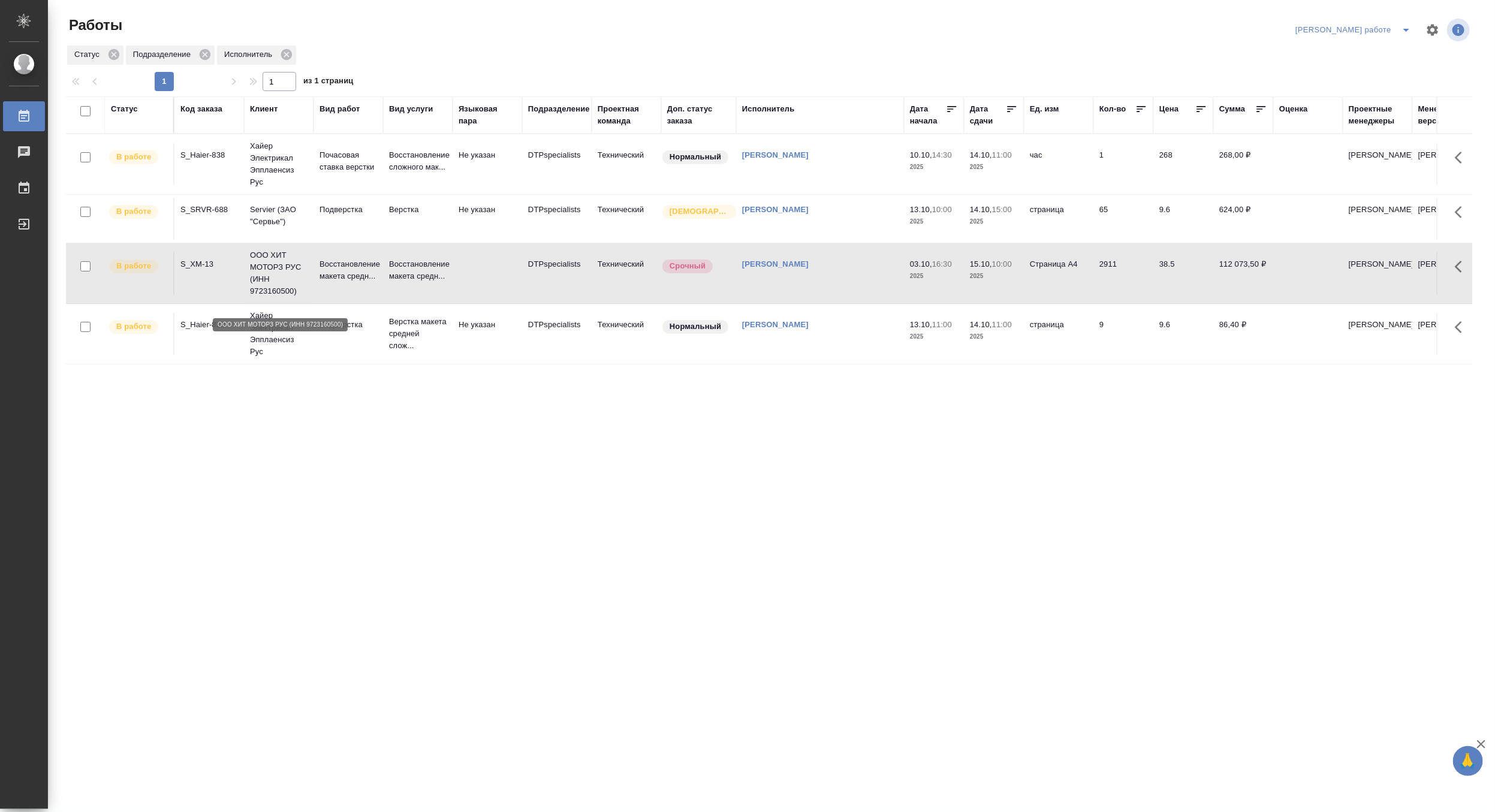
click at [272, 290] on p "ООО ХИТ МОТОРЗ РУС (ИНН 9723160500)" at bounding box center [278, 273] width 58 height 48
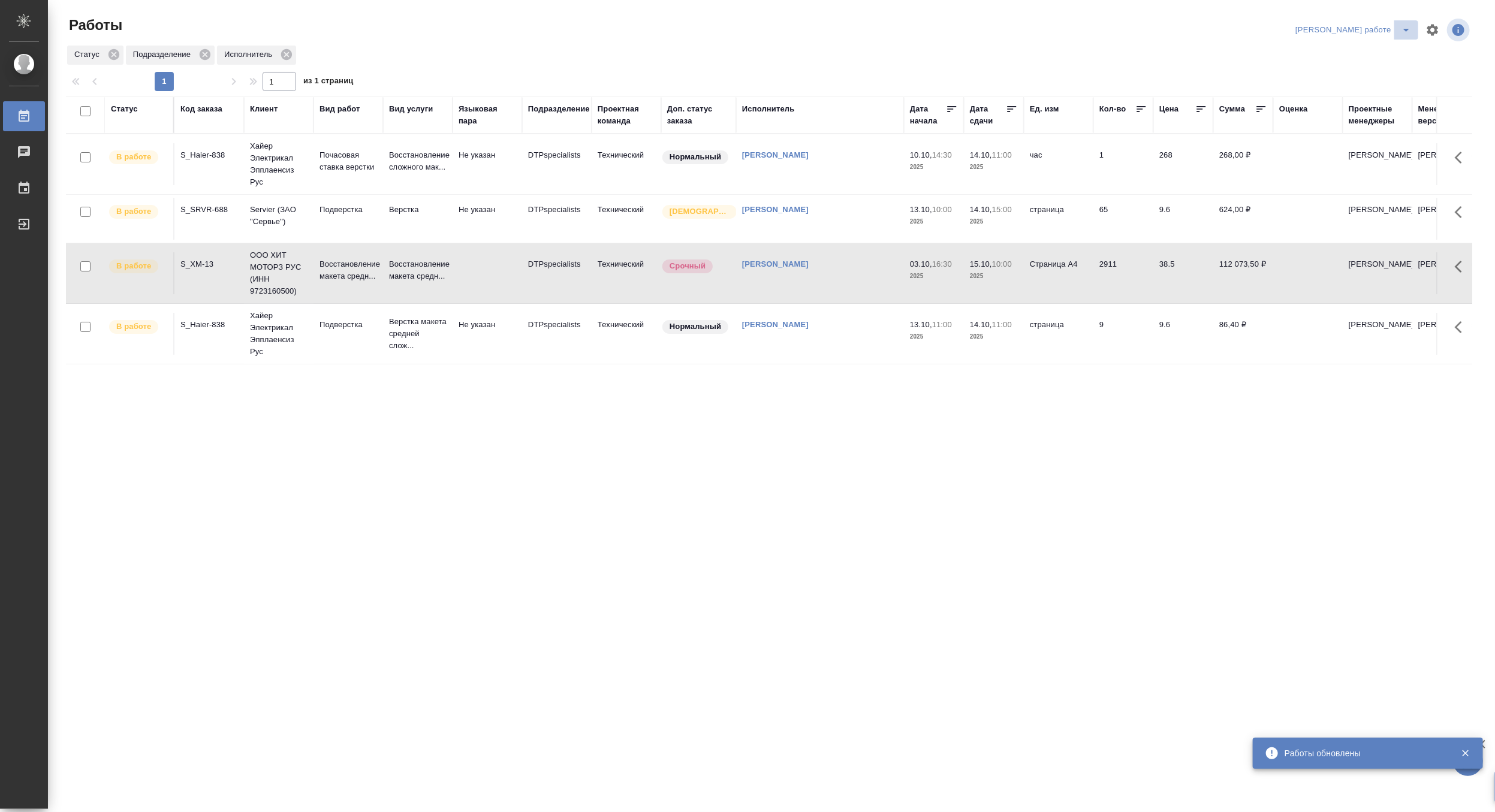
click at [1399, 25] on icon "split button" at bounding box center [1406, 30] width 14 height 14
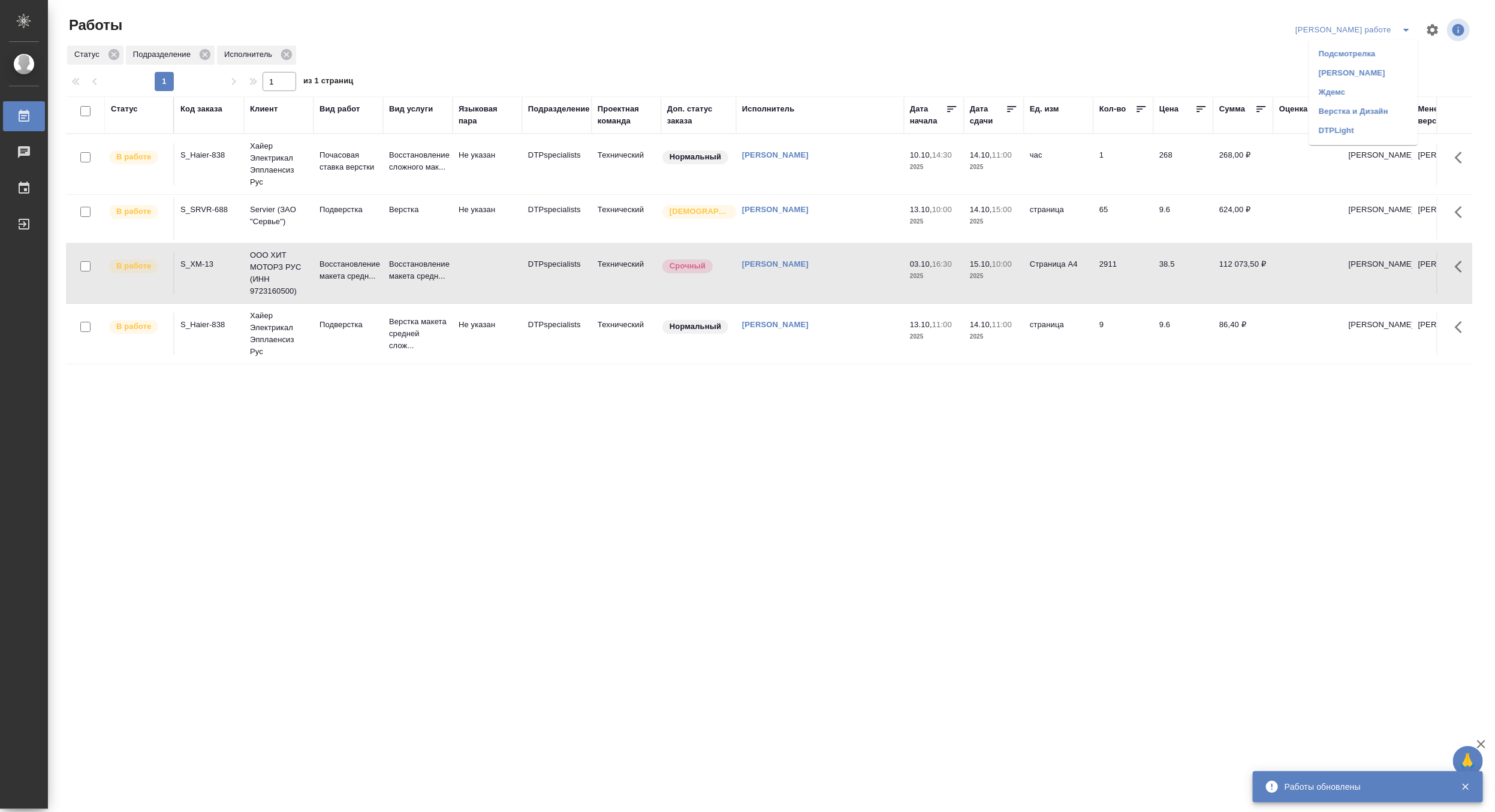
click at [1380, 72] on li "Матвеева_назначено" at bounding box center [1364, 73] width 109 height 19
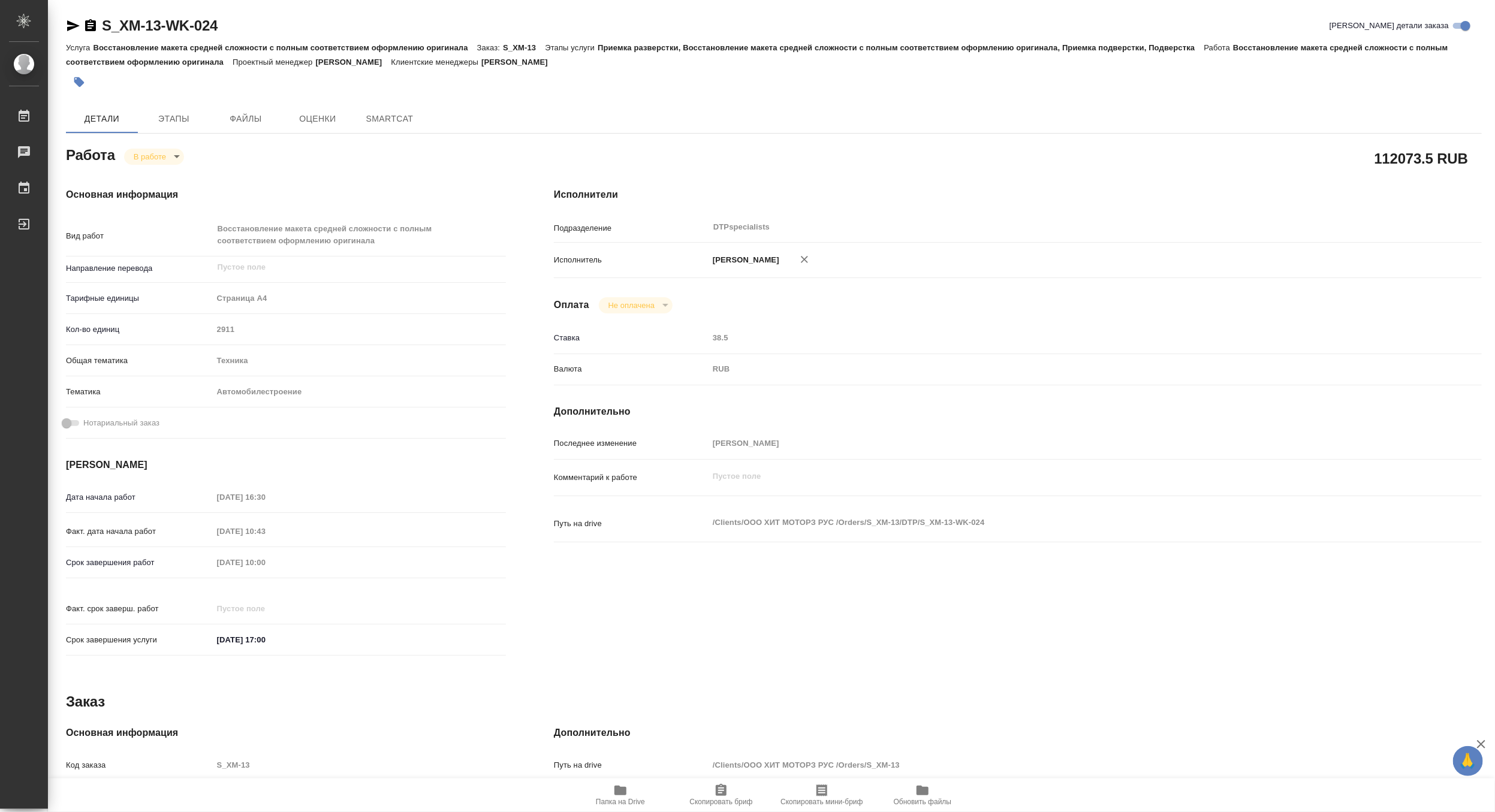
type textarea "x"
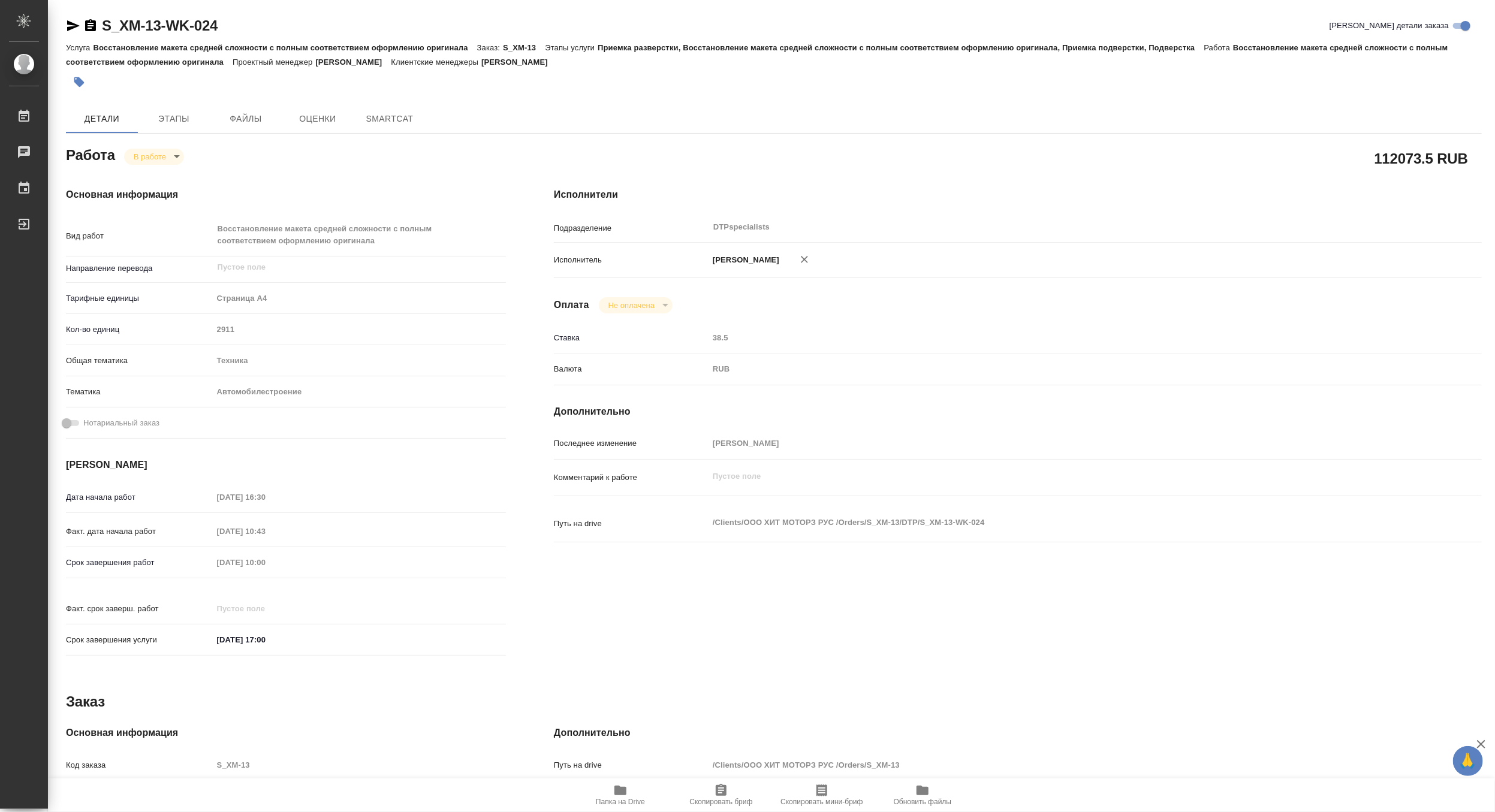
type textarea "x"
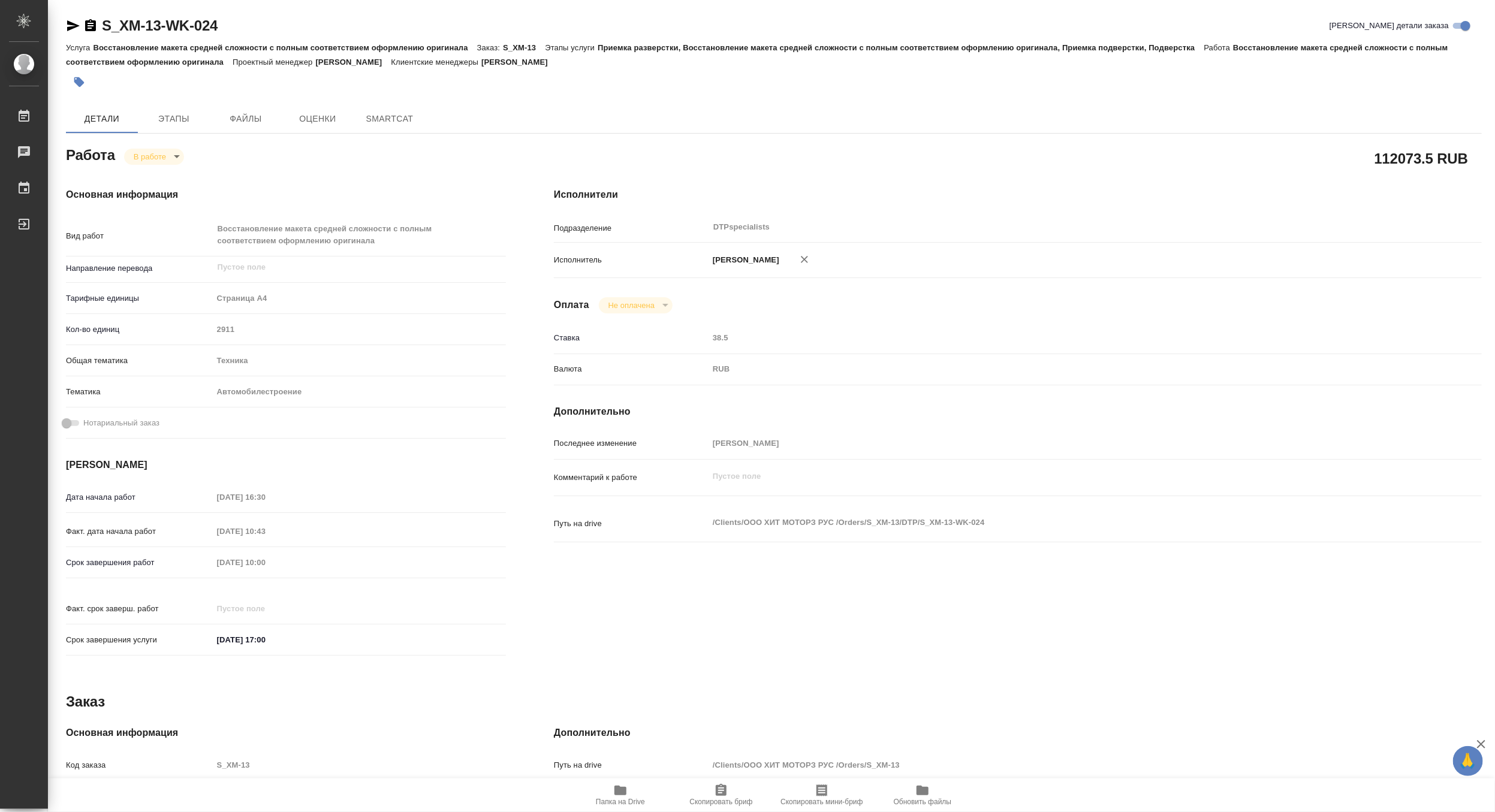
type textarea "x"
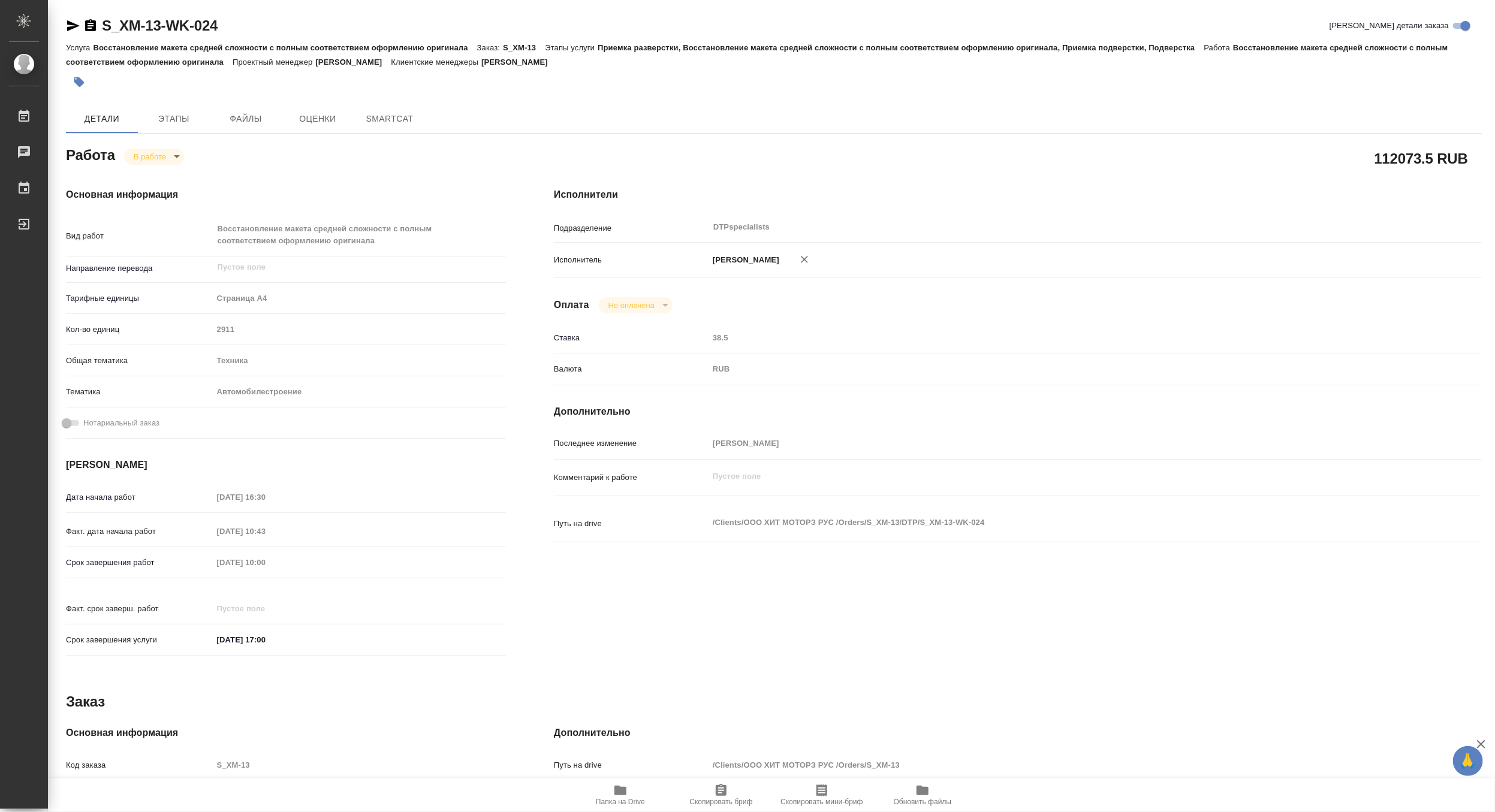
type textarea "x"
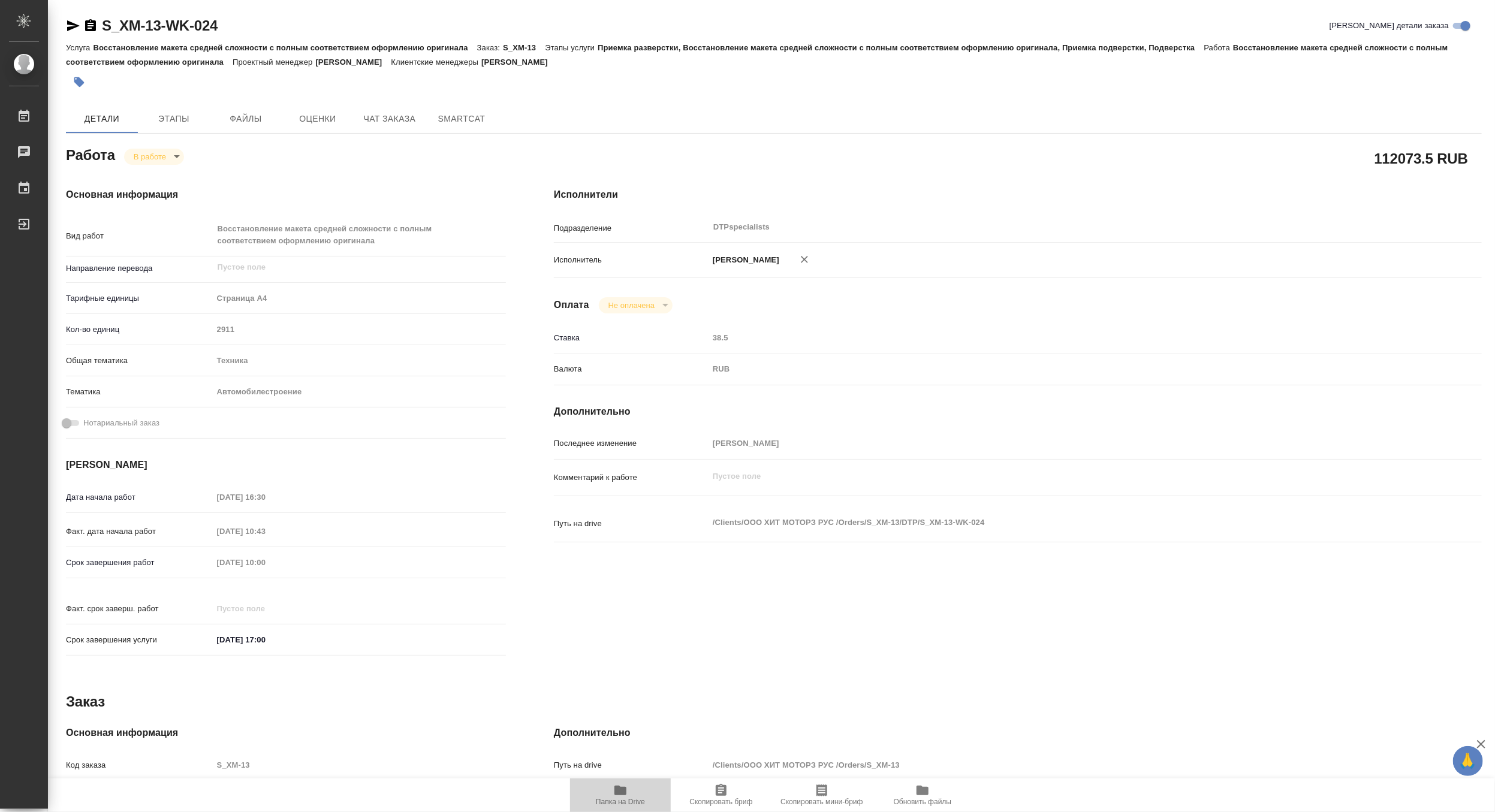
click at [622, 801] on span "Папка на Drive" at bounding box center [620, 801] width 49 height 9
type textarea "x"
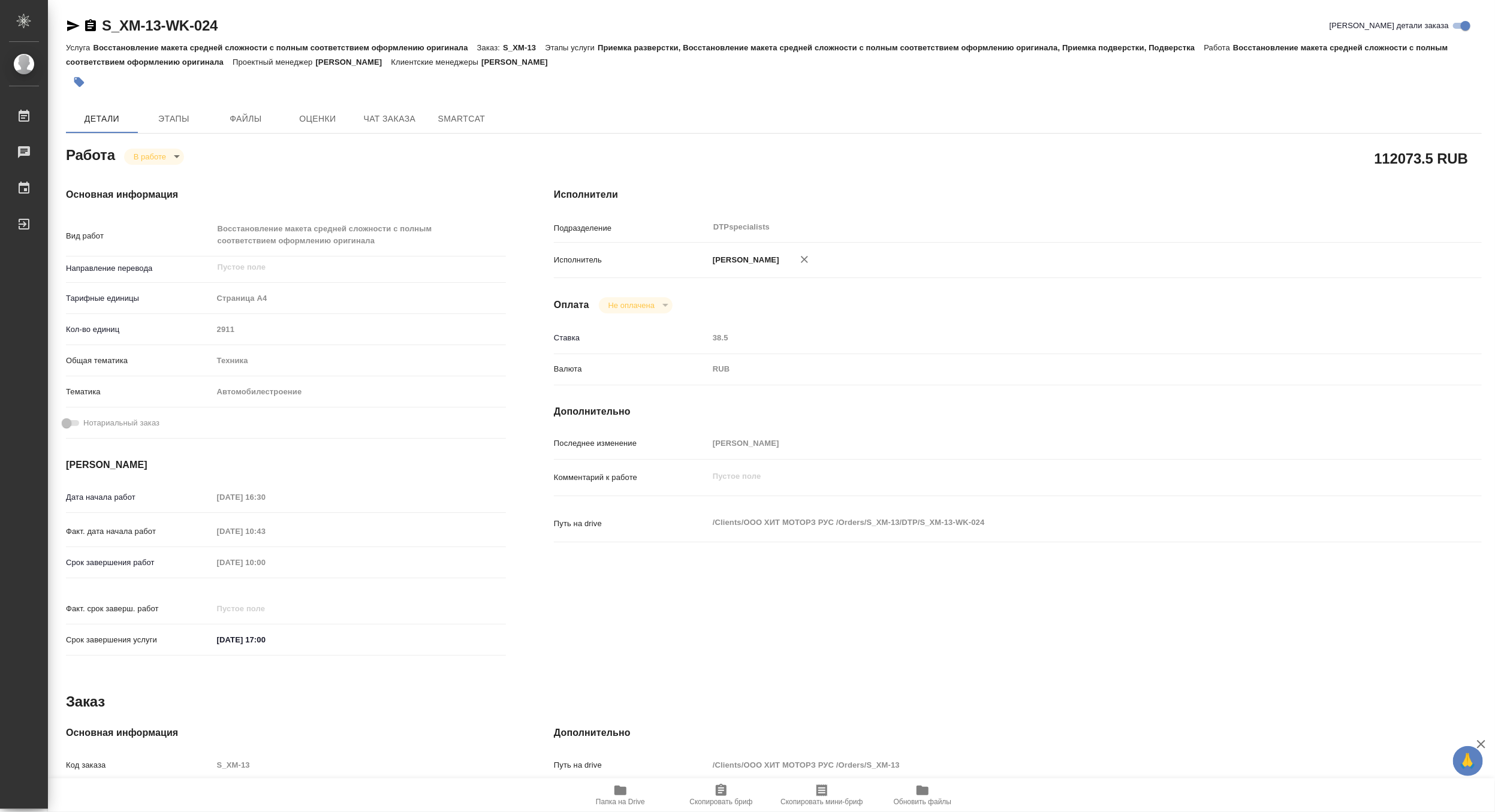
type textarea "x"
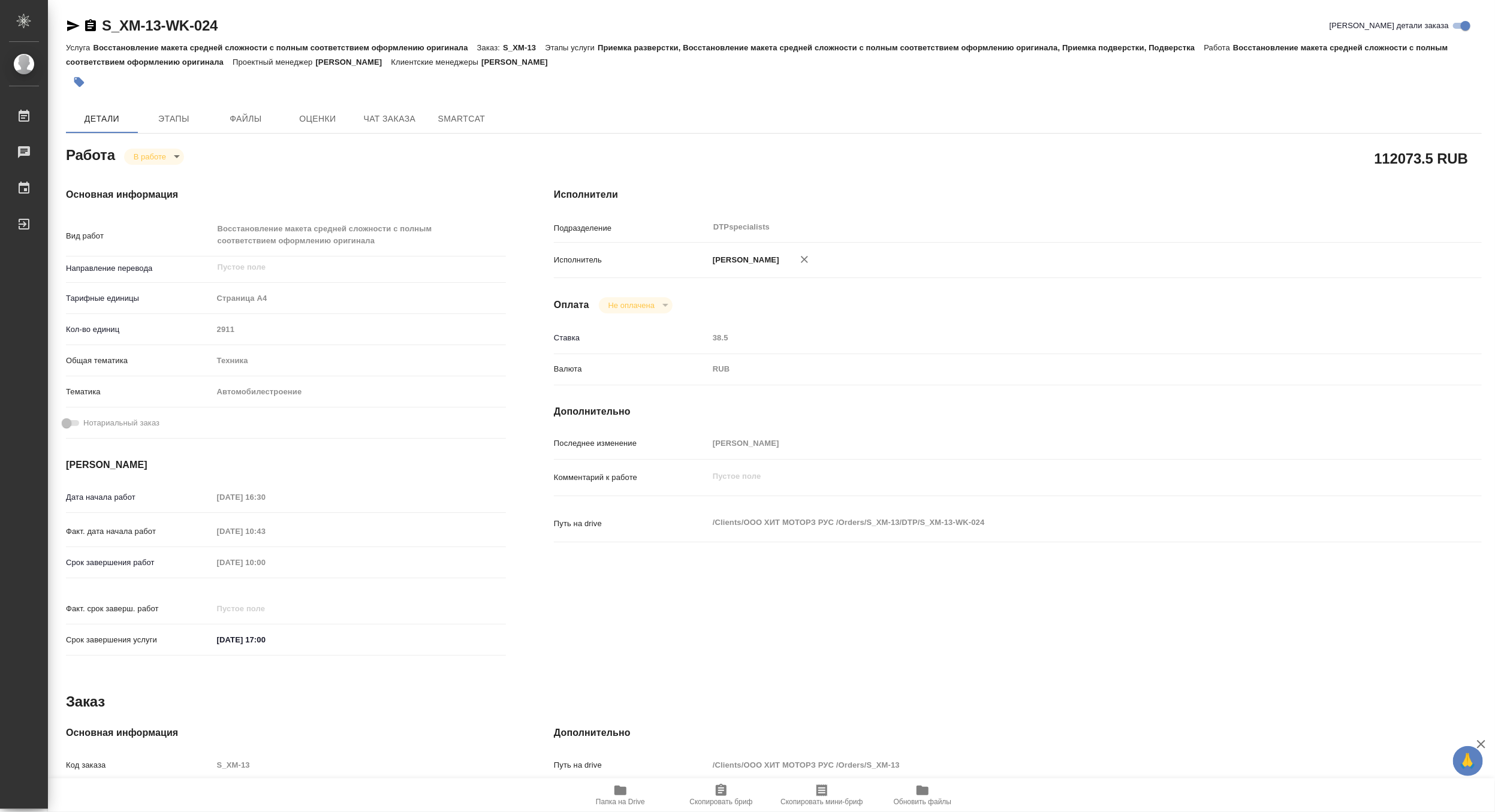
type textarea "x"
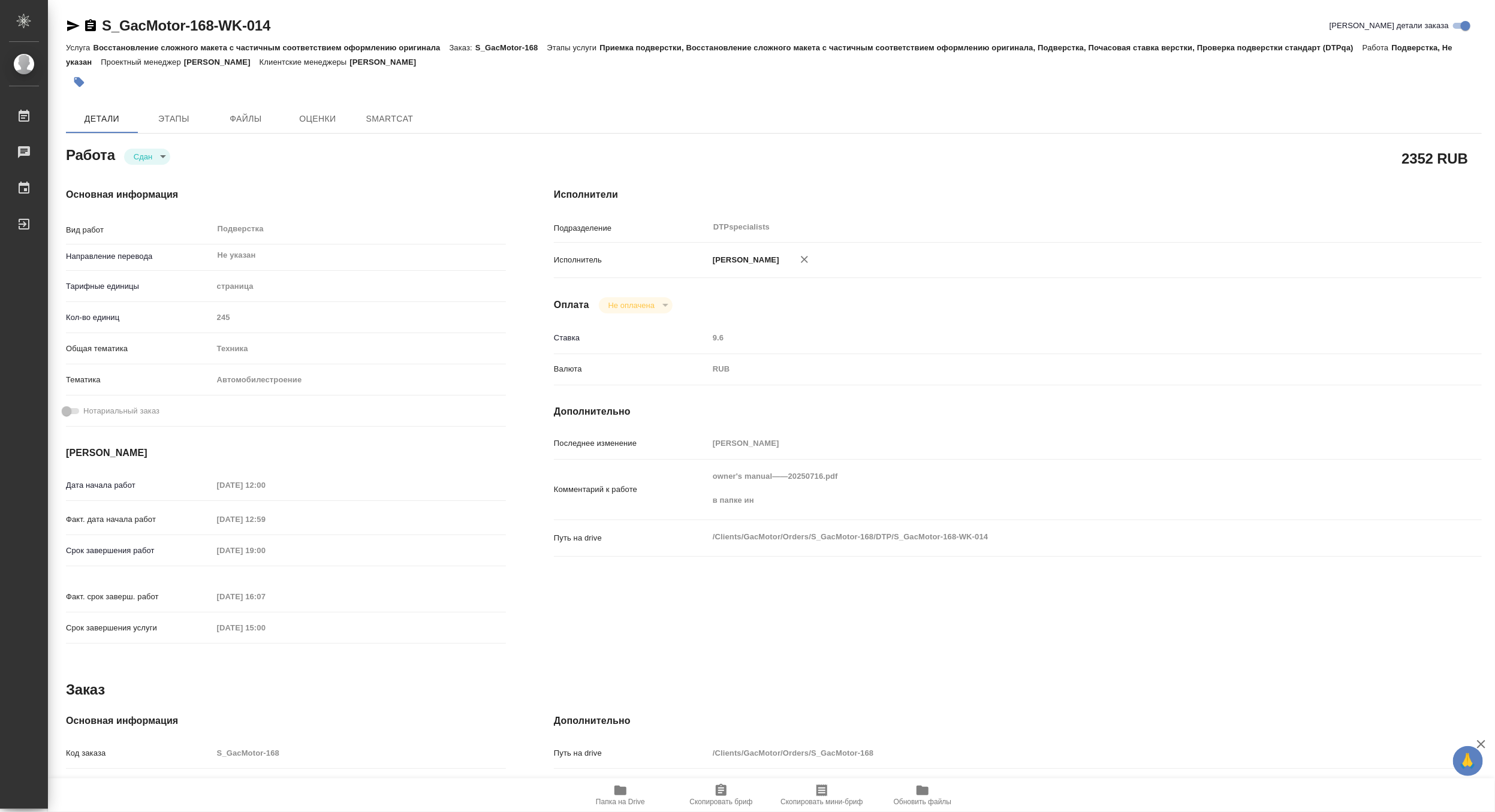
type textarea "x"
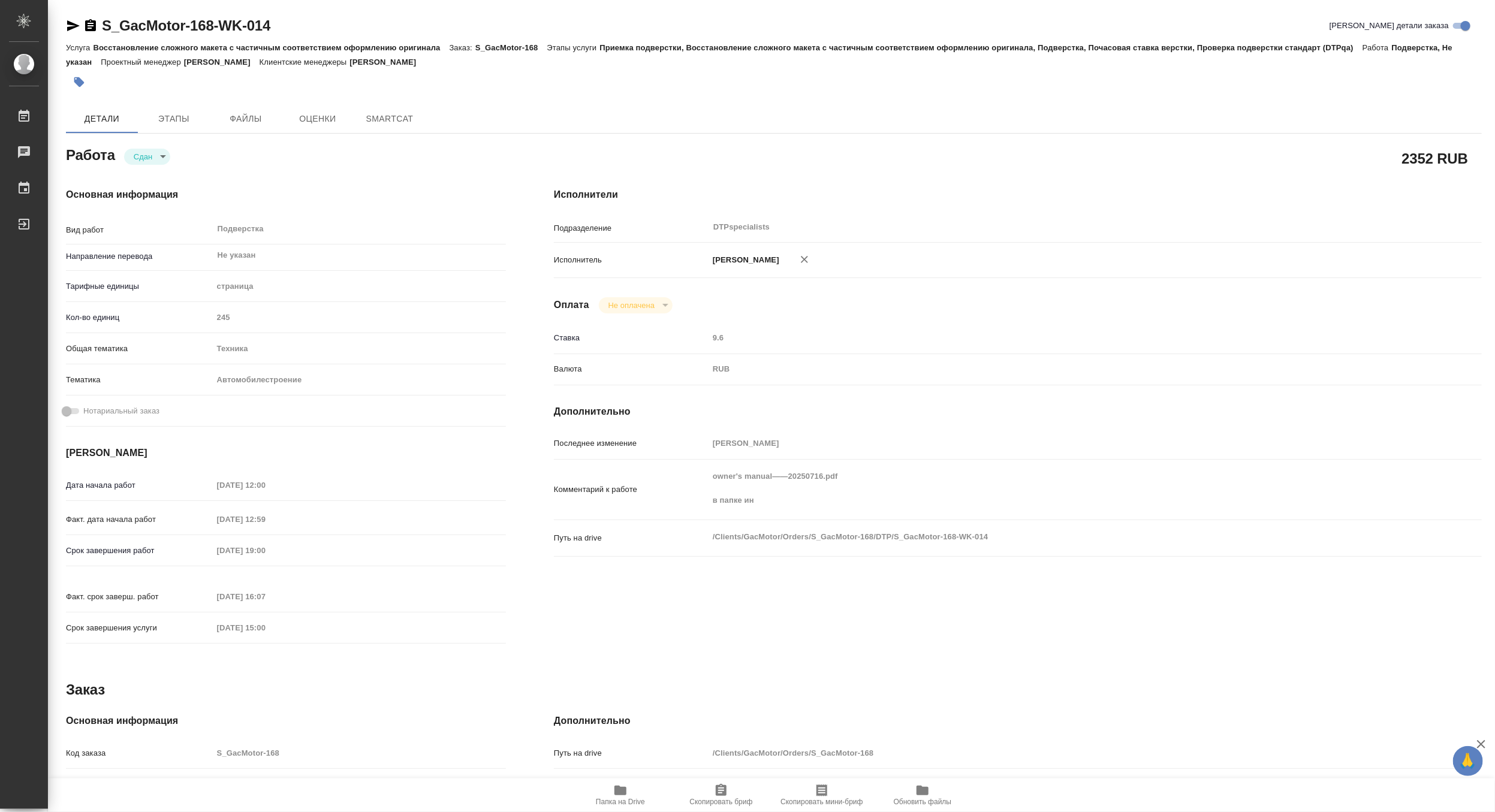
type textarea "x"
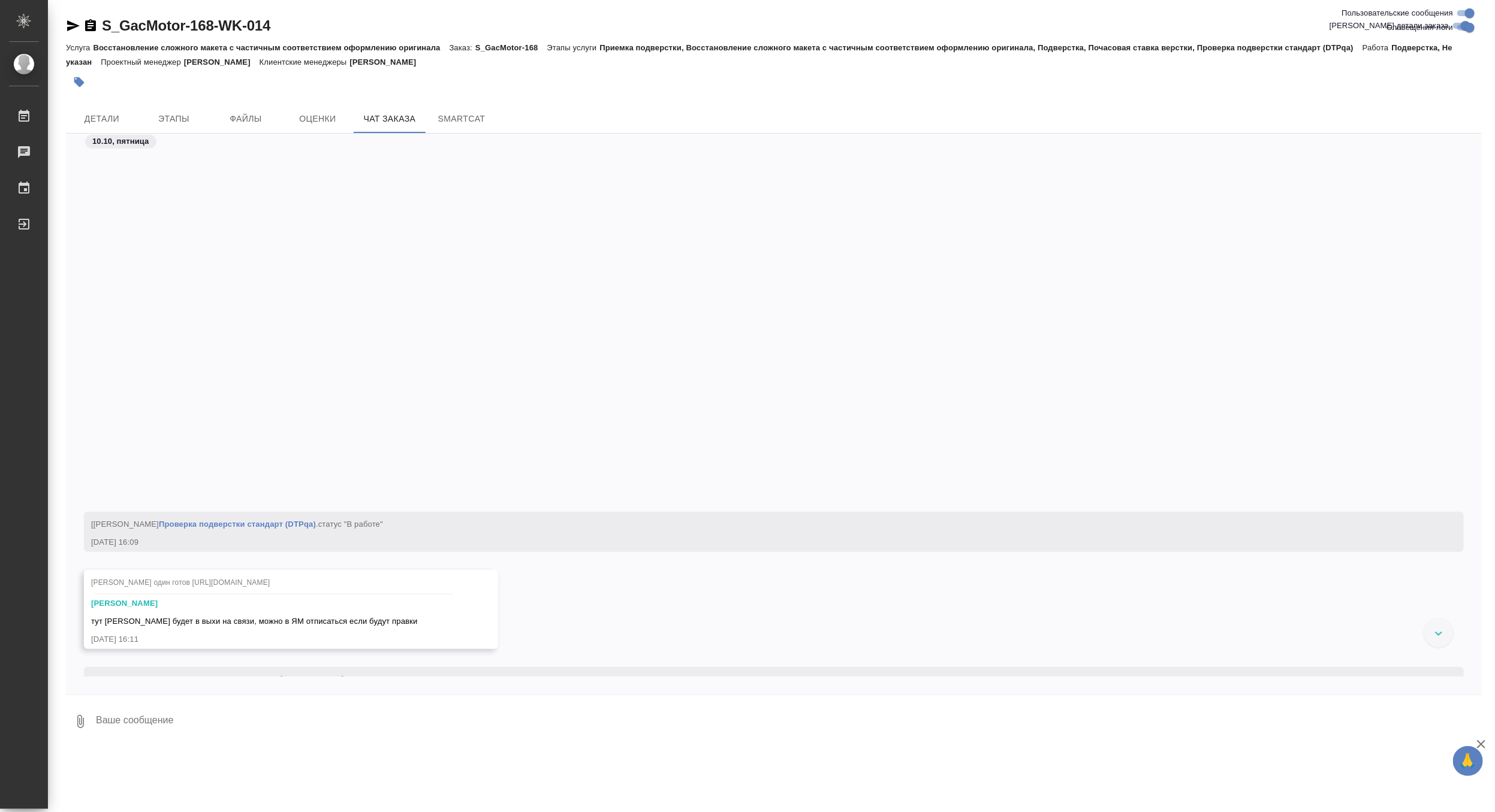
scroll to position [44582, 0]
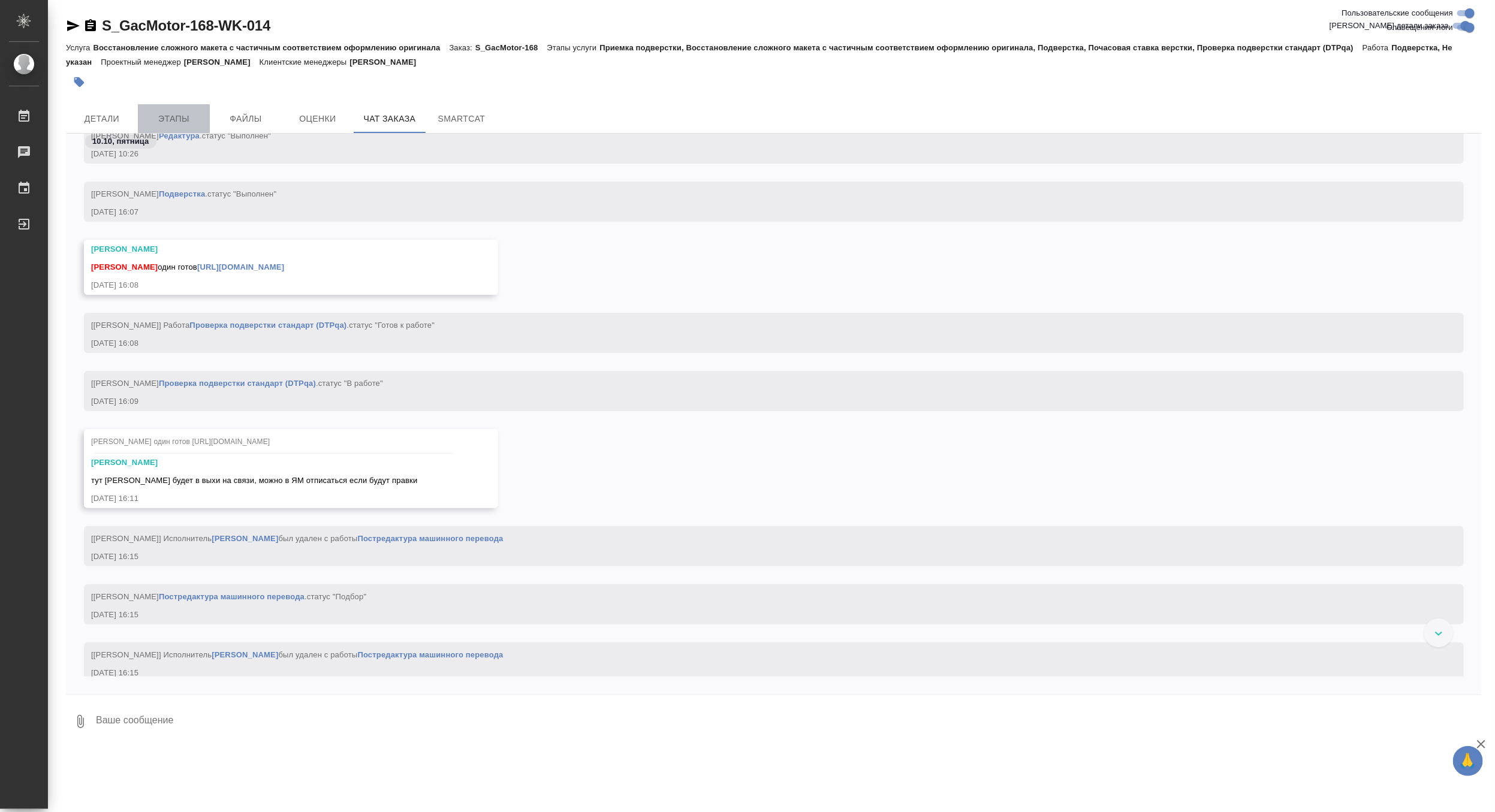
click at [190, 122] on span "Этапы" at bounding box center [173, 118] width 58 height 15
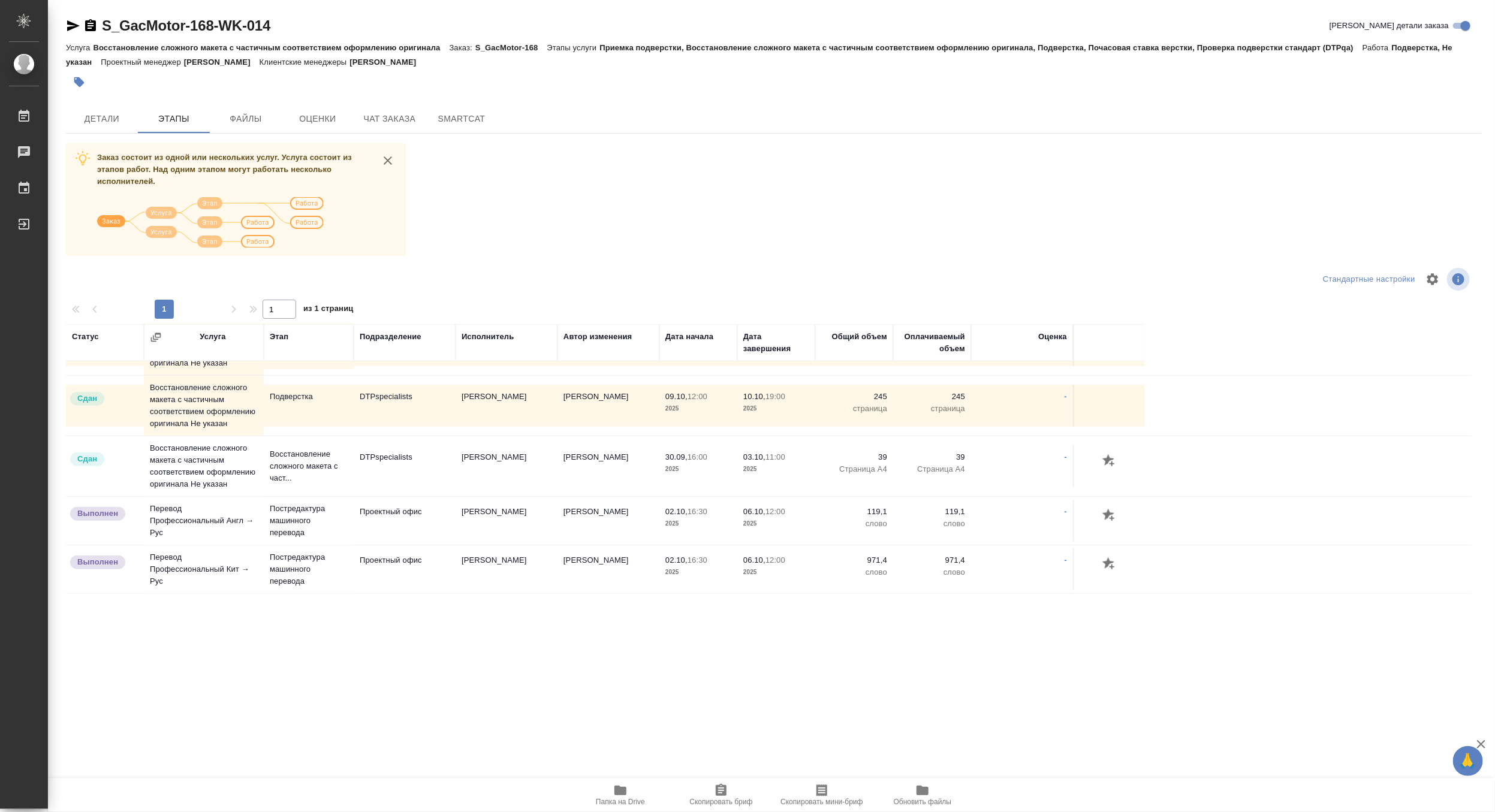
scroll to position [1016, 0]
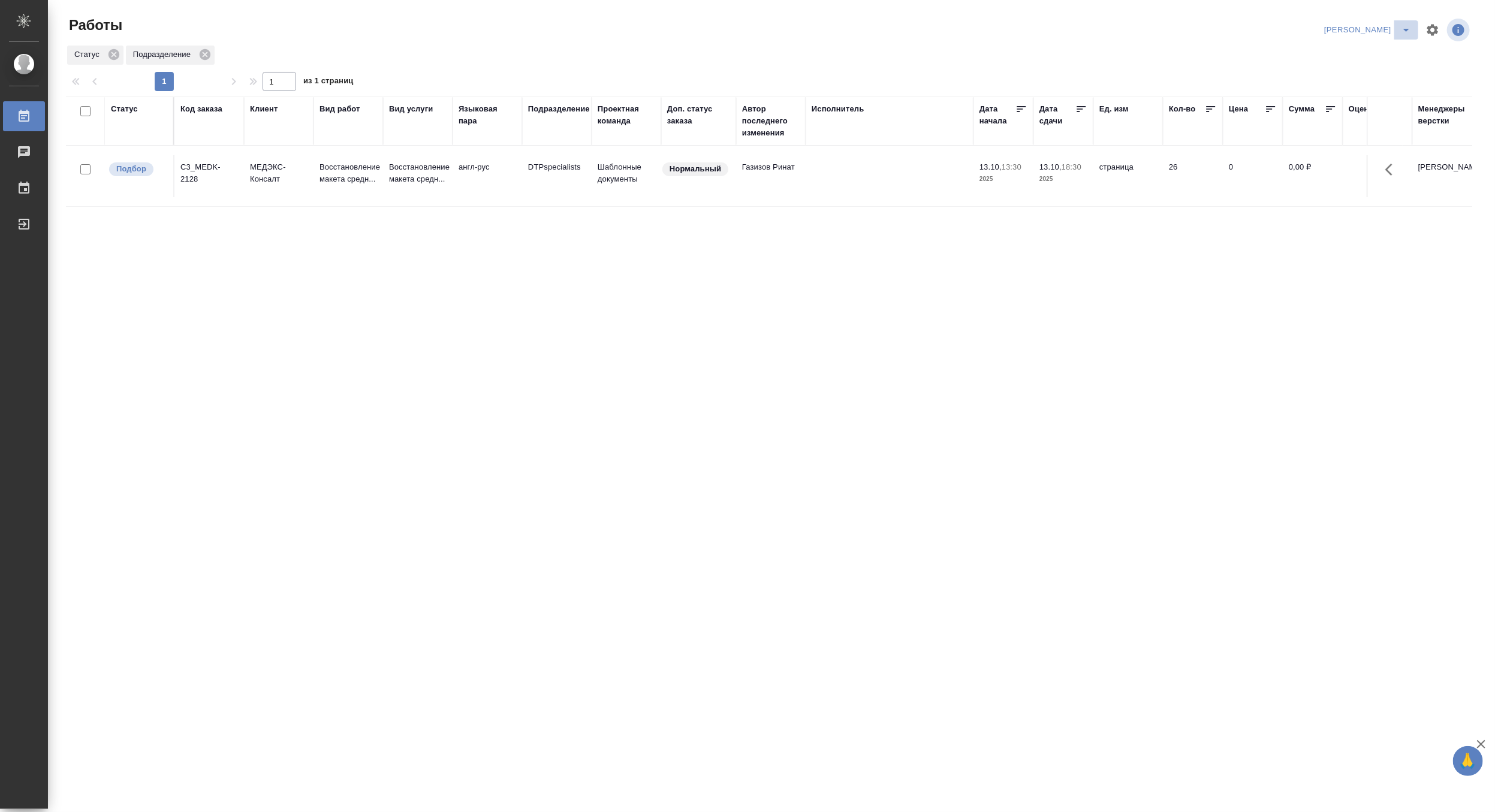
click at [1404, 24] on icon "split button" at bounding box center [1406, 30] width 14 height 14
click at [1344, 84] on li "Ждемс" at bounding box center [1360, 92] width 115 height 19
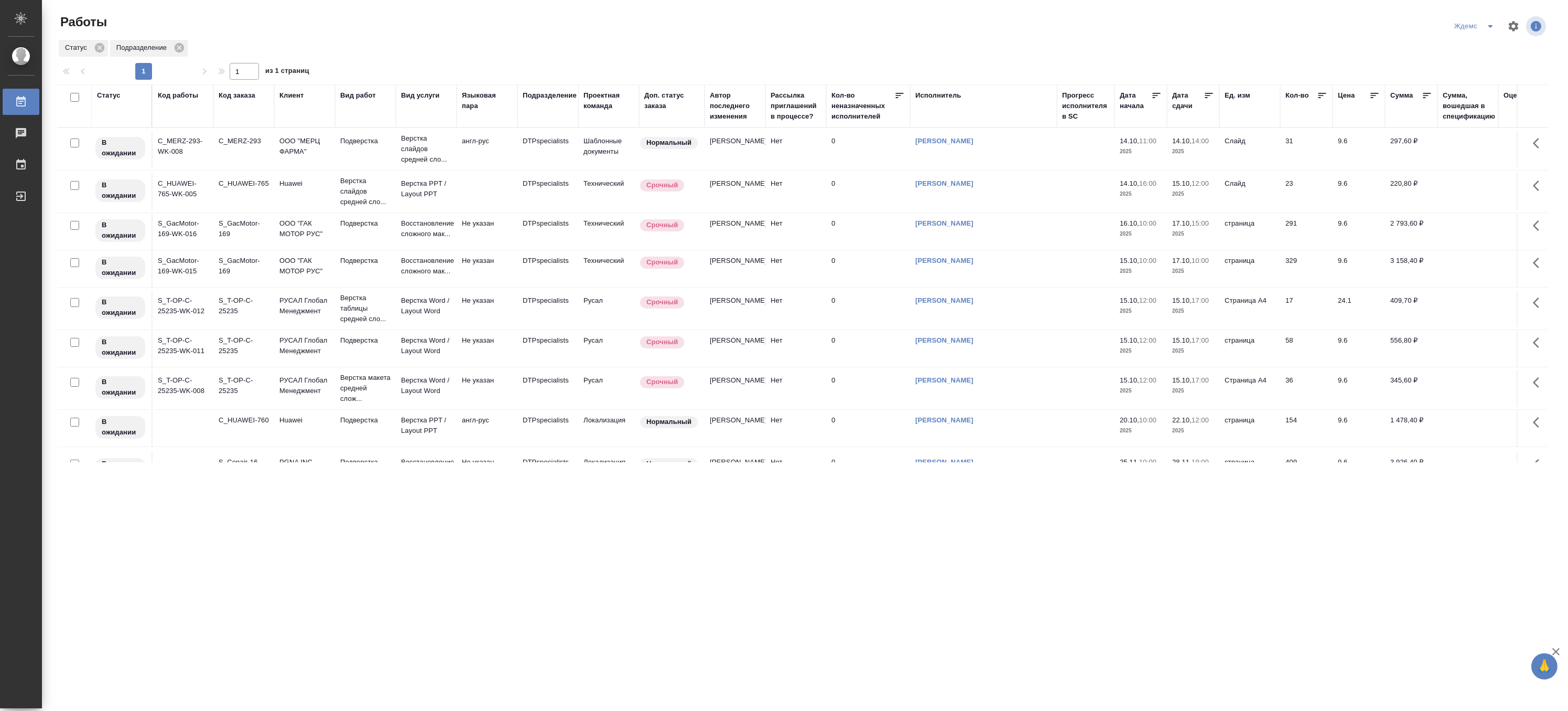
click at [1307, 20] on icon "split button" at bounding box center [1491, 26] width 12 height 12
click at [1307, 76] on li "[PERSON_NAME]" at bounding box center [1481, 81] width 101 height 17
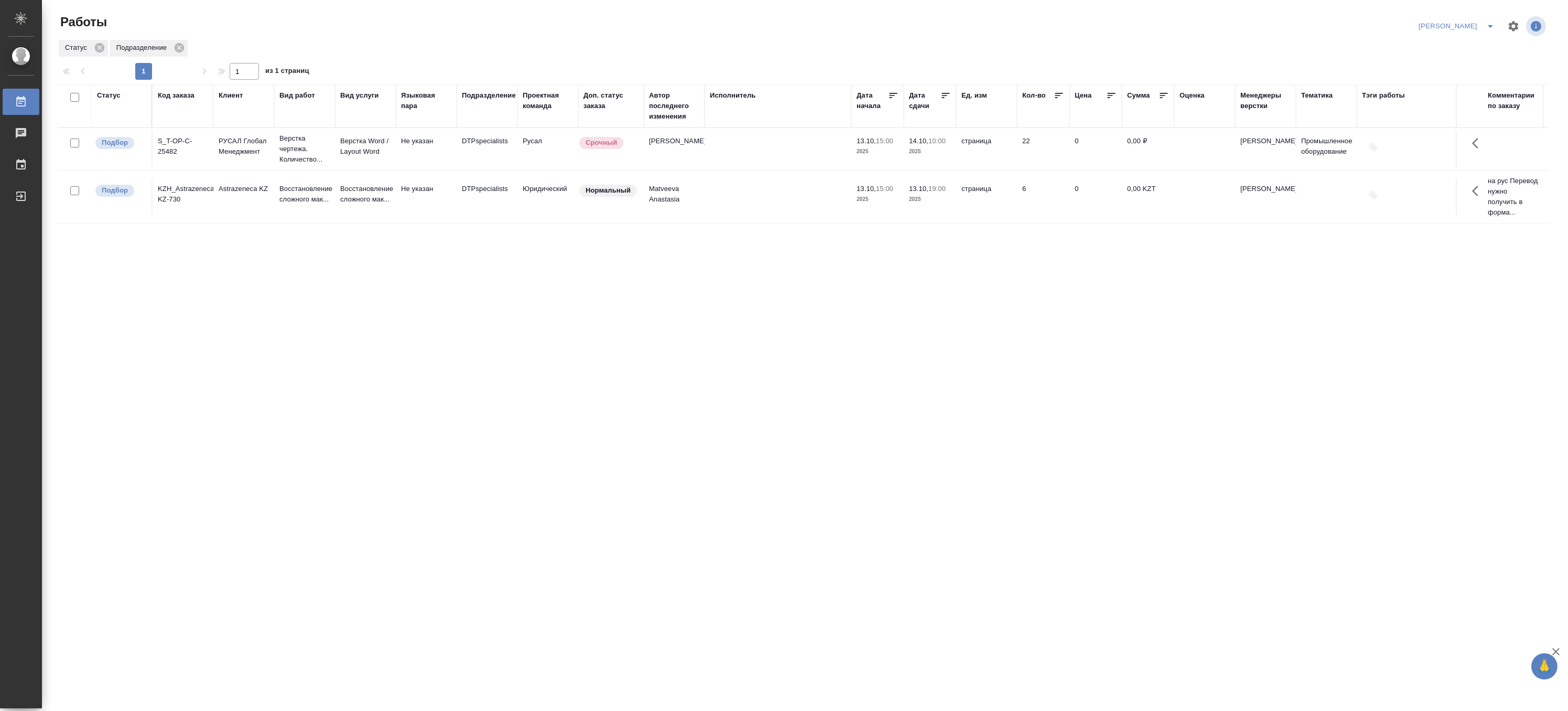
click at [402, 215] on td "Не указан" at bounding box center [426, 196] width 61 height 37
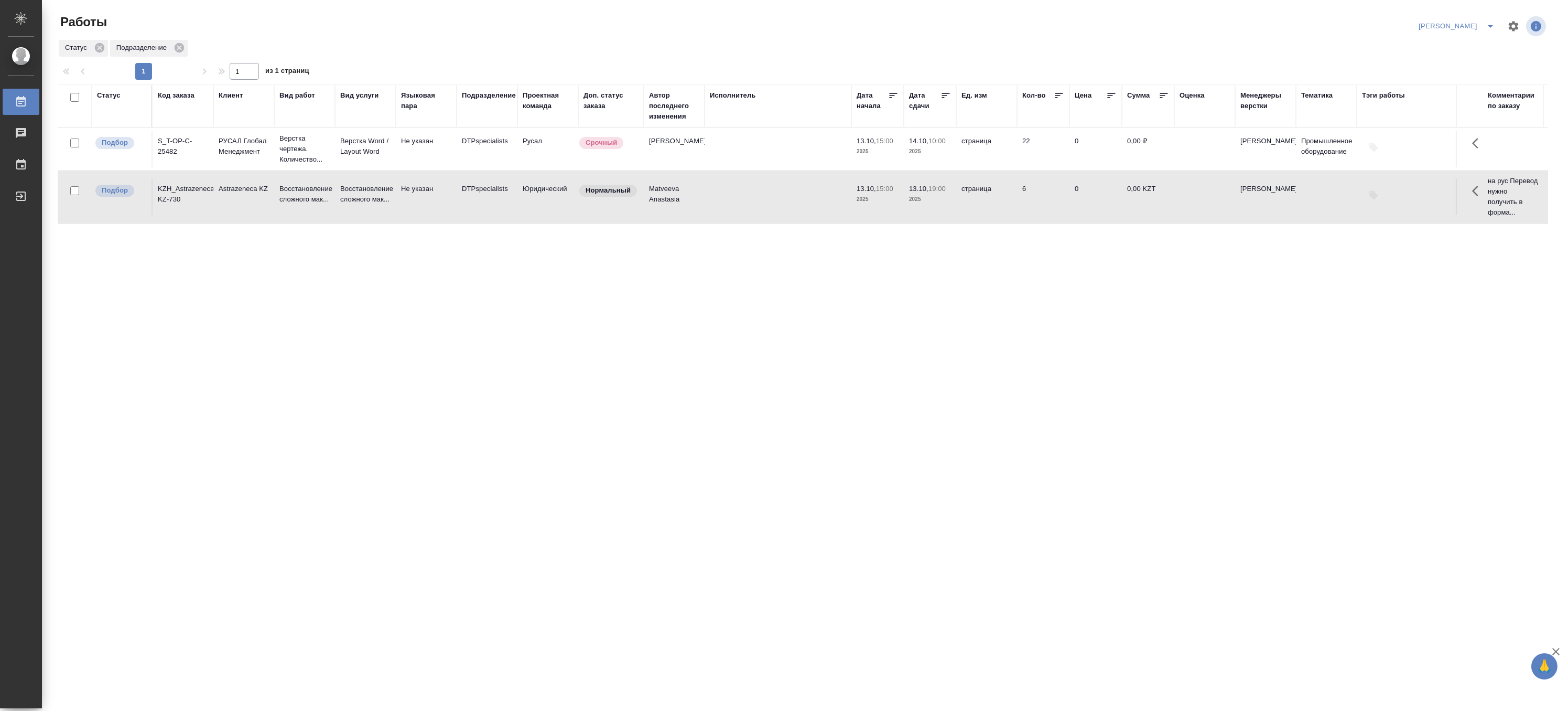
click at [402, 215] on td "Не указан" at bounding box center [426, 196] width 61 height 37
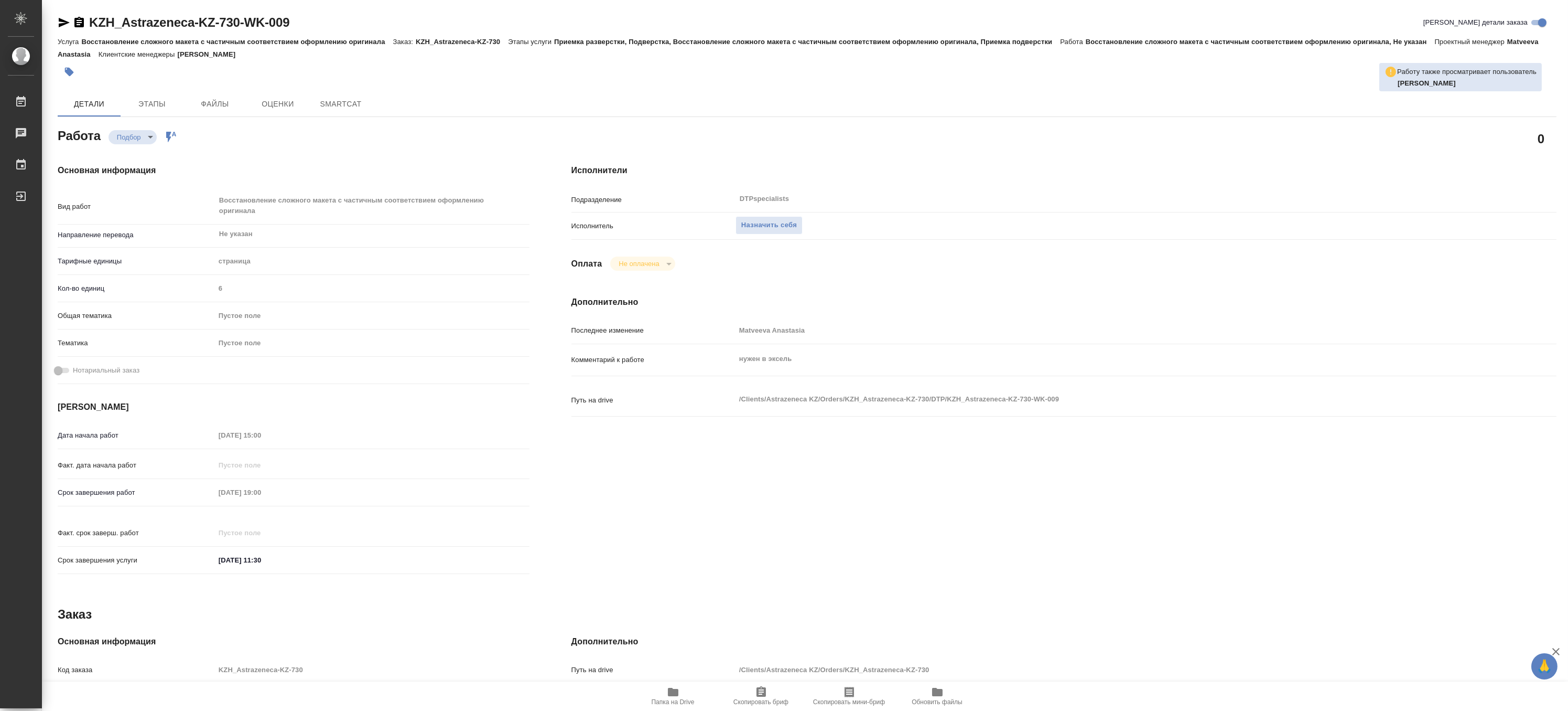
type textarea "x"
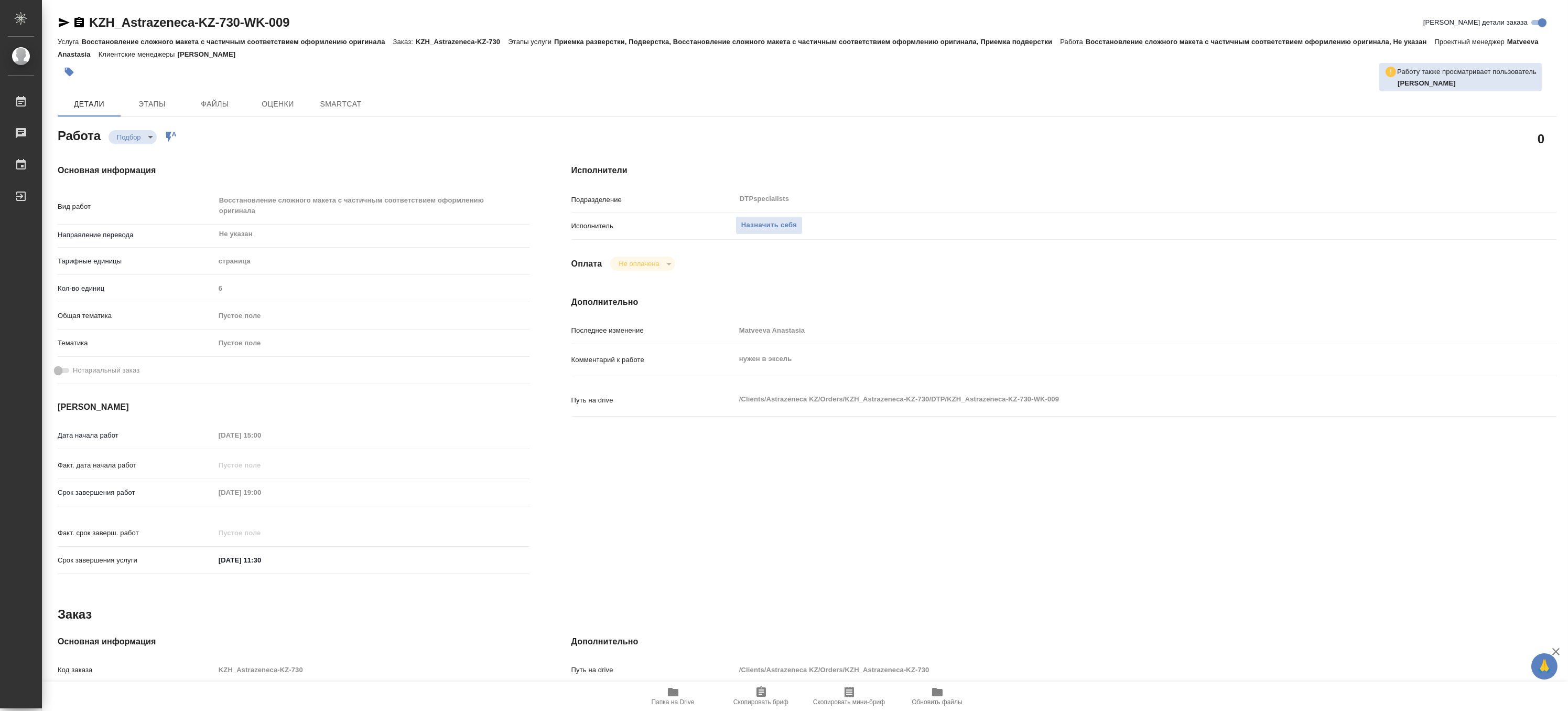
type textarea "x"
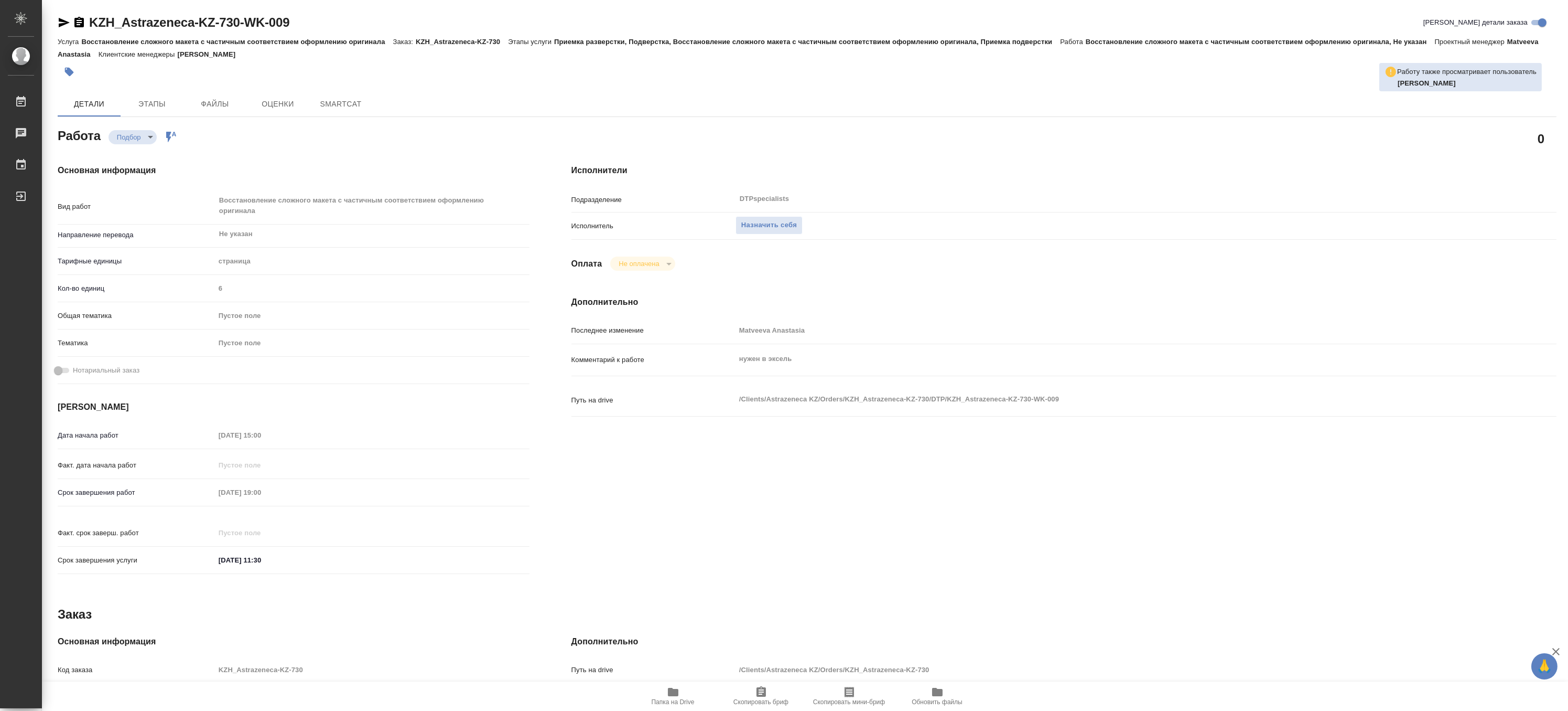
type textarea "x"
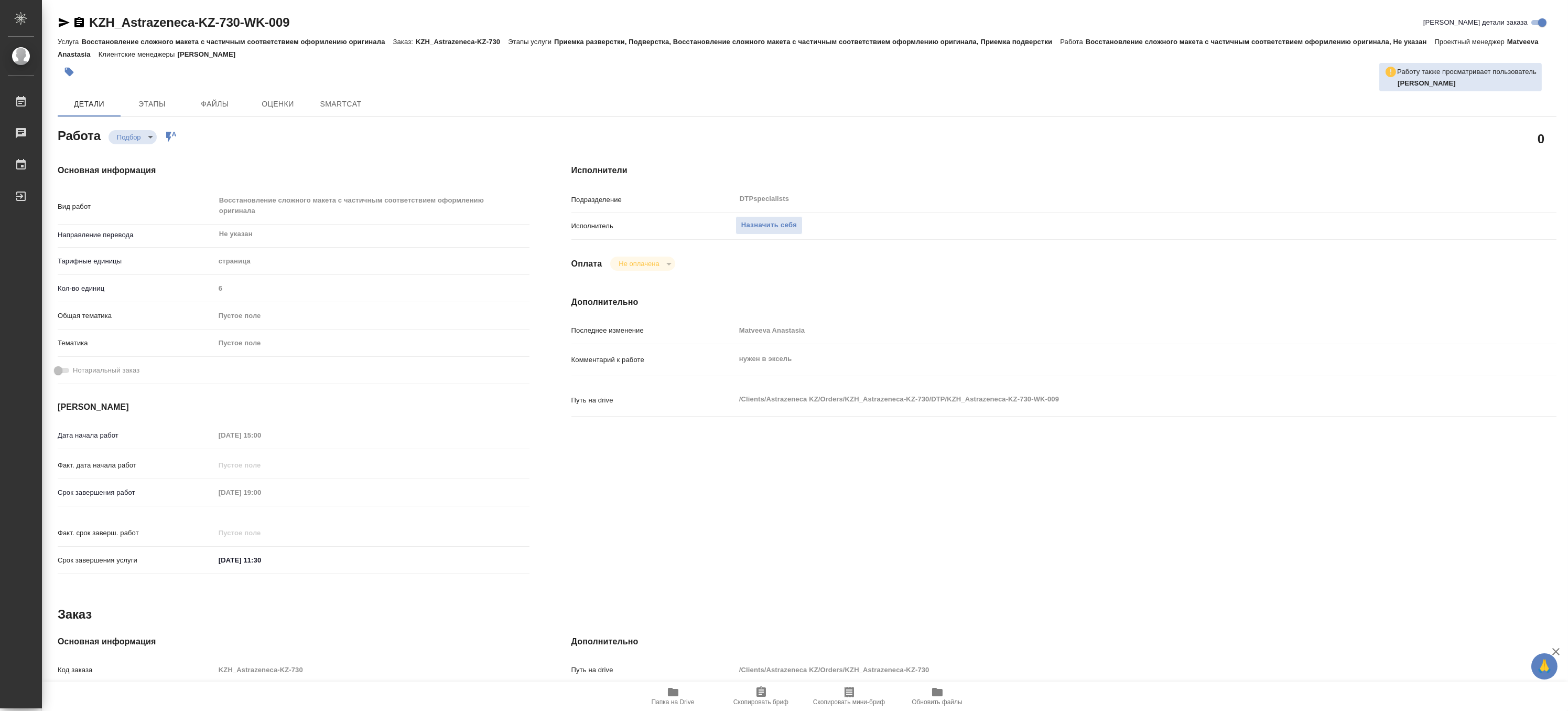
type textarea "x"
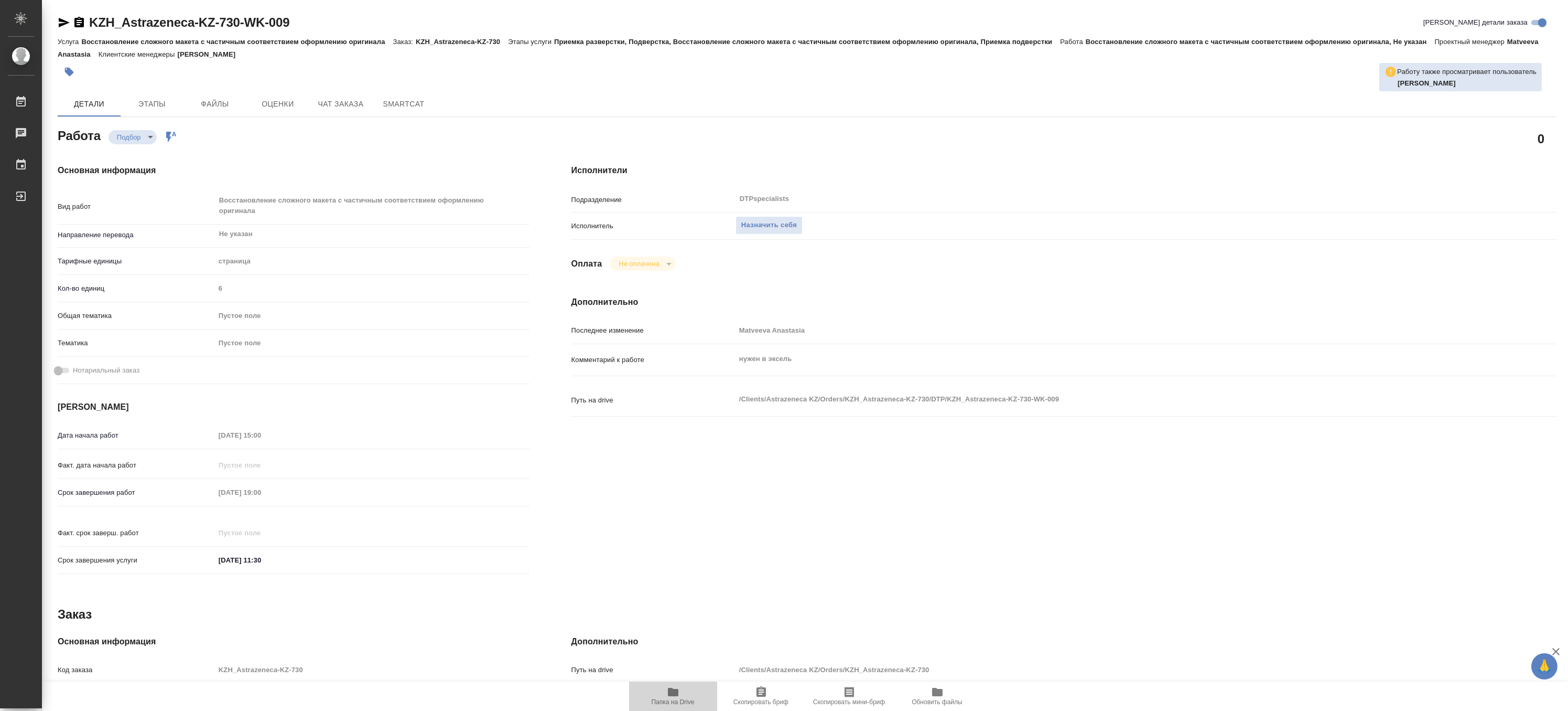
click at [657, 695] on span "Папка на Drive" at bounding box center [673, 695] width 76 height 20
type textarea "x"
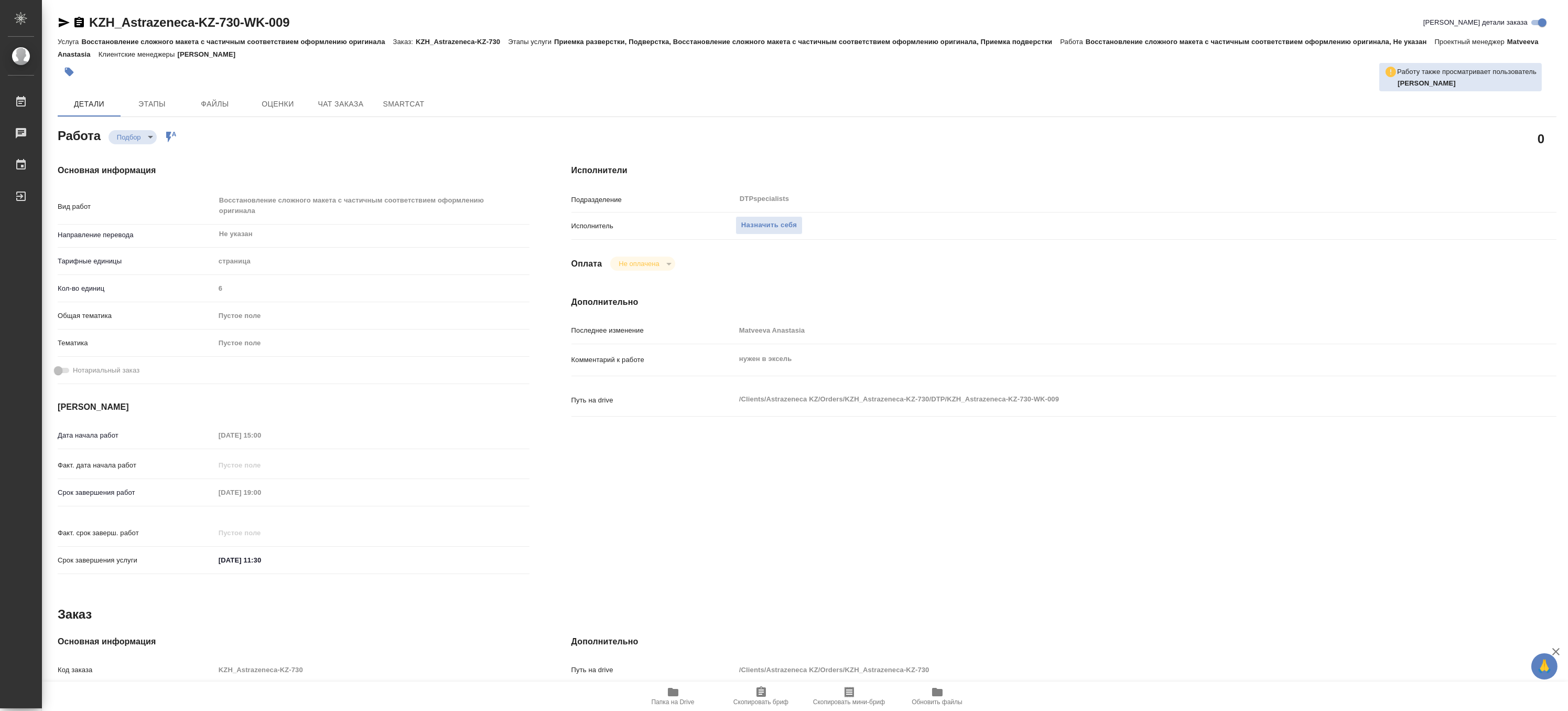
type textarea "x"
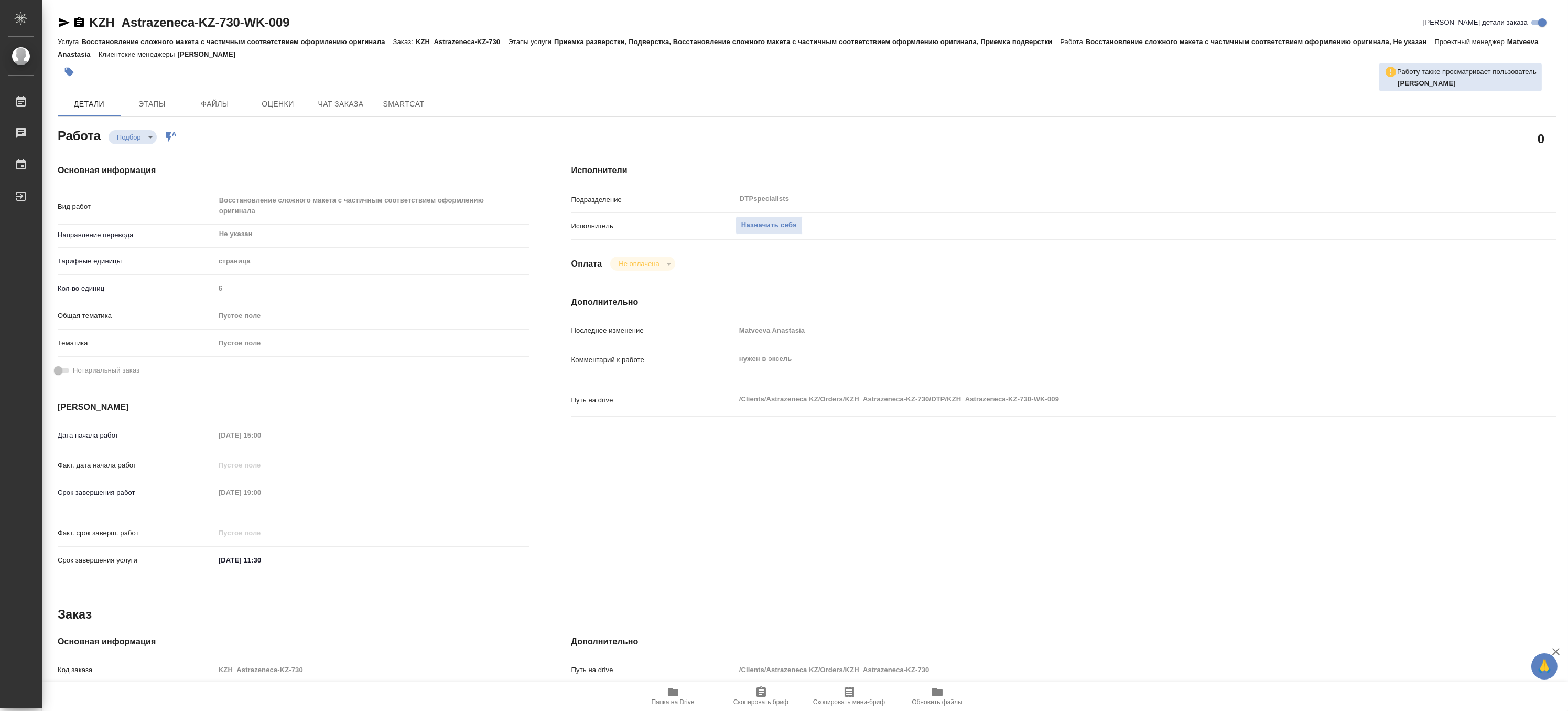
type textarea "x"
